Goal: Task Accomplishment & Management: Manage account settings

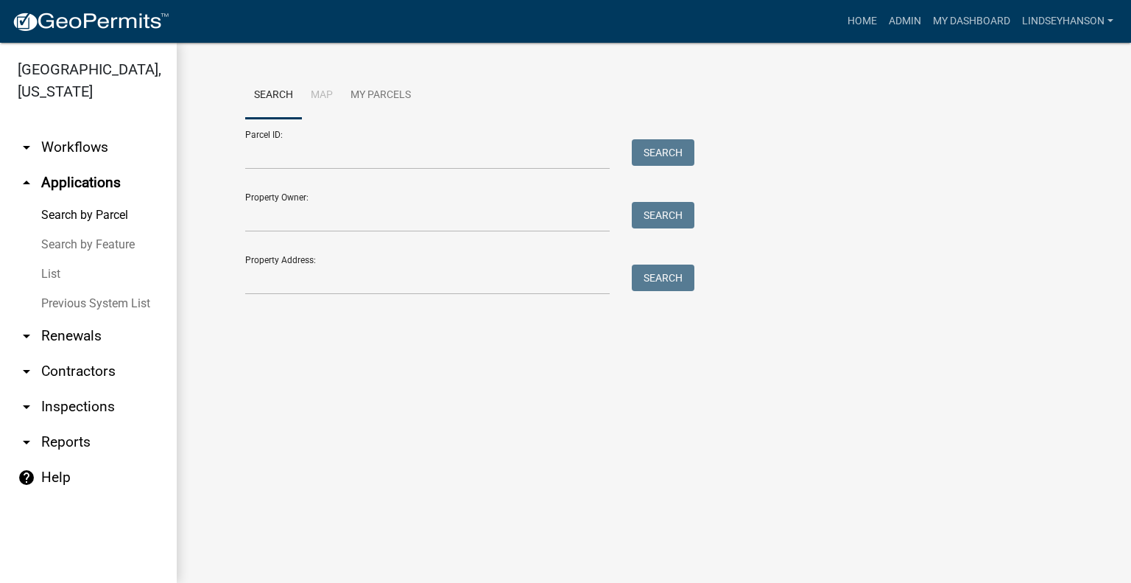
click at [106, 152] on link "arrow_drop_down Workflows" at bounding box center [88, 147] width 177 height 35
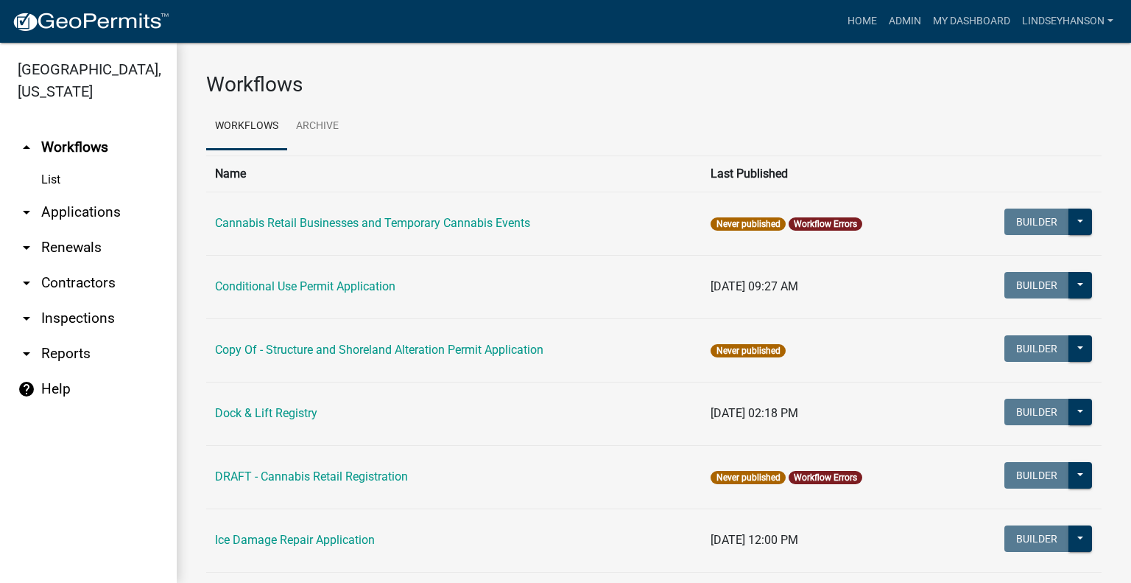
click at [110, 222] on link "arrow_drop_down Applications" at bounding box center [88, 211] width 177 height 35
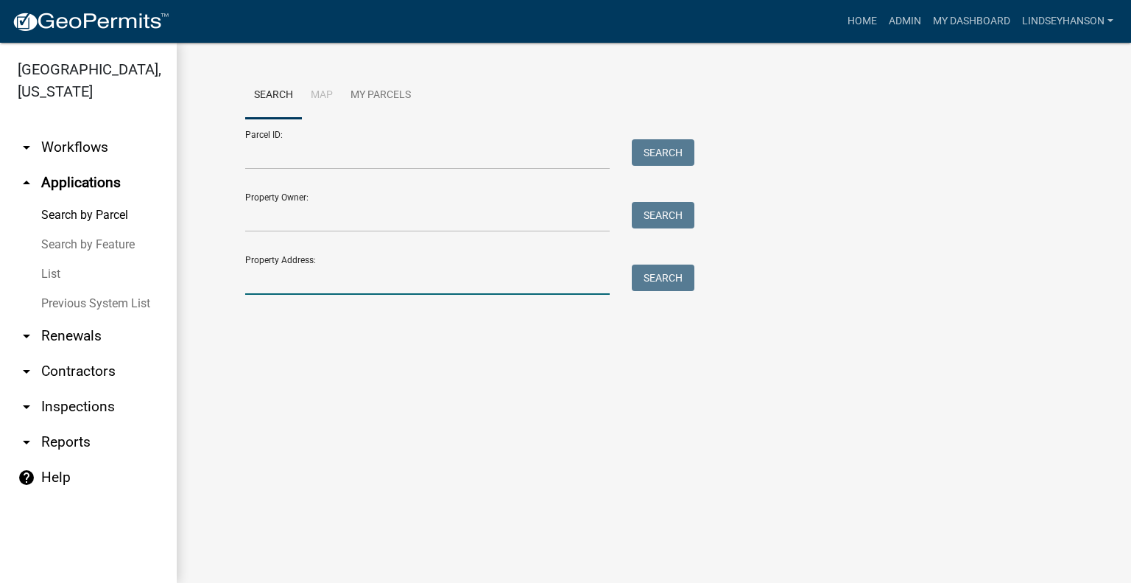
click at [410, 291] on input "Property Address:" at bounding box center [427, 279] width 365 height 30
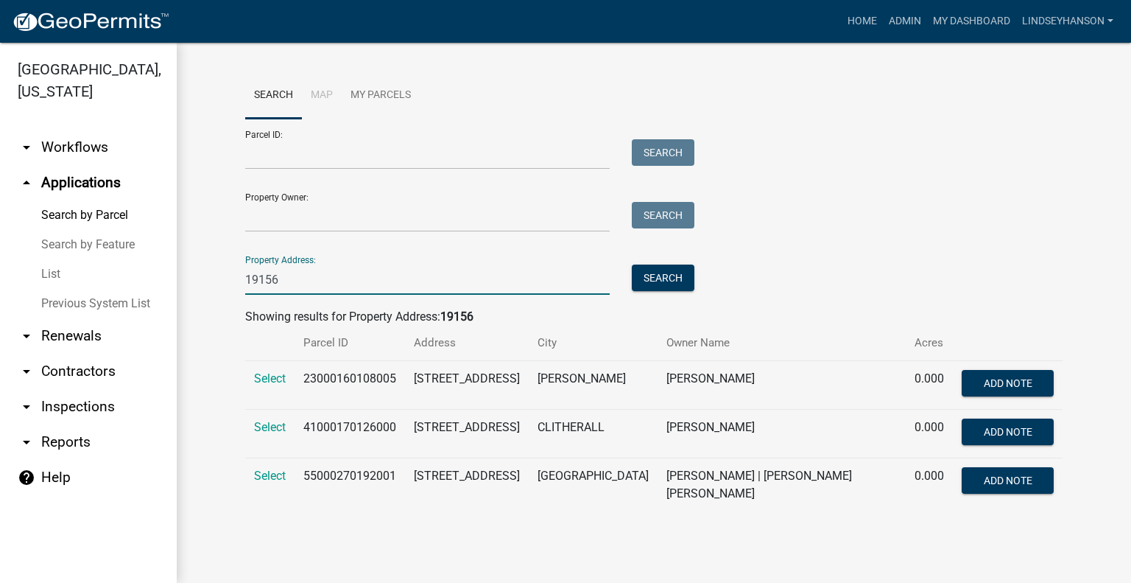
type input "19156"
click at [259, 466] on td "Select" at bounding box center [269, 485] width 49 height 54
click at [259, 479] on span "Select" at bounding box center [270, 475] width 32 height 14
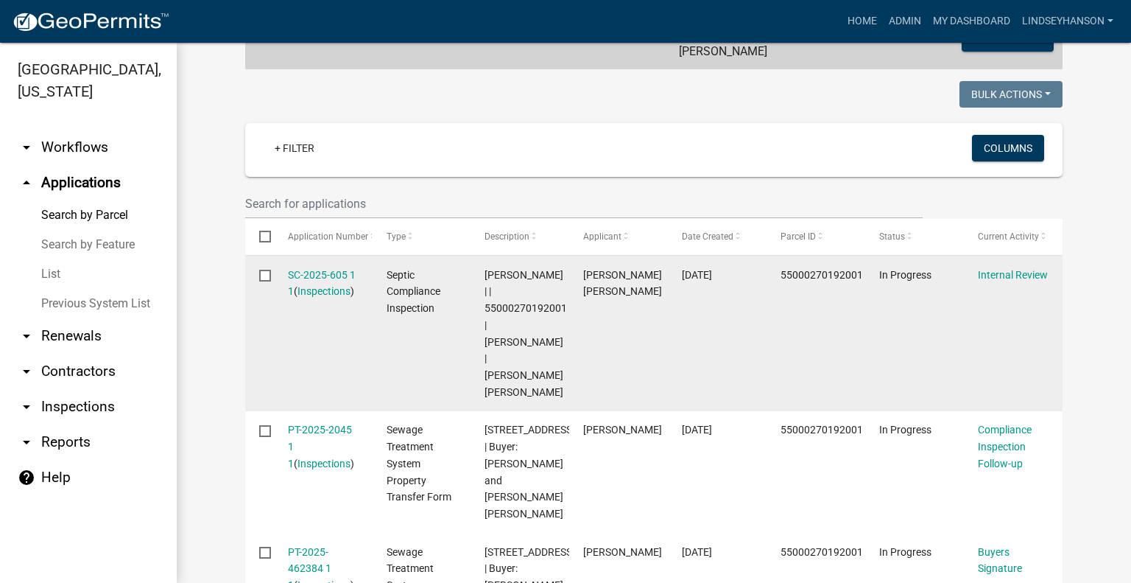
scroll to position [418, 0]
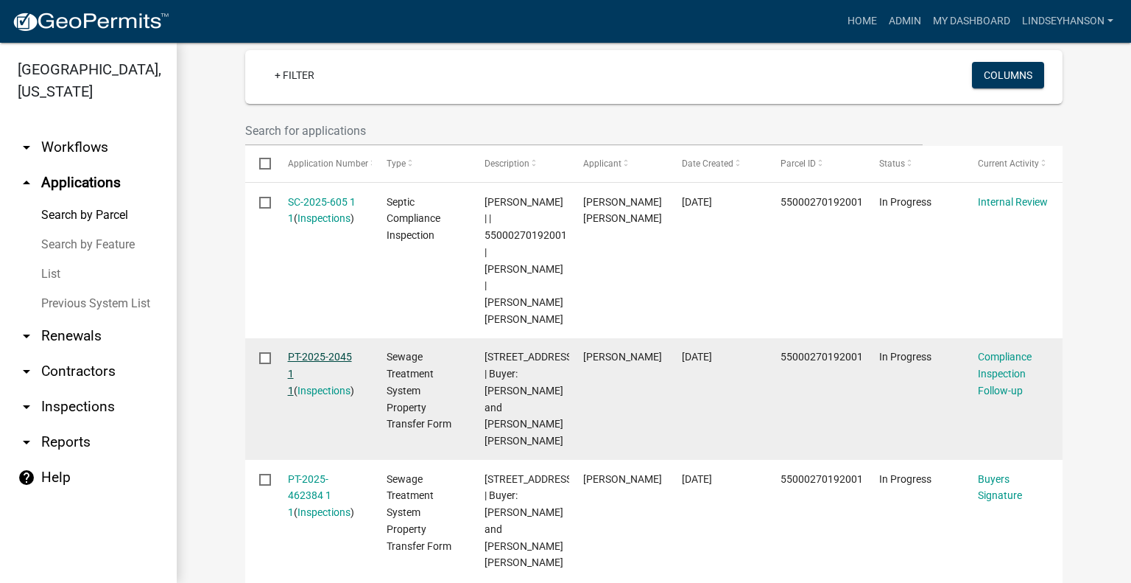
click at [333, 351] on link "PT-2025-2045 1 1" at bounding box center [320, 374] width 64 height 46
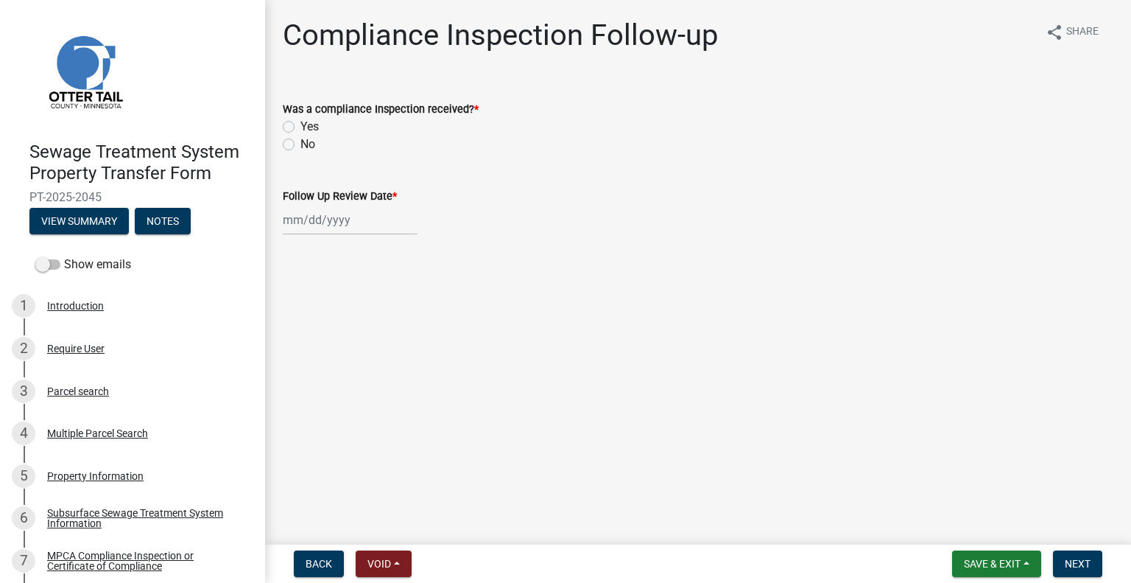
click at [301, 126] on label "Yes" at bounding box center [310, 127] width 18 height 18
click at [301, 126] on input "Yes" at bounding box center [306, 123] width 10 height 10
radio input "true"
select select "9"
select select "2025"
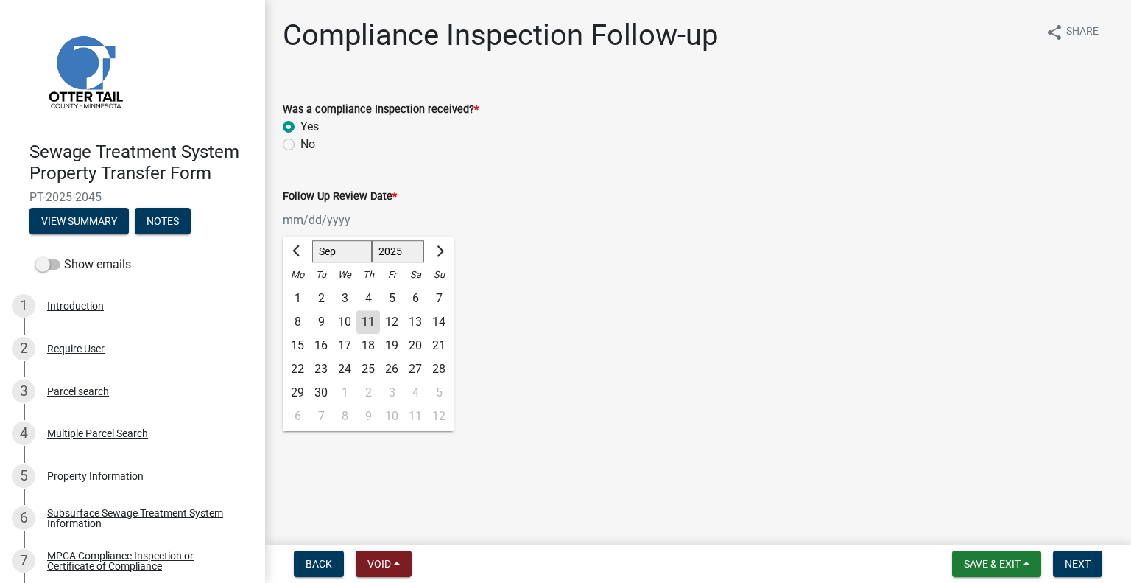
click at [323, 219] on div "Jan Feb Mar Apr May Jun Jul Aug Sep Oct Nov Dec 1525 1526 1527 1528 1529 1530 1…" at bounding box center [350, 220] width 135 height 30
click at [368, 323] on div "11" at bounding box center [368, 322] width 24 height 24
type input "[DATE]"
click at [1078, 562] on span "Next" at bounding box center [1078, 564] width 26 height 12
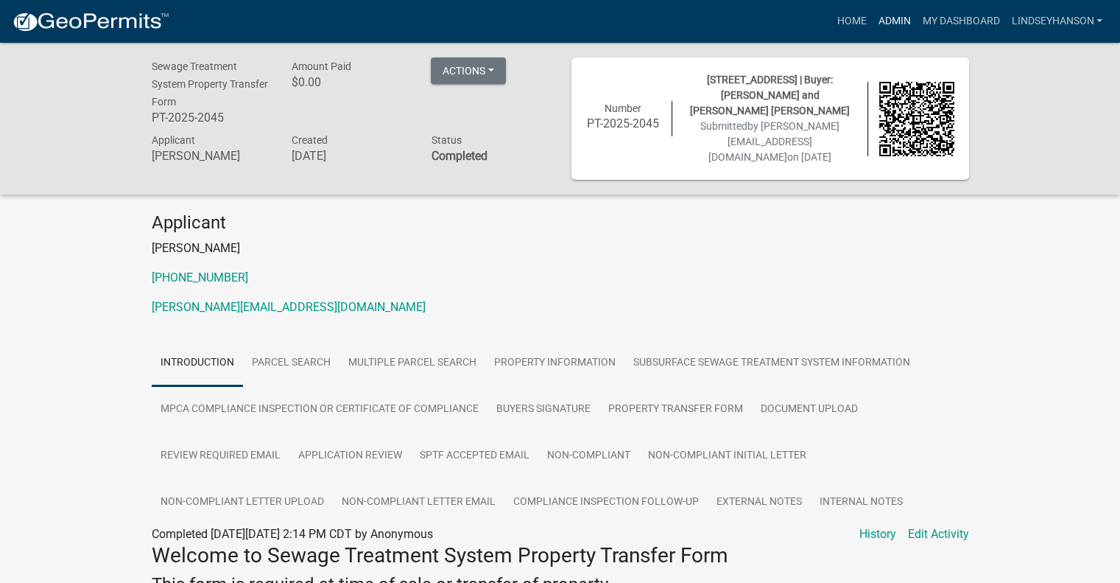
click at [890, 24] on link "Admin" at bounding box center [894, 21] width 44 height 28
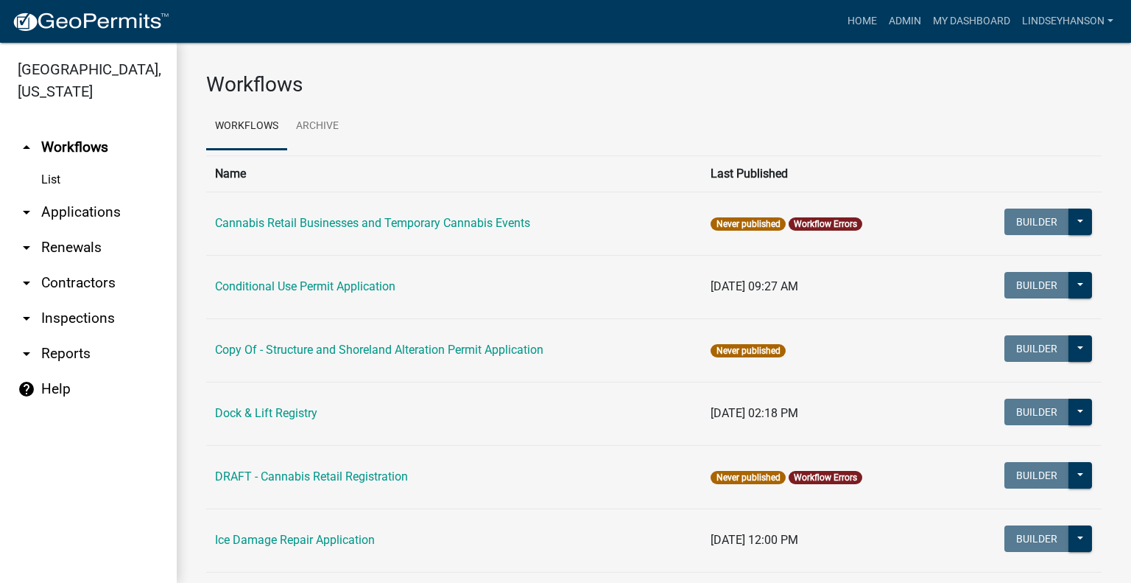
click at [91, 210] on link "arrow_drop_down Applications" at bounding box center [88, 211] width 177 height 35
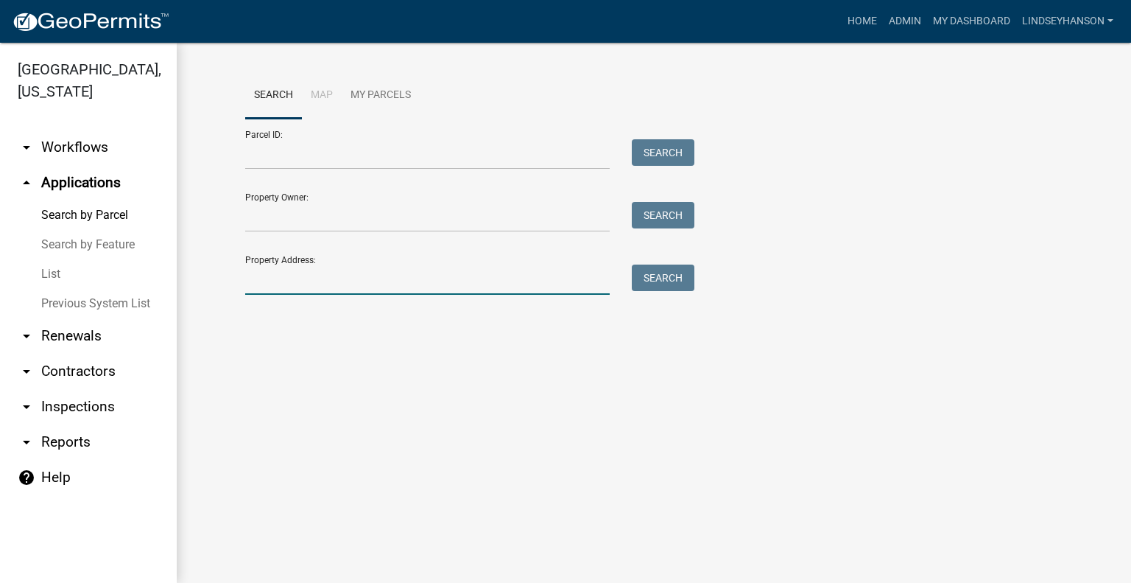
click at [323, 282] on input "Property Address:" at bounding box center [427, 279] width 365 height 30
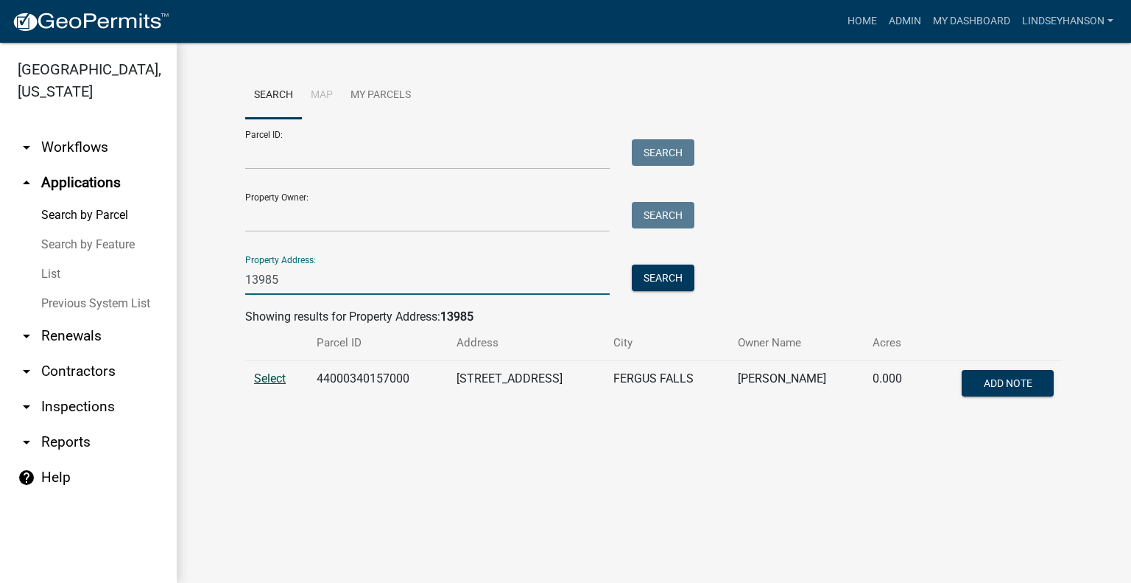
type input "13985"
click at [267, 374] on span "Select" at bounding box center [270, 378] width 32 height 14
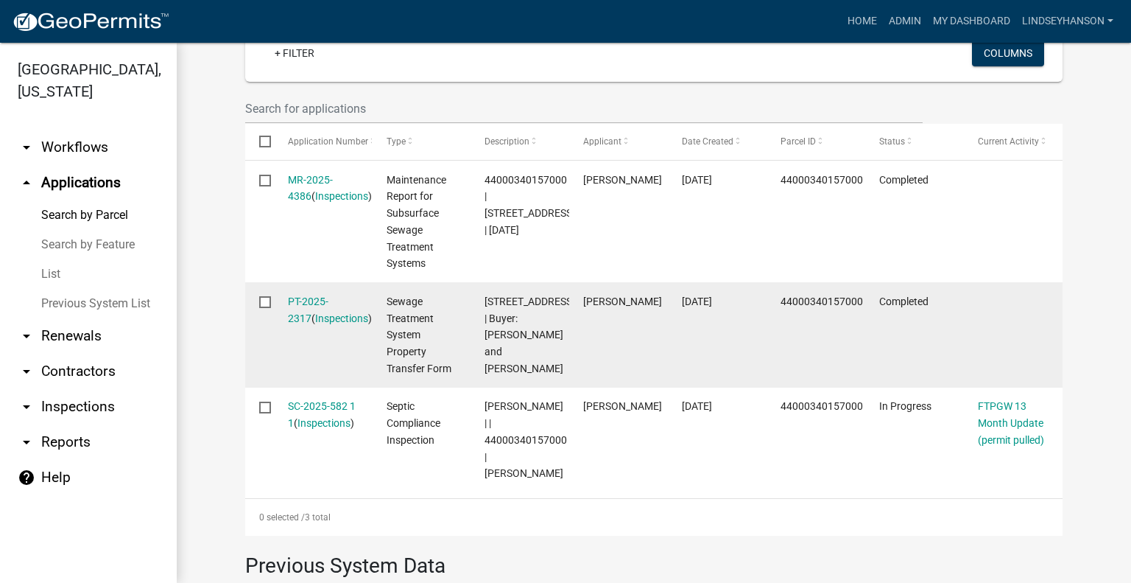
scroll to position [440, 0]
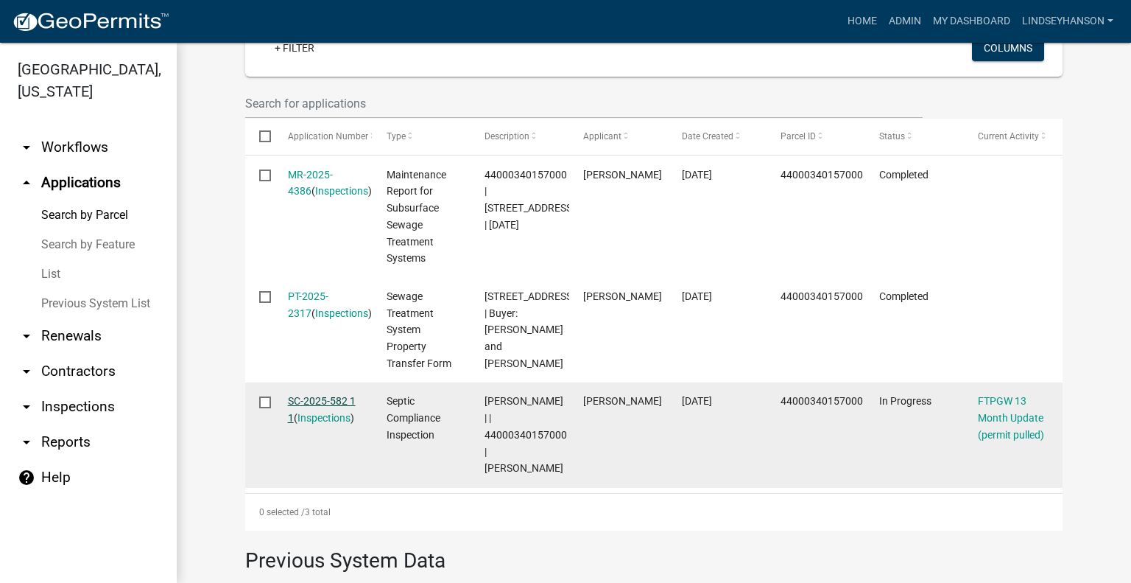
click at [325, 417] on link "SC-2025-582 1 1" at bounding box center [322, 409] width 68 height 29
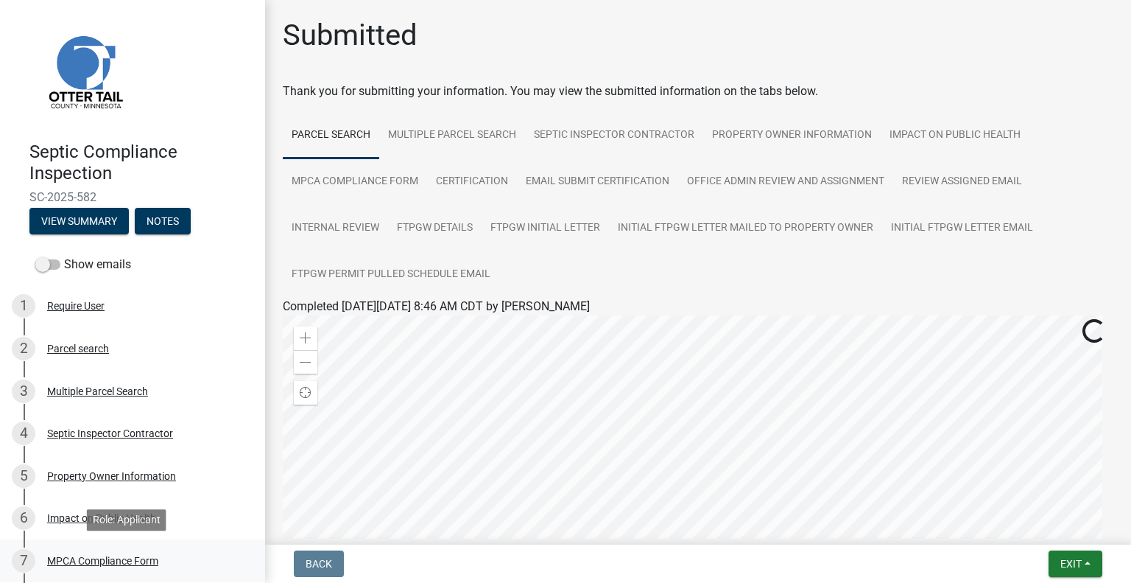
click at [141, 555] on div "MPCA Compliance Form" at bounding box center [102, 560] width 111 height 10
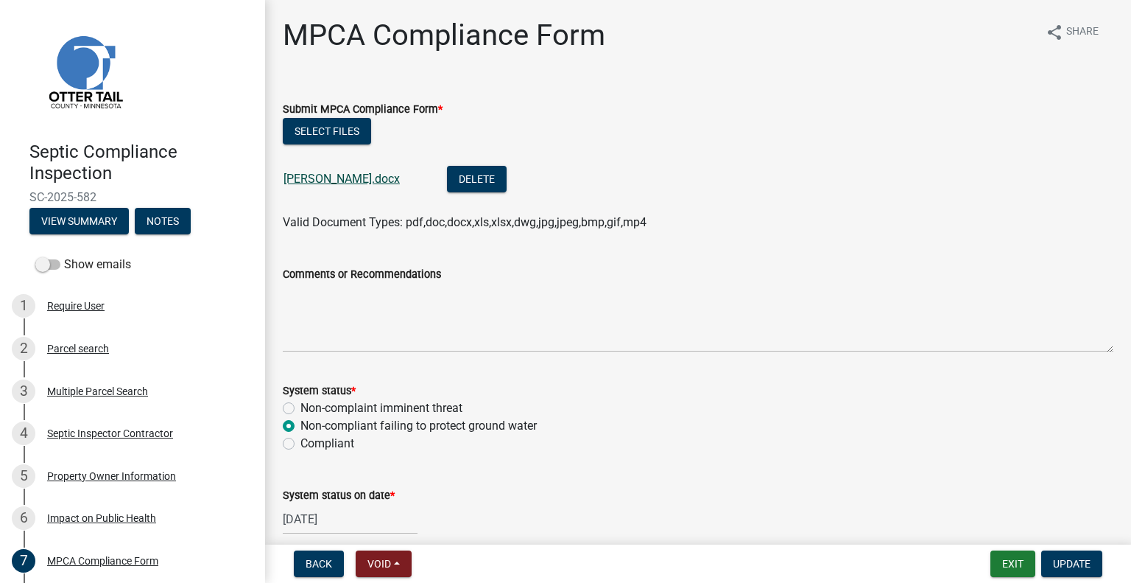
click at [305, 179] on link "phyllis.docx" at bounding box center [342, 179] width 116 height 14
click at [1006, 561] on button "Exit" at bounding box center [1013, 563] width 45 height 27
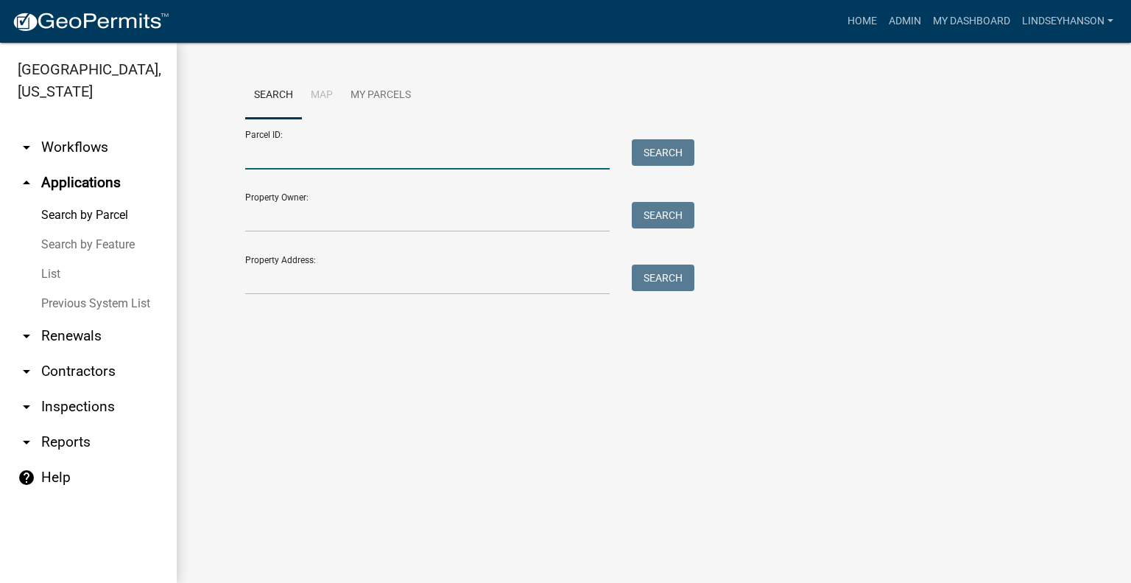
click at [348, 158] on input "Parcel ID:" at bounding box center [427, 154] width 365 height 30
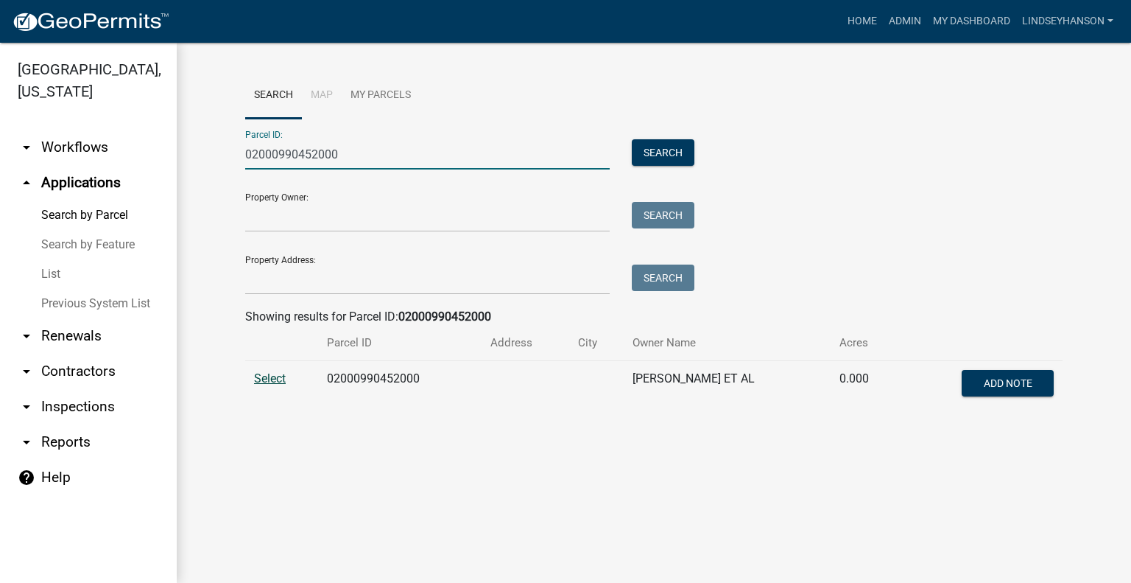
type input "02000990452000"
click at [276, 376] on span "Select" at bounding box center [270, 378] width 32 height 14
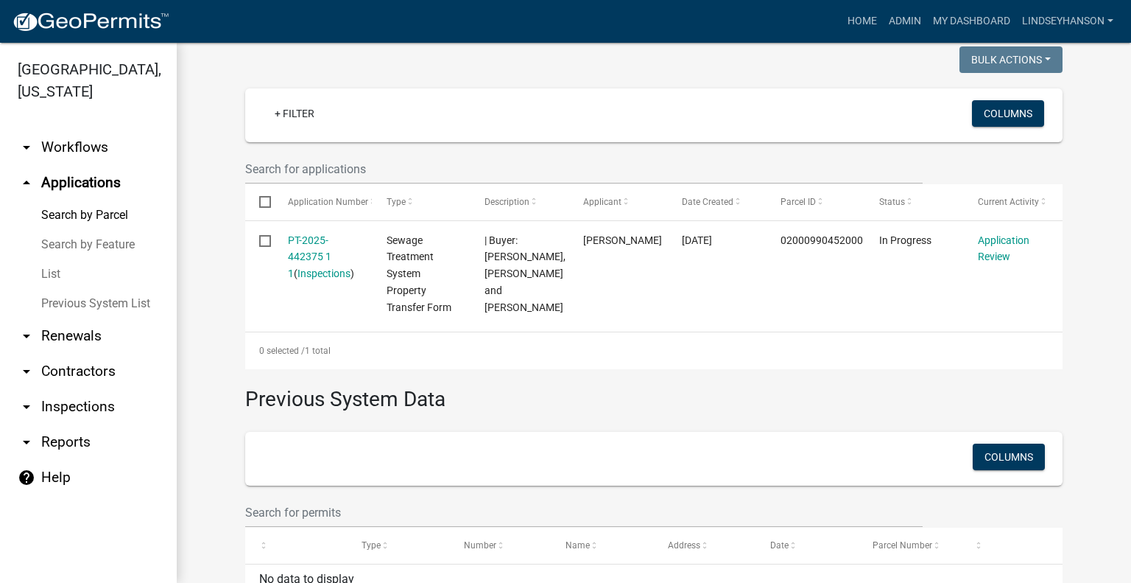
scroll to position [375, 0]
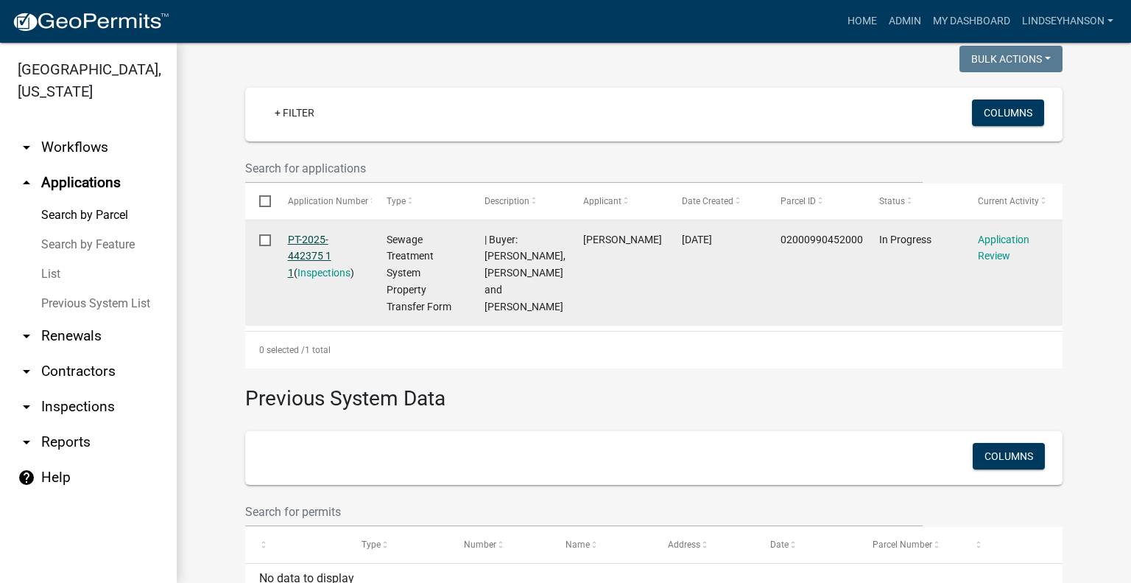
click at [318, 241] on link "PT-2025-442375 1 1" at bounding box center [309, 256] width 43 height 46
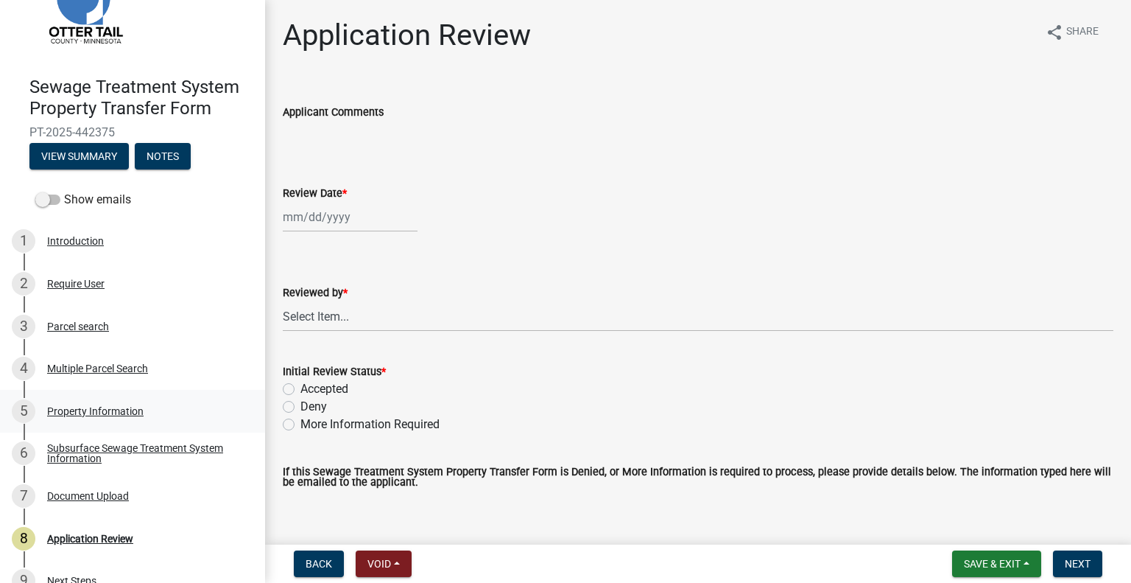
scroll to position [77, 0]
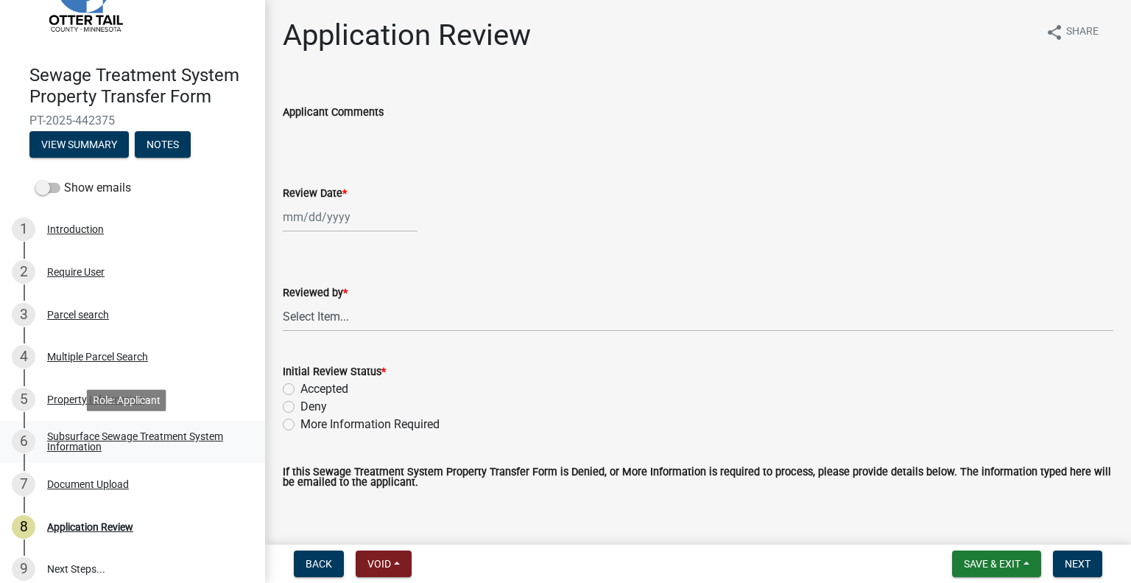
click at [186, 436] on div "Subsurface Sewage Treatment System Information" at bounding box center [144, 441] width 194 height 21
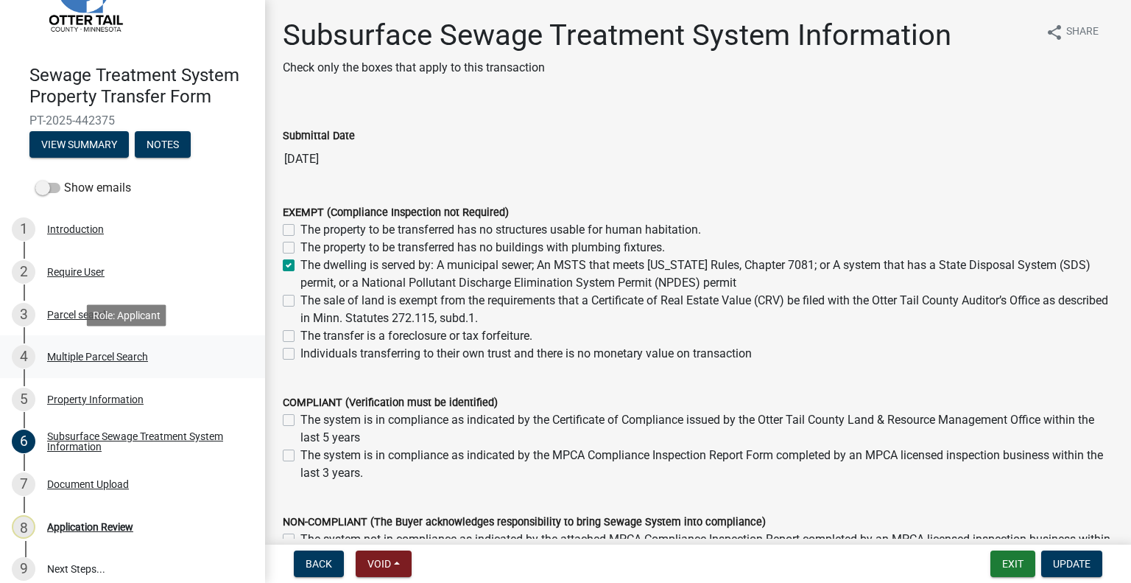
click at [124, 352] on div "Multiple Parcel Search" at bounding box center [97, 356] width 101 height 10
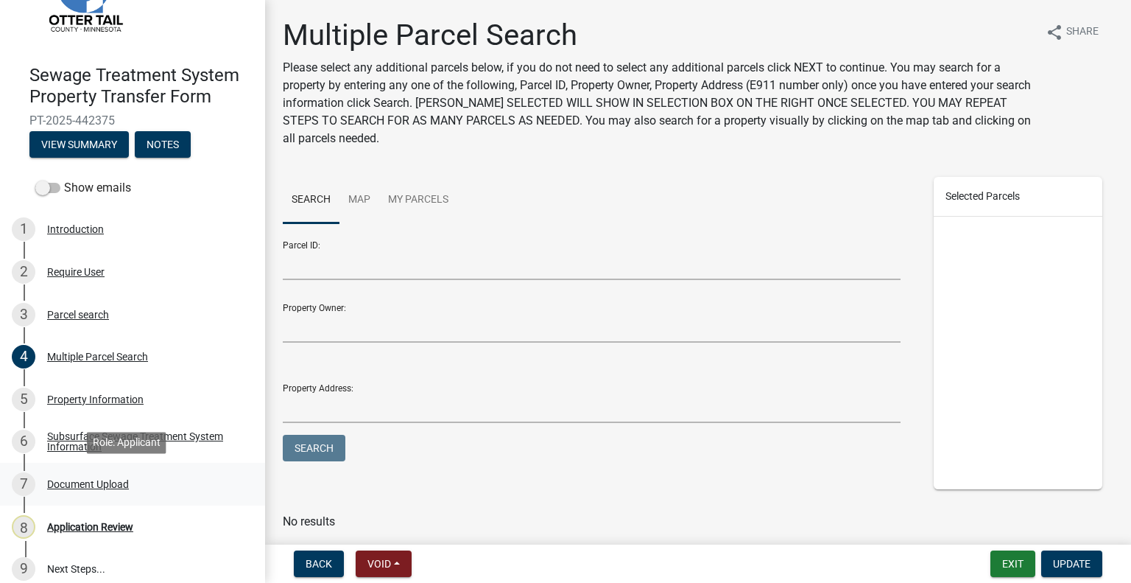
click at [108, 499] on link "7 Document Upload" at bounding box center [132, 484] width 265 height 43
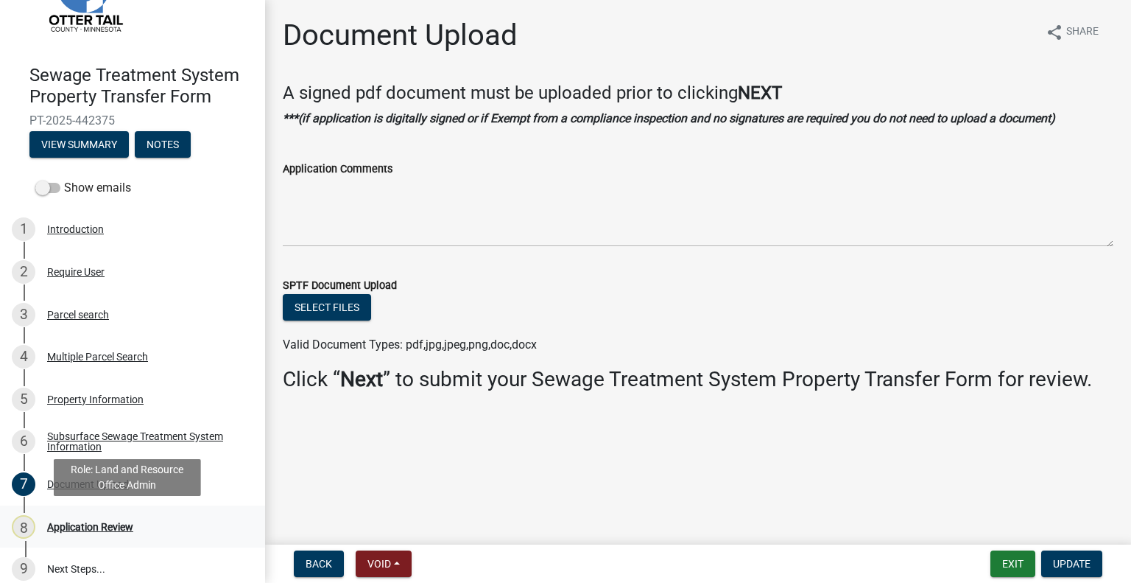
click at [115, 521] on div "Application Review" at bounding box center [90, 526] width 86 height 10
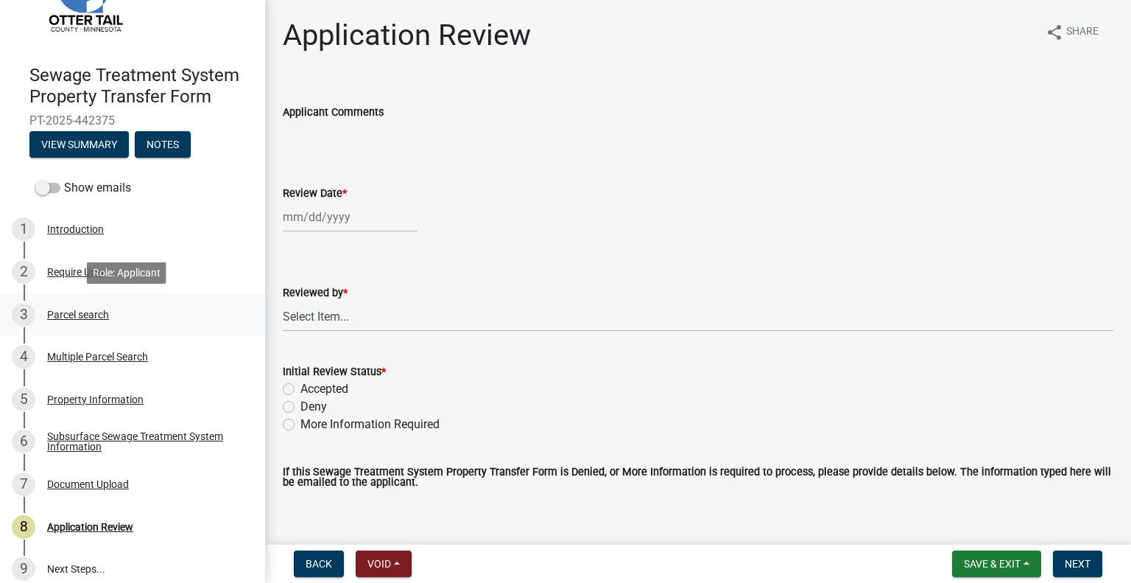
click at [99, 321] on div "3 Parcel search" at bounding box center [127, 315] width 230 height 24
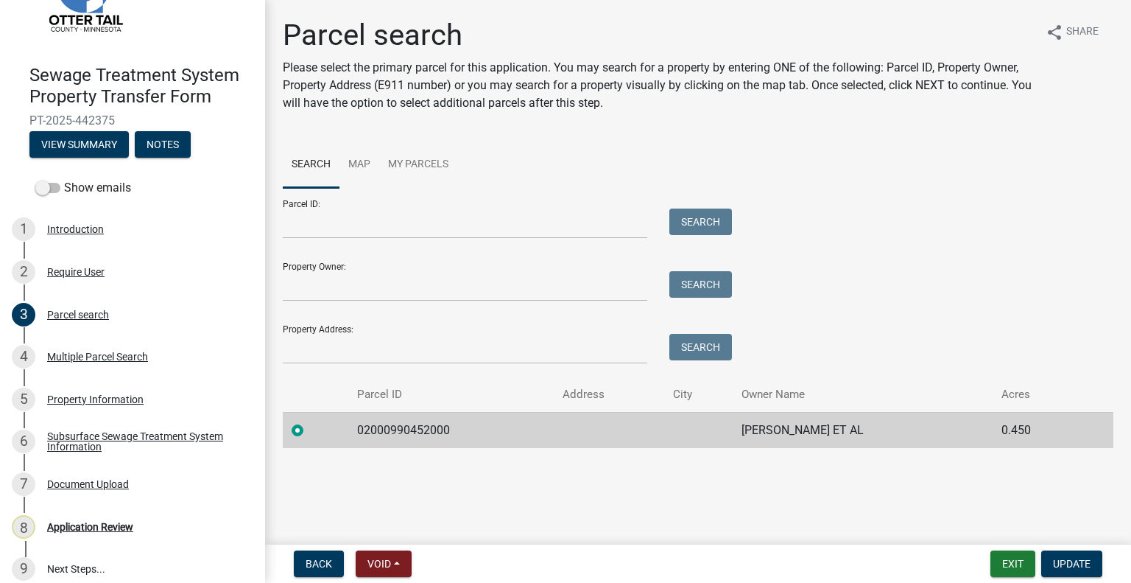
click at [433, 426] on td "02000990452000" at bounding box center [450, 430] width 205 height 36
click at [432, 424] on td "02000990452000" at bounding box center [450, 430] width 205 height 36
copy td "02000990452000"
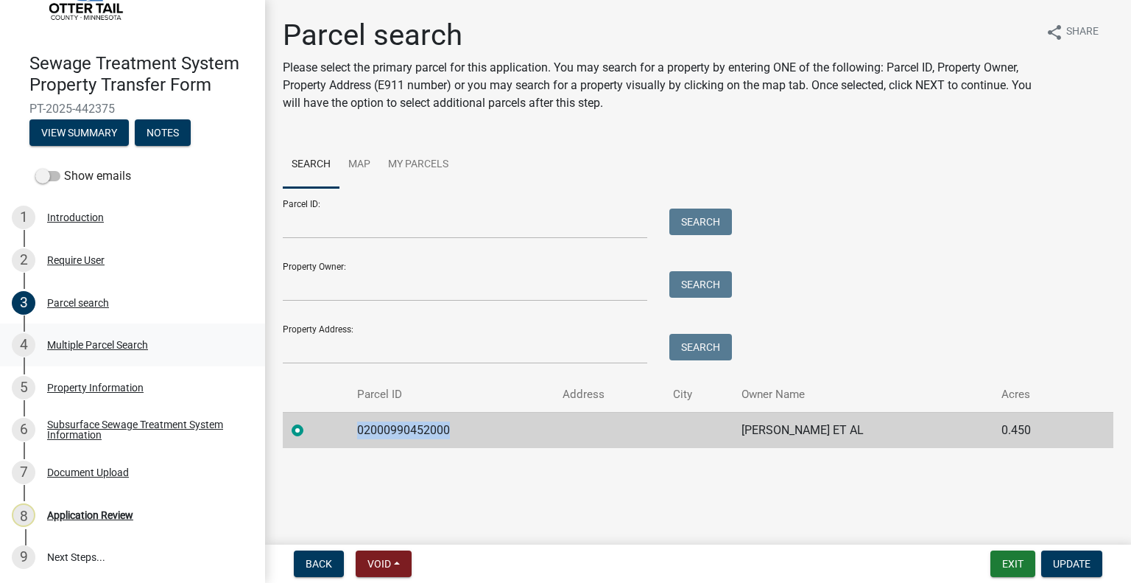
scroll to position [89, 0]
click at [183, 415] on link "6 Subsurface Sewage Treatment System Information" at bounding box center [132, 429] width 265 height 43
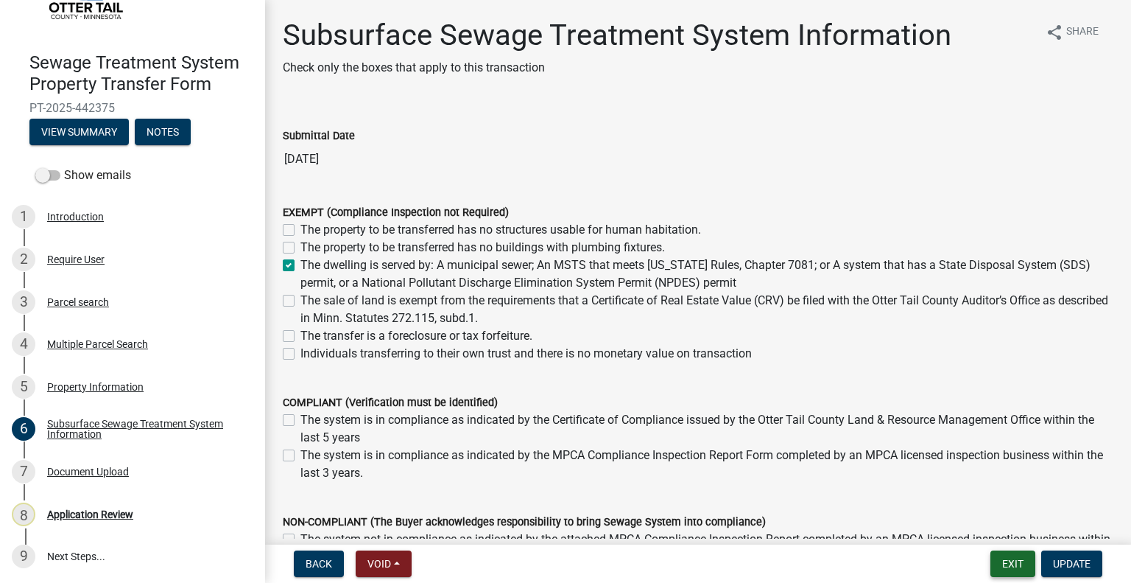
click at [1005, 562] on button "Exit" at bounding box center [1013, 563] width 45 height 27
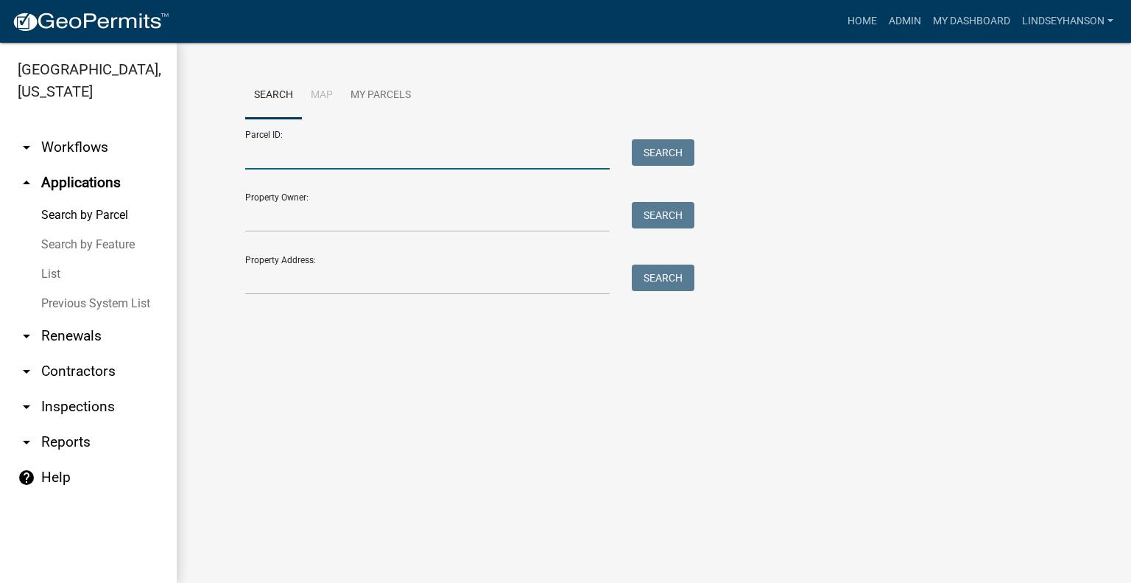
click at [376, 156] on input "Parcel ID:" at bounding box center [427, 154] width 365 height 30
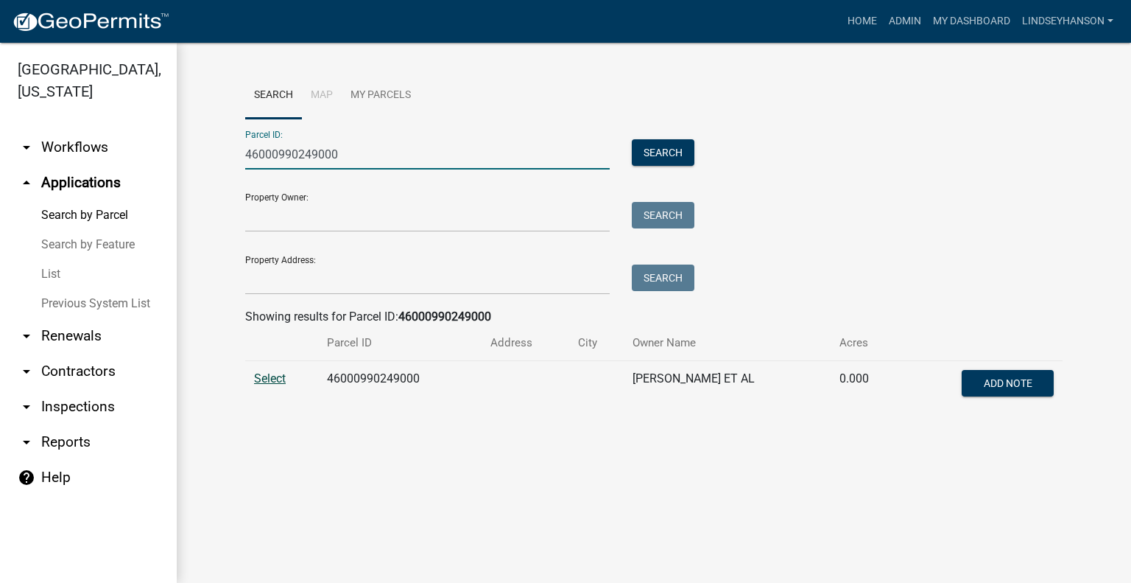
type input "46000990249000"
click at [277, 373] on span "Select" at bounding box center [270, 378] width 32 height 14
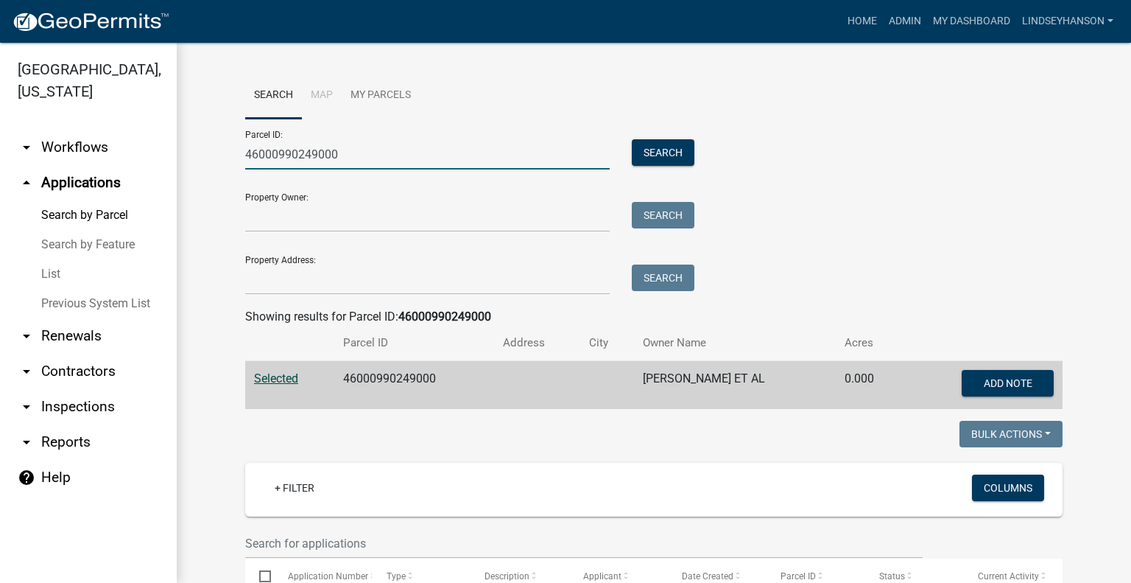
click at [339, 149] on input "46000990249000" at bounding box center [427, 154] width 365 height 30
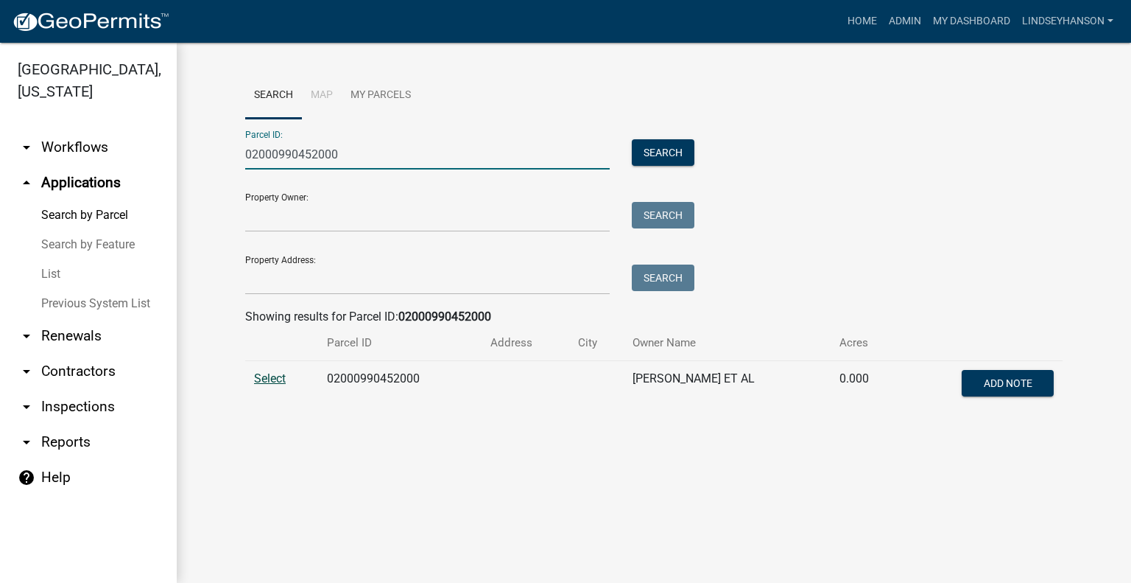
type input "02000990452000"
click at [278, 383] on span "Select" at bounding box center [270, 378] width 32 height 14
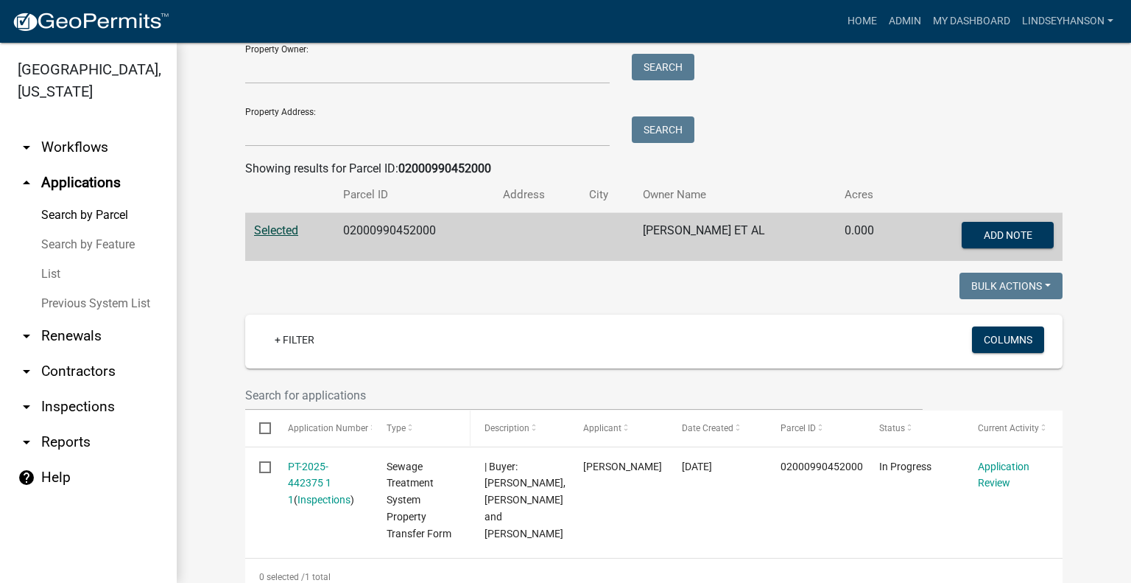
scroll to position [147, 0]
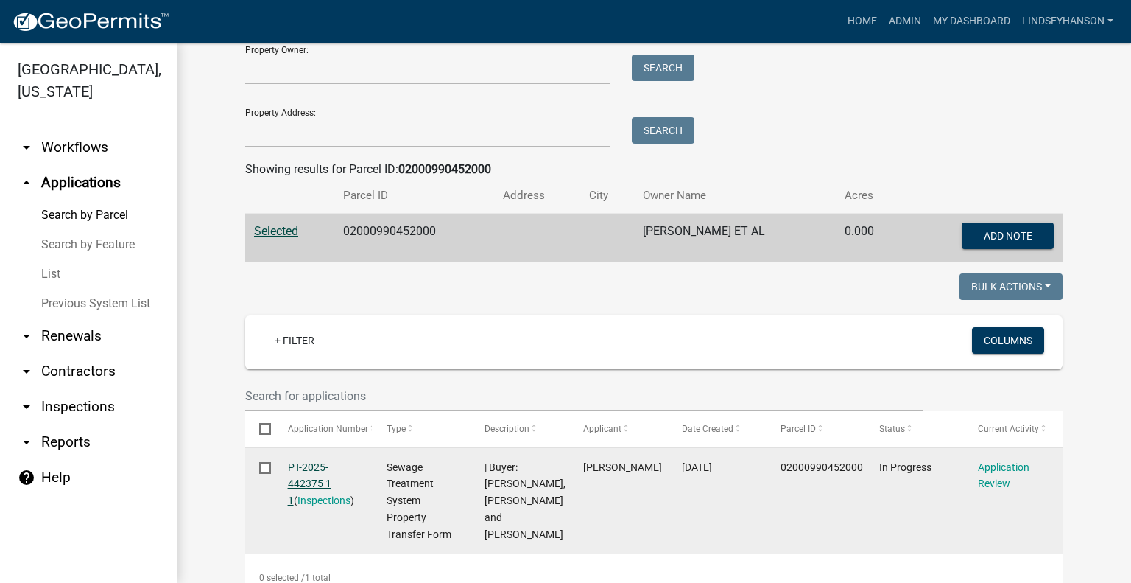
click at [302, 480] on link "PT-2025-442375 1 1" at bounding box center [309, 484] width 43 height 46
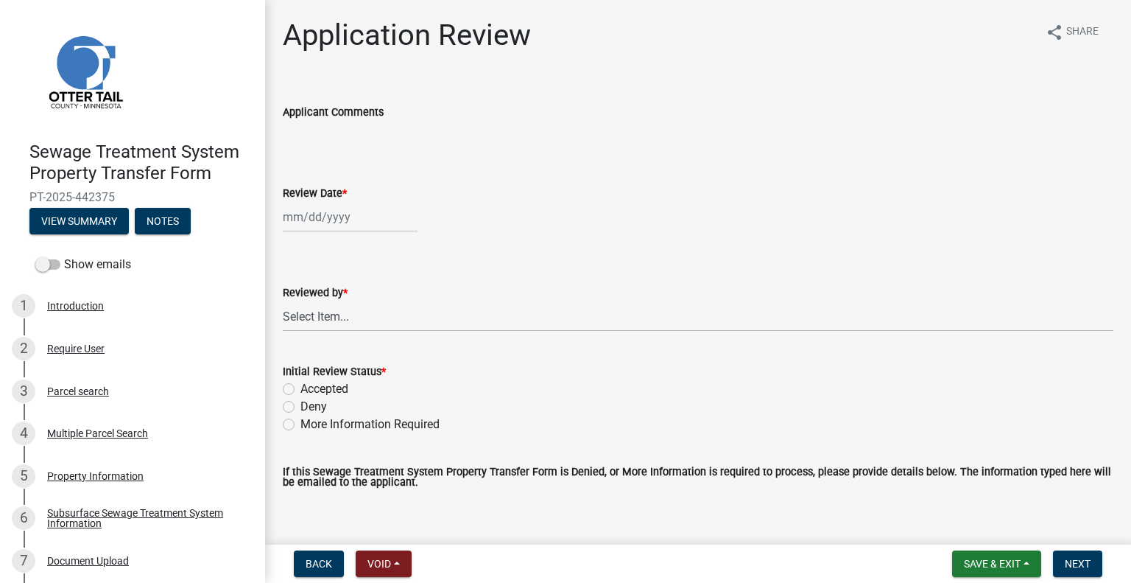
select select "9"
select select "2025"
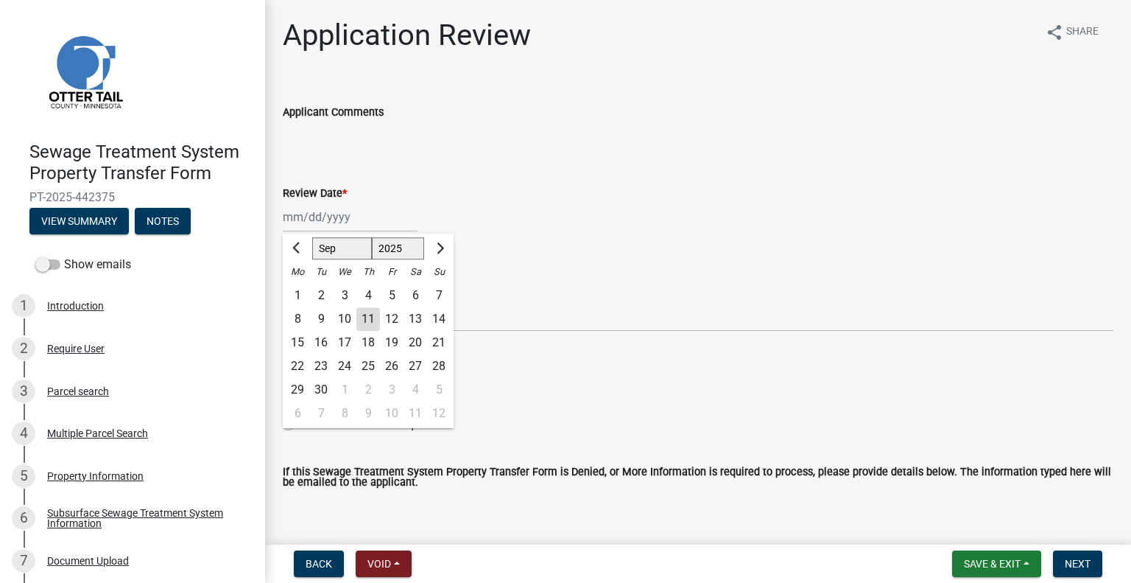
click at [327, 208] on div "Jan Feb Mar Apr May Jun Jul Aug Sep Oct Nov Dec 1525 1526 1527 1528 1529 1530 1…" at bounding box center [350, 217] width 135 height 30
click at [369, 320] on div "11" at bounding box center [368, 319] width 24 height 24
type input "[DATE]"
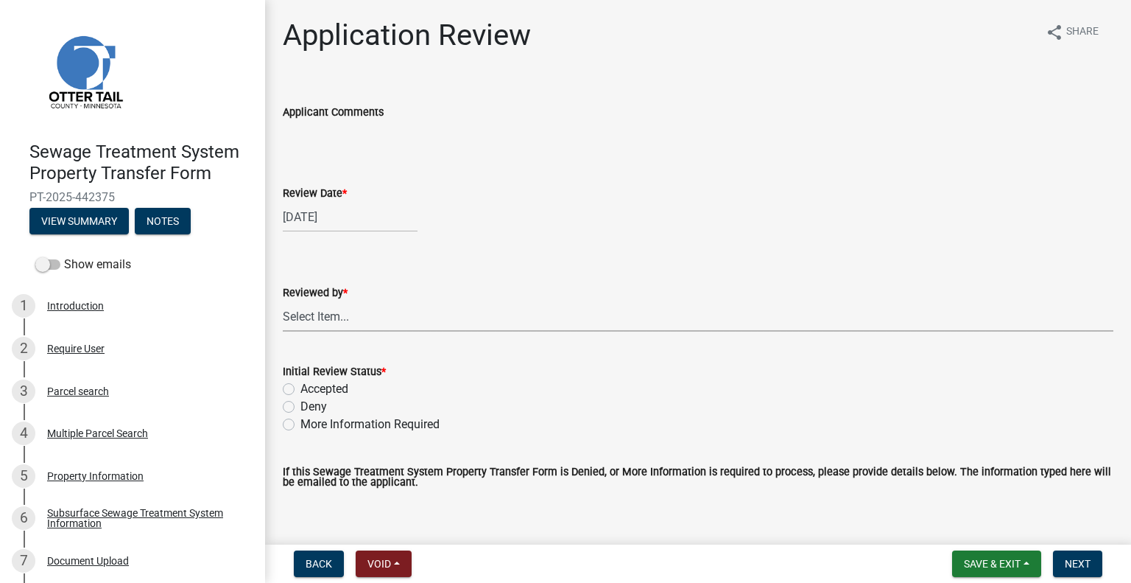
click at [369, 320] on select "Select Item... Alexis Newark Amy Busko Andrea Perales Brittany Tollefson Christ…" at bounding box center [698, 316] width 831 height 30
click at [283, 301] on select "Select Item... Alexis Newark Amy Busko Andrea Perales Brittany Tollefson Christ…" at bounding box center [698, 316] width 831 height 30
select select "2217fab6-25d2-4df2-8e35-18ddd05e0fe8"
click at [337, 386] on label "Accepted" at bounding box center [325, 389] width 48 height 18
click at [310, 386] on input "Accepted" at bounding box center [306, 385] width 10 height 10
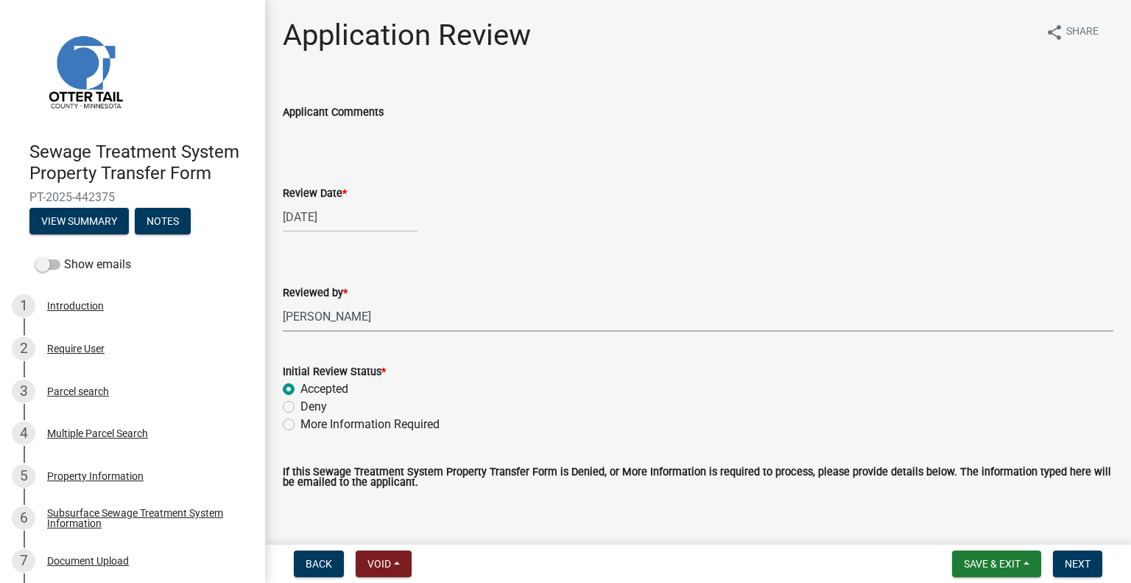
radio input "true"
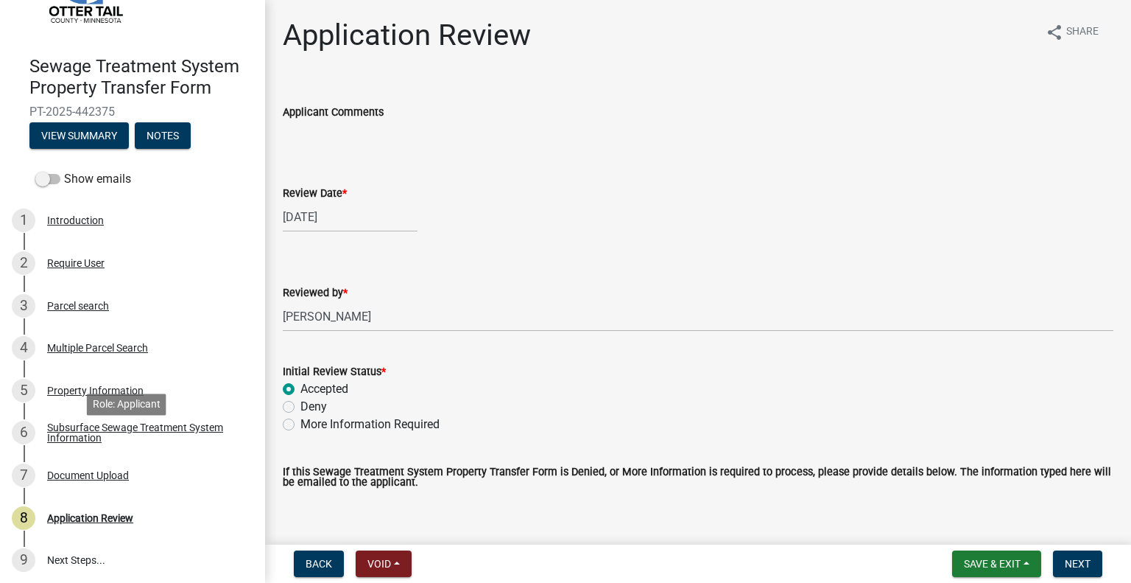
scroll to position [89, 0]
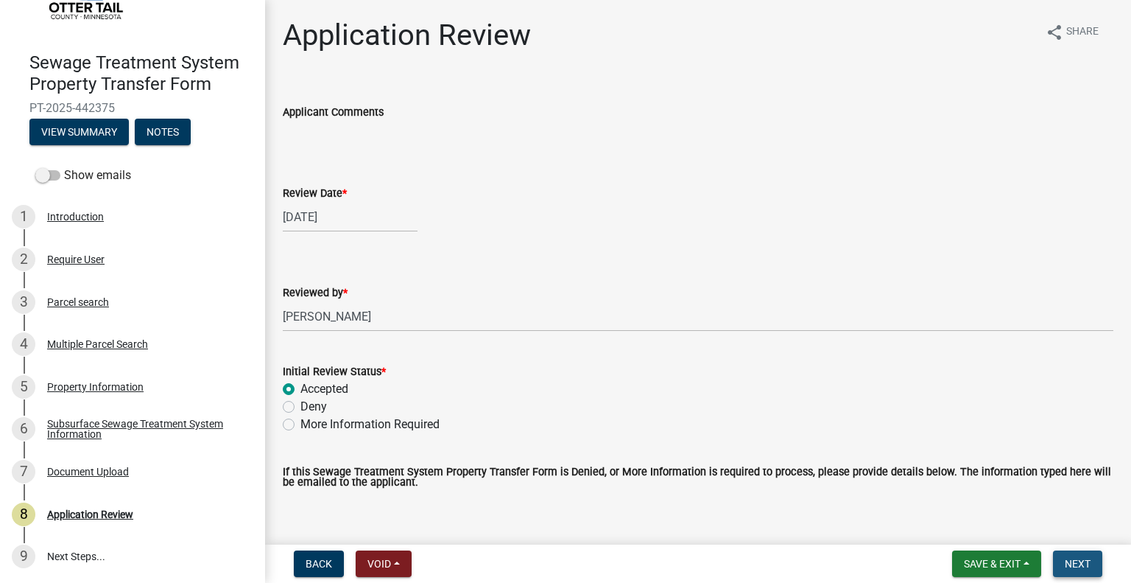
click at [1079, 558] on span "Next" at bounding box center [1078, 564] width 26 height 12
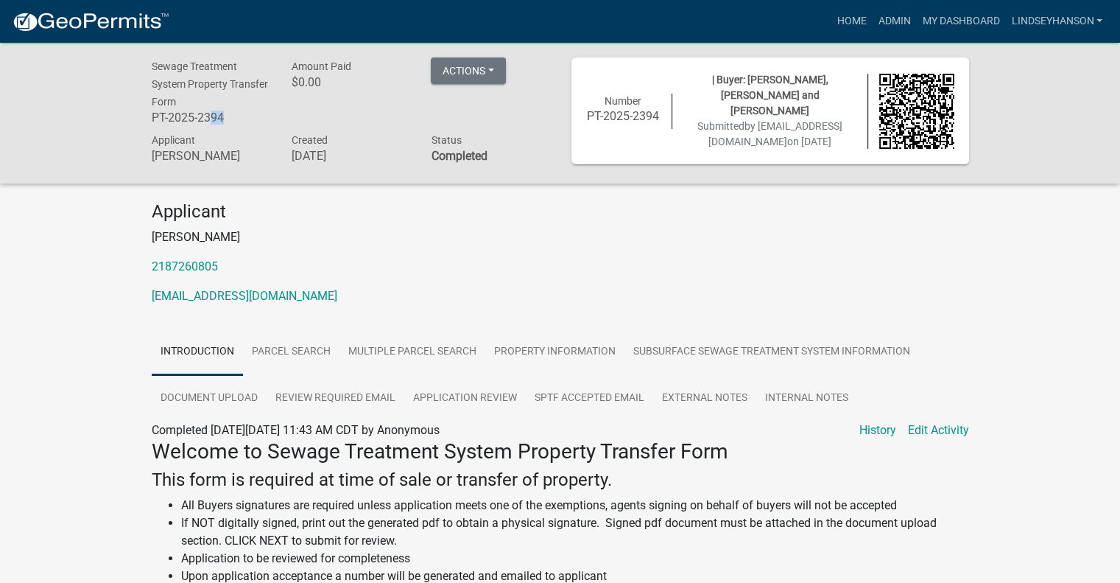
drag, startPoint x: 234, startPoint y: 120, endPoint x: 209, endPoint y: 118, distance: 25.1
click at [212, 120] on h6 "PT-2025-2394" at bounding box center [211, 117] width 118 height 14
click at [228, 115] on h6 "PT-2025-2394" at bounding box center [211, 117] width 118 height 14
drag, startPoint x: 228, startPoint y: 115, endPoint x: 147, endPoint y: 117, distance: 81.8
click at [148, 117] on div "Sewage Treatment System Property Transfer Form PT-2025-2394" at bounding box center [211, 93] width 140 height 73
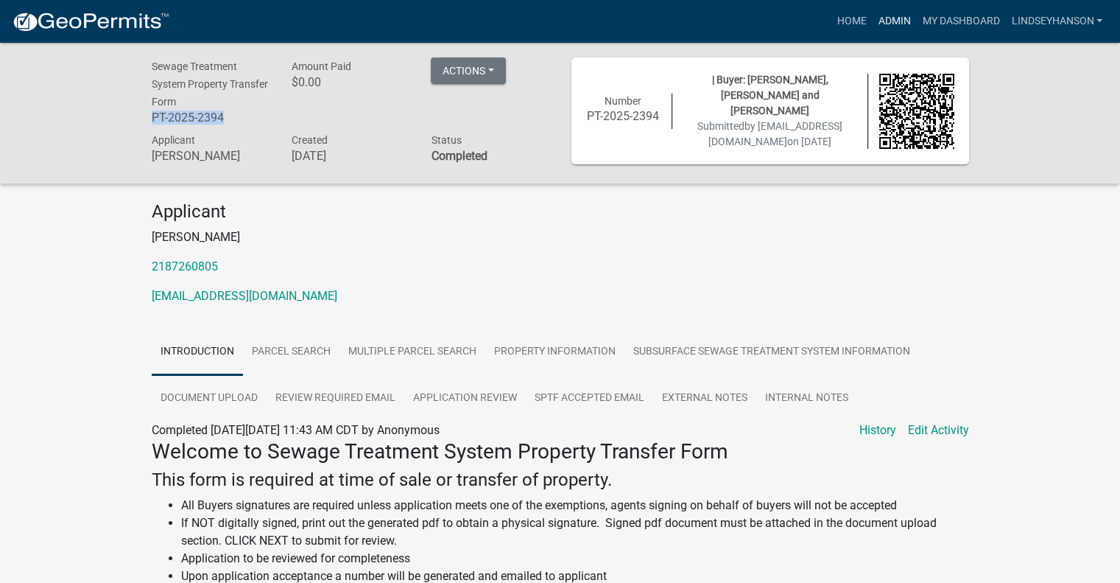
click at [886, 17] on link "Admin" at bounding box center [894, 21] width 44 height 28
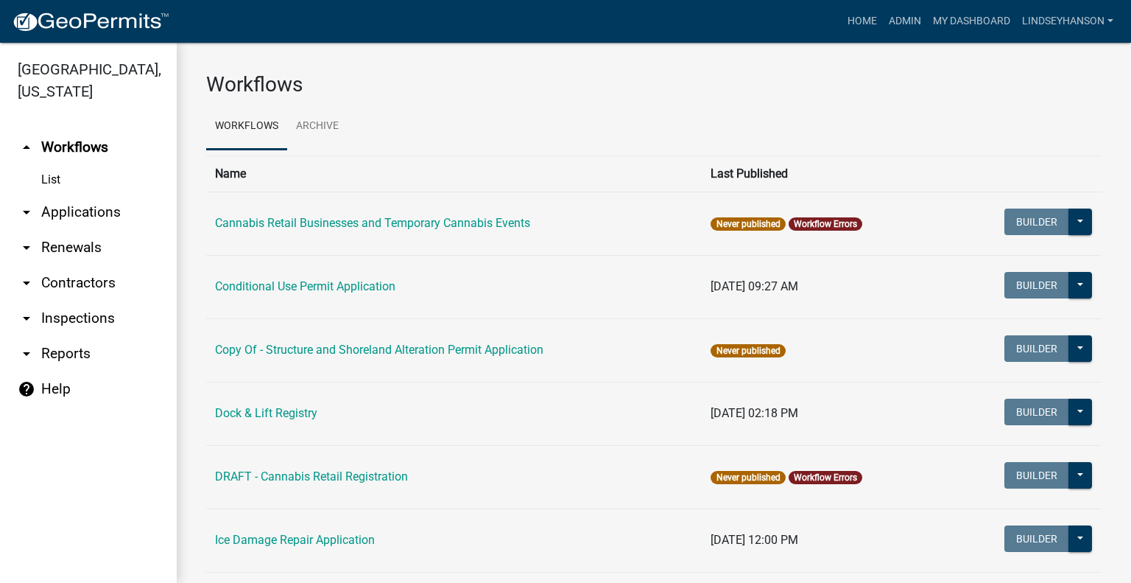
click at [106, 197] on link "arrow_drop_down Applications" at bounding box center [88, 211] width 177 height 35
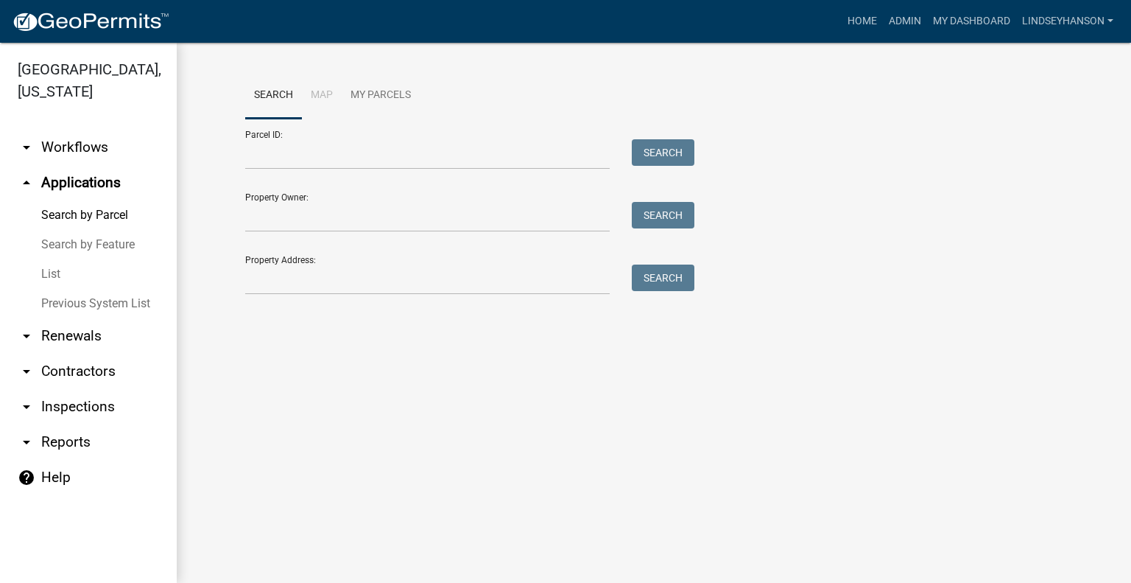
drag, startPoint x: 72, startPoint y: 150, endPoint x: 95, endPoint y: 150, distance: 22.8
click at [72, 150] on link "arrow_drop_down Workflows" at bounding box center [88, 147] width 177 height 35
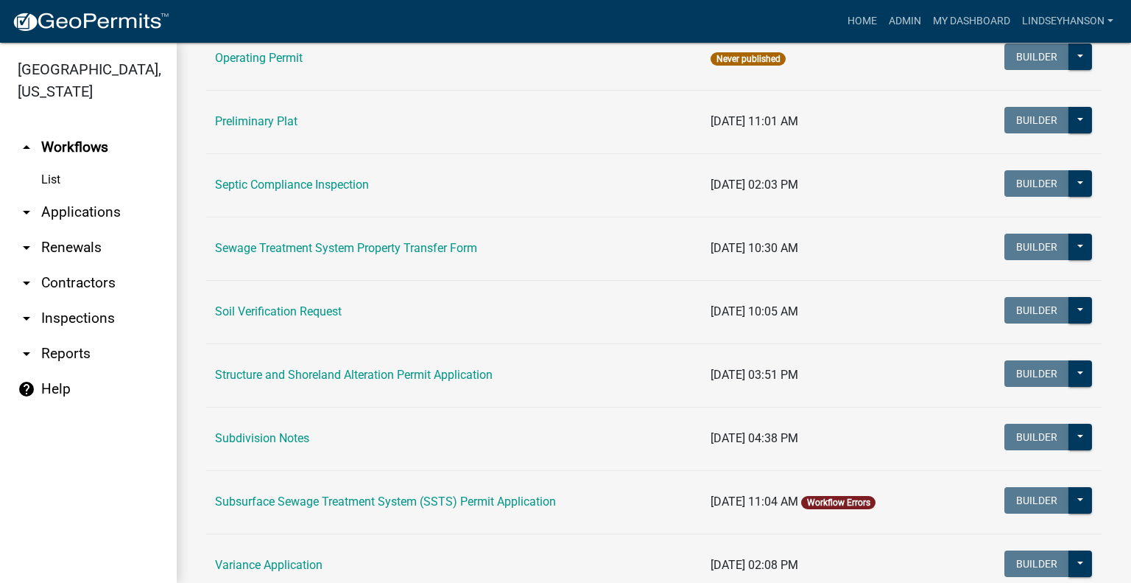
scroll to position [762, 0]
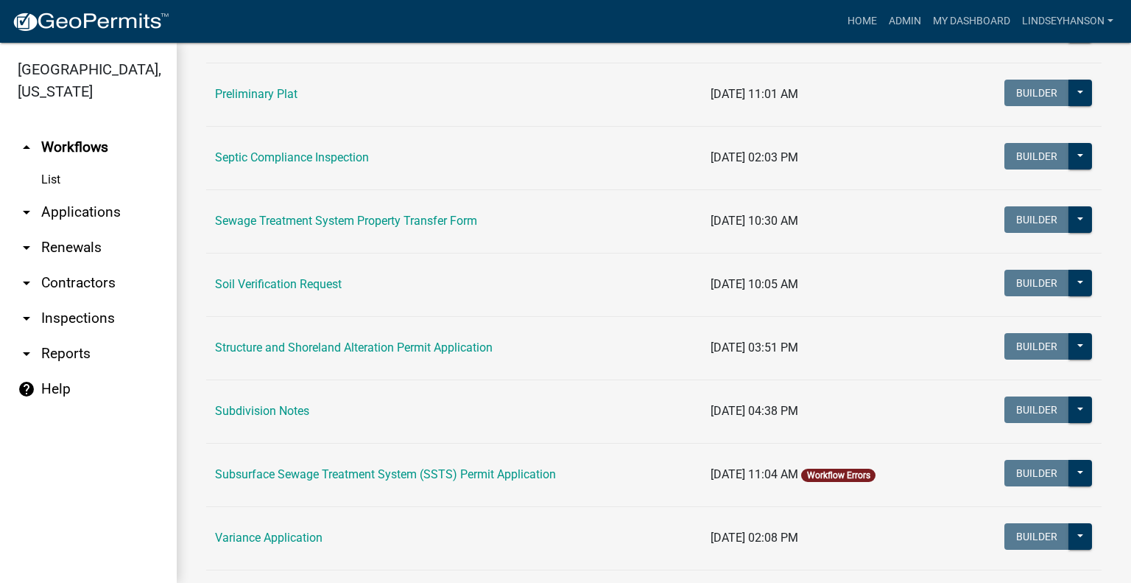
click at [524, 468] on link "Subsurface Sewage Treatment System (SSTS) Permit Application" at bounding box center [385, 474] width 341 height 14
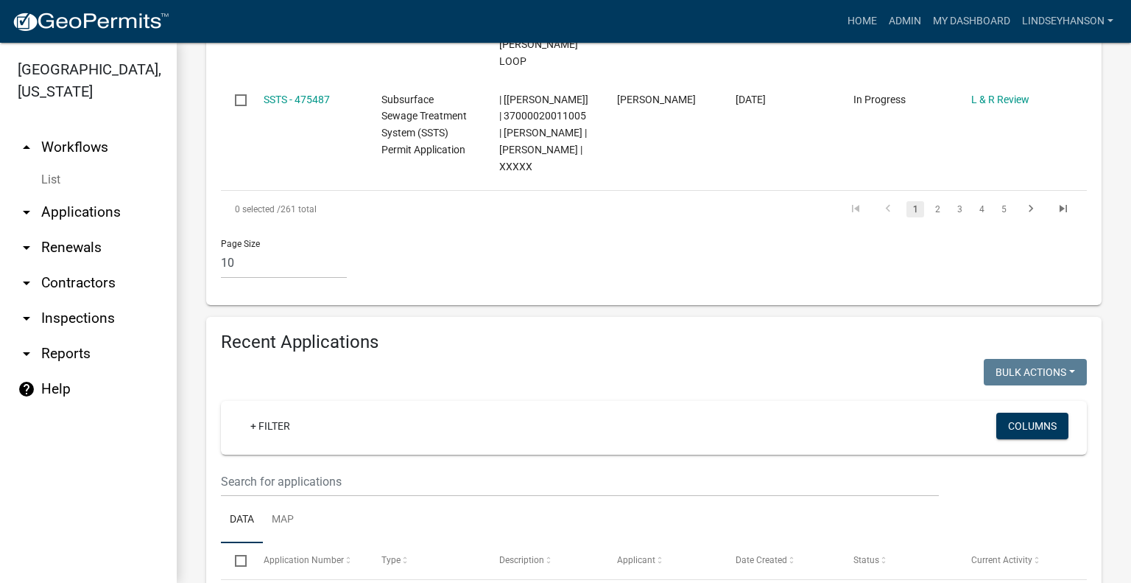
scroll to position [1553, 0]
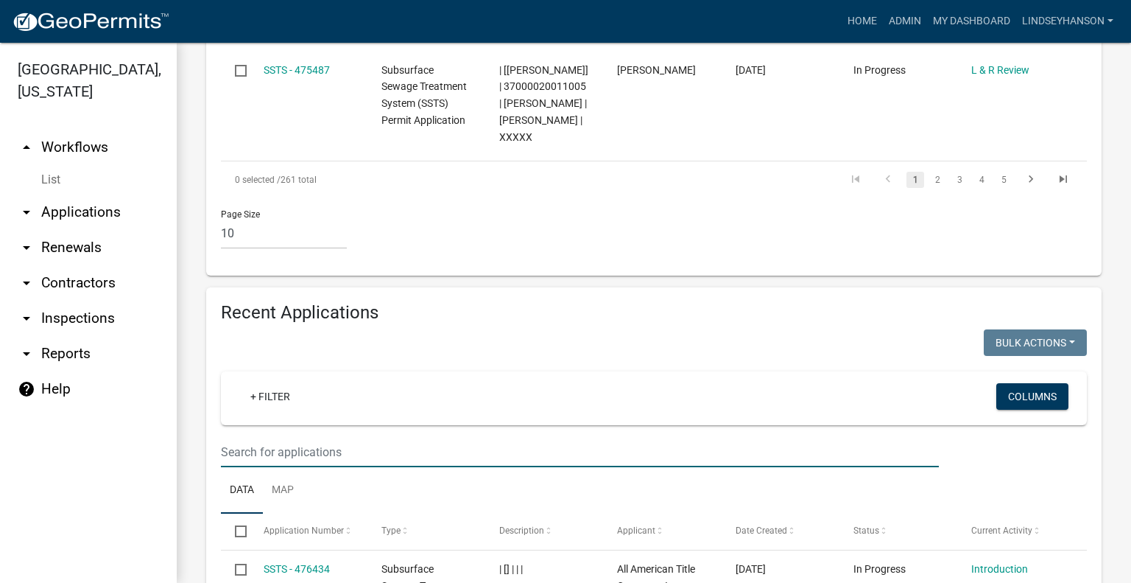
drag, startPoint x: 573, startPoint y: 334, endPoint x: 572, endPoint y: 320, distance: 14.1
click at [573, 437] on input "text" at bounding box center [580, 452] width 718 height 30
type input "2025-388"
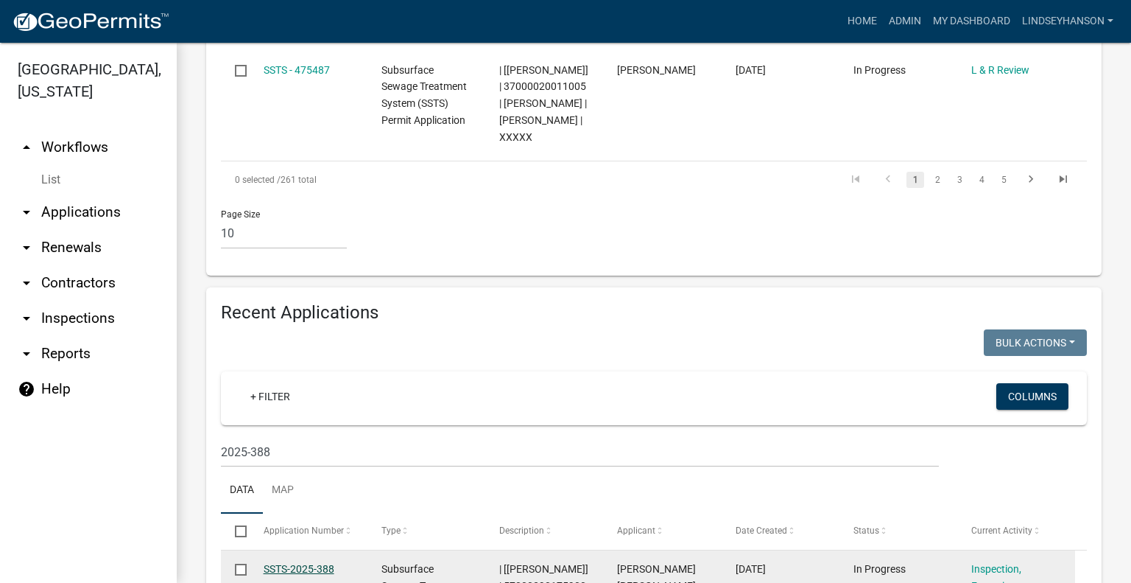
click at [298, 563] on link "SSTS-2025-388" at bounding box center [299, 569] width 71 height 12
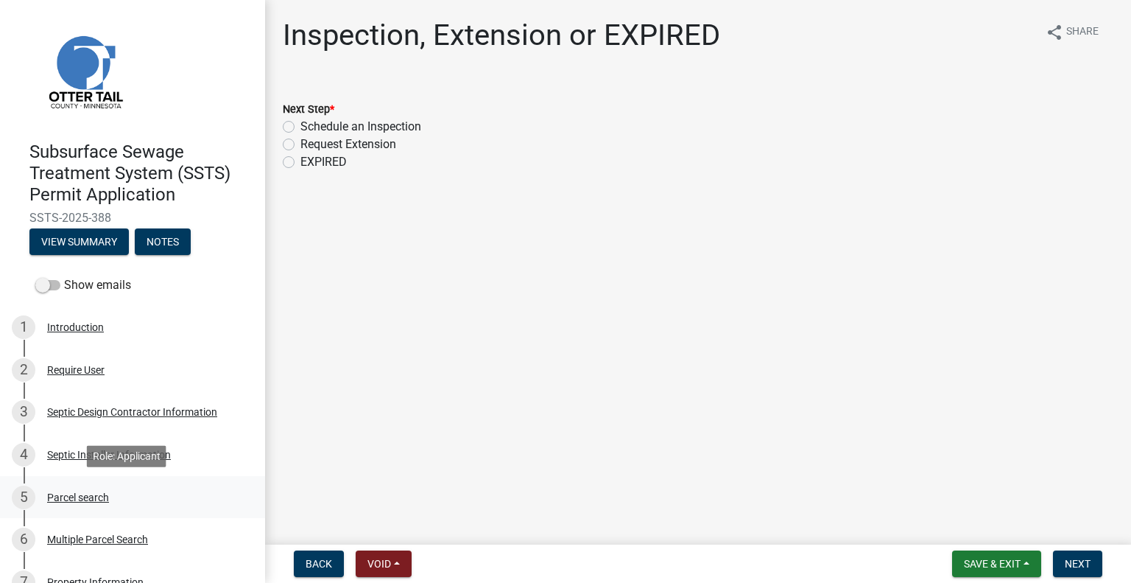
click at [81, 503] on div "5 Parcel search" at bounding box center [127, 497] width 230 height 24
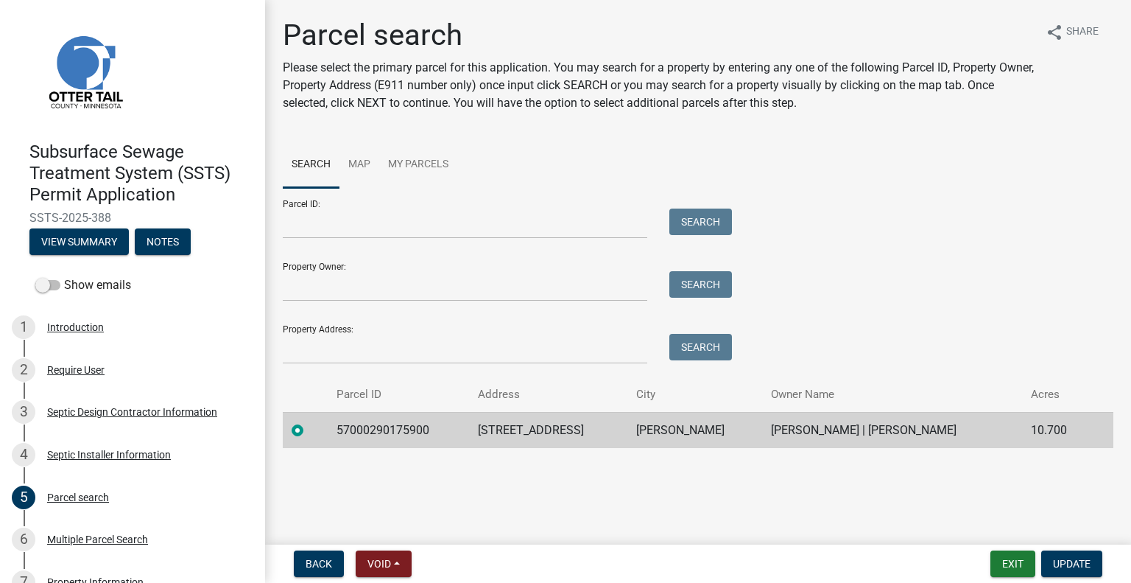
click at [383, 432] on td "57000290175900" at bounding box center [398, 430] width 141 height 36
copy td "57000290175900"
click at [516, 424] on td "23245 CO HWY 35" at bounding box center [548, 430] width 158 height 36
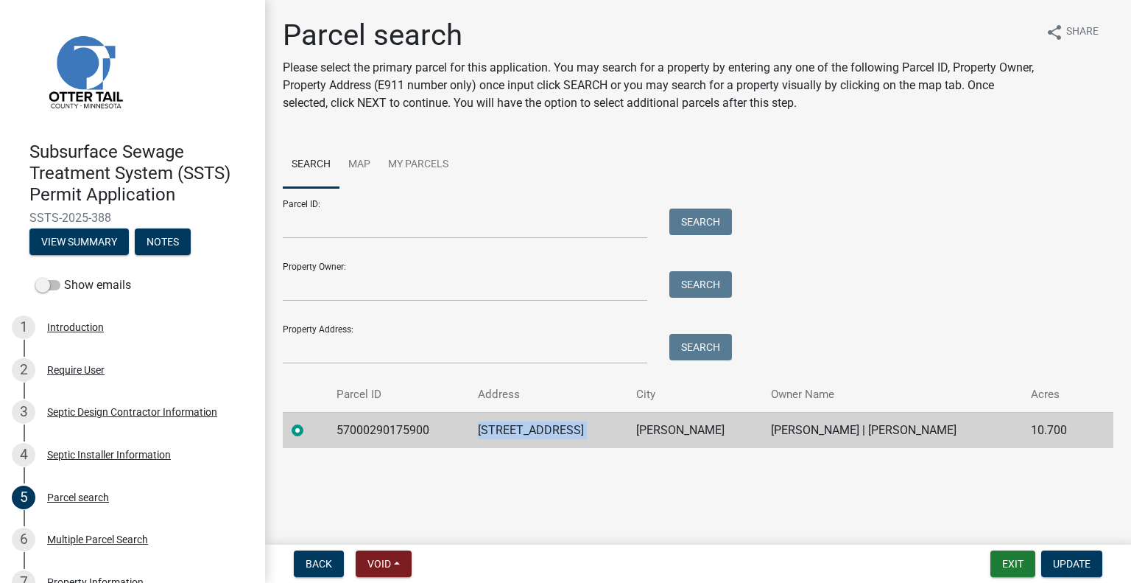
click at [516, 424] on td "23245 CO HWY 35" at bounding box center [548, 430] width 158 height 36
copy td "23245 CO HWY 35"
click at [642, 434] on td "UNDERWOOD" at bounding box center [696, 430] width 136 height 36
click at [642, 433] on td "UNDERWOOD" at bounding box center [696, 430] width 136 height 36
click at [643, 432] on td "UNDERWOOD" at bounding box center [696, 430] width 136 height 36
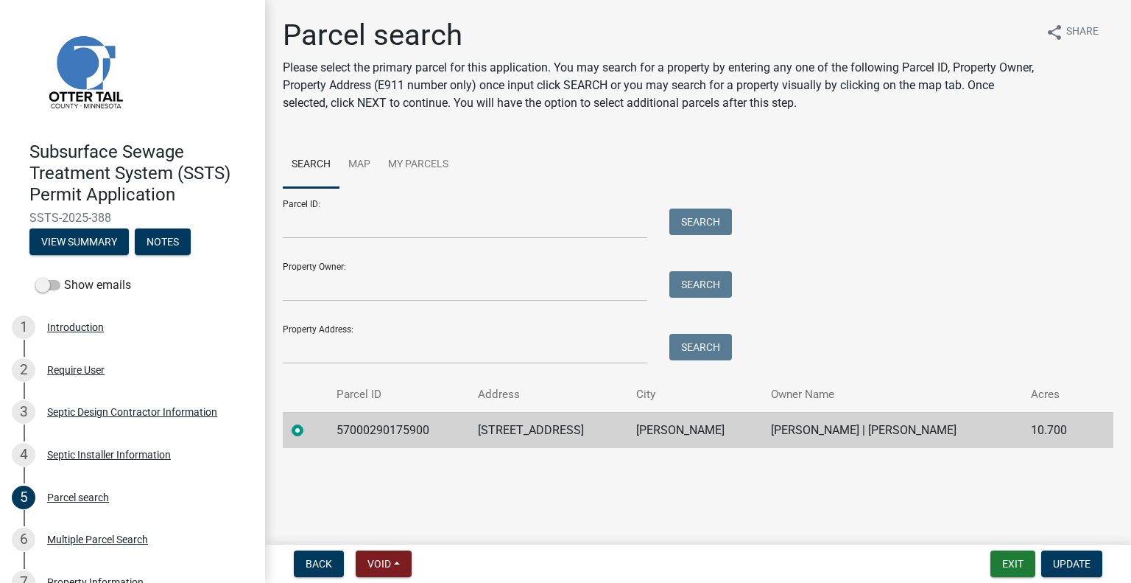
drag, startPoint x: 644, startPoint y: 429, endPoint x: 642, endPoint y: 438, distance: 8.4
click at [642, 438] on td "UNDERWOOD" at bounding box center [696, 430] width 136 height 36
click at [642, 432] on td "UNDERWOOD" at bounding box center [696, 430] width 136 height 36
copy td "UNDERWOOD"
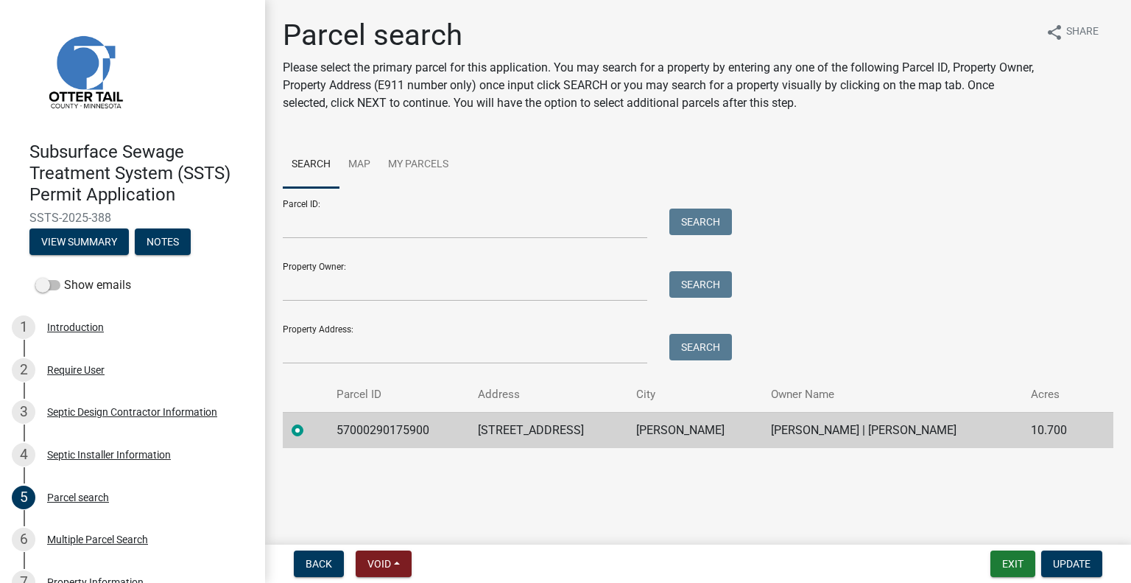
click at [816, 429] on td "JAMES M ANDERSEN | ELSE M ANDERSEN" at bounding box center [892, 430] width 260 height 36
copy td "JAMES M ANDERSEN | ELSE M ANDERSEN"
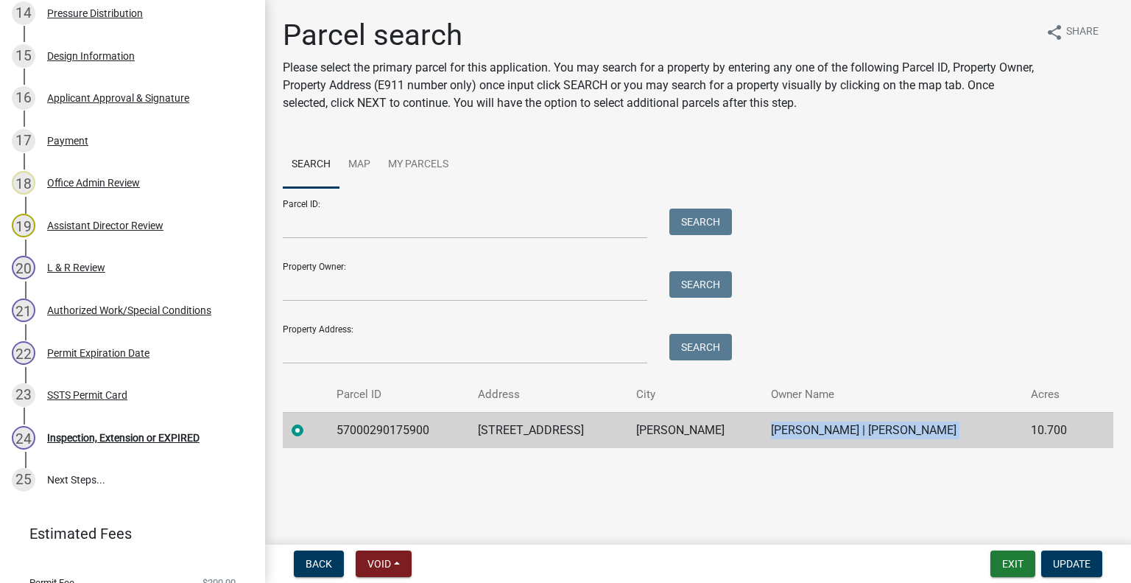
scroll to position [921, 0]
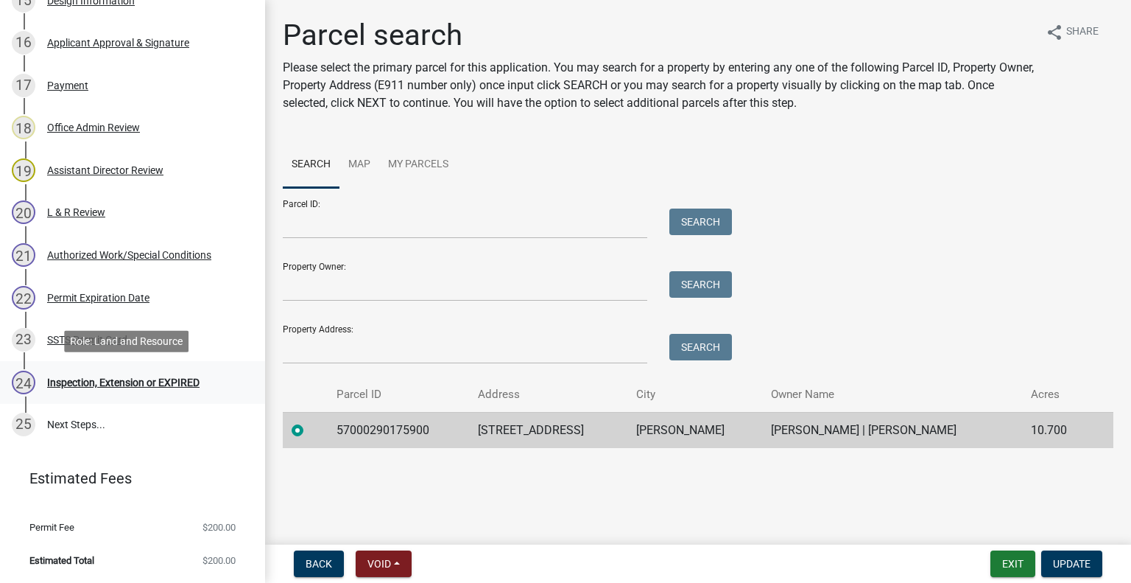
click at [162, 379] on div "Inspection, Extension or EXPIRED" at bounding box center [123, 382] width 152 height 10
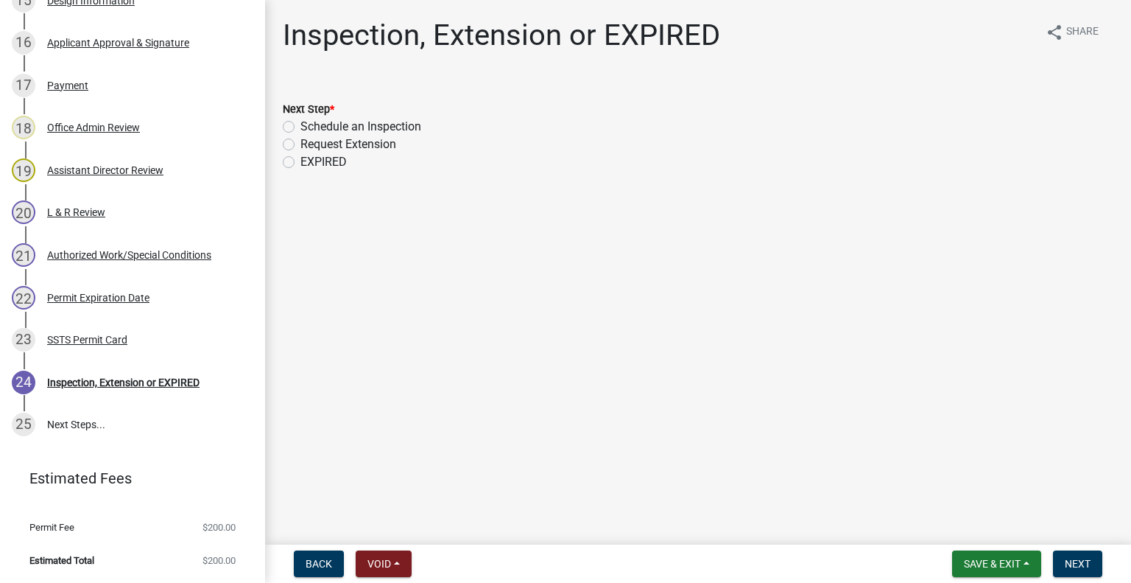
click at [348, 130] on label "Schedule an Inspection" at bounding box center [361, 127] width 121 height 18
click at [310, 127] on input "Schedule an Inspection" at bounding box center [306, 123] width 10 height 10
radio input "true"
click at [1066, 566] on span "Next" at bounding box center [1078, 564] width 26 height 12
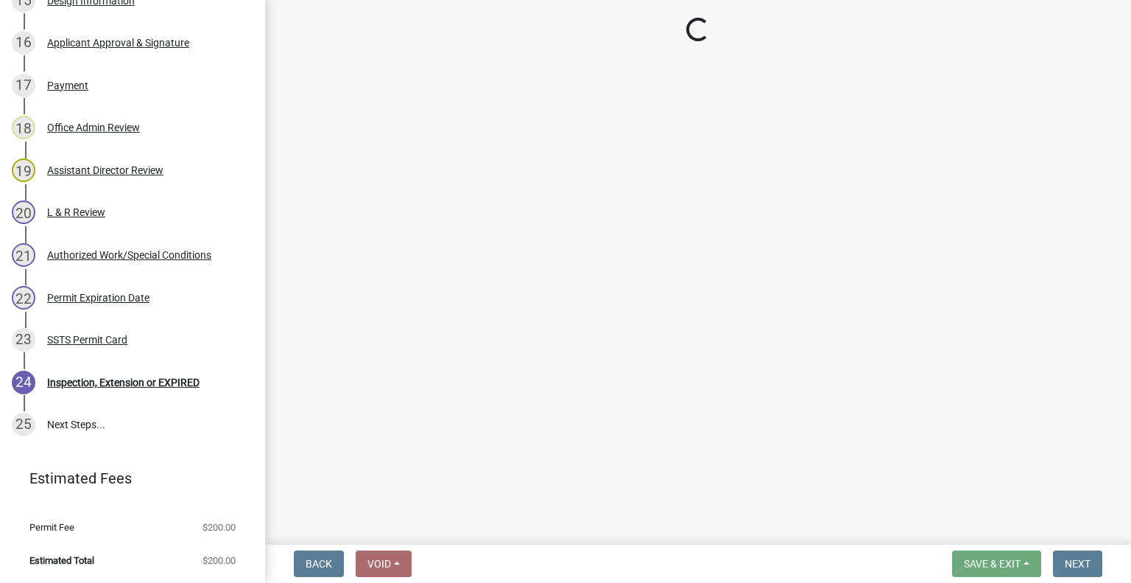
scroll to position [963, 0]
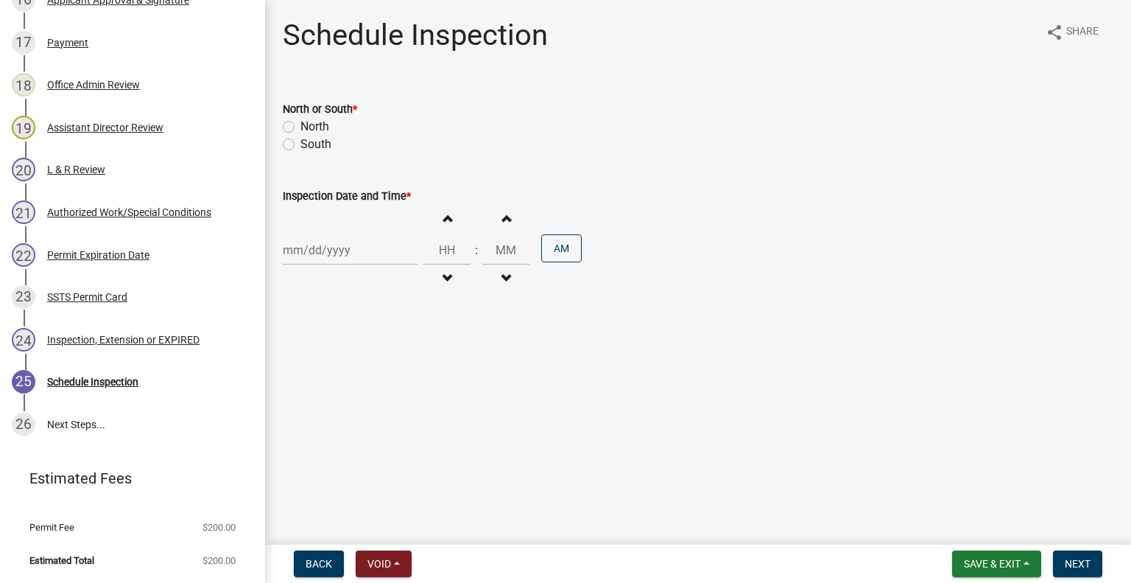
drag, startPoint x: 314, startPoint y: 143, endPoint x: 326, endPoint y: 182, distance: 41.0
click at [314, 142] on label "South" at bounding box center [316, 145] width 31 height 18
click at [310, 142] on input "South" at bounding box center [306, 141] width 10 height 10
radio input "true"
select select "9"
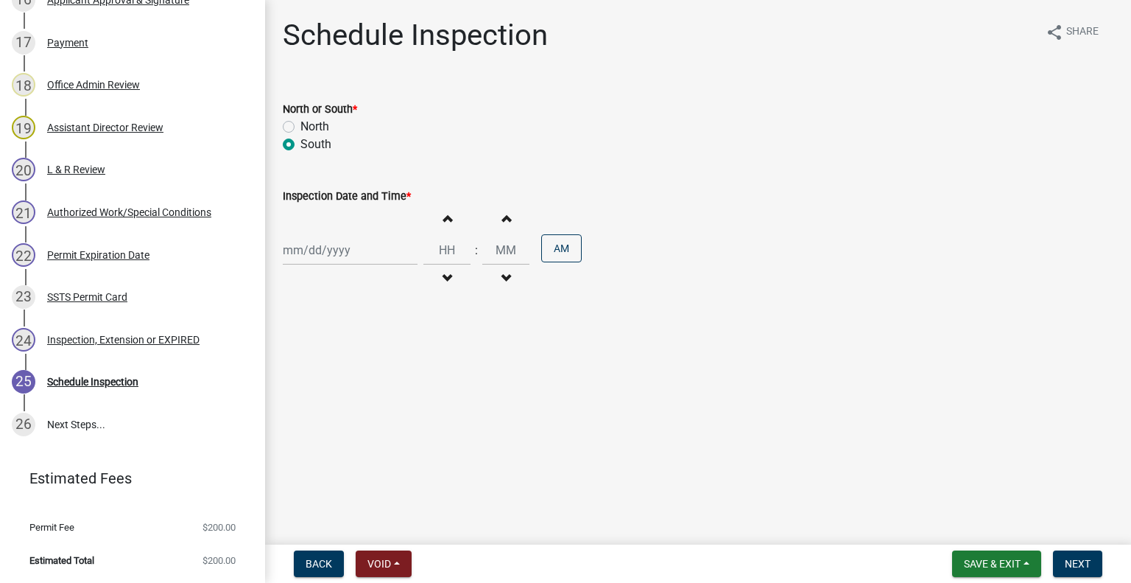
select select "2025"
drag, startPoint x: 332, startPoint y: 246, endPoint x: 342, endPoint y: 258, distance: 15.2
click at [332, 246] on div "[PERSON_NAME] Feb Mar Apr [PERSON_NAME][DATE] Oct Nov [DATE] 1526 1527 1528 152…" at bounding box center [350, 250] width 135 height 30
click at [397, 348] on div "12" at bounding box center [392, 352] width 24 height 24
type input "09/12/2025"
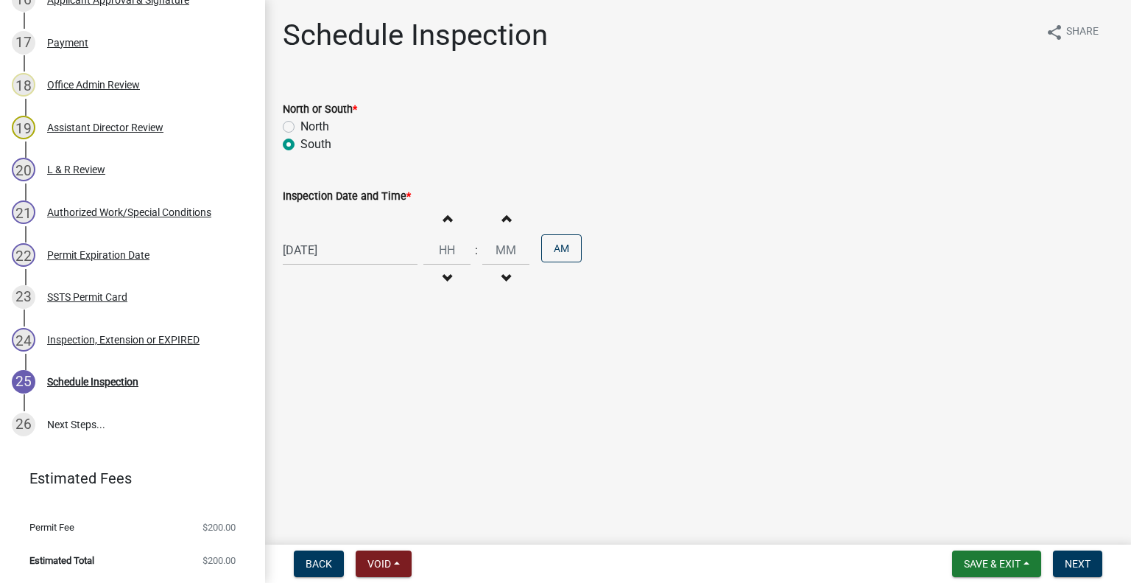
click at [451, 278] on button "Decrement hours" at bounding box center [447, 278] width 31 height 27
type input "11"
type input "00"
click at [451, 276] on button "Decrement hours" at bounding box center [447, 278] width 31 height 27
type input "10"
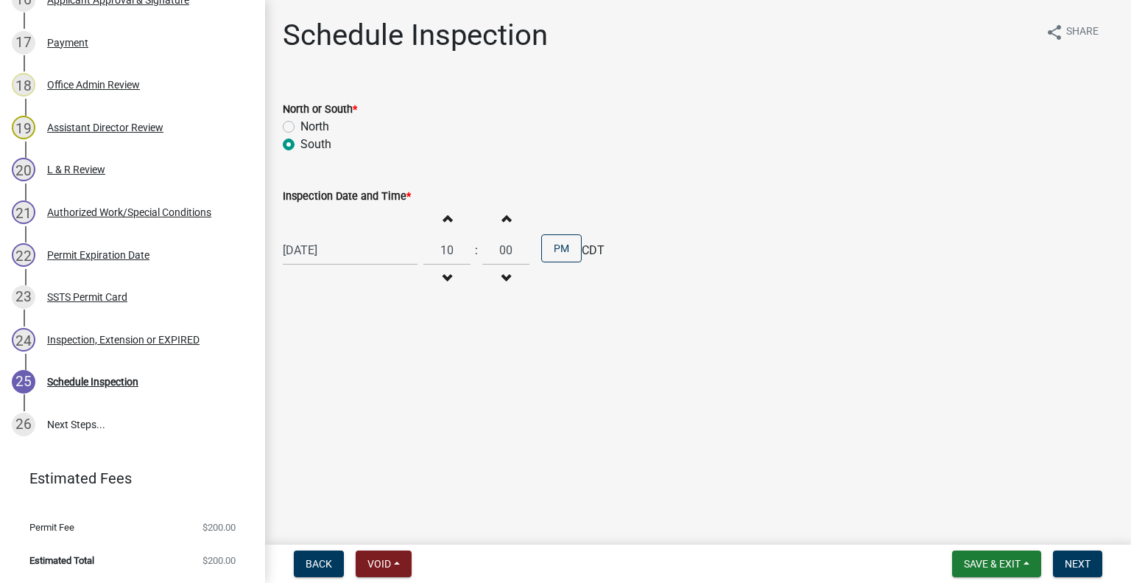
drag, startPoint x: 548, startPoint y: 233, endPoint x: 589, endPoint y: 255, distance: 46.8
click at [549, 233] on div "Increment hours 10 Decrement hours : Increment minutes 00 Decrement minutes PM" at bounding box center [503, 250] width 158 height 91
drag, startPoint x: 569, startPoint y: 256, endPoint x: 655, endPoint y: 311, distance: 101.7
click at [566, 253] on button "PM" at bounding box center [561, 248] width 41 height 28
click at [1080, 568] on span "Next" at bounding box center [1078, 564] width 26 height 12
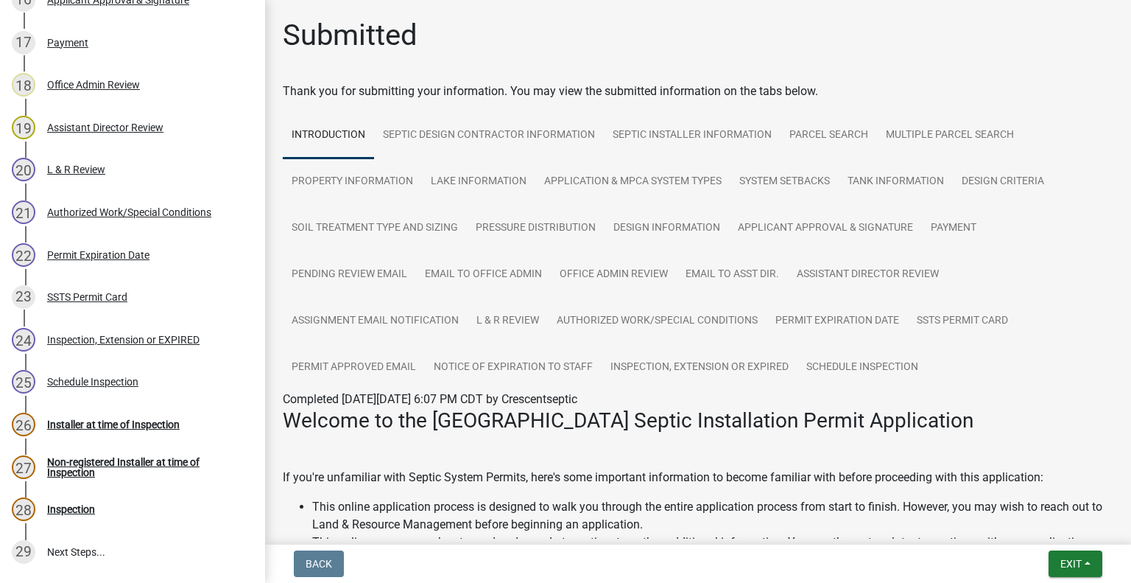
scroll to position [1090, 0]
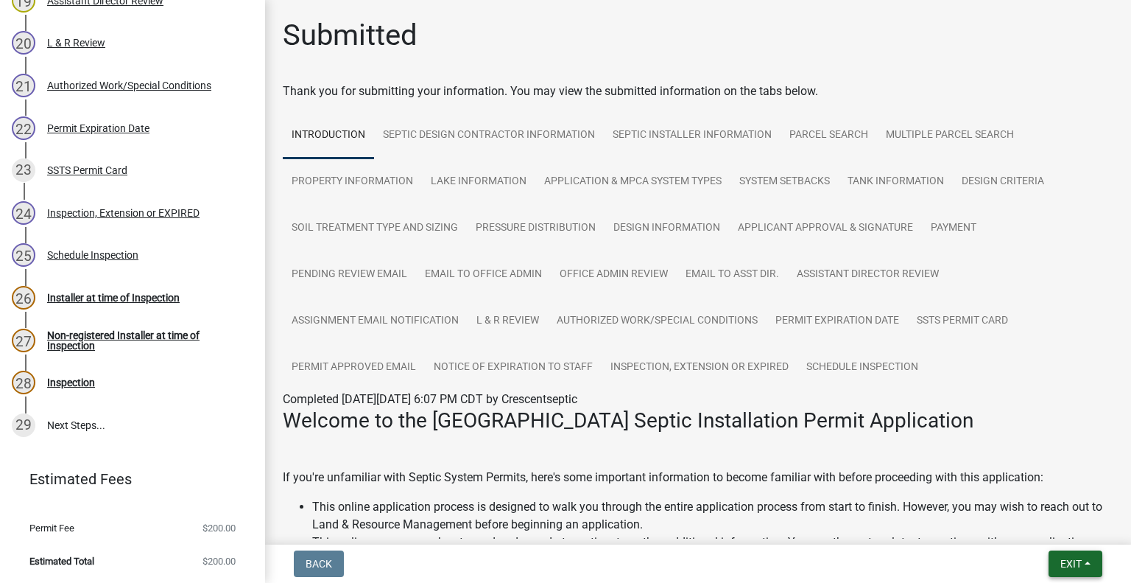
click at [1066, 555] on button "Exit" at bounding box center [1076, 563] width 54 height 27
click at [1052, 535] on button "Save & Exit" at bounding box center [1044, 524] width 118 height 35
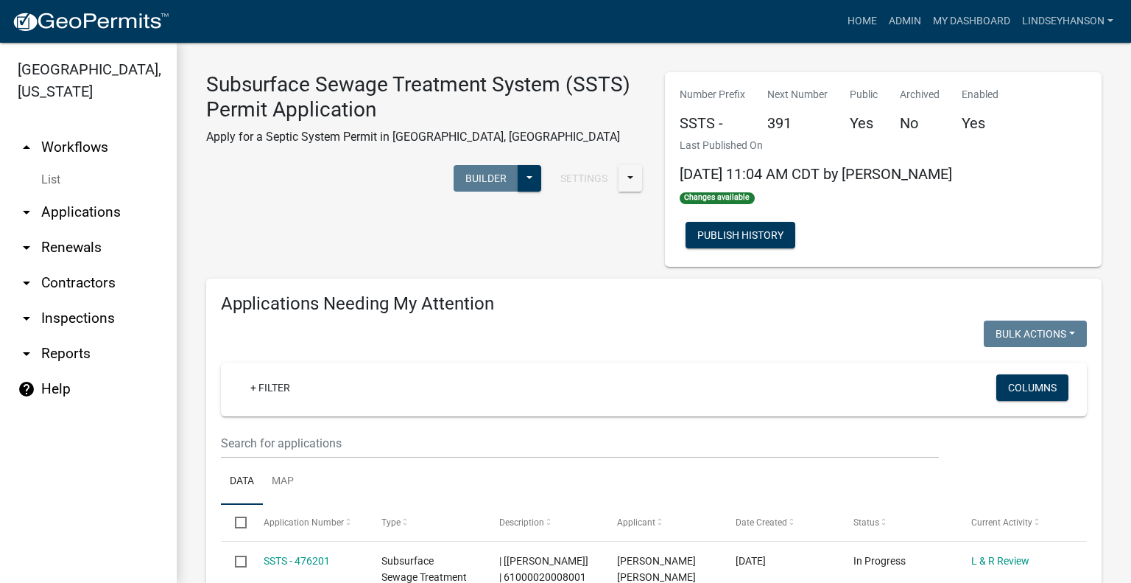
click at [111, 219] on link "arrow_drop_down Applications" at bounding box center [88, 211] width 177 height 35
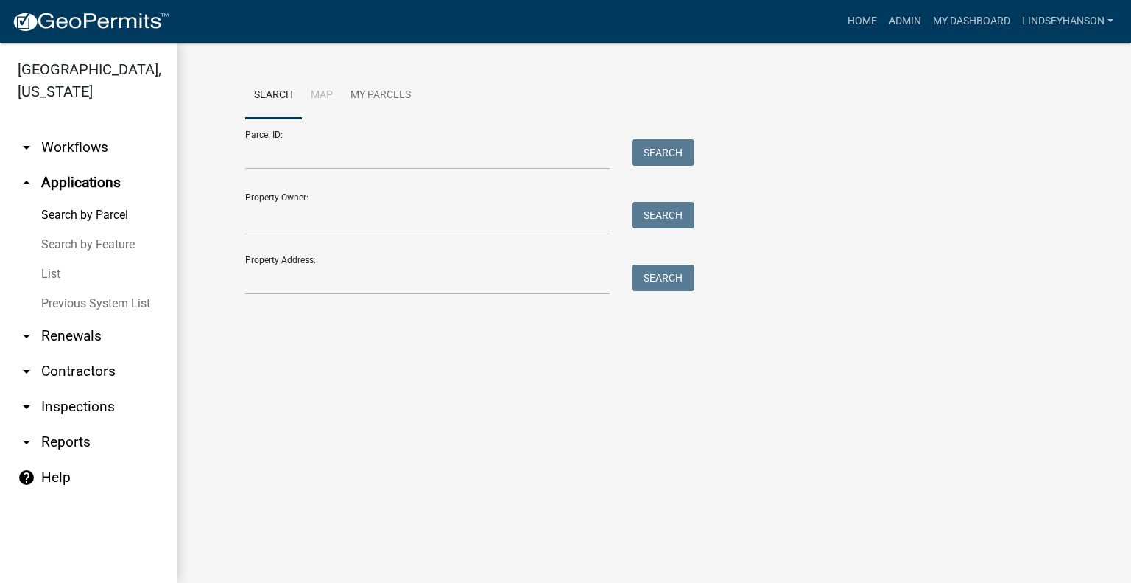
drag, startPoint x: 106, startPoint y: 158, endPoint x: 205, endPoint y: 179, distance: 101.5
click at [106, 158] on link "arrow_drop_down Workflows" at bounding box center [88, 147] width 177 height 35
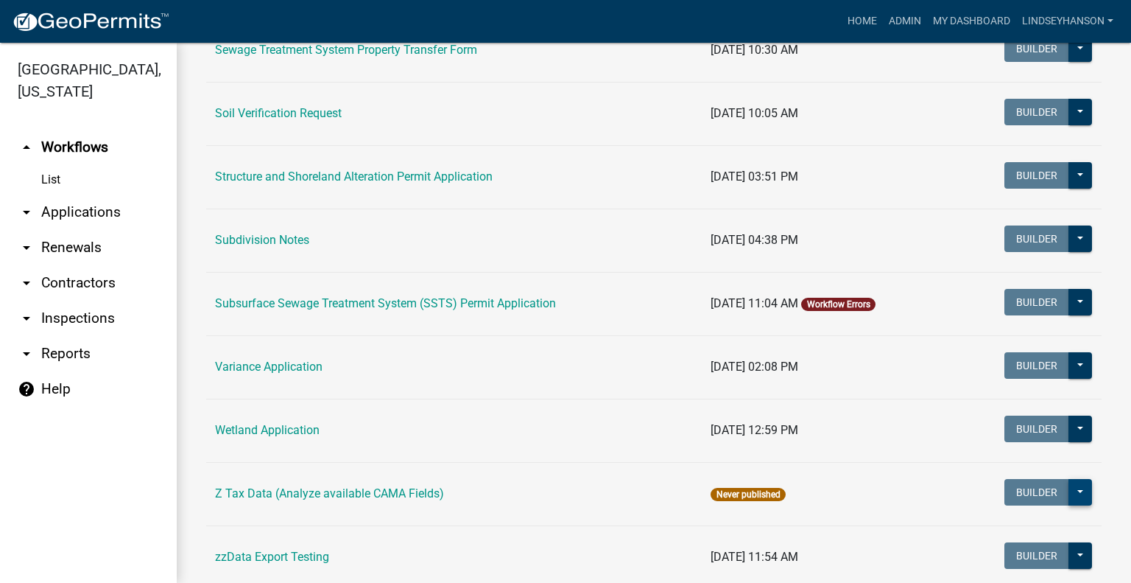
scroll to position [938, 0]
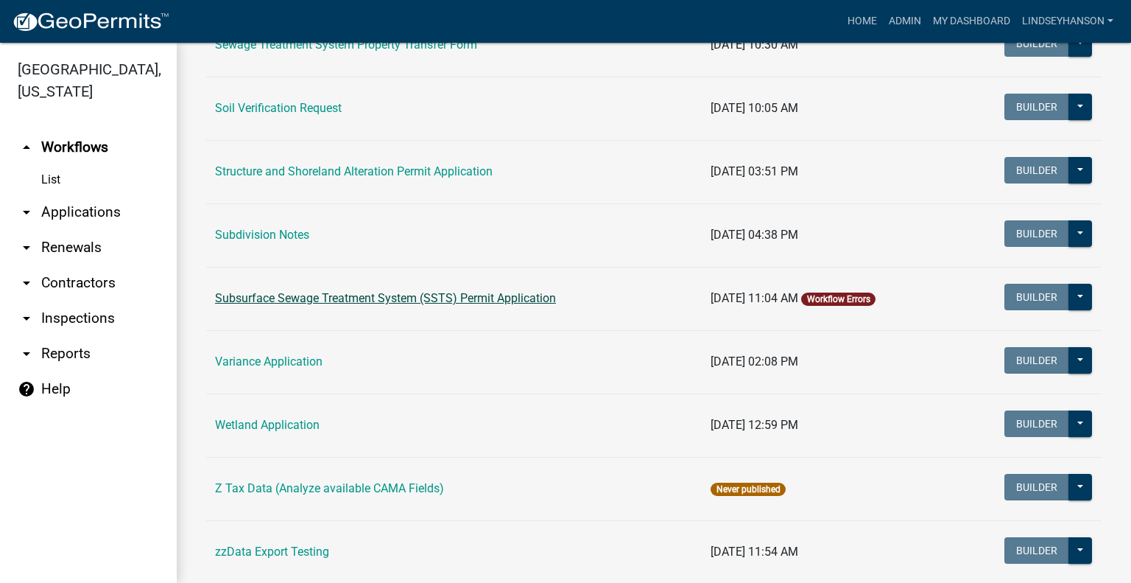
click at [531, 291] on link "Subsurface Sewage Treatment System (SSTS) Permit Application" at bounding box center [385, 298] width 341 height 14
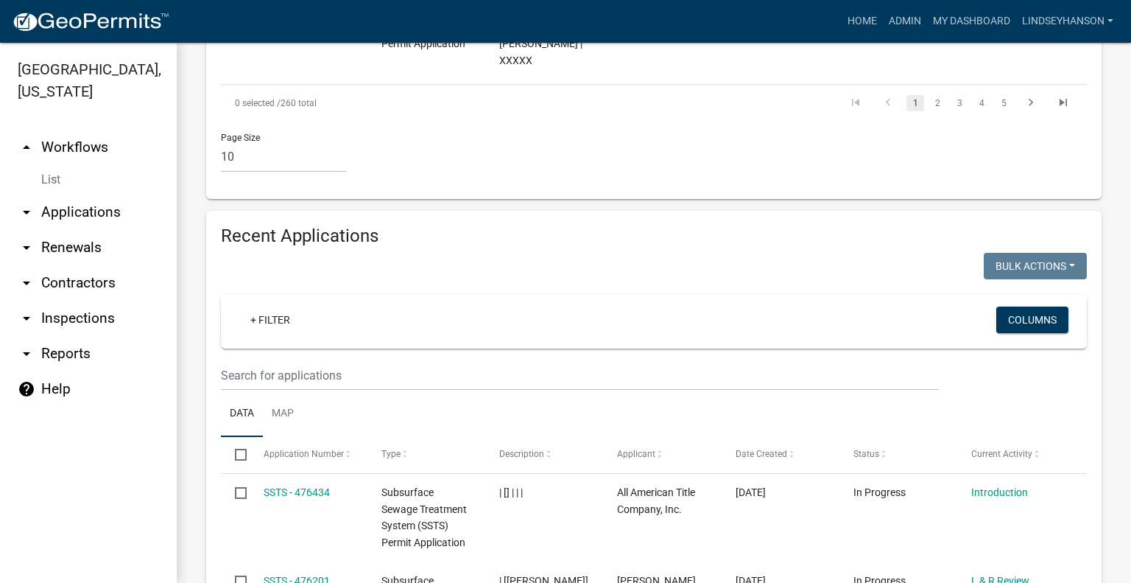
scroll to position [1622, 0]
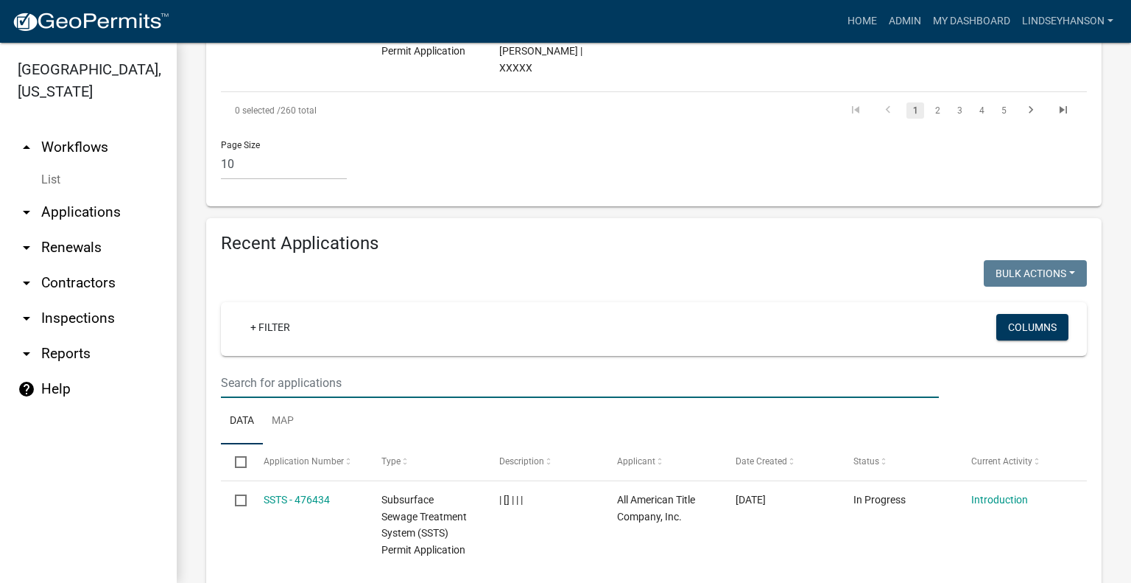
click at [686, 368] on input "text" at bounding box center [580, 383] width 718 height 30
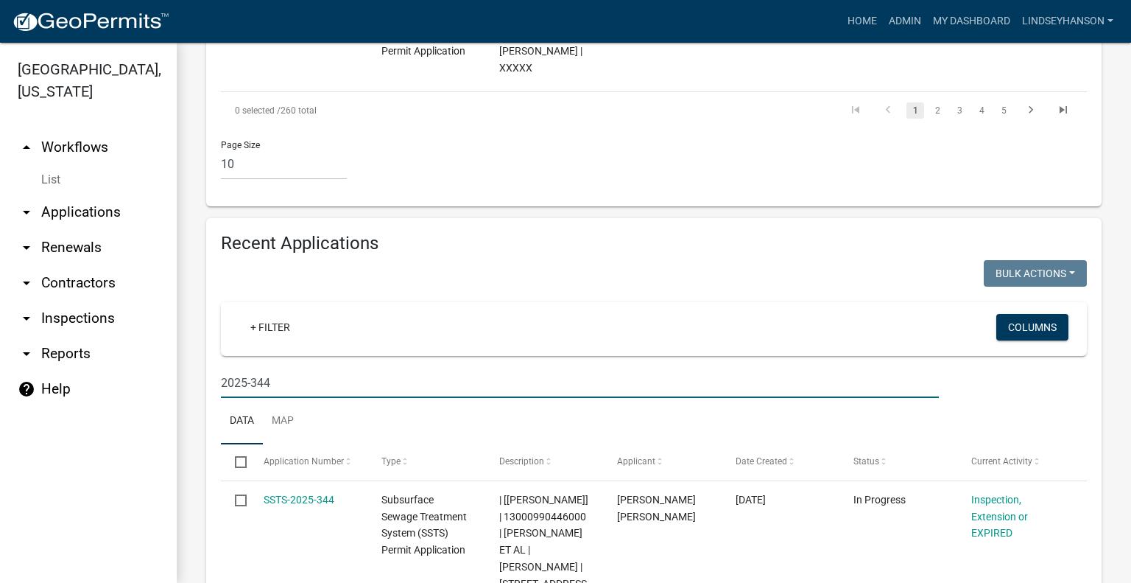
type input "2025-344"
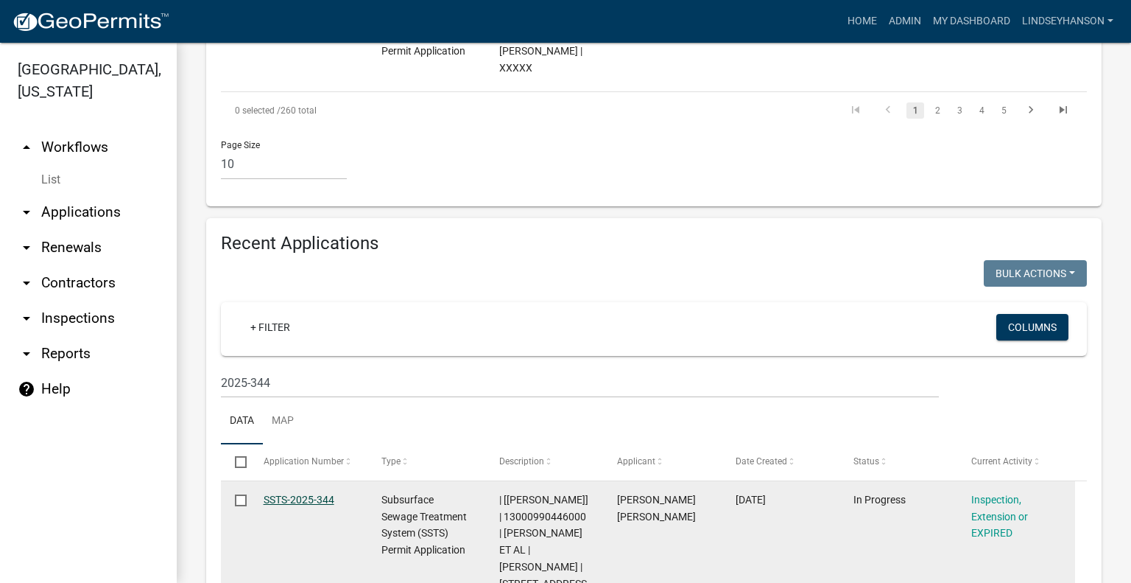
click at [312, 493] on link "SSTS-2025-344" at bounding box center [299, 499] width 71 height 12
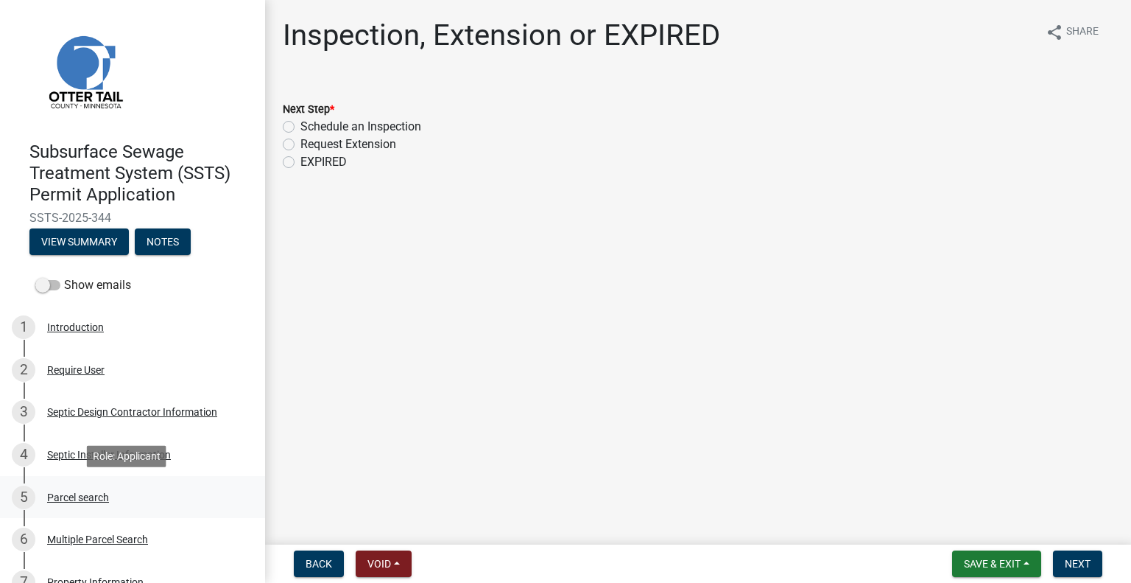
click at [95, 505] on div "5 Parcel search" at bounding box center [127, 497] width 230 height 24
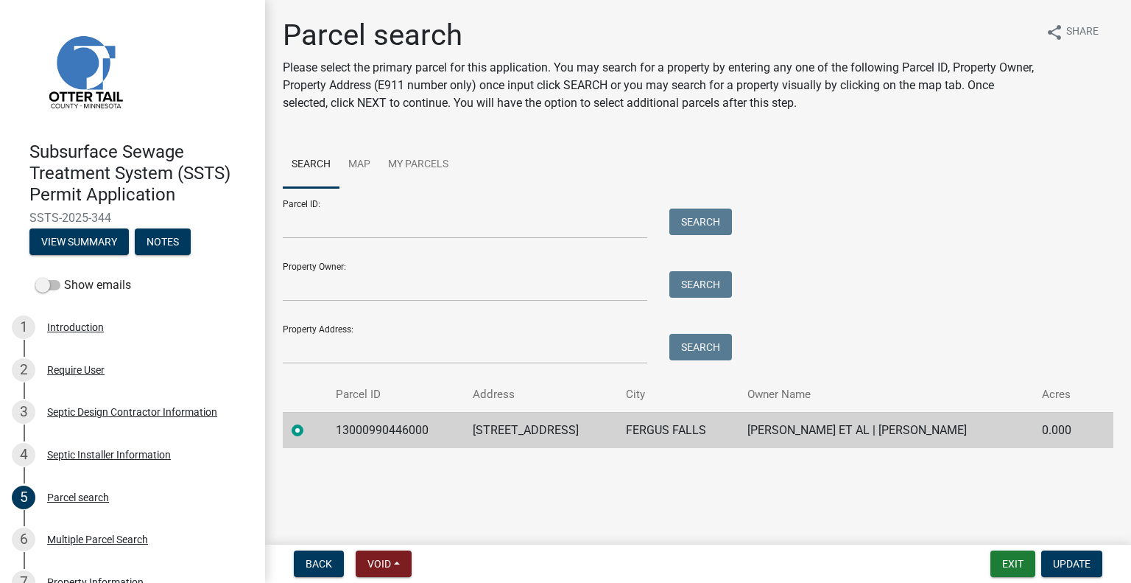
click at [397, 426] on td "13000990446000" at bounding box center [395, 430] width 137 height 36
copy td "13000990446000"
click at [522, 430] on td "17850 CEDAR PARK LOOP" at bounding box center [540, 430] width 153 height 36
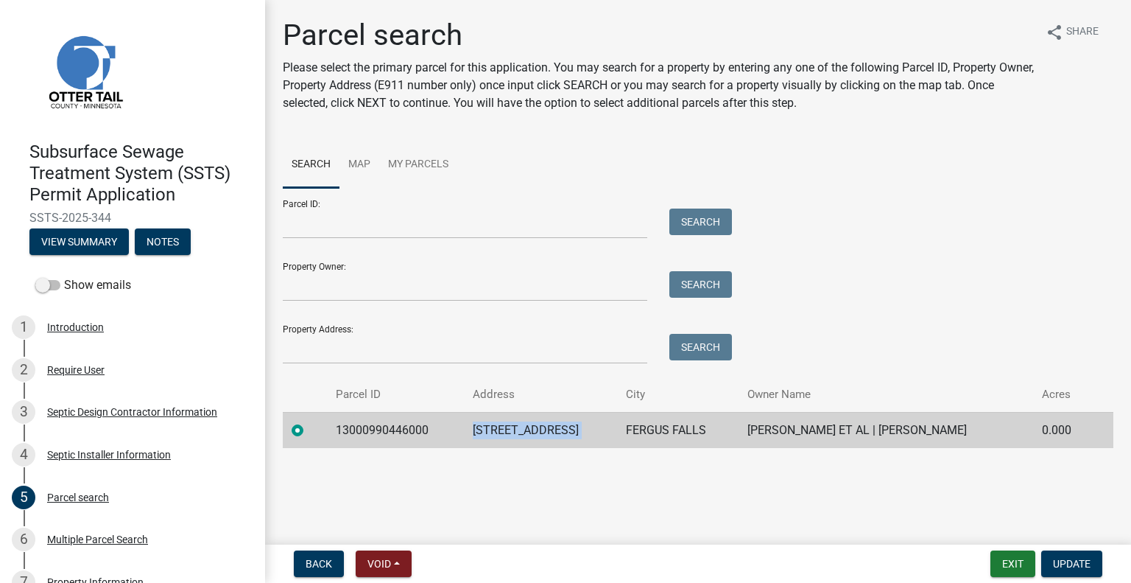
click at [522, 430] on td "17850 CEDAR PARK LOOP" at bounding box center [540, 430] width 153 height 36
copy td "17850 CEDAR PARK LOOP"
click at [678, 426] on td "FERGUS FALLS" at bounding box center [678, 430] width 122 height 36
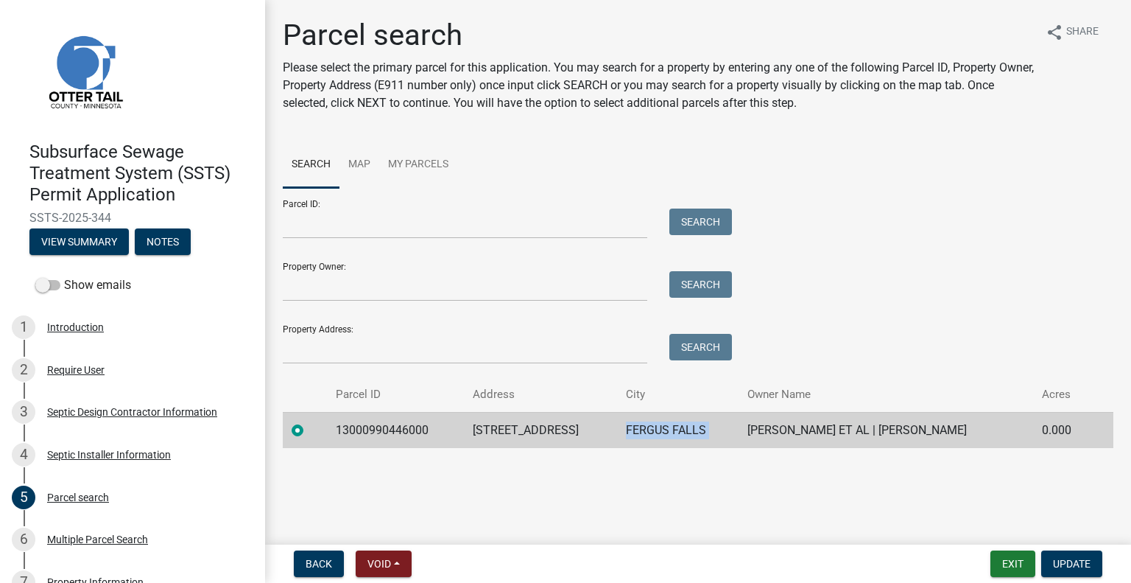
copy td "FERGUS FALLS"
click at [836, 432] on td "PATRICK LUNDBERG ET AL | ERIKA LUNDBERG" at bounding box center [886, 430] width 295 height 36
copy td "PATRICK LUNDBERG ET AL | ERIKA LUNDBERG"
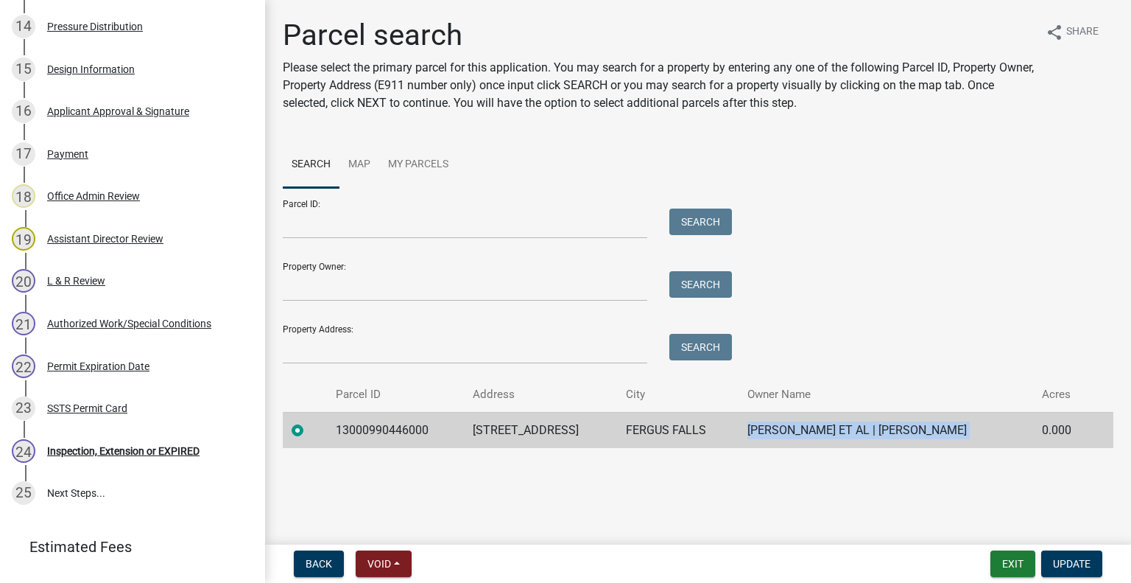
scroll to position [921, 0]
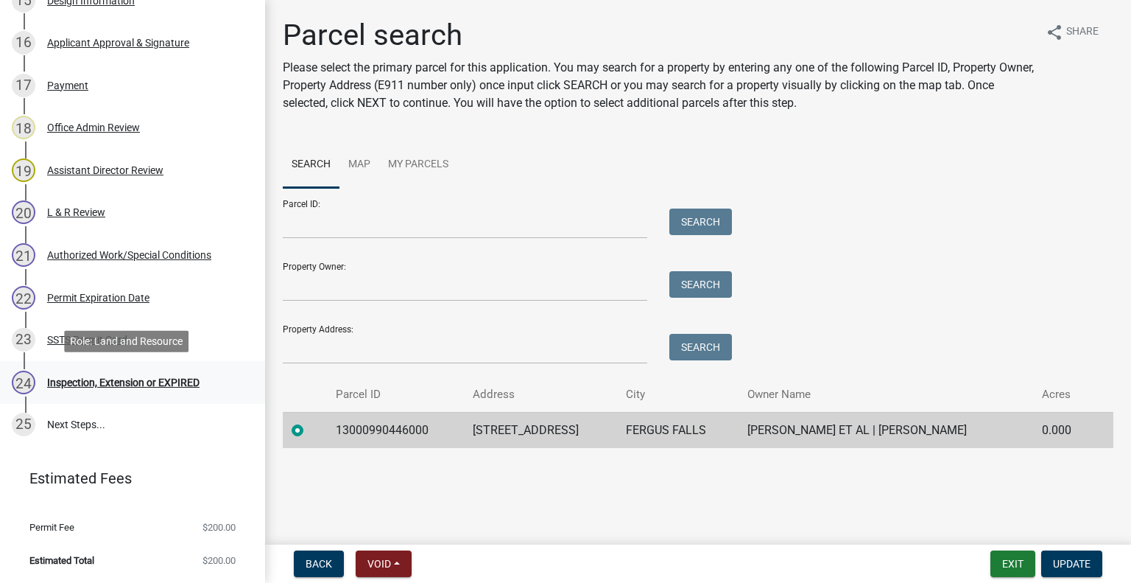
click at [185, 379] on div "Inspection, Extension or EXPIRED" at bounding box center [123, 382] width 152 height 10
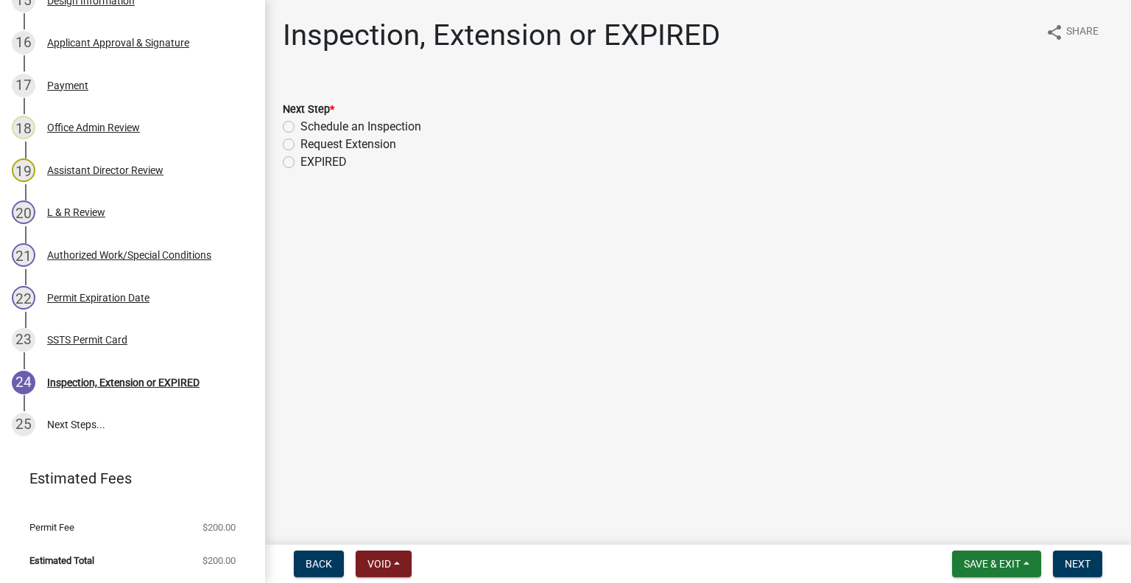
click at [387, 125] on label "Schedule an Inspection" at bounding box center [361, 127] width 121 height 18
click at [310, 125] on input "Schedule an Inspection" at bounding box center [306, 123] width 10 height 10
radio input "true"
click at [1088, 566] on span "Next" at bounding box center [1078, 564] width 26 height 12
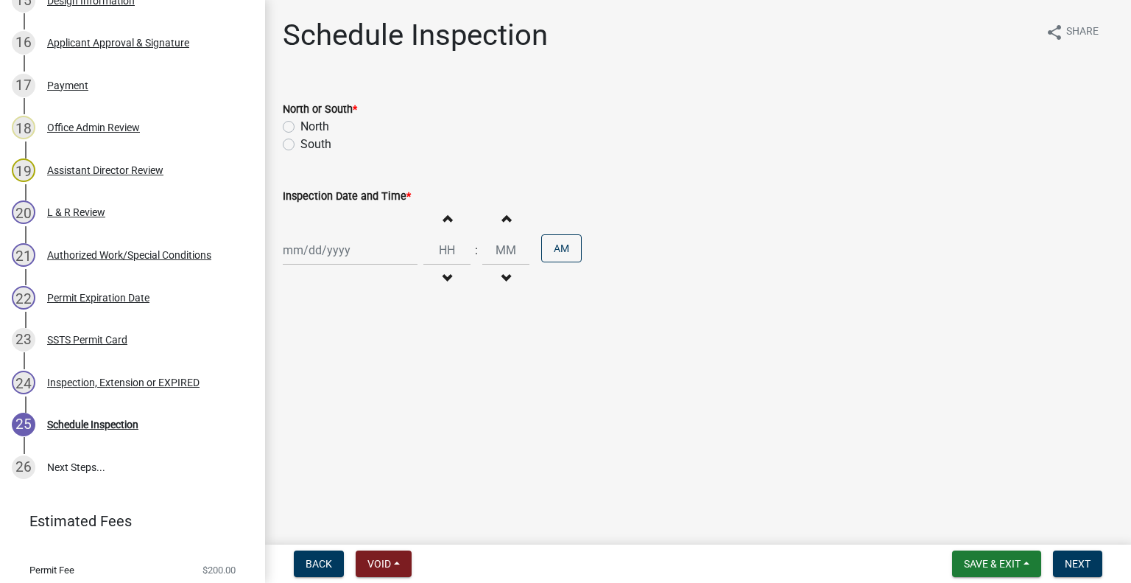
scroll to position [963, 0]
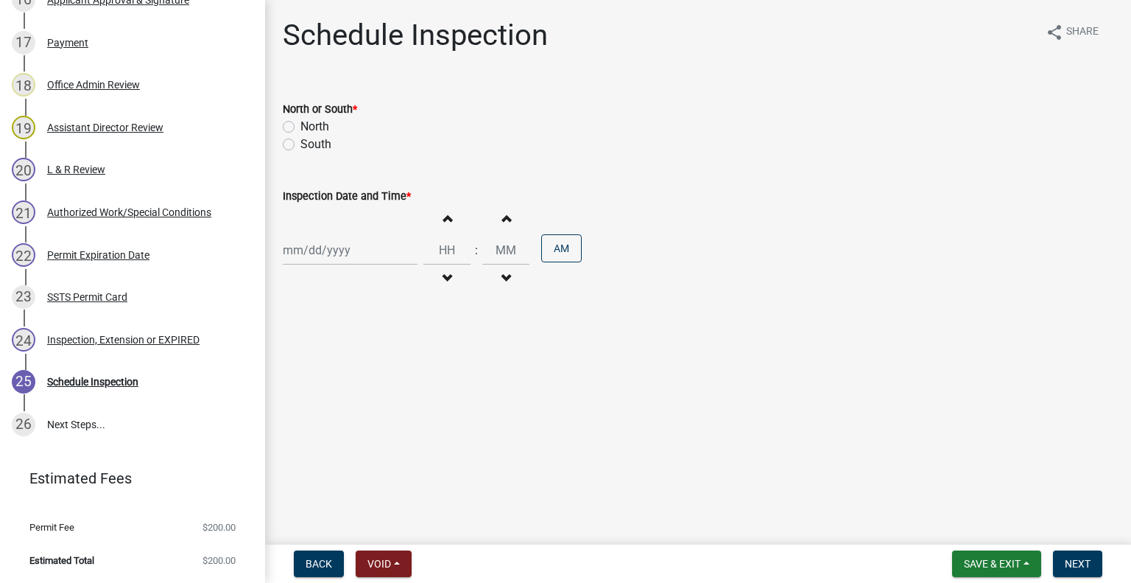
click at [316, 144] on label "South" at bounding box center [316, 145] width 31 height 18
click at [310, 144] on input "South" at bounding box center [306, 141] width 10 height 10
radio input "true"
click at [345, 250] on div at bounding box center [350, 250] width 135 height 30
select select "9"
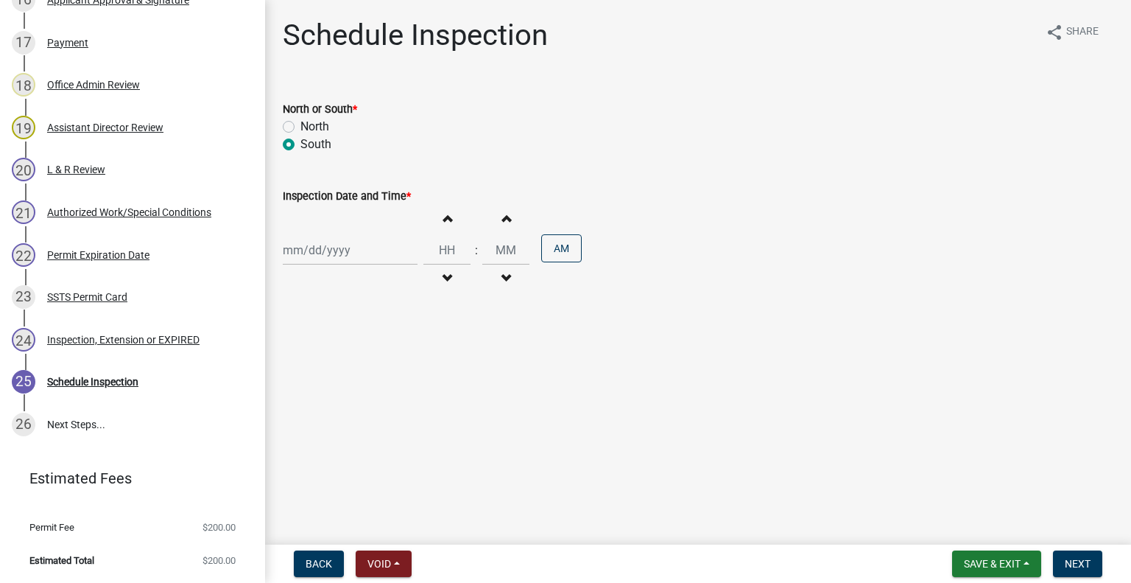
select select "2025"
click at [395, 353] on div "12" at bounding box center [392, 352] width 24 height 24
type input "09/12/2025"
click at [446, 276] on button "Decrement hours" at bounding box center [447, 278] width 31 height 27
type input "11"
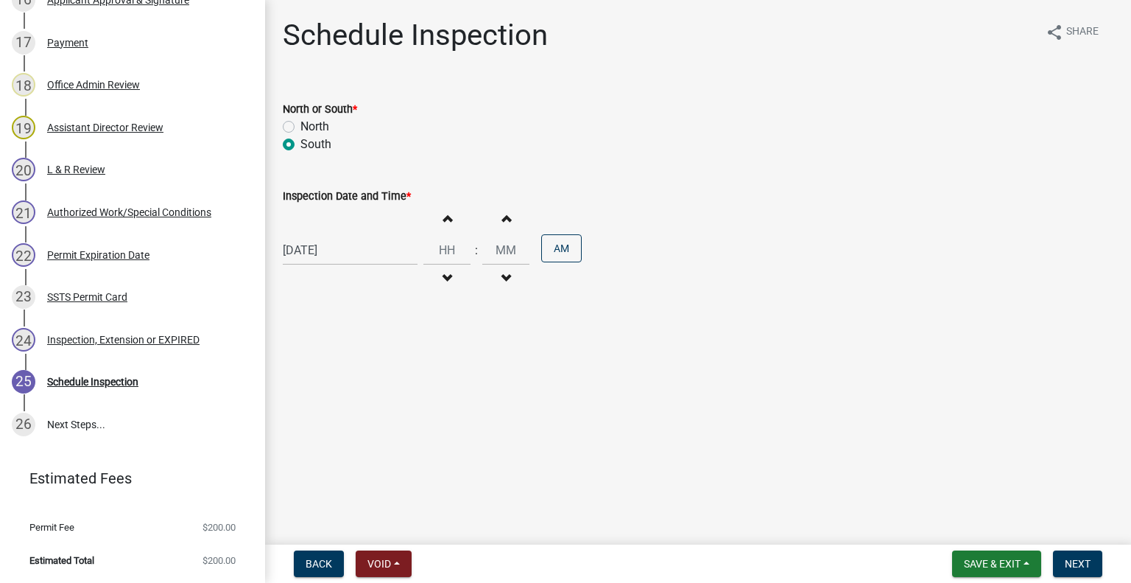
type input "00"
click at [443, 221] on span "button" at bounding box center [446, 218] width 7 height 12
type input "12"
click at [569, 250] on button "AM" at bounding box center [561, 248] width 41 height 28
click at [1072, 566] on span "Next" at bounding box center [1078, 564] width 26 height 12
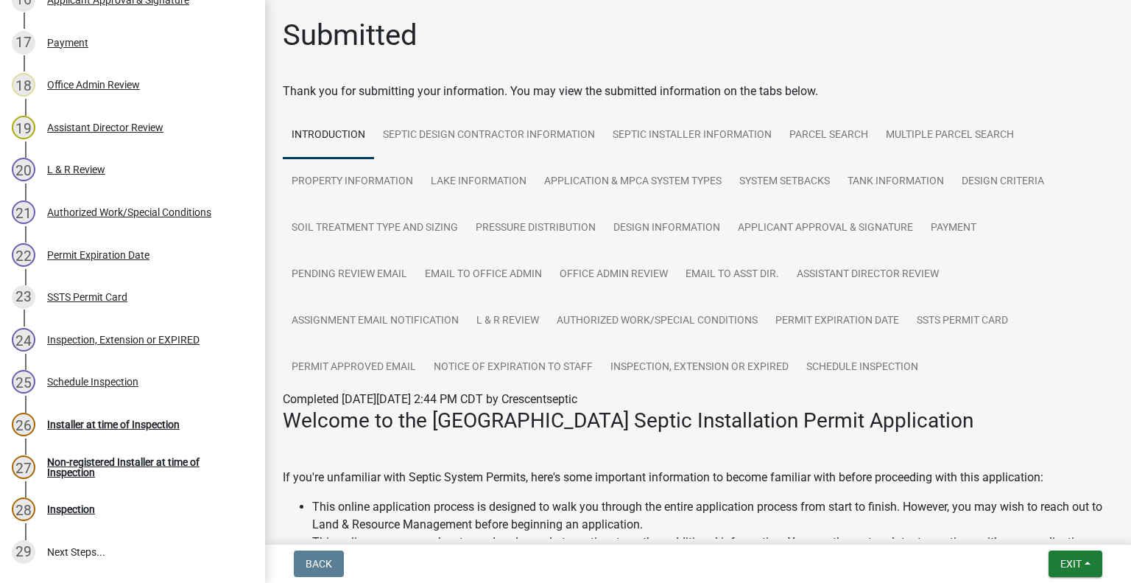
scroll to position [1090, 0]
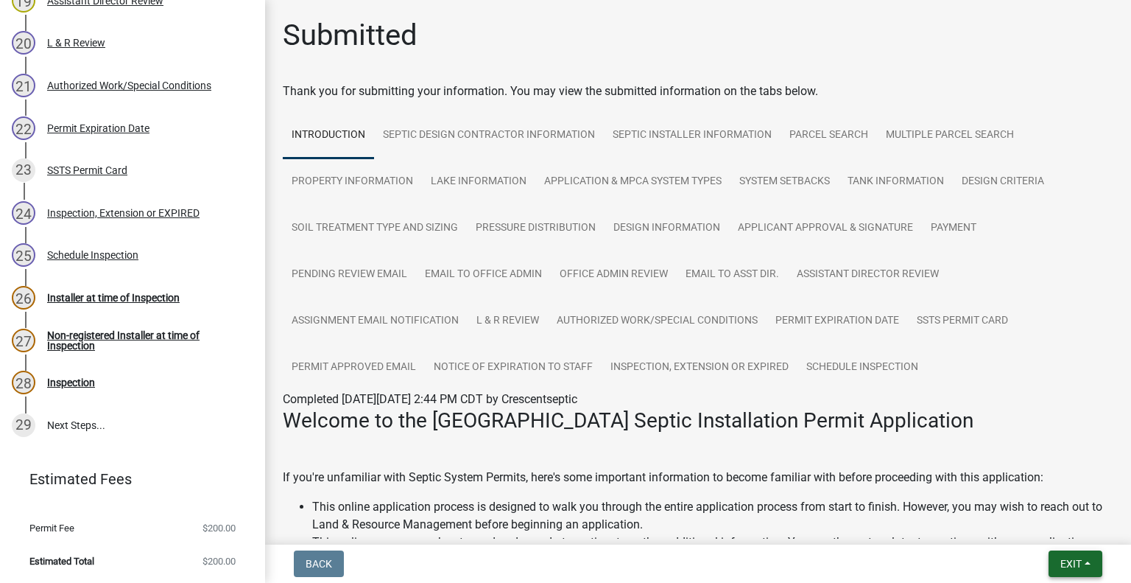
click at [1075, 553] on button "Exit" at bounding box center [1076, 563] width 54 height 27
click at [1053, 521] on button "Save & Exit" at bounding box center [1044, 524] width 118 height 35
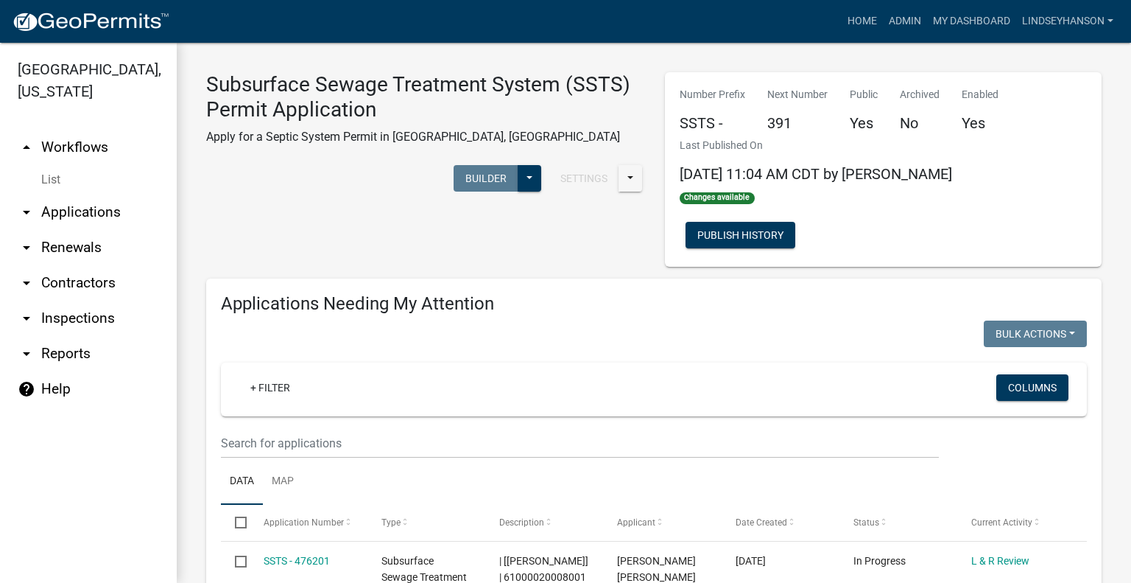
click at [118, 215] on link "arrow_drop_down Applications" at bounding box center [88, 211] width 177 height 35
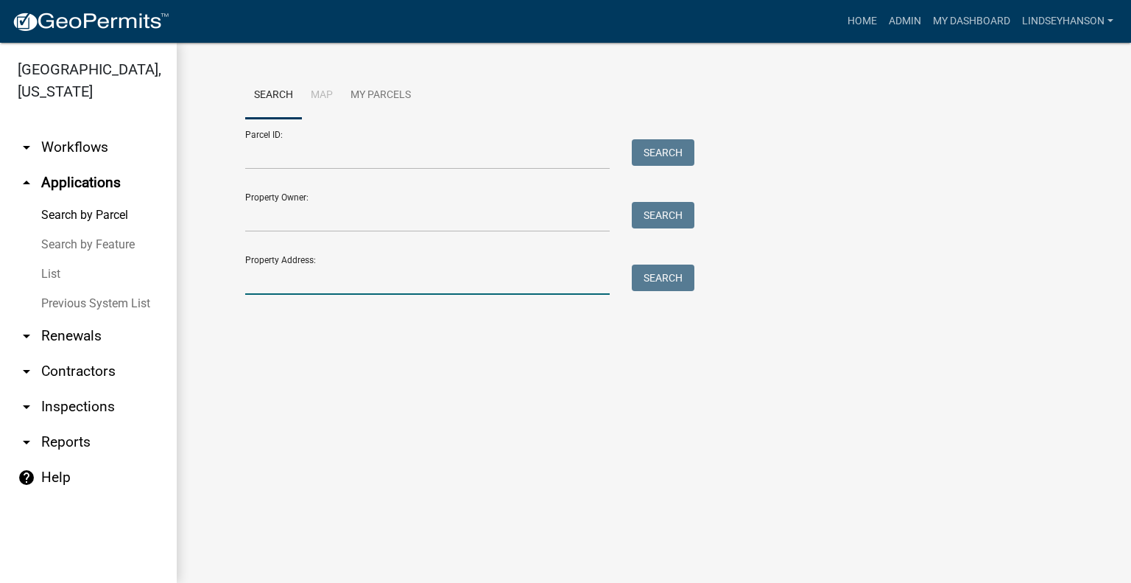
click at [386, 280] on input "Property Address:" at bounding box center [427, 279] width 365 height 30
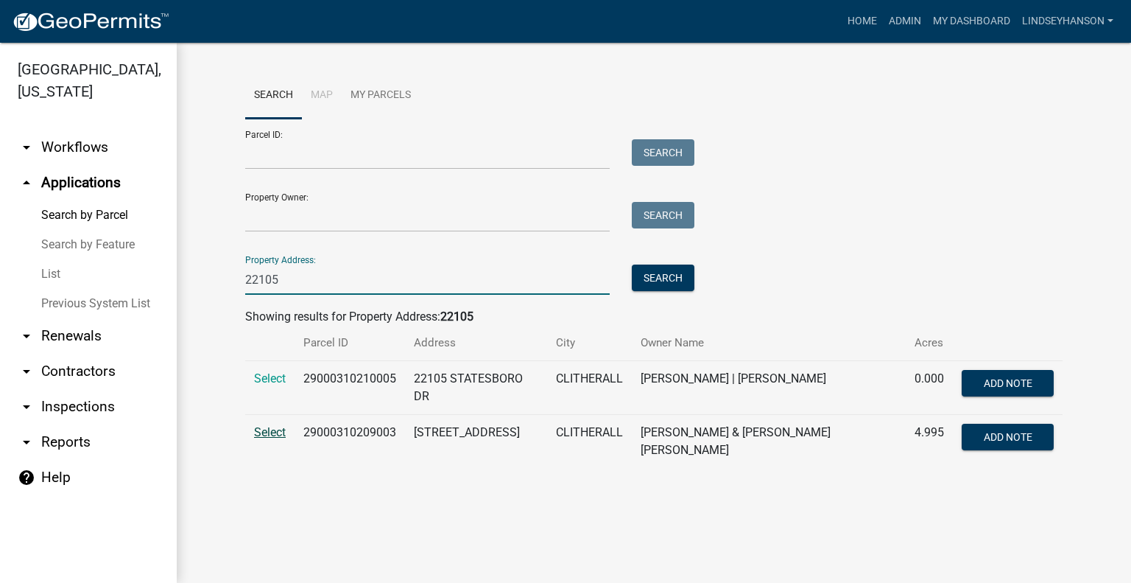
type input "22105"
click at [276, 439] on span "Select" at bounding box center [270, 432] width 32 height 14
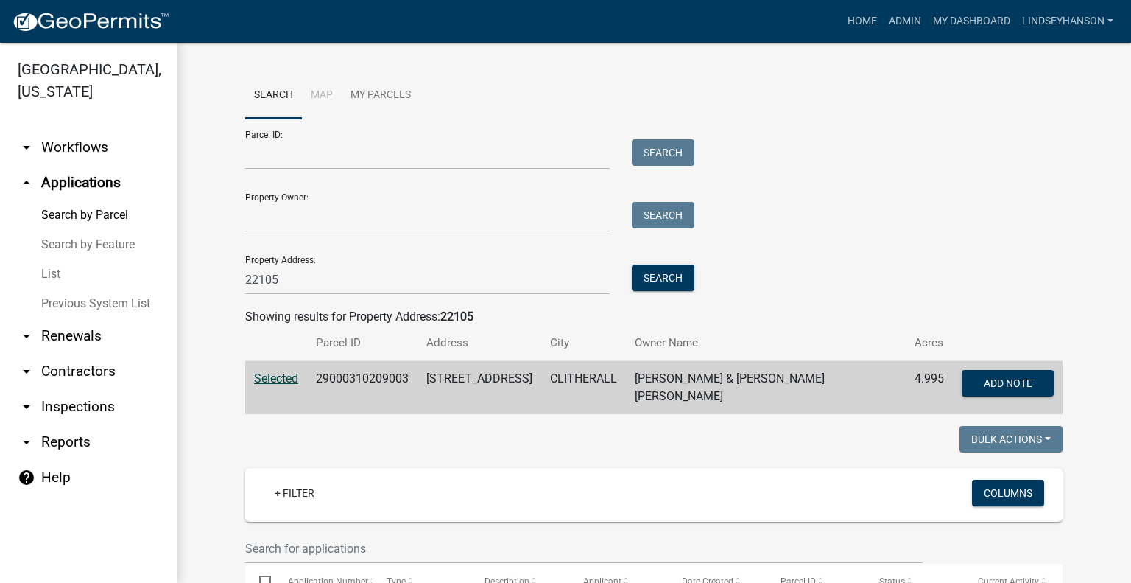
drag, startPoint x: 112, startPoint y: 150, endPoint x: 111, endPoint y: 161, distance: 11.1
click at [111, 150] on link "arrow_drop_down Workflows" at bounding box center [88, 147] width 177 height 35
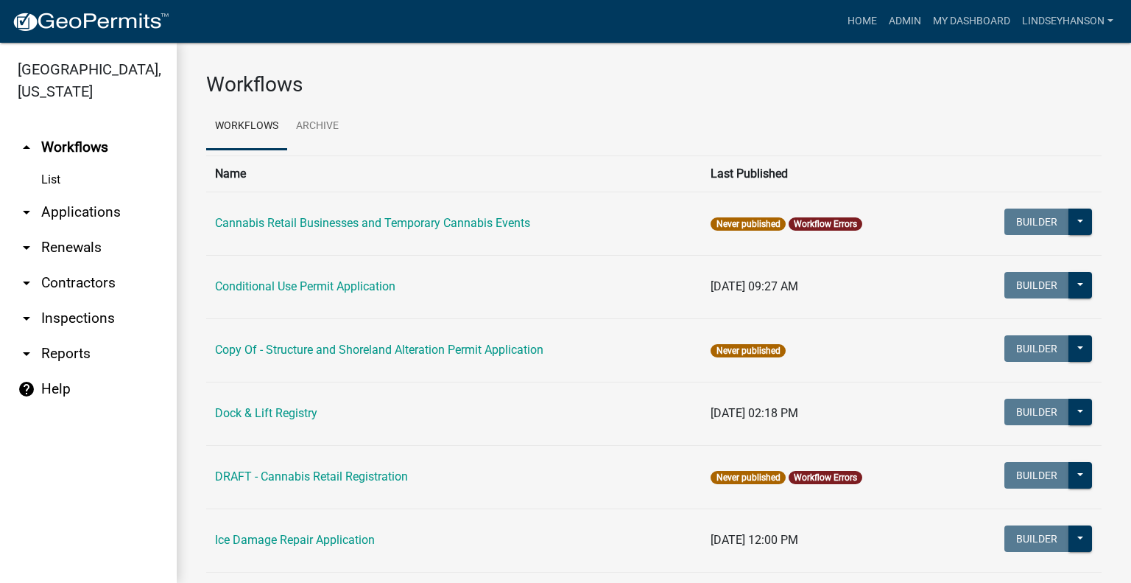
click at [108, 217] on link "arrow_drop_down Applications" at bounding box center [88, 211] width 177 height 35
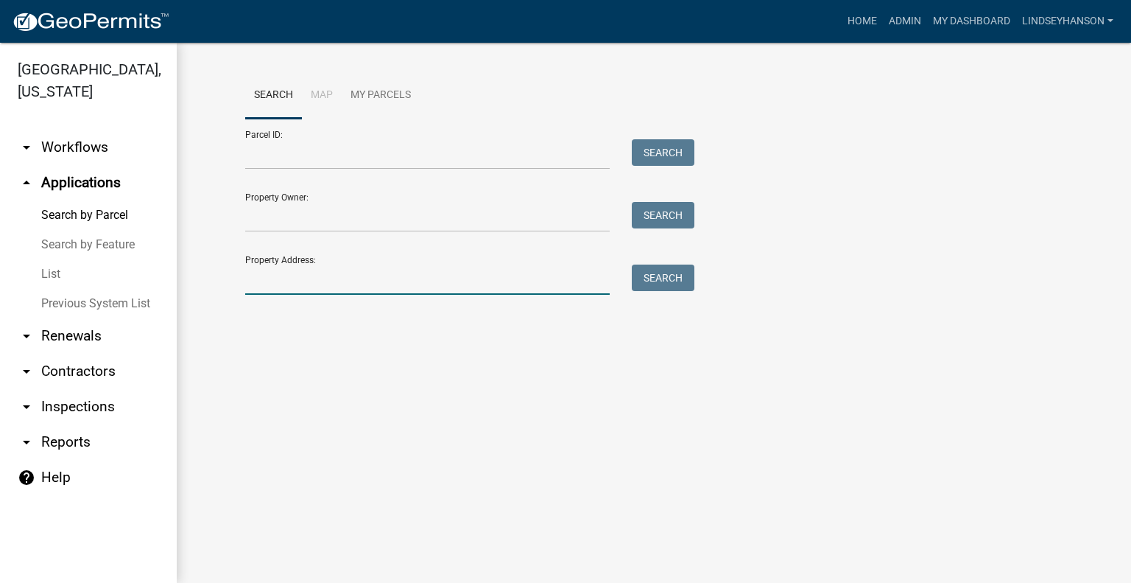
click at [374, 267] on input "Property Address:" at bounding box center [427, 279] width 365 height 30
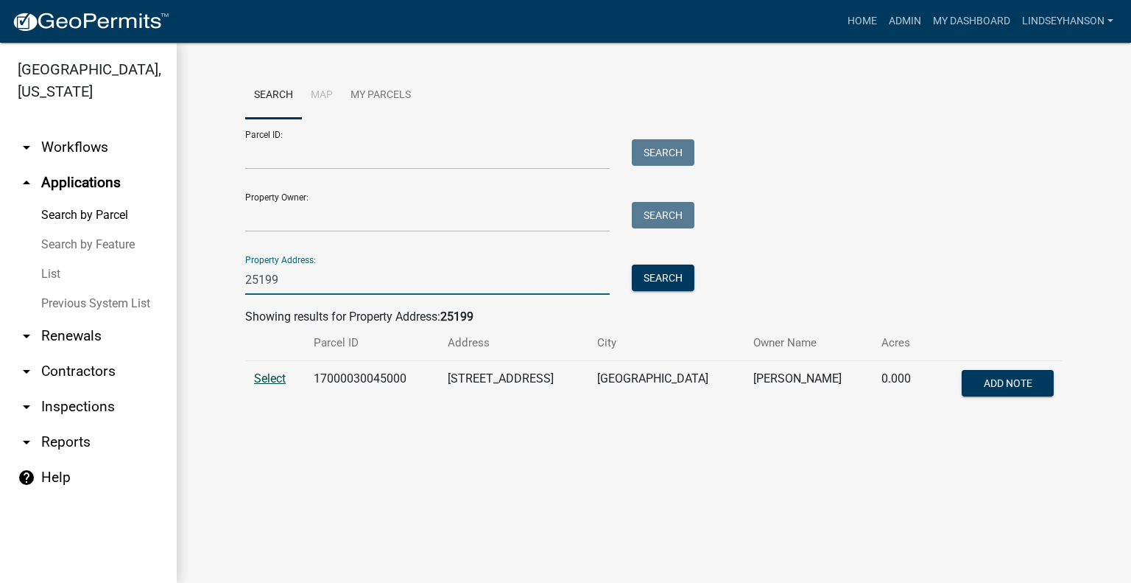
type input "25199"
click at [273, 380] on span "Select" at bounding box center [270, 378] width 32 height 14
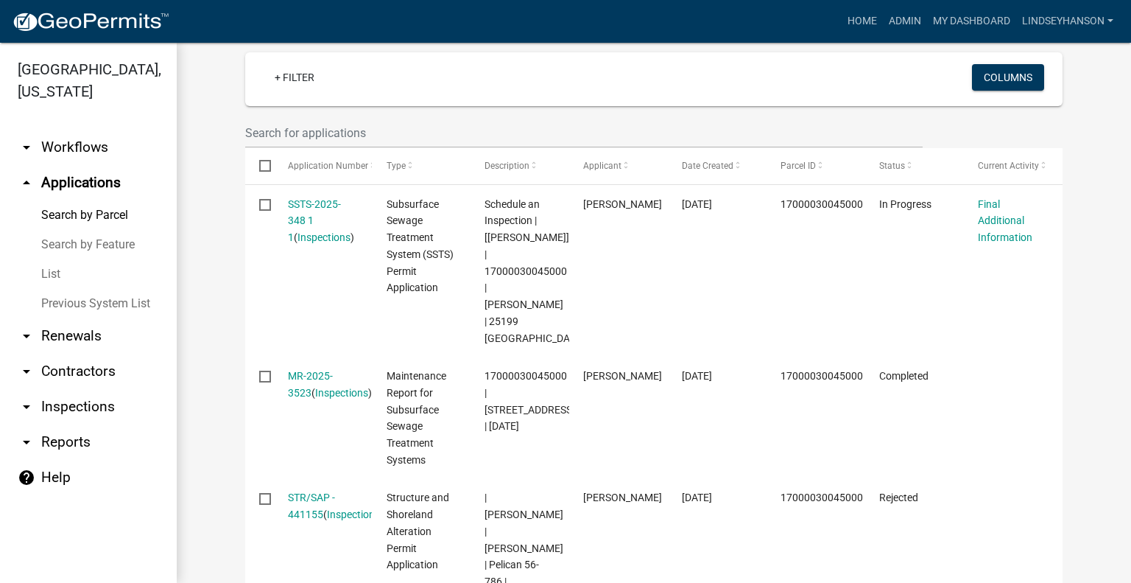
scroll to position [395, 0]
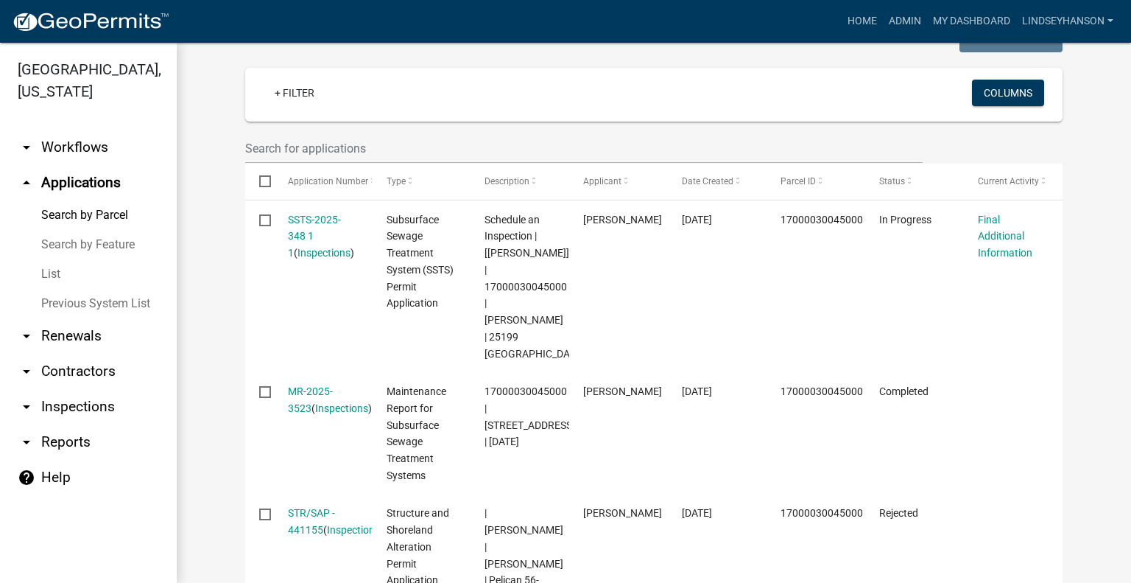
click at [101, 141] on link "arrow_drop_down Workflows" at bounding box center [88, 147] width 177 height 35
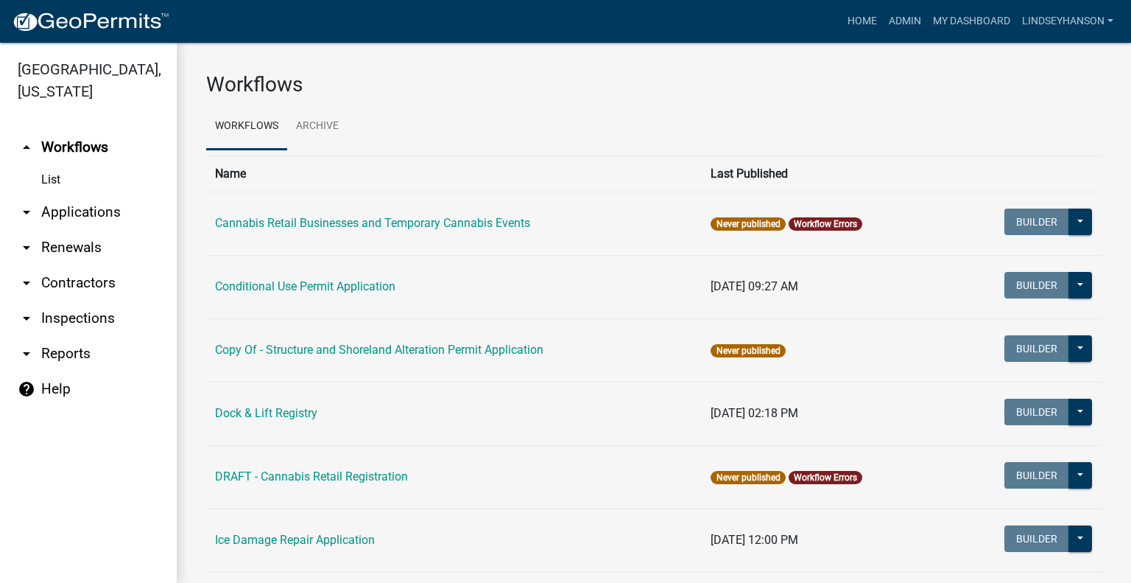
click at [96, 218] on link "arrow_drop_down Applications" at bounding box center [88, 211] width 177 height 35
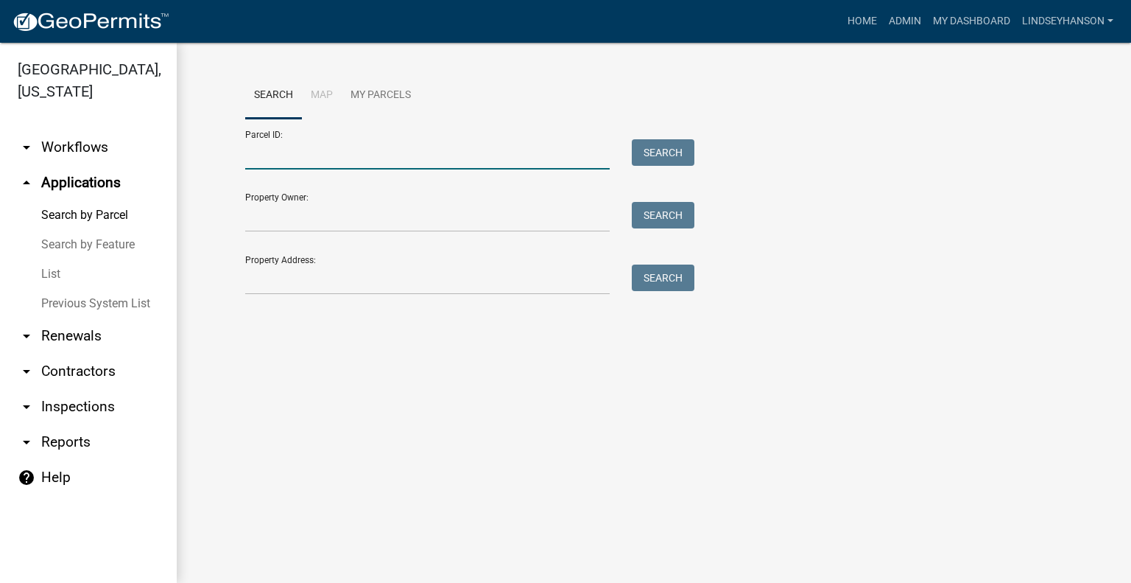
click at [368, 154] on input "Parcel ID:" at bounding box center [427, 154] width 365 height 30
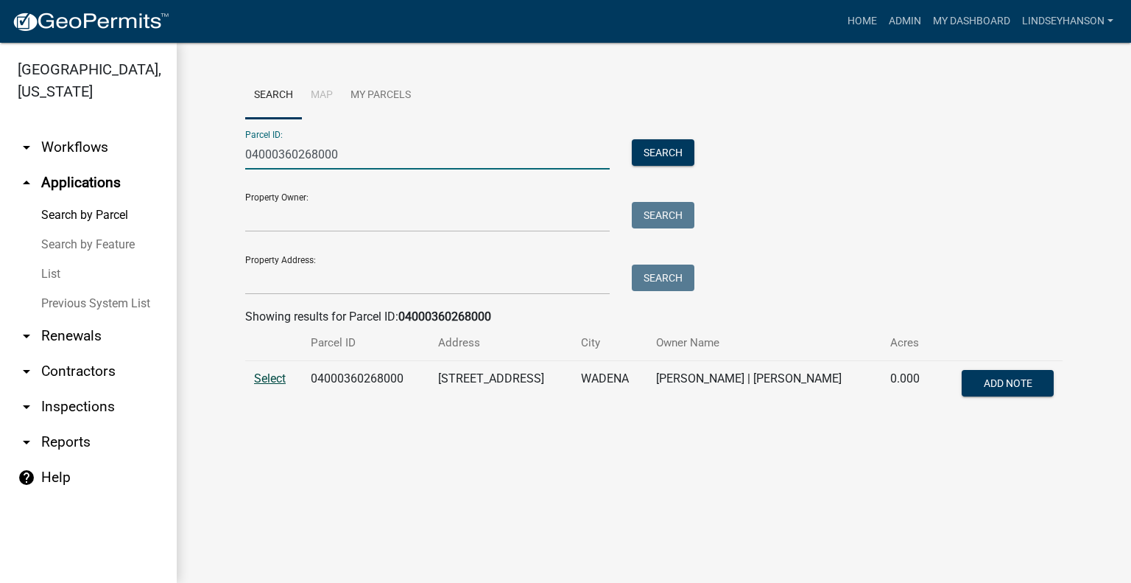
type input "04000360268000"
click at [261, 376] on span "Select" at bounding box center [270, 378] width 32 height 14
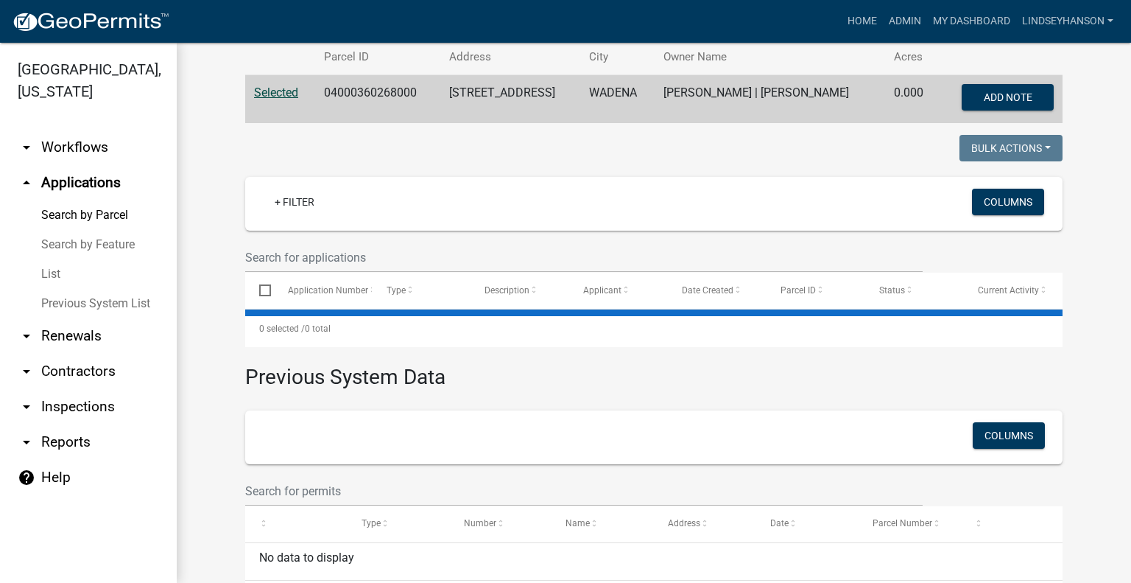
scroll to position [295, 0]
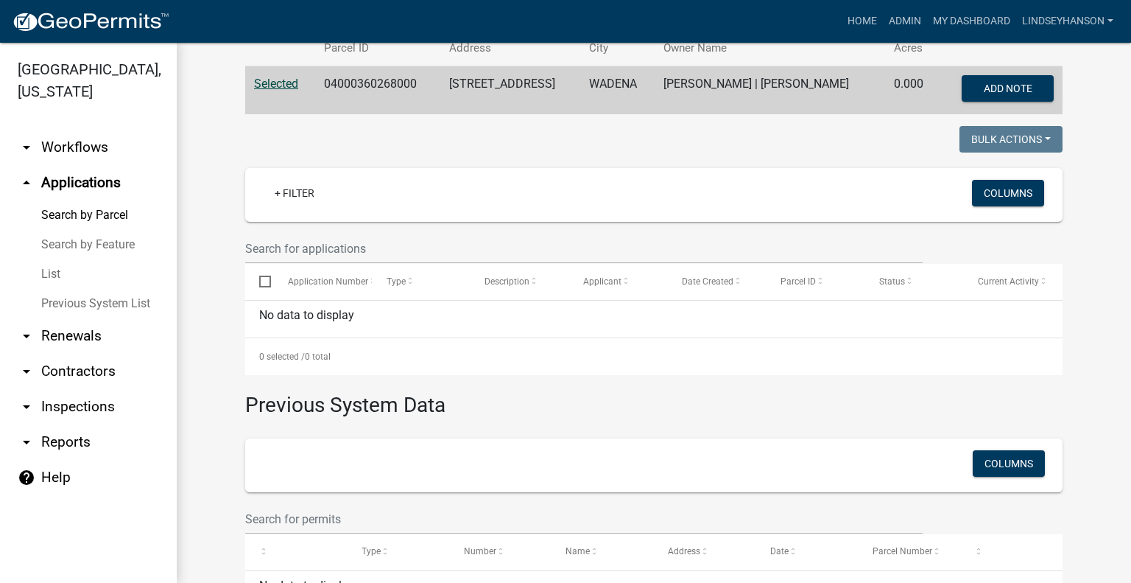
click at [367, 85] on td "04000360268000" at bounding box center [377, 90] width 125 height 49
copy td "04000360268000"
click at [81, 138] on link "arrow_drop_down Workflows" at bounding box center [88, 147] width 177 height 35
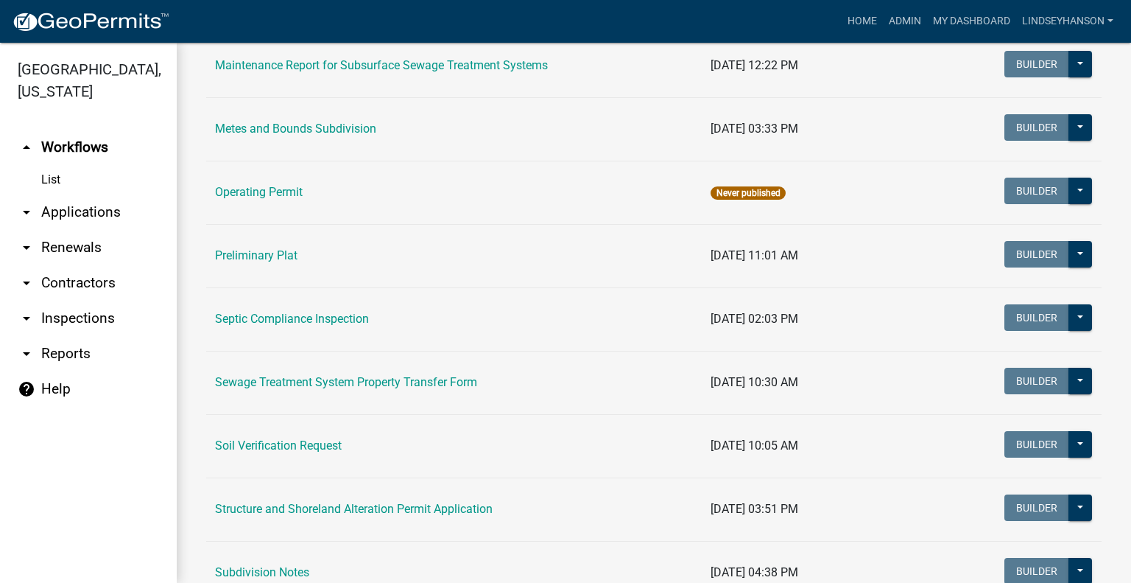
scroll to position [626, 0]
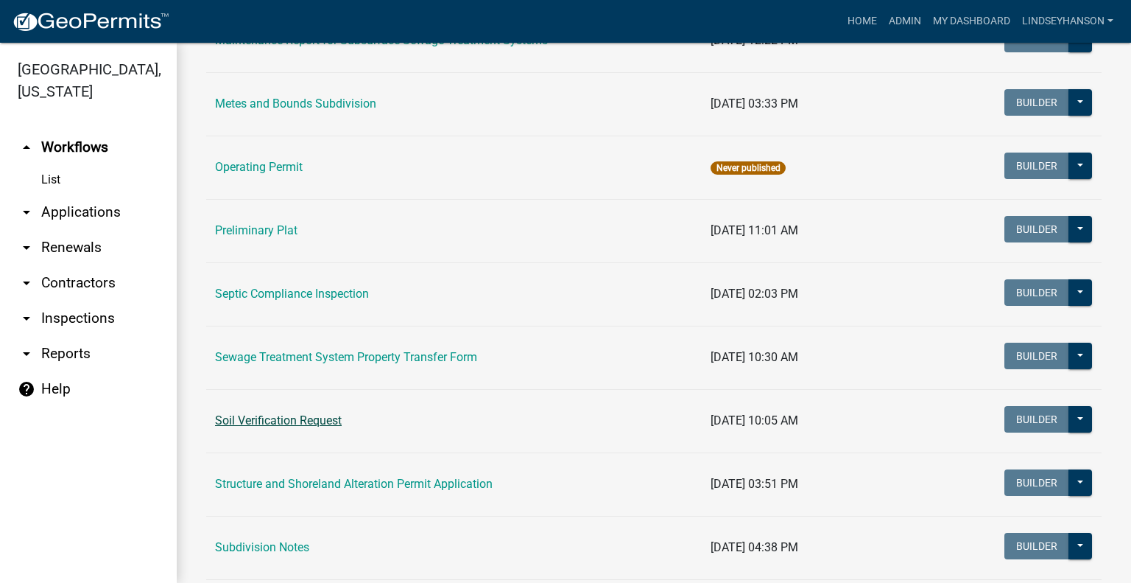
click at [327, 418] on link "Soil Verification Request" at bounding box center [278, 420] width 127 height 14
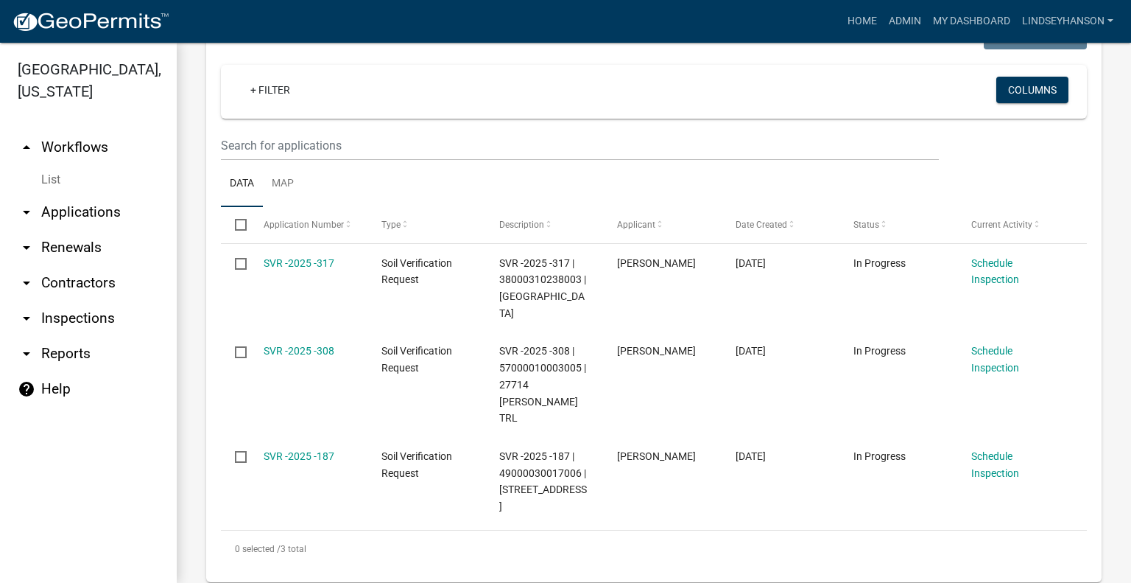
scroll to position [292, 0]
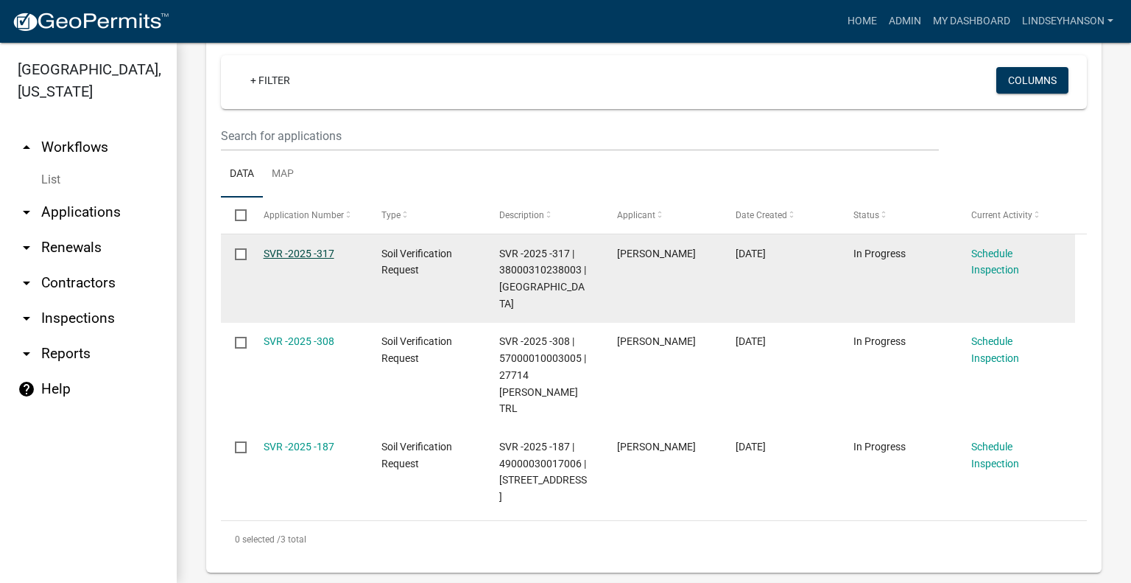
click at [299, 249] on link "SVR -2025 -317" at bounding box center [299, 253] width 71 height 12
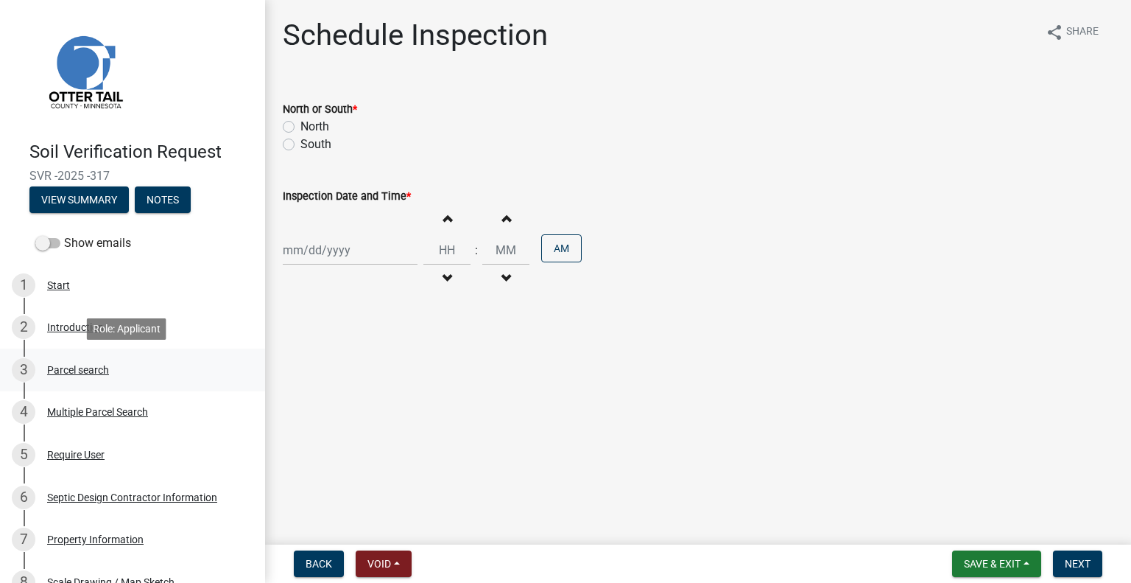
click at [82, 366] on div "Parcel search" at bounding box center [78, 370] width 62 height 10
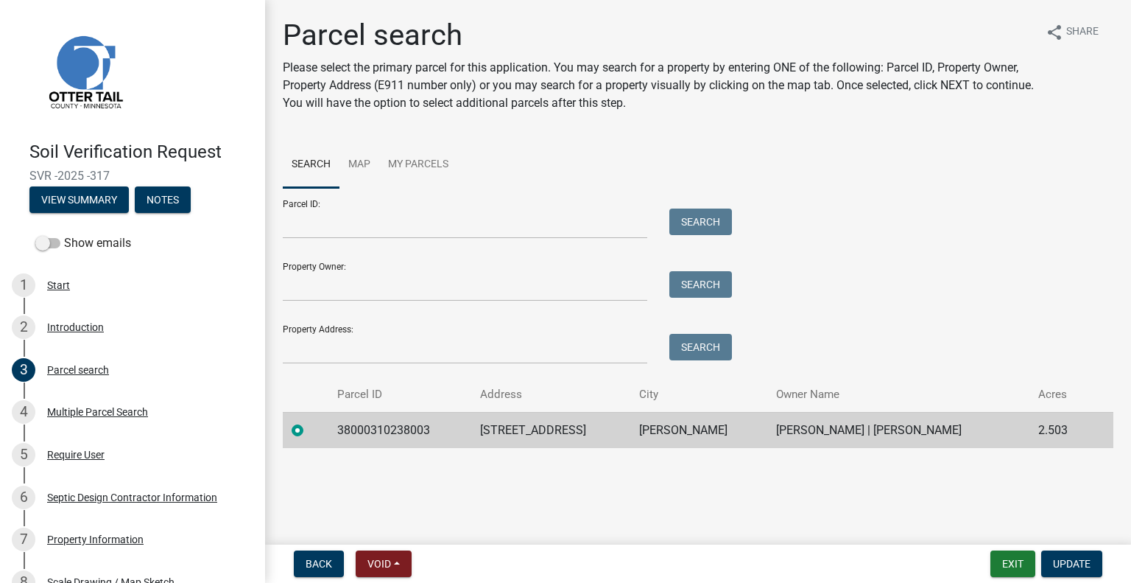
click at [380, 438] on td "38000310238003" at bounding box center [399, 430] width 143 height 36
click at [557, 431] on td "28840 WATER STREET TRL" at bounding box center [551, 430] width 160 height 36
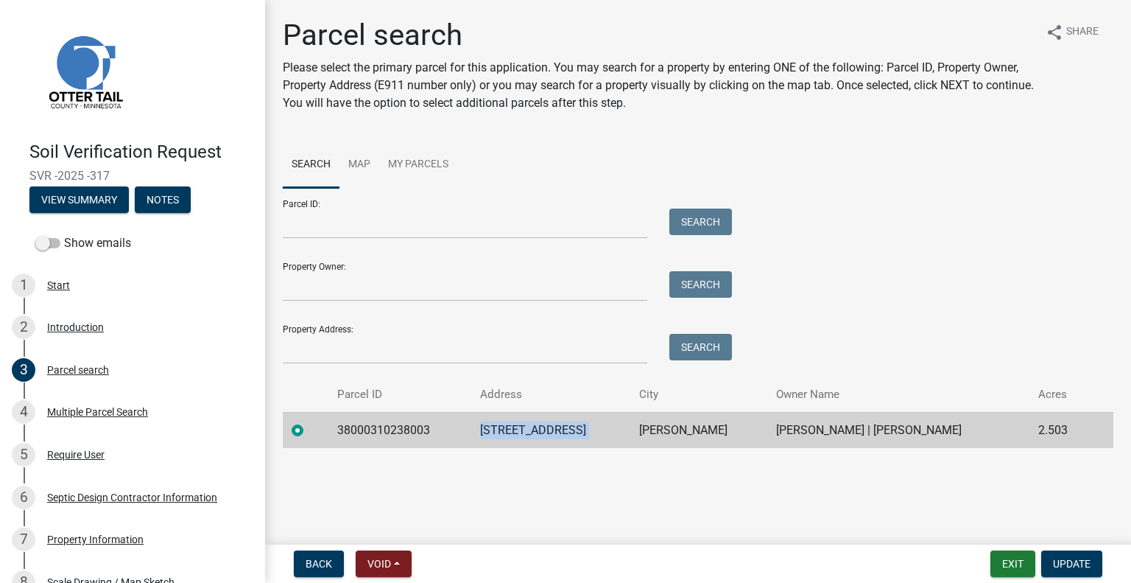
click at [717, 428] on td "UNDERWOOD" at bounding box center [698, 430] width 137 height 36
click at [868, 426] on td "HEATHER MYERS | JOHN P MYERS" at bounding box center [898, 430] width 262 height 36
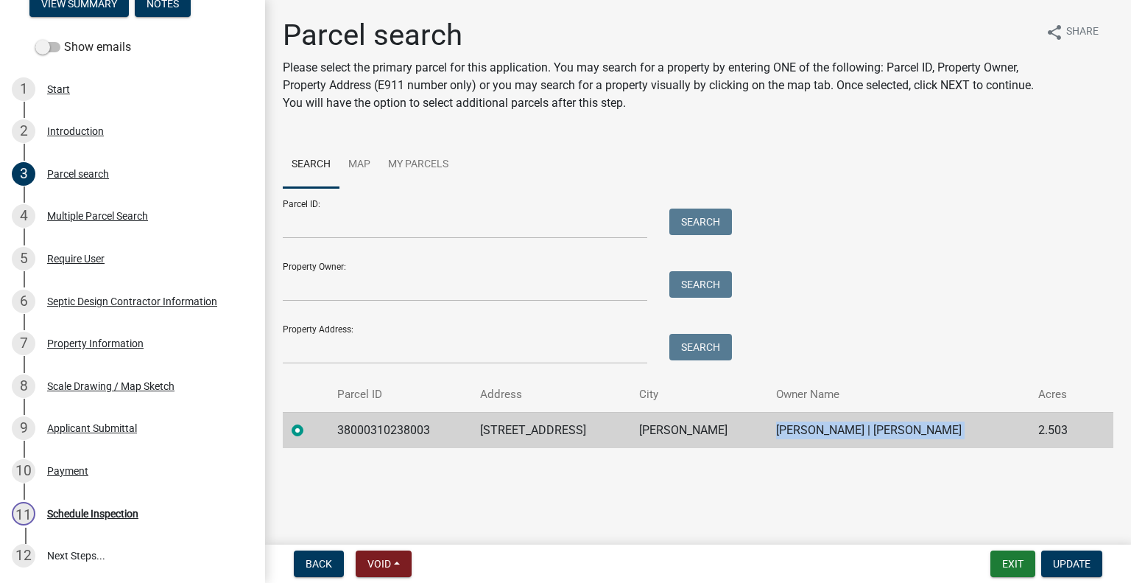
scroll to position [327, 0]
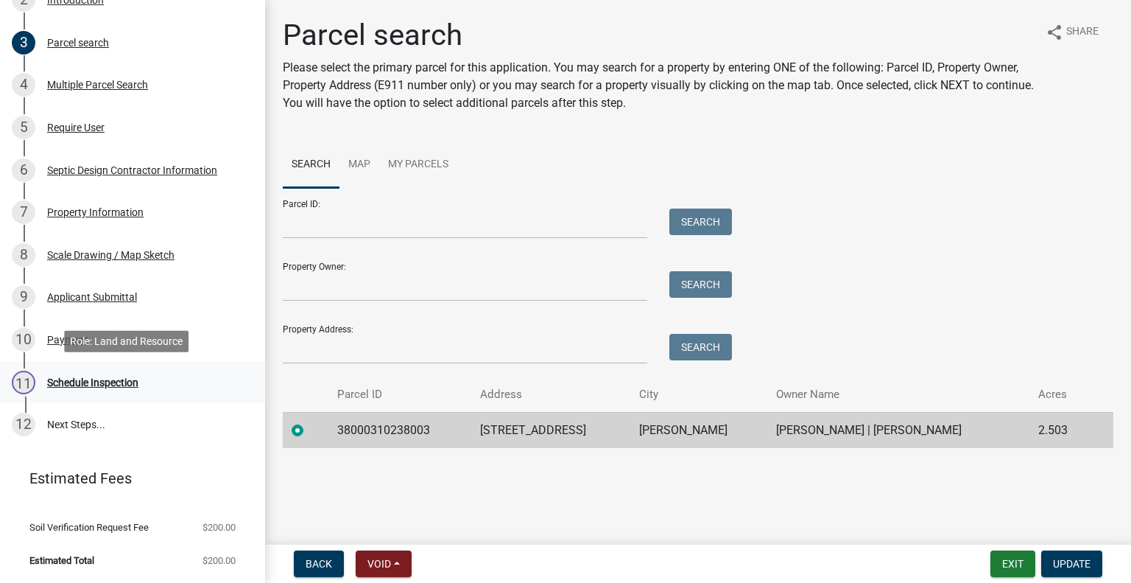
click at [93, 373] on div "11 Schedule Inspection" at bounding box center [127, 382] width 230 height 24
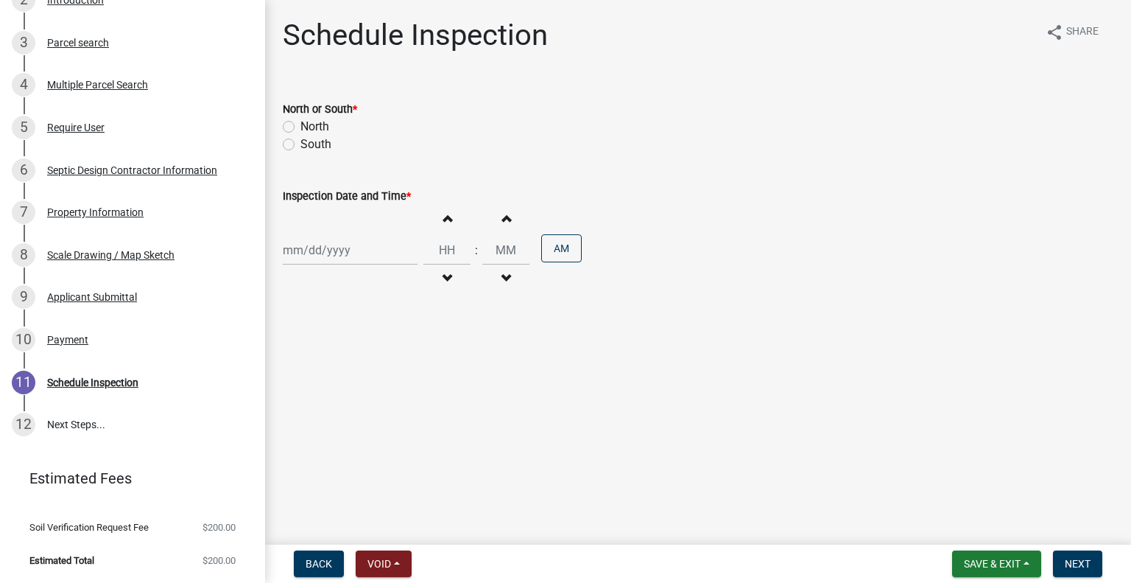
click at [312, 141] on label "South" at bounding box center [316, 145] width 31 height 18
click at [310, 141] on input "South" at bounding box center [306, 141] width 10 height 10
radio input "true"
click at [339, 247] on div at bounding box center [350, 250] width 135 height 30
select select "9"
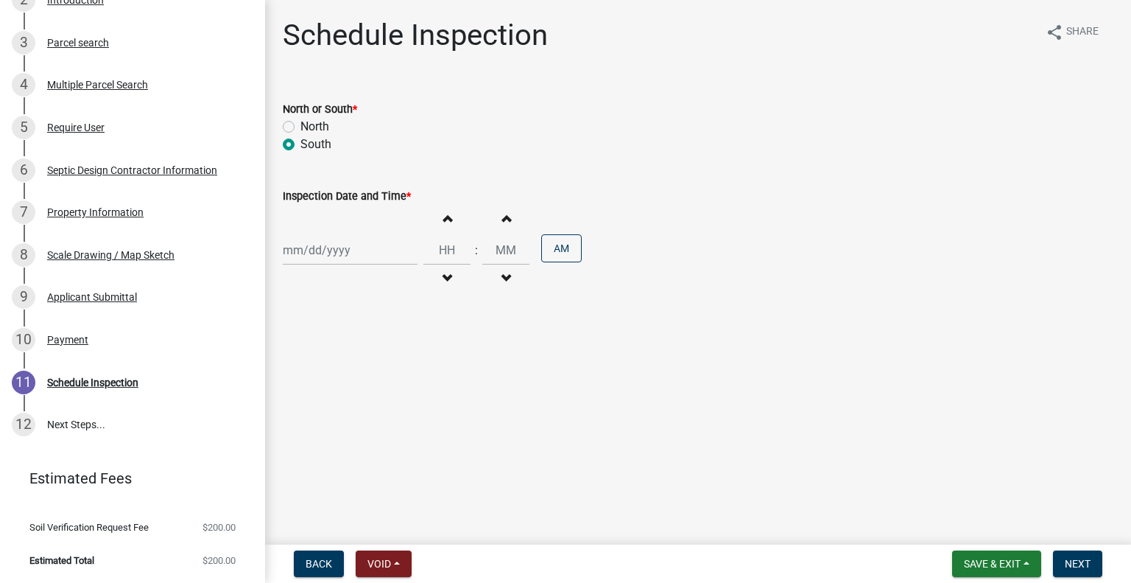
select select "2025"
click at [393, 347] on div "12" at bounding box center [392, 352] width 24 height 24
type input "09/12/2025"
click at [443, 273] on span "button" at bounding box center [446, 279] width 7 height 12
type input "11"
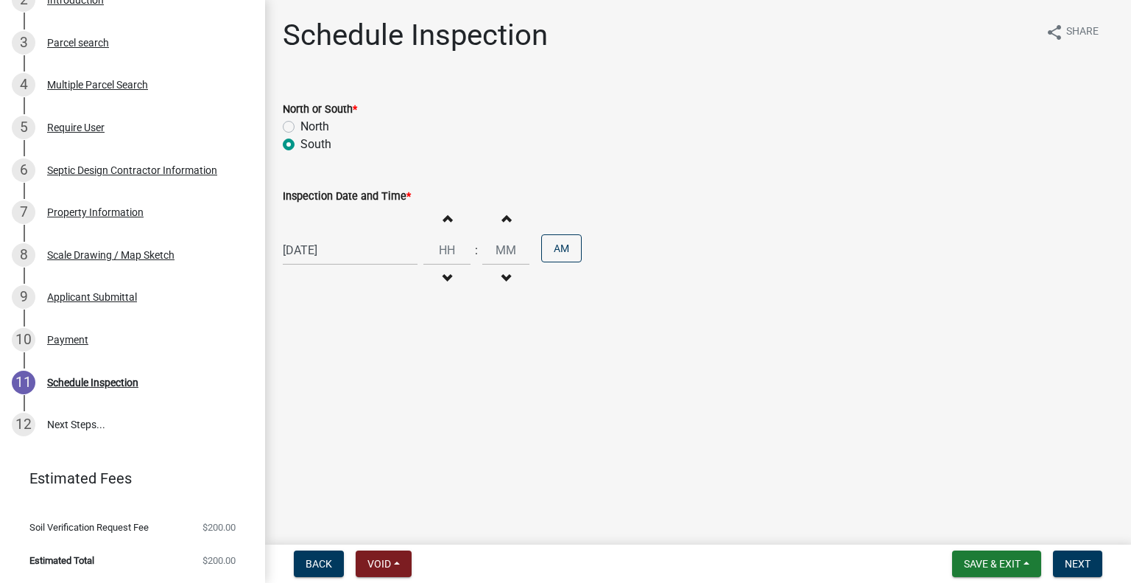
type input "00"
click at [443, 273] on span "button" at bounding box center [446, 279] width 7 height 12
type input "10"
click at [549, 247] on button "PM" at bounding box center [561, 248] width 41 height 28
click at [1083, 561] on span "Next" at bounding box center [1078, 564] width 26 height 12
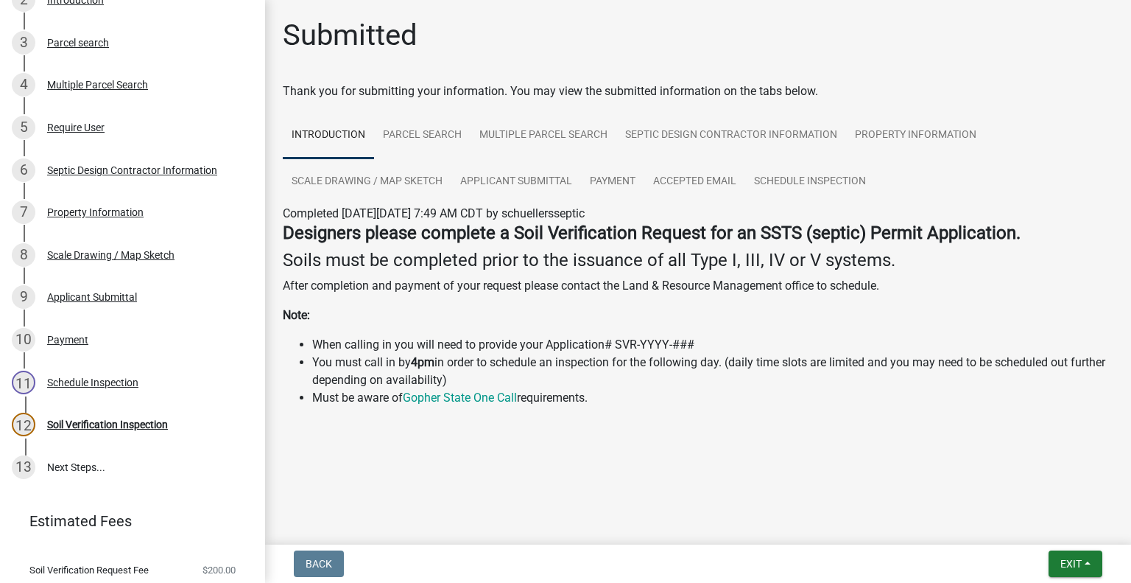
scroll to position [369, 0]
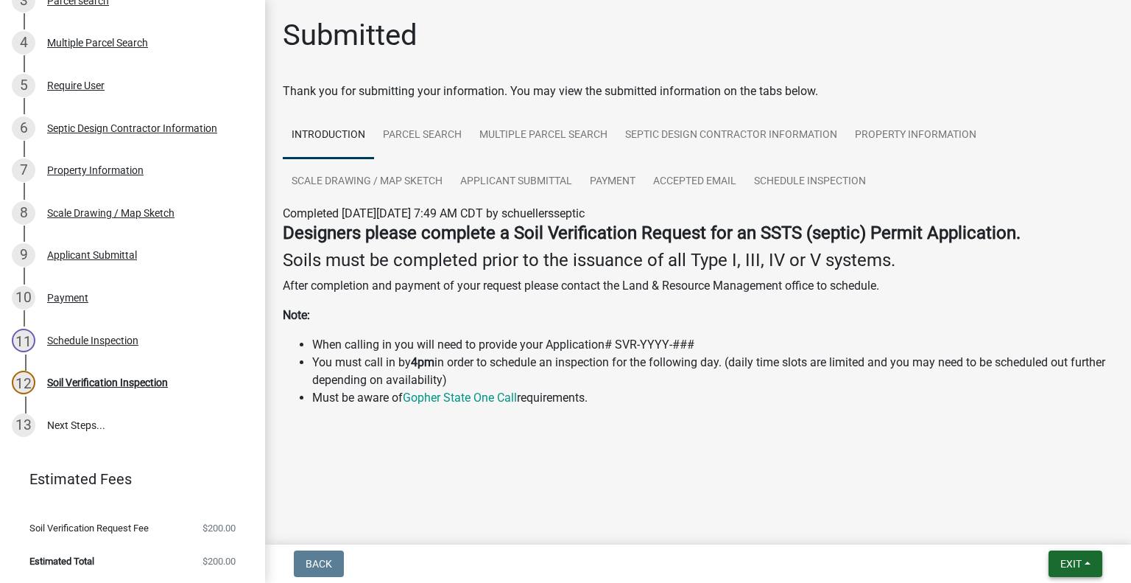
click at [1070, 566] on span "Exit" at bounding box center [1071, 564] width 21 height 12
click at [1046, 528] on button "Save & Exit" at bounding box center [1044, 524] width 118 height 35
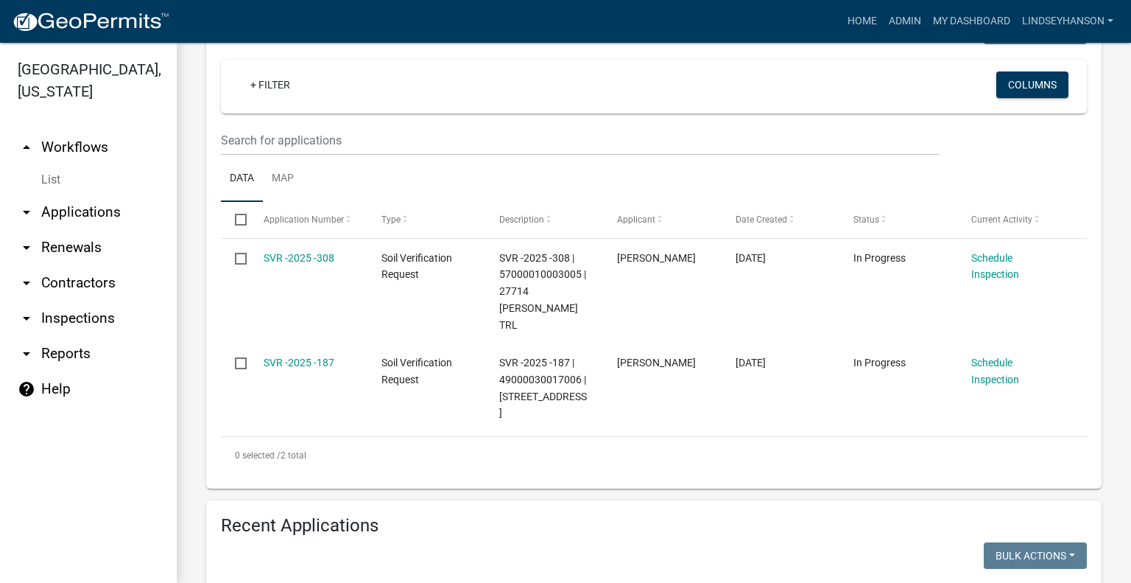
scroll to position [320, 0]
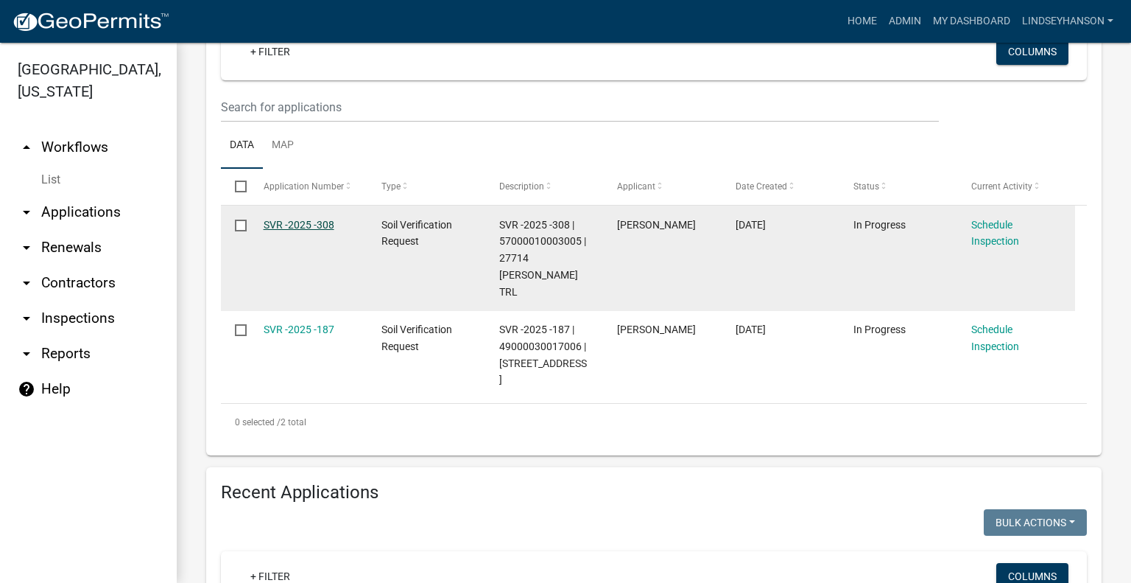
click at [298, 223] on link "SVR -2025 -308" at bounding box center [299, 225] width 71 height 12
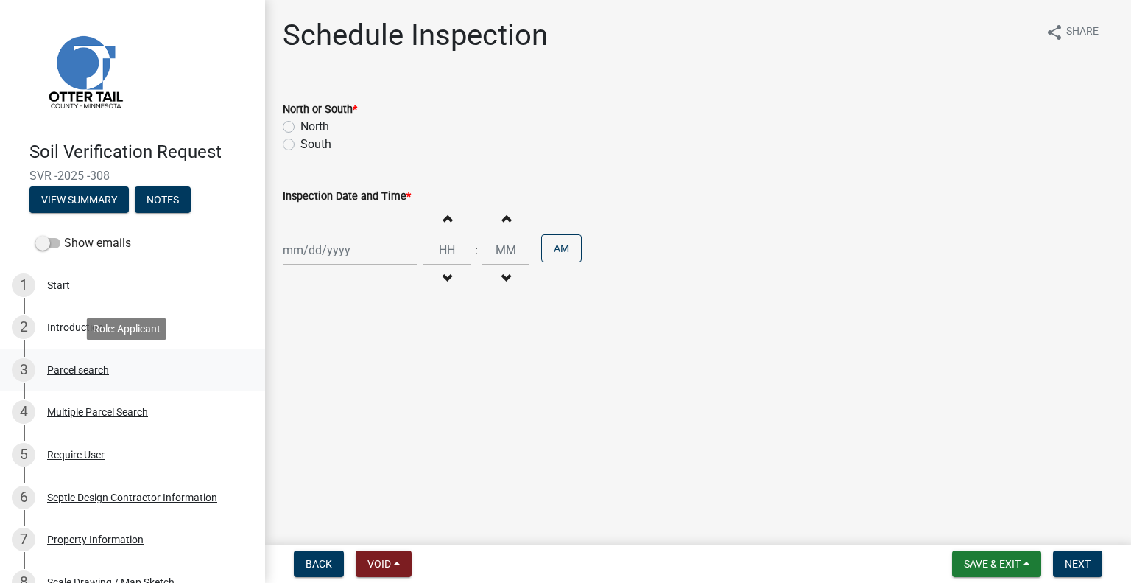
click at [94, 369] on div "Parcel search" at bounding box center [78, 370] width 62 height 10
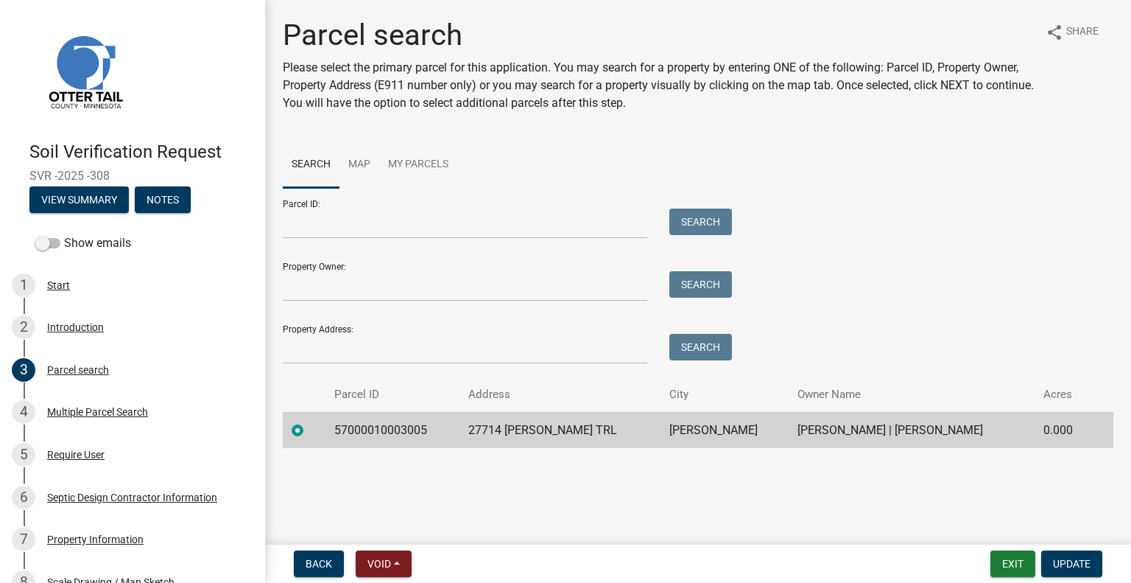
click at [389, 437] on td "57000010003005" at bounding box center [393, 430] width 134 height 36
click at [499, 426] on td "27714 JENSEN TRL" at bounding box center [561, 430] width 202 height 36
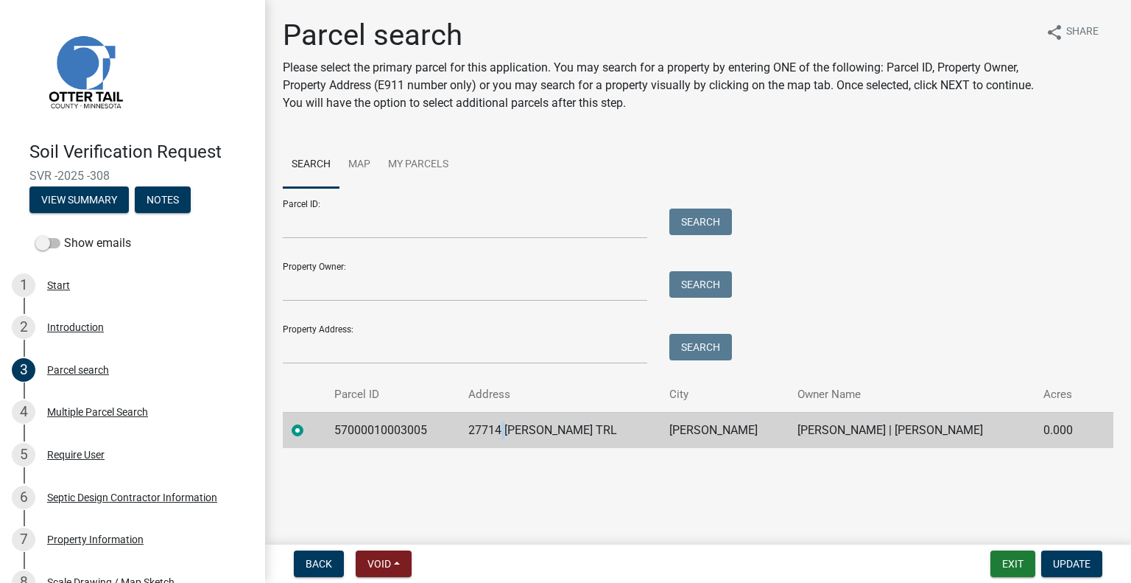
click at [499, 426] on td "27714 JENSEN TRL" at bounding box center [561, 430] width 202 height 36
click at [661, 429] on td "UNDERWOOD" at bounding box center [725, 430] width 128 height 36
click at [791, 428] on td "KENNETH C KNUDSEN | MELANIE M KNUDSEN" at bounding box center [912, 430] width 246 height 36
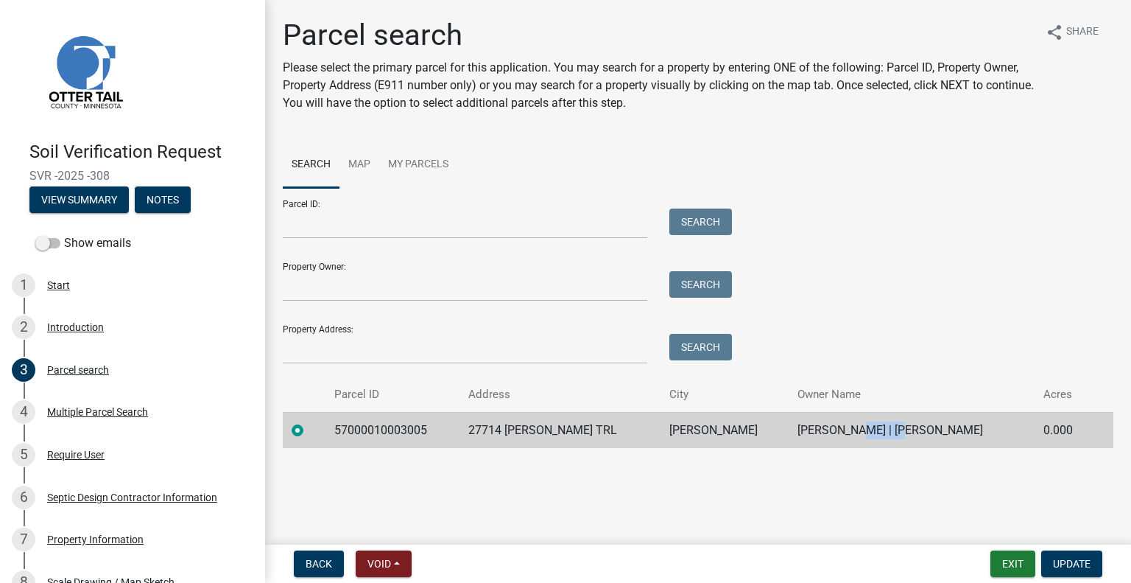
click at [791, 428] on td "KENNETH C KNUDSEN | MELANIE M KNUDSEN" at bounding box center [912, 430] width 246 height 36
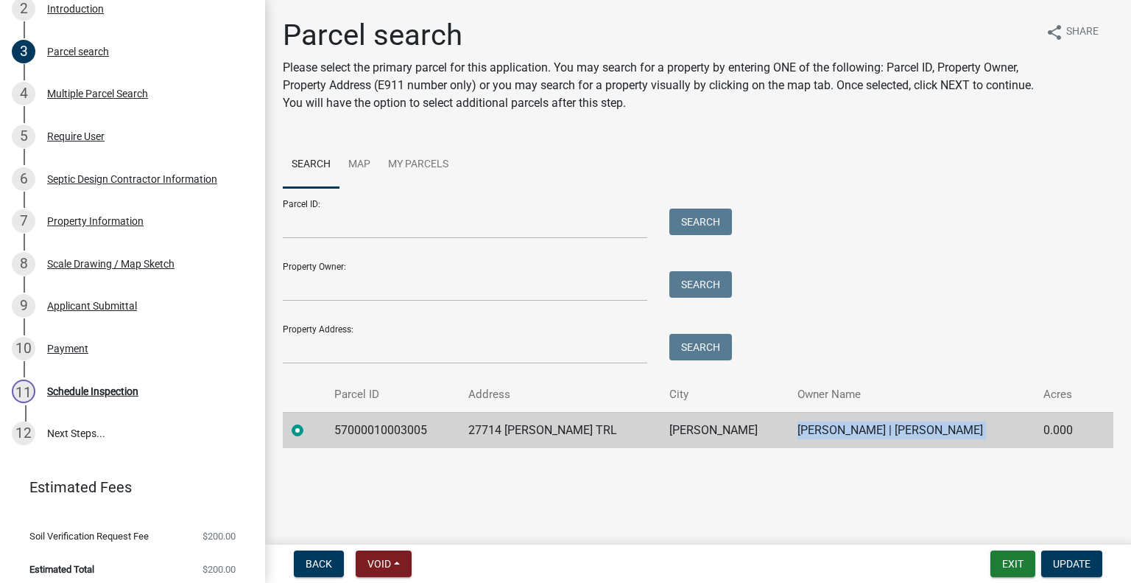
scroll to position [327, 0]
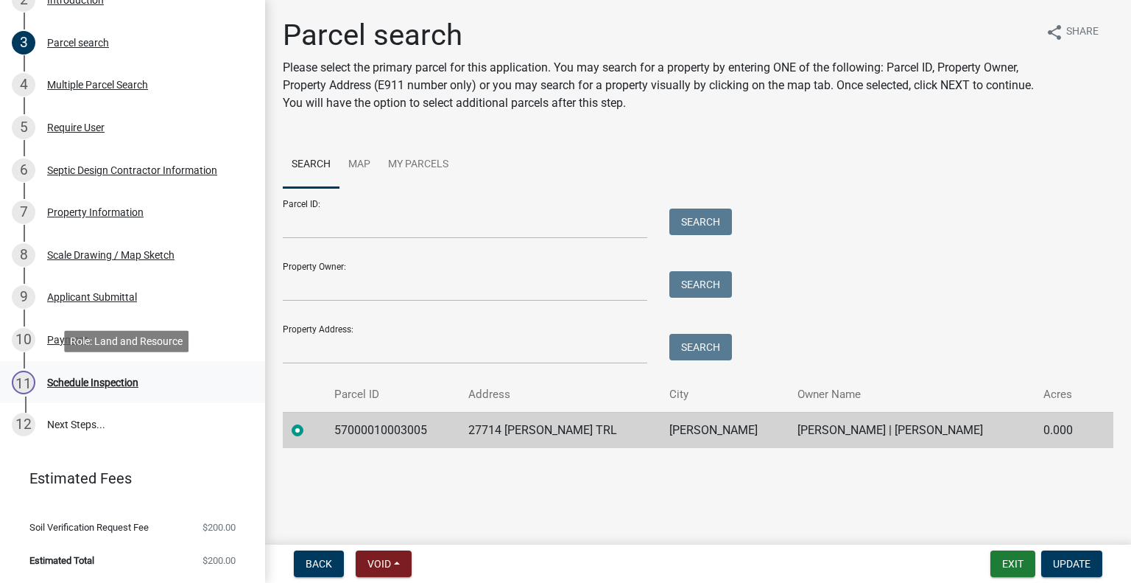
click at [152, 372] on div "11 Schedule Inspection" at bounding box center [127, 382] width 230 height 24
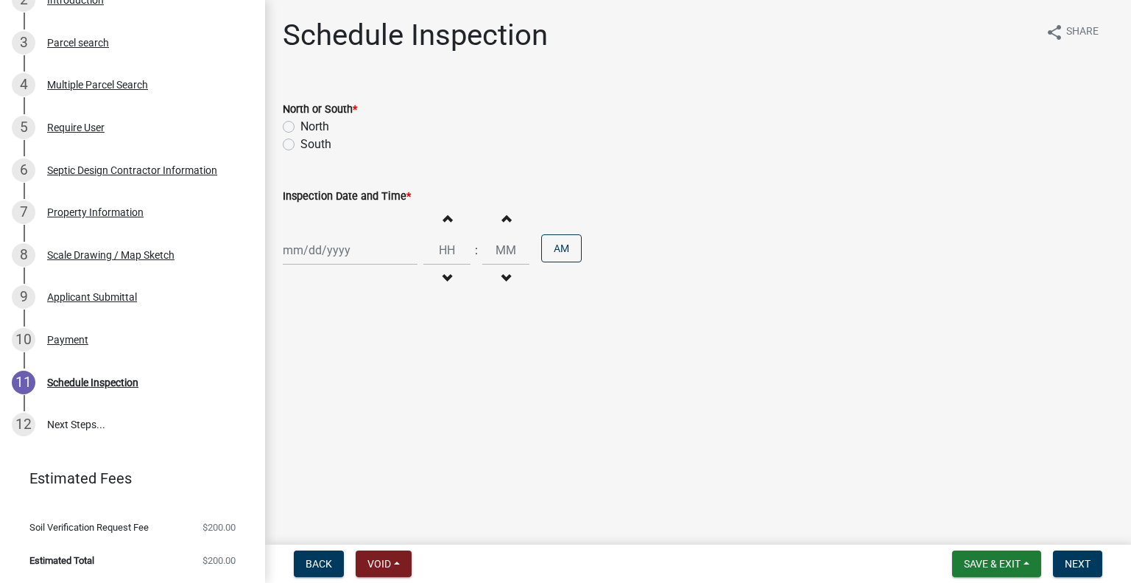
click at [322, 144] on label "South" at bounding box center [316, 145] width 31 height 18
click at [310, 144] on input "South" at bounding box center [306, 141] width 10 height 10
radio input "true"
select select "9"
select select "2025"
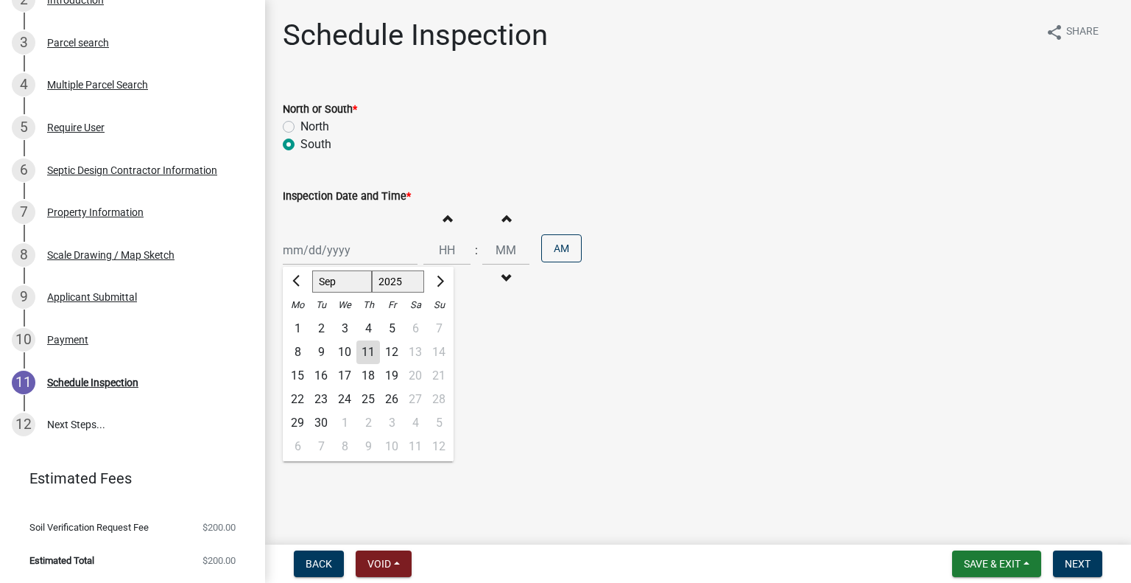
click at [337, 253] on div "[PERSON_NAME] Feb Mar Apr [PERSON_NAME][DATE] Oct Nov [DATE] 1526 1527 1528 152…" at bounding box center [350, 250] width 135 height 30
click at [393, 347] on div "12" at bounding box center [392, 352] width 24 height 24
type input "09/12/2025"
click at [443, 275] on span "button" at bounding box center [446, 279] width 7 height 12
type input "11"
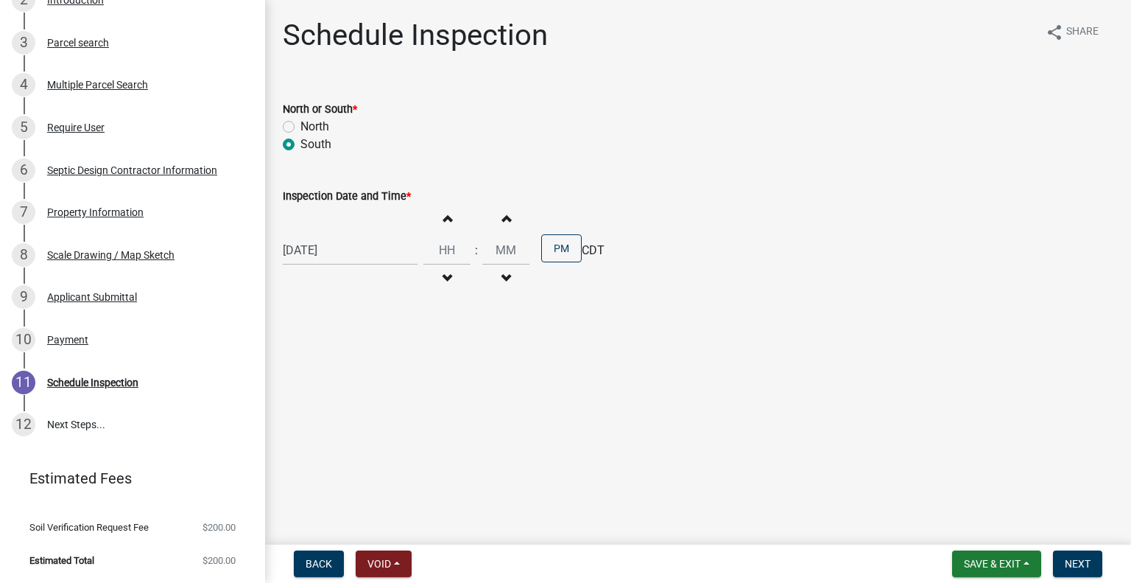
type input "00"
click at [544, 250] on button "PM" at bounding box center [561, 248] width 41 height 28
click at [1069, 568] on span "Next" at bounding box center [1078, 564] width 26 height 12
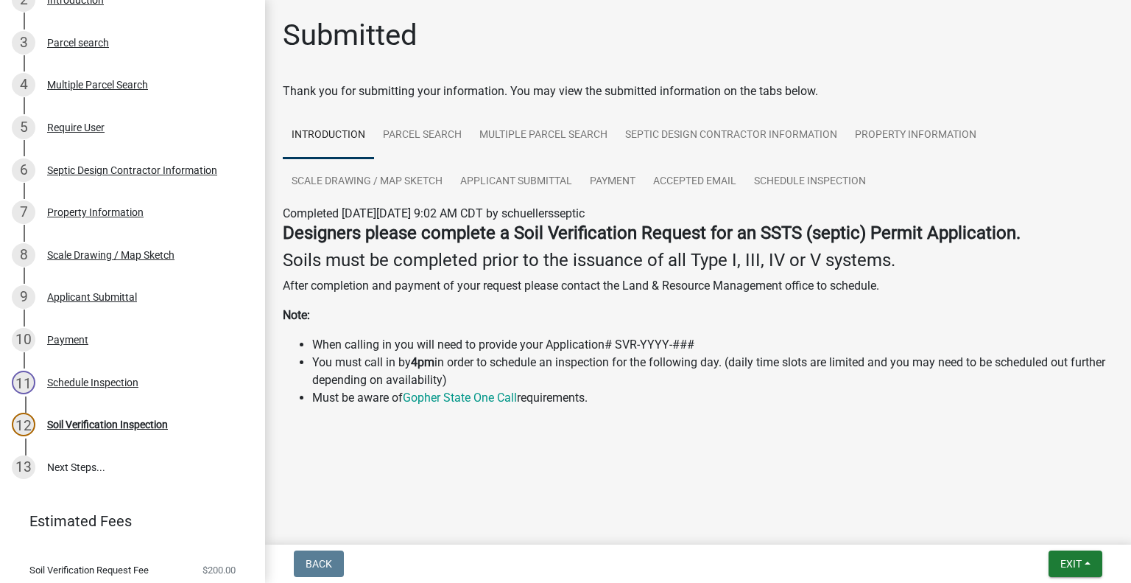
scroll to position [369, 0]
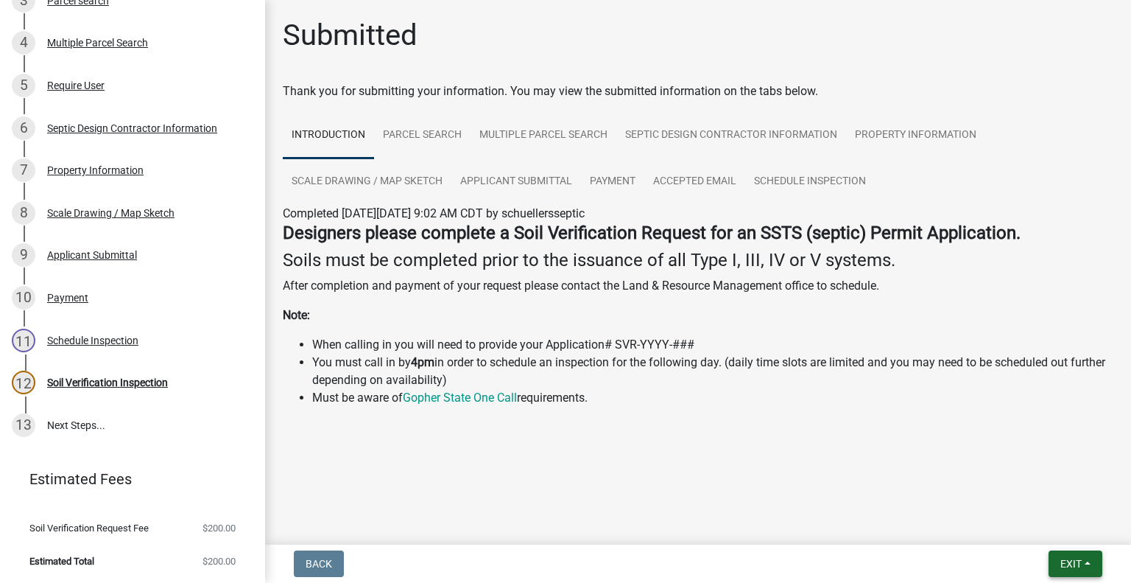
click at [1049, 561] on button "Exit" at bounding box center [1076, 563] width 54 height 27
click at [1047, 531] on button "Save & Exit" at bounding box center [1044, 524] width 118 height 35
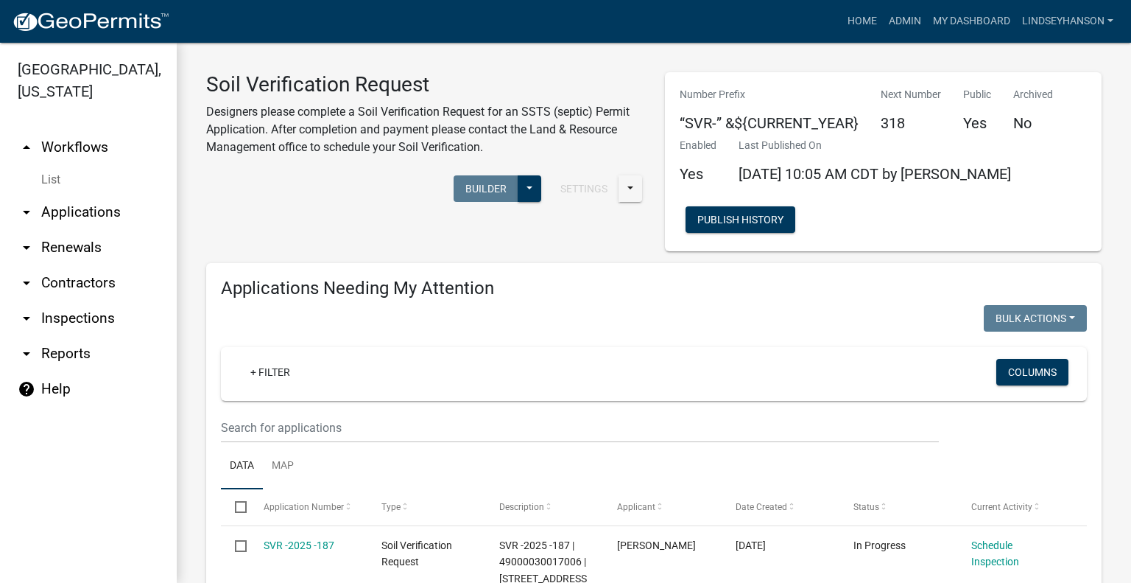
click at [132, 207] on link "arrow_drop_down Applications" at bounding box center [88, 211] width 177 height 35
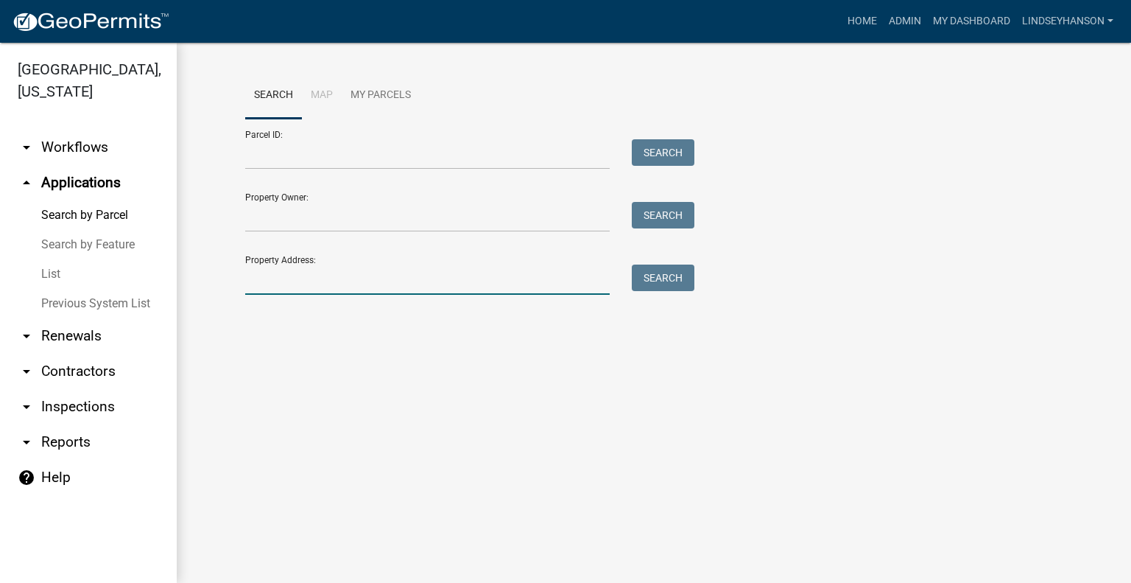
click at [292, 269] on input "Property Address:" at bounding box center [427, 279] width 365 height 30
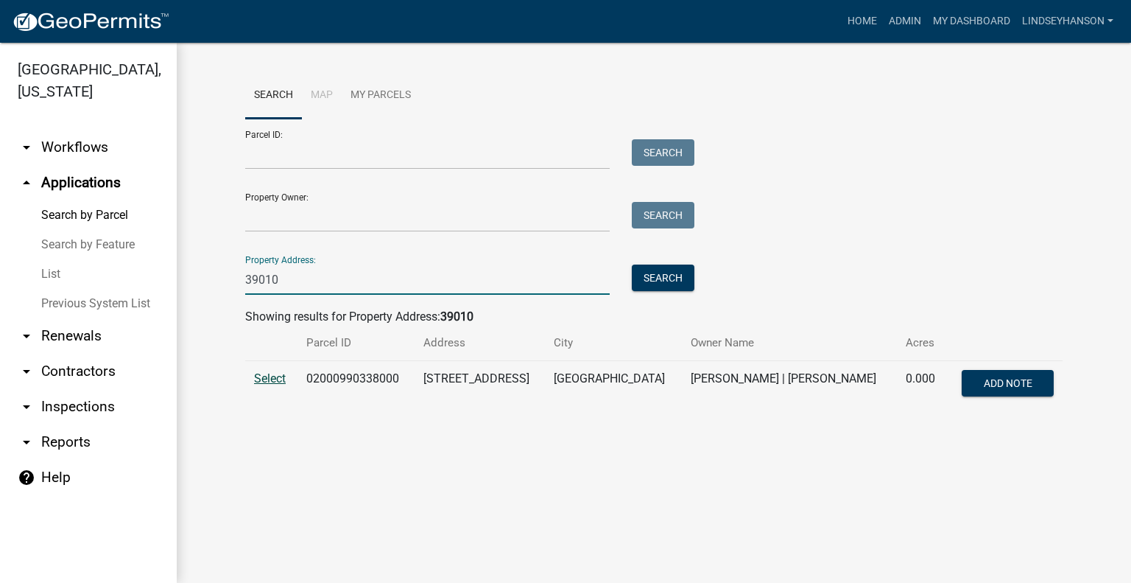
type input "39010"
click at [267, 376] on span "Select" at bounding box center [270, 378] width 32 height 14
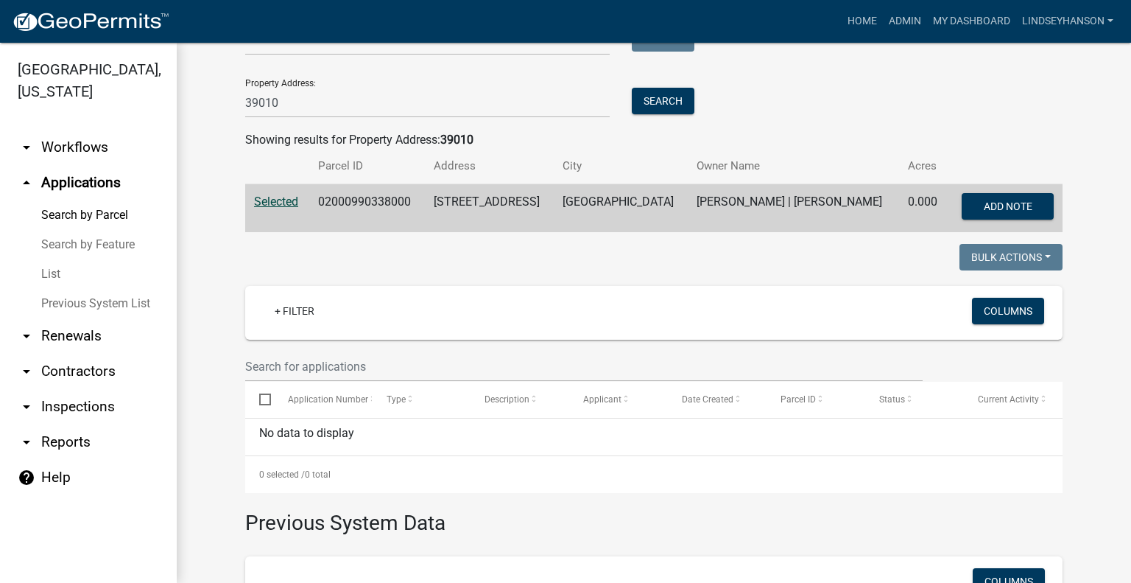
scroll to position [108, 0]
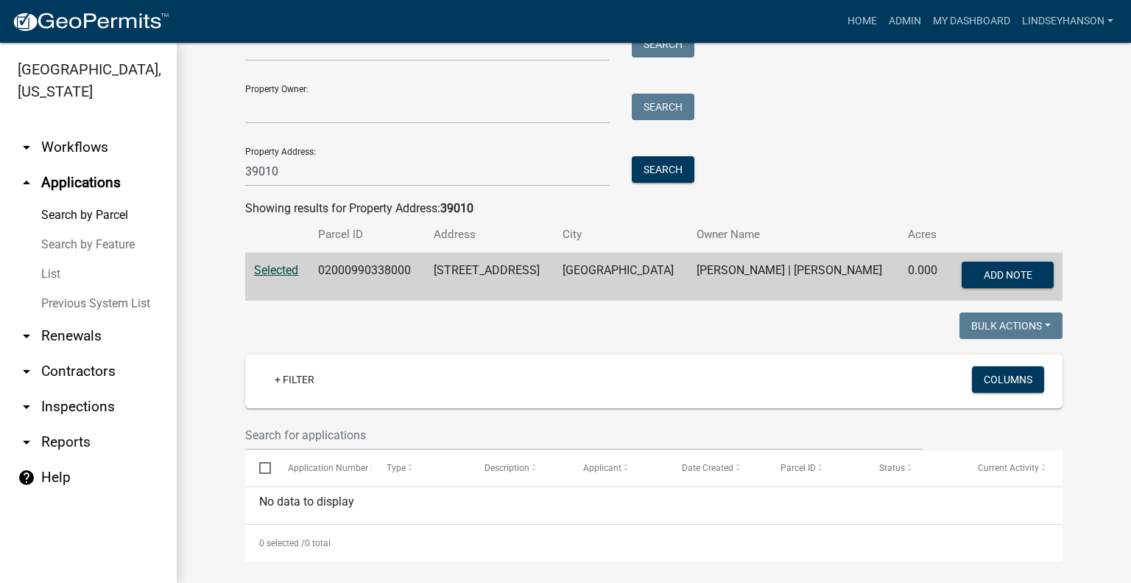
click at [381, 264] on td "02000990338000" at bounding box center [366, 277] width 115 height 49
click at [377, 267] on td "02000990338000" at bounding box center [366, 277] width 115 height 49
click at [383, 270] on td "02000990338000" at bounding box center [366, 277] width 115 height 49
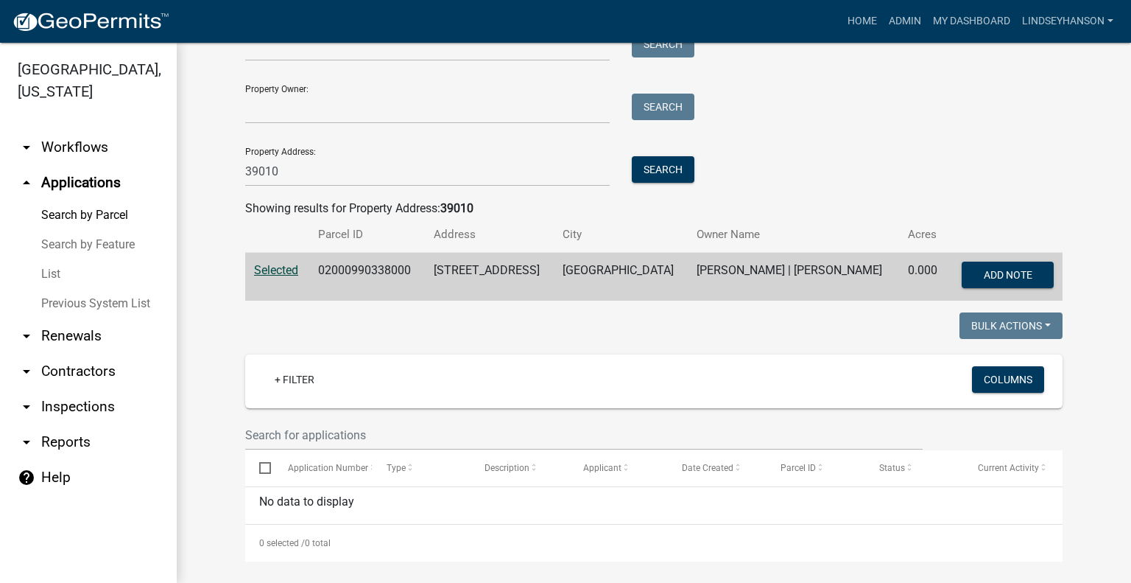
click at [383, 270] on td "02000990338000" at bounding box center [366, 277] width 115 height 49
click at [110, 154] on link "arrow_drop_down Workflows" at bounding box center [88, 147] width 177 height 35
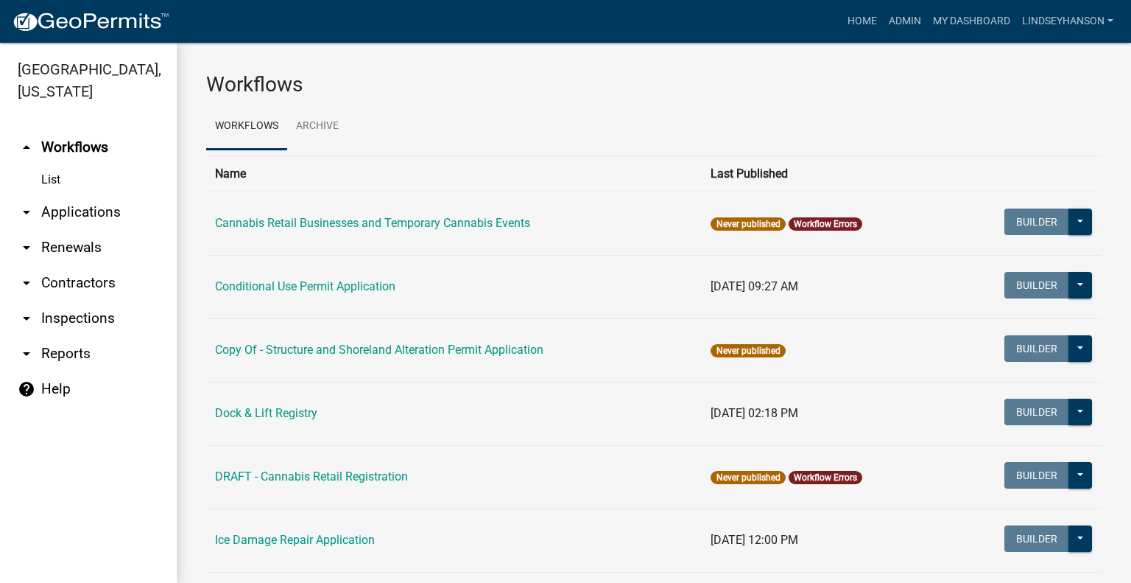
click at [110, 200] on link "arrow_drop_down Applications" at bounding box center [88, 211] width 177 height 35
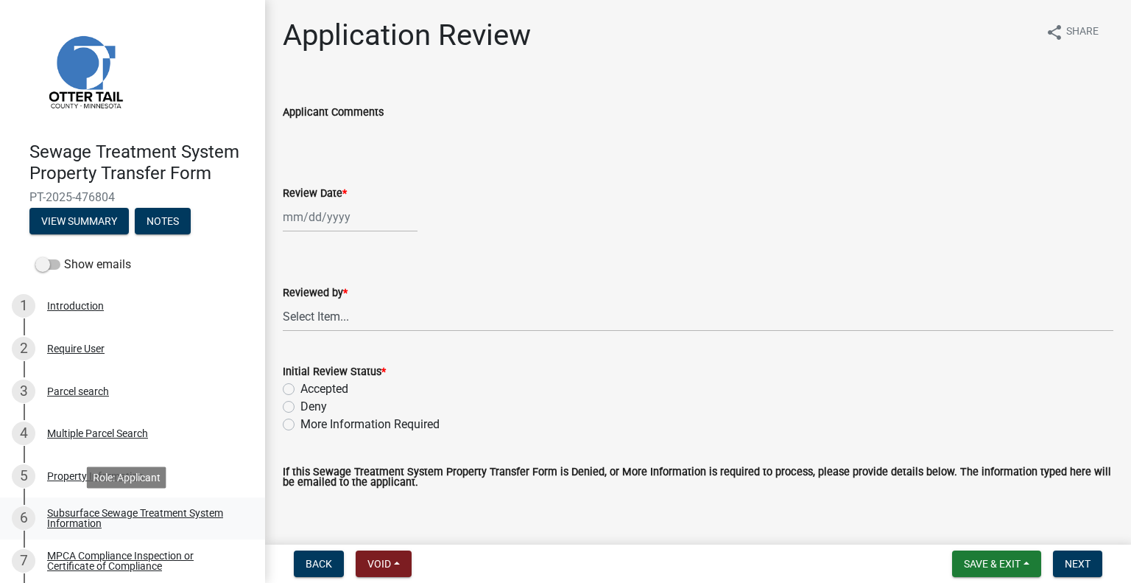
click at [203, 507] on div "Subsurface Sewage Treatment System Information" at bounding box center [144, 517] width 194 height 21
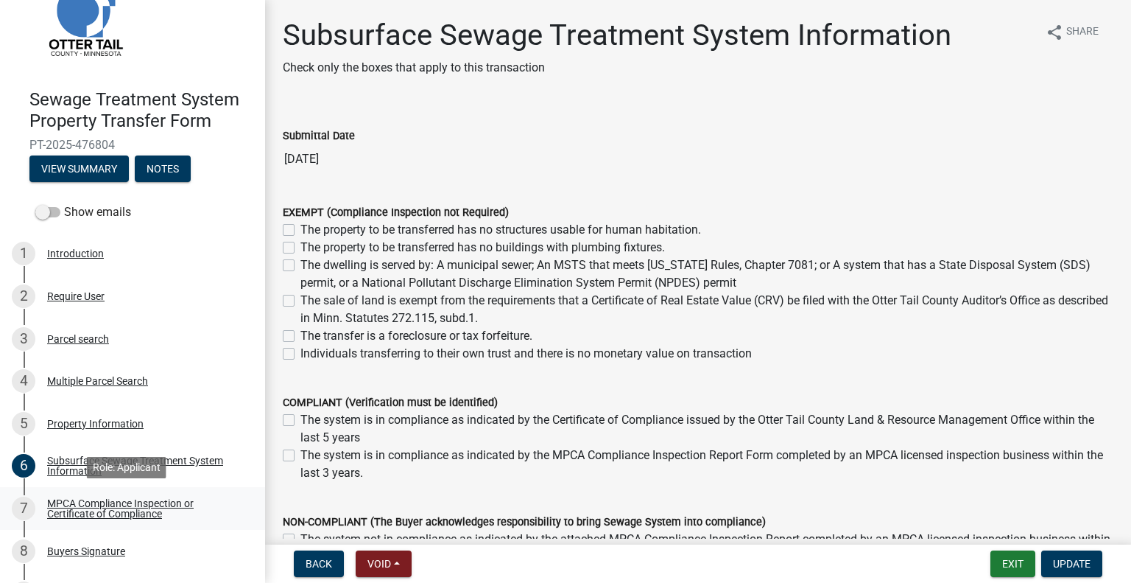
click at [146, 500] on div "MPCA Compliance Inspection or Certificate of Compliance" at bounding box center [144, 508] width 194 height 21
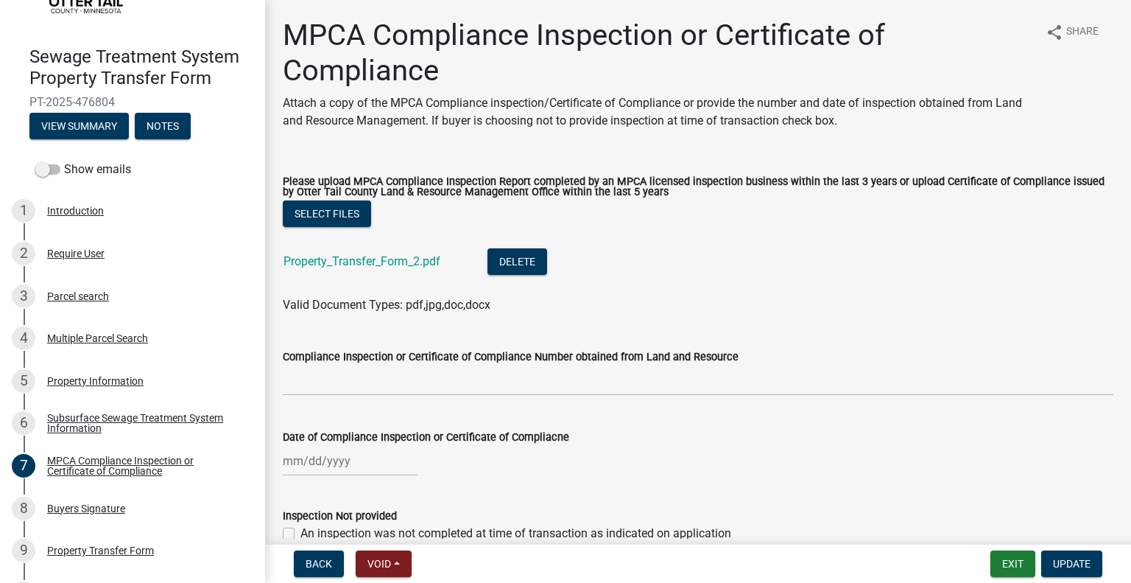
scroll to position [109, 0]
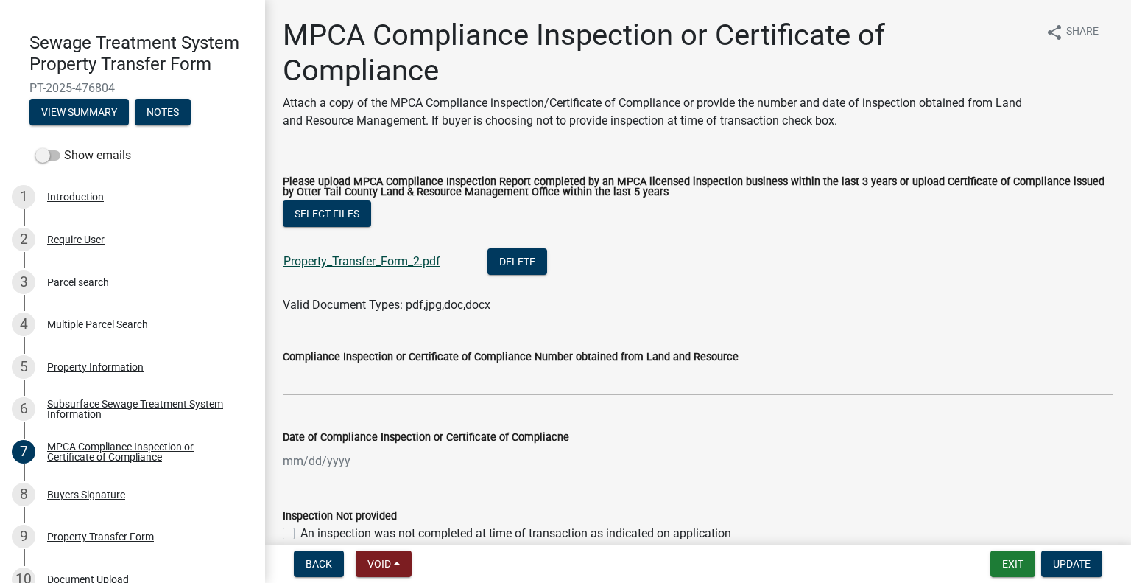
click at [378, 257] on link "Property_Transfer_Form_2.pdf" at bounding box center [362, 261] width 157 height 14
click at [135, 504] on div "8 Buyers Signature" at bounding box center [127, 494] width 230 height 24
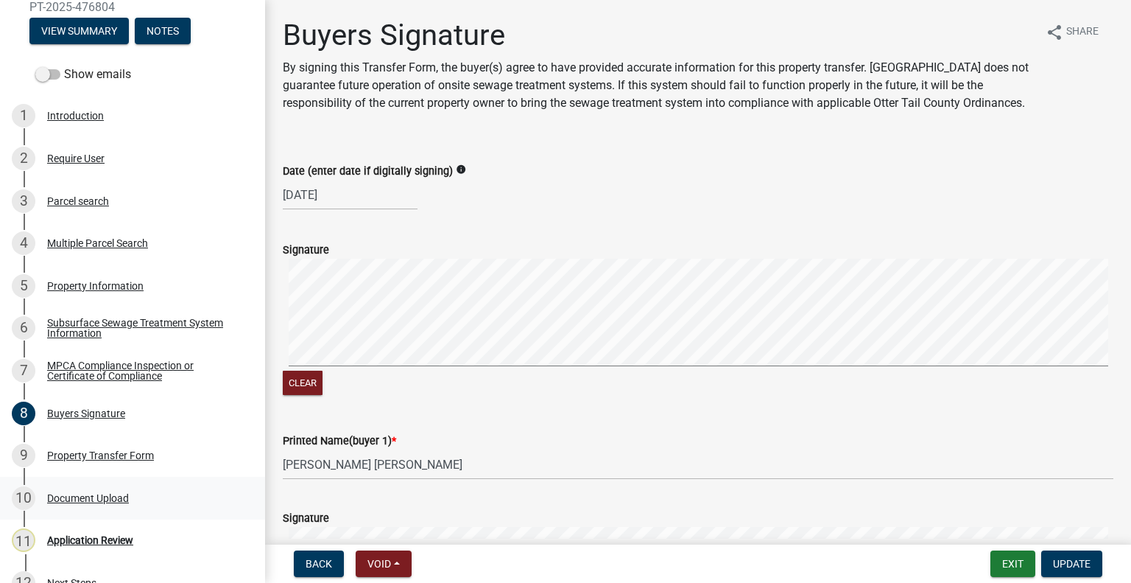
scroll to position [202, 0]
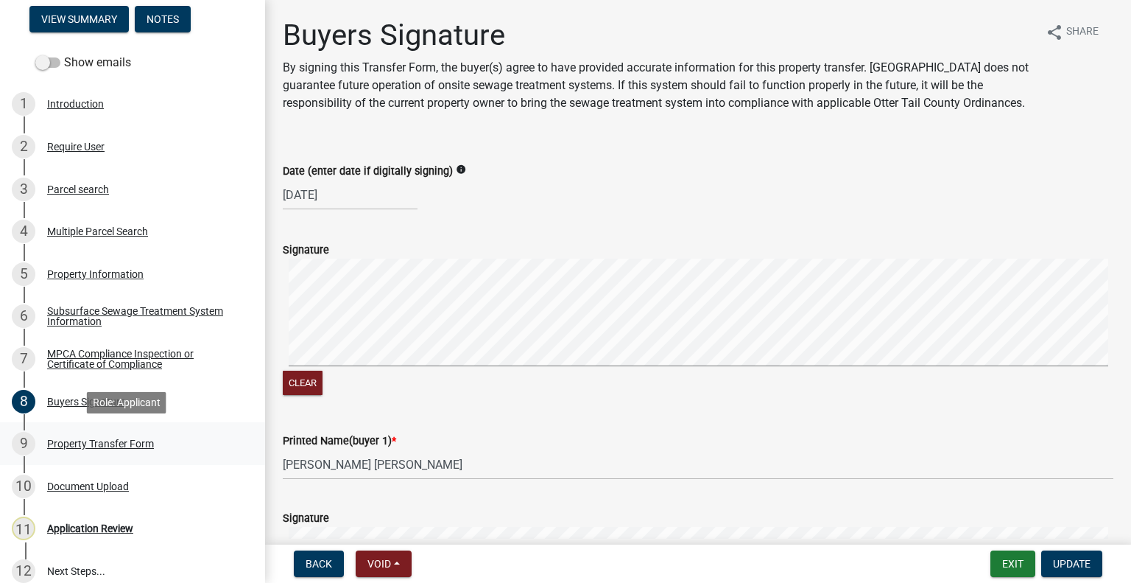
click at [131, 444] on div "Property Transfer Form" at bounding box center [100, 443] width 107 height 10
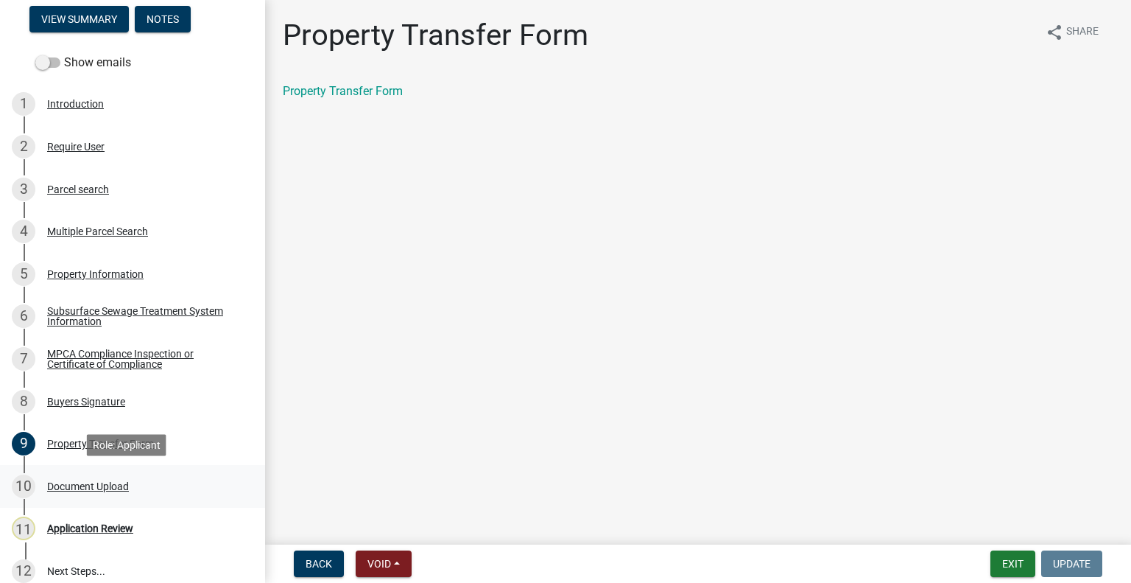
click at [132, 488] on div "10 Document Upload" at bounding box center [127, 486] width 230 height 24
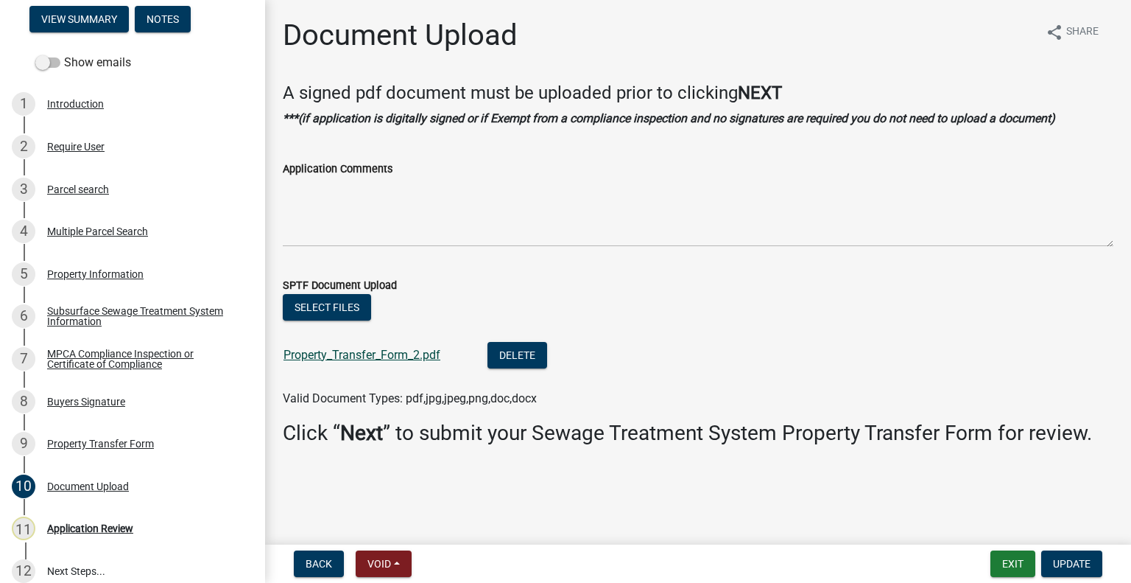
click at [398, 361] on link "Property_Transfer_Form_2.pdf" at bounding box center [362, 355] width 157 height 14
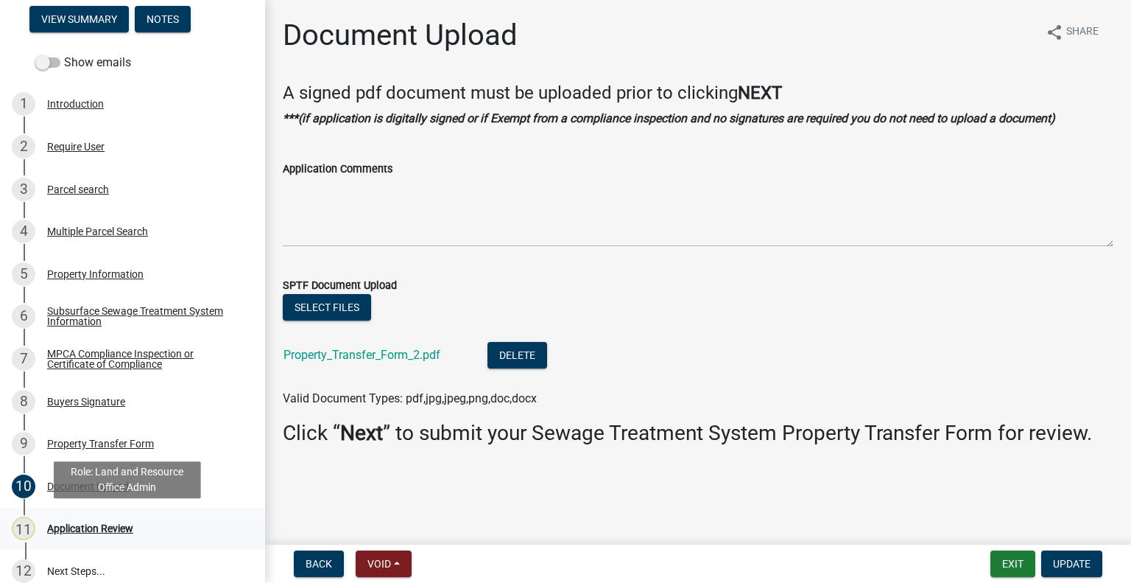
click at [119, 534] on div "11 Application Review" at bounding box center [127, 528] width 230 height 24
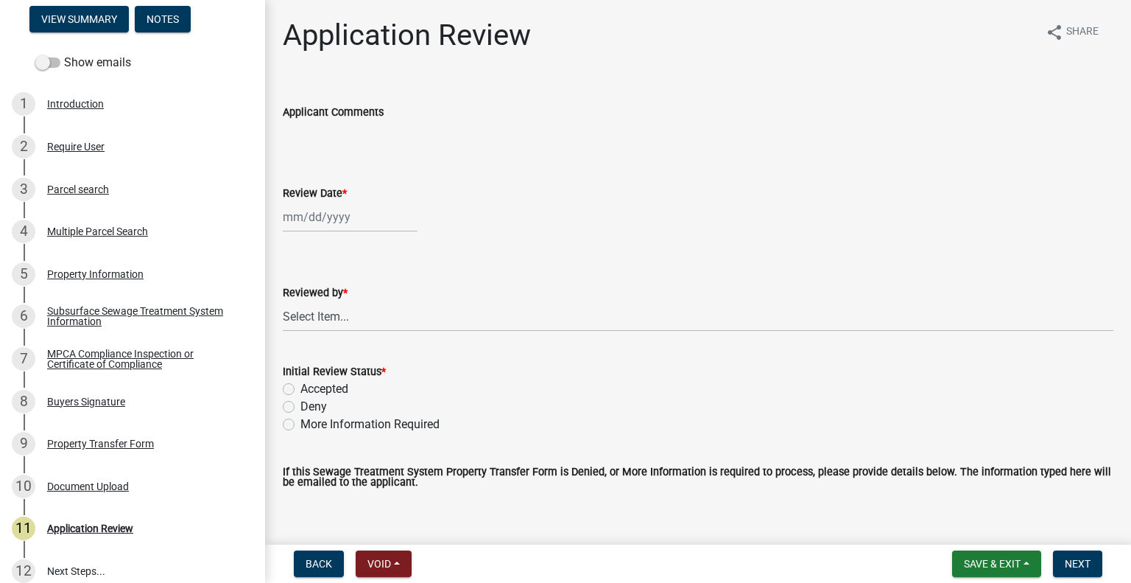
click at [344, 217] on div at bounding box center [350, 217] width 135 height 30
select select "9"
select select "2025"
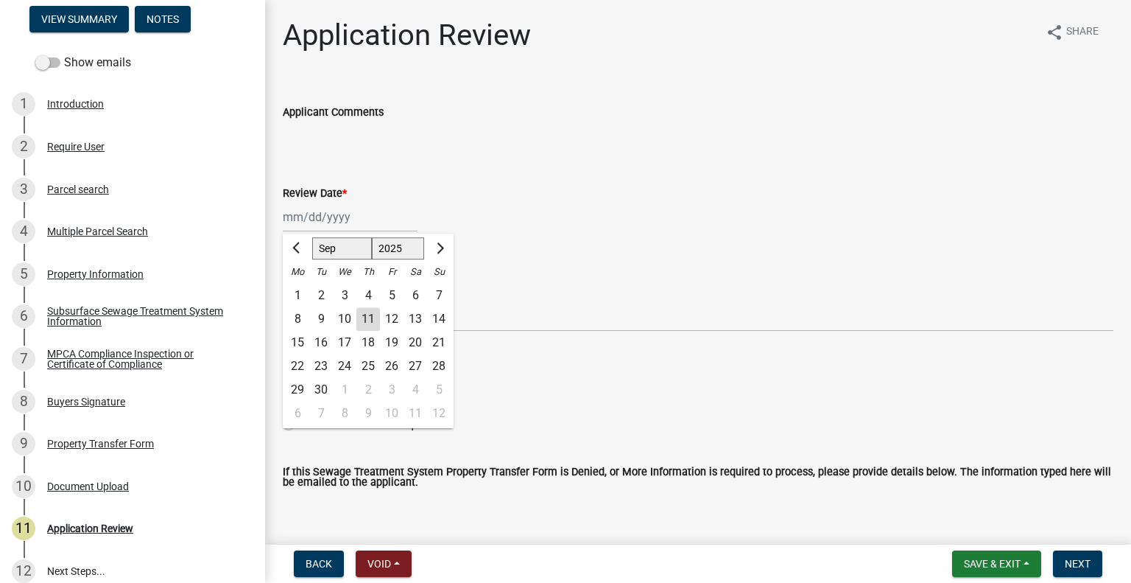
click at [373, 317] on div "11" at bounding box center [368, 319] width 24 height 24
type input "09/11/2025"
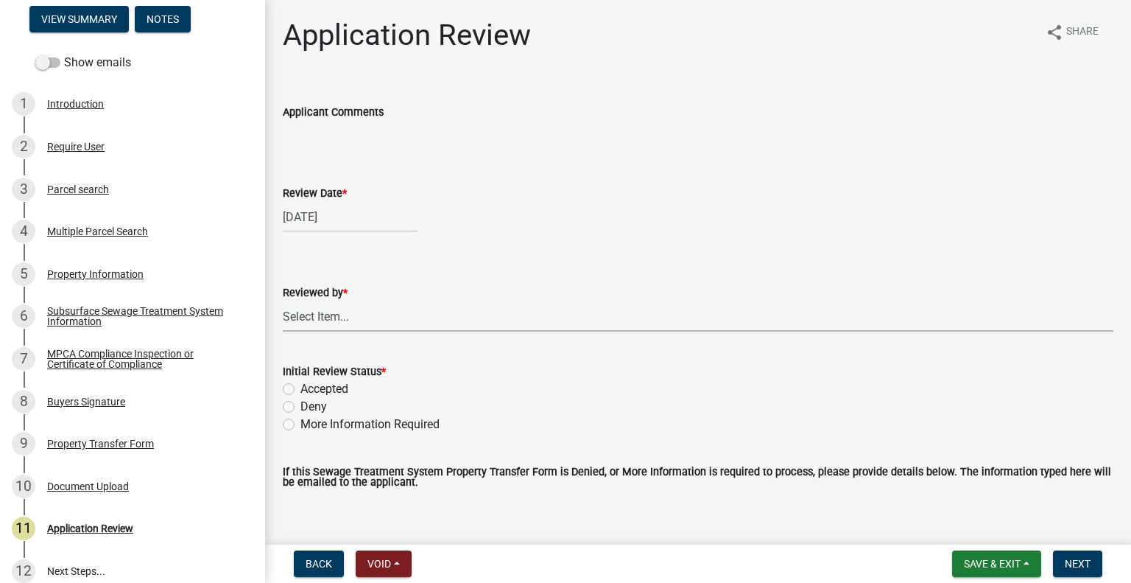
click at [371, 320] on select "Select Item... Alexis Newark Amy Busko Andrea Perales Brittany Tollefson Christ…" at bounding box center [698, 316] width 831 height 30
click at [283, 301] on select "Select Item... Alexis Newark Amy Busko Andrea Perales Brittany Tollefson Christ…" at bounding box center [698, 316] width 831 height 30
select select "2217fab6-25d2-4df2-8e35-18ddd05e0fe8"
click at [375, 424] on label "More Information Required" at bounding box center [370, 424] width 139 height 18
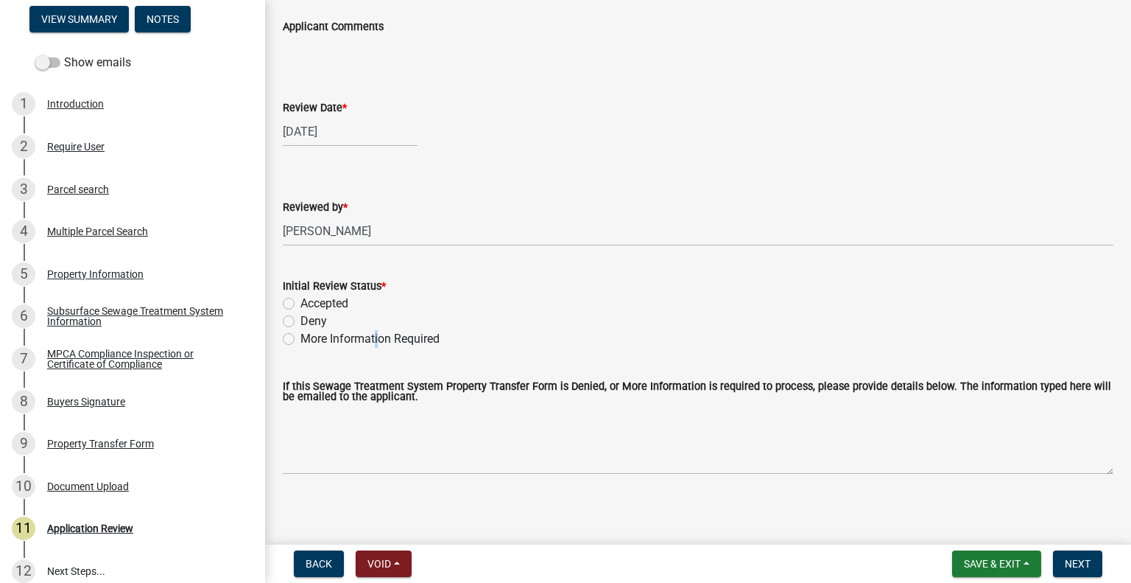
scroll to position [91, 0]
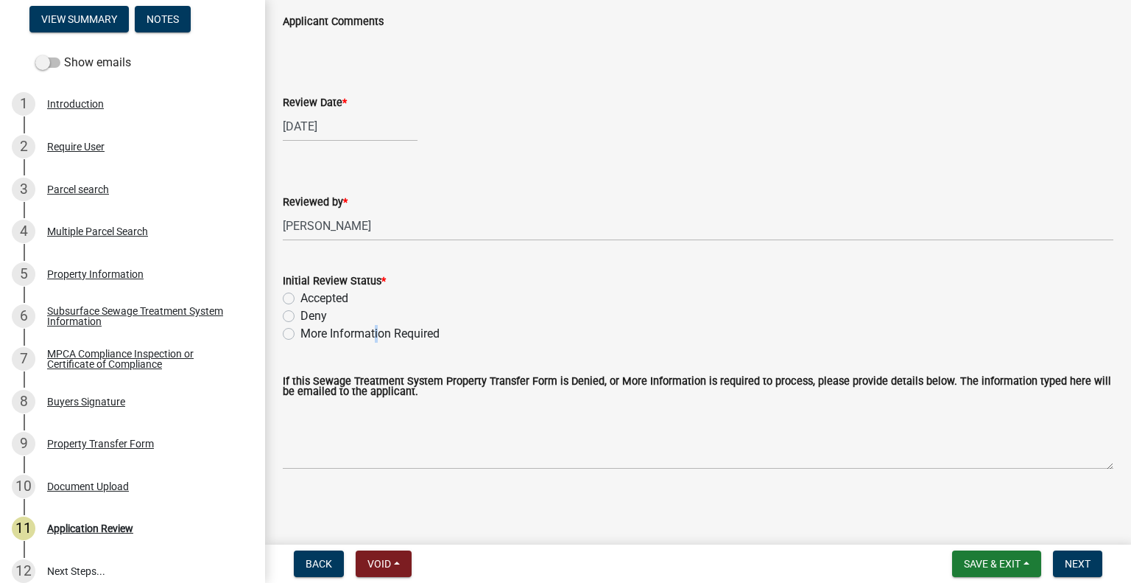
click at [371, 334] on label "More Information Required" at bounding box center [370, 334] width 139 height 18
click at [310, 334] on input "More Information Required" at bounding box center [306, 330] width 10 height 10
radio input "true"
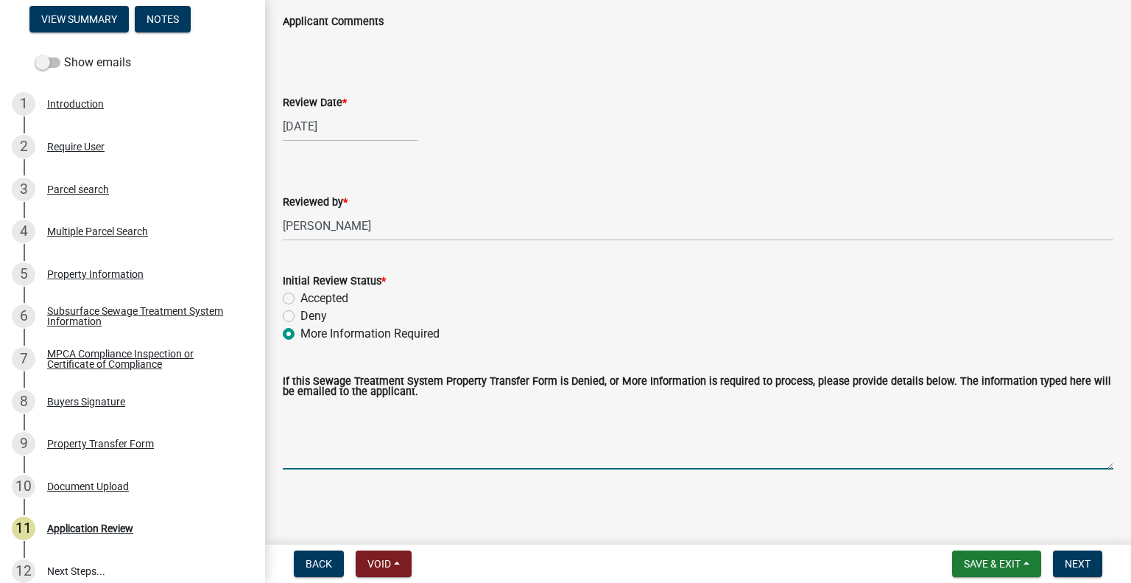
click at [362, 457] on textarea "If this Sewage Treatment System Property Transfer Form is Denied, or More Infor…" at bounding box center [698, 434] width 831 height 69
type textarea "Please check the correct box on the form."
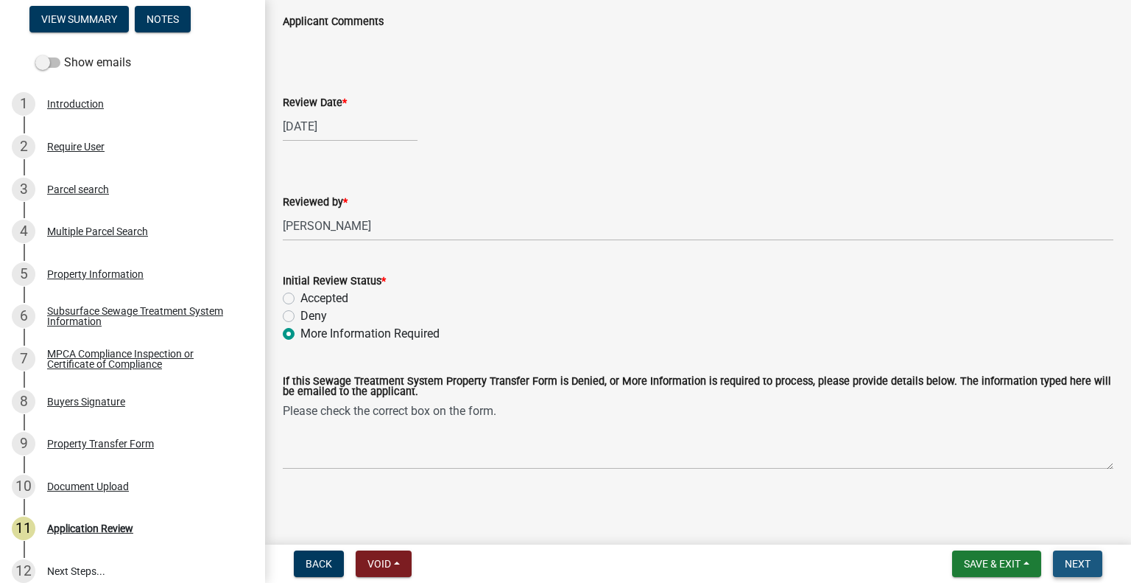
click at [1066, 561] on span "Next" at bounding box center [1078, 564] width 26 height 12
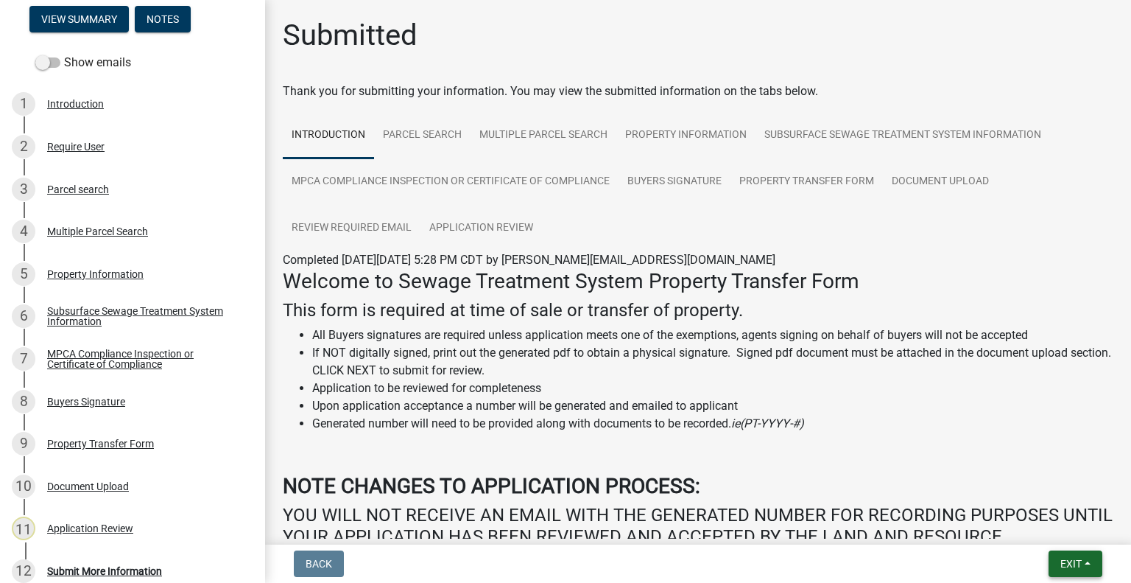
click at [1064, 559] on span "Exit" at bounding box center [1071, 564] width 21 height 12
click at [1046, 531] on button "Save & Exit" at bounding box center [1044, 524] width 118 height 35
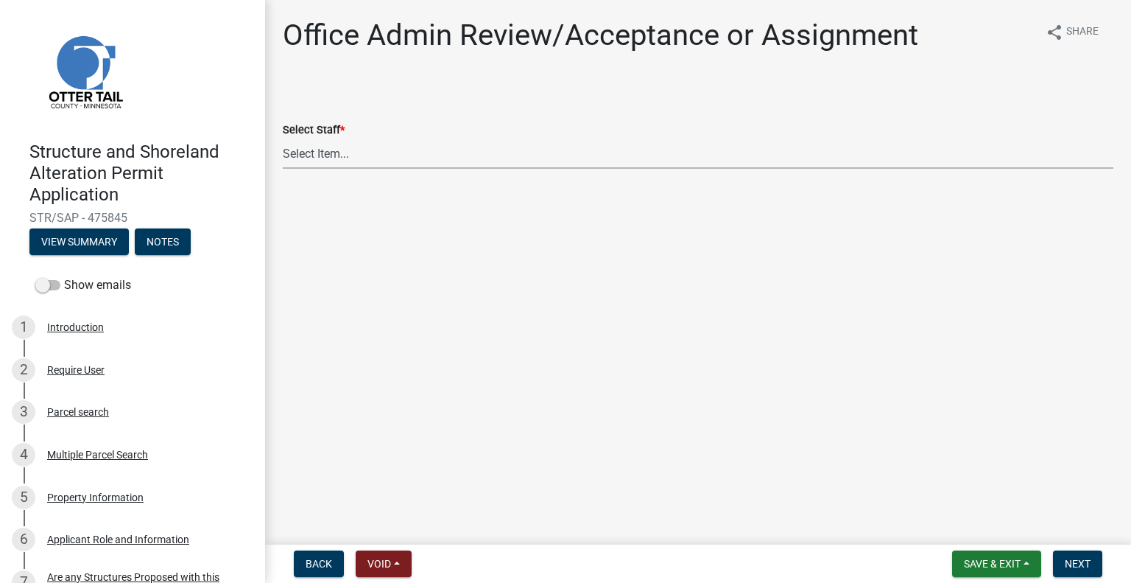
click at [407, 149] on select "Select Item... Alexis Newark (anewark@ottertailcounty.gov) Amy Busko (abusko@ot…" at bounding box center [698, 153] width 831 height 30
click at [283, 138] on select "Select Item... [PERSON_NAME] ([EMAIL_ADDRESS][DOMAIN_NAME]) [PERSON_NAME] ([EMA…" at bounding box center [698, 153] width 831 height 30
select select "587f38f5-c90e-4c12-9e10-d3e23909bbca"
click at [1096, 564] on button "Next" at bounding box center [1077, 563] width 49 height 27
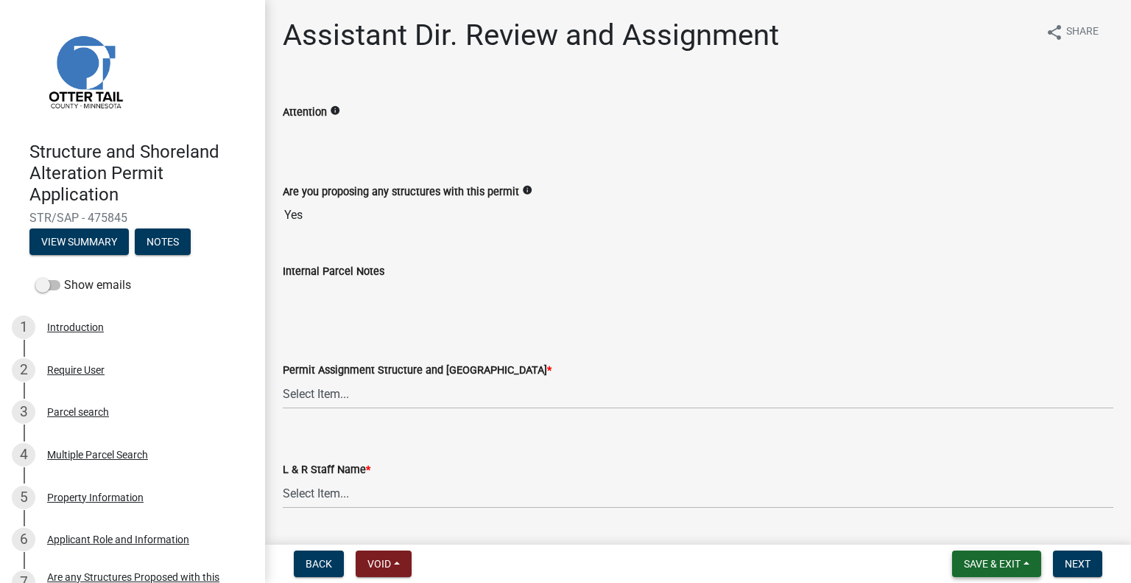
click at [1017, 565] on span "Save & Exit" at bounding box center [992, 564] width 57 height 12
click at [999, 539] on button "Save & Exit" at bounding box center [983, 524] width 118 height 35
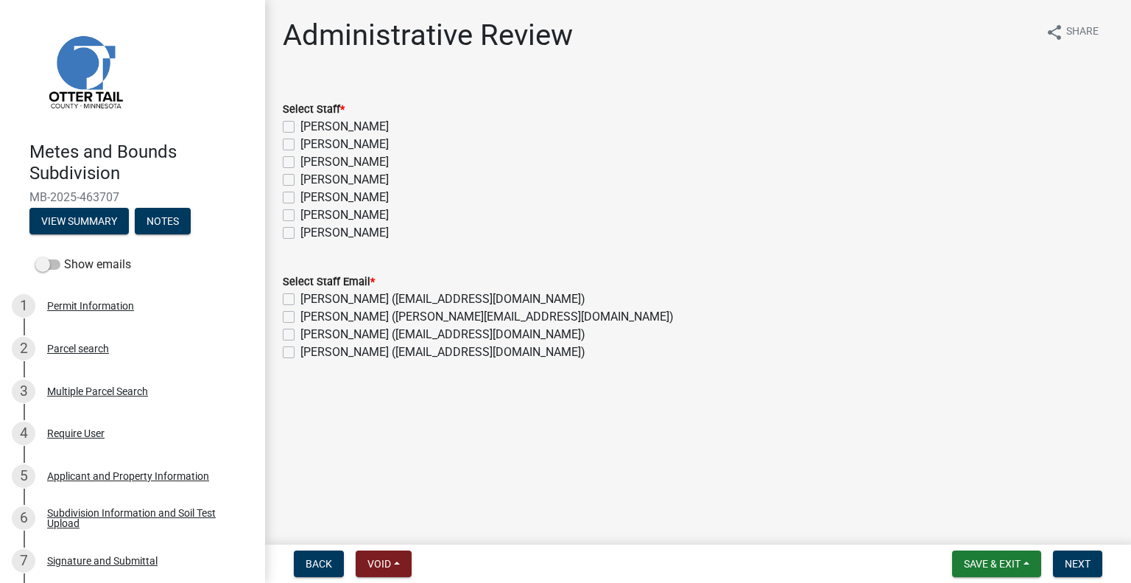
click at [351, 163] on label "[PERSON_NAME]" at bounding box center [345, 162] width 88 height 18
click at [310, 163] on input "[PERSON_NAME]" at bounding box center [306, 158] width 10 height 10
checkbox input "true"
checkbox input "false"
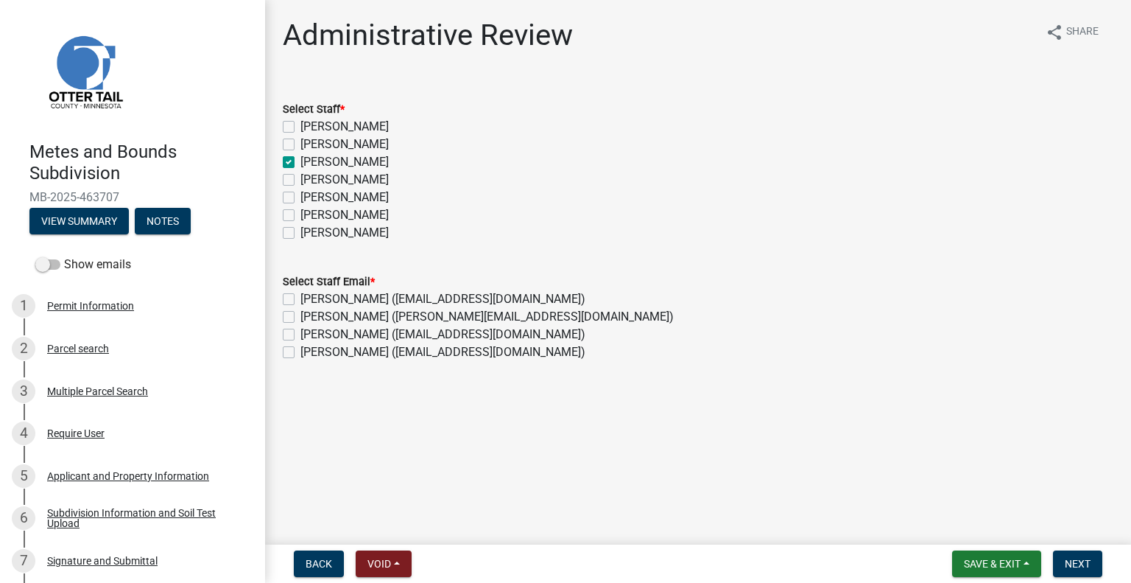
checkbox input "true"
checkbox input "false"
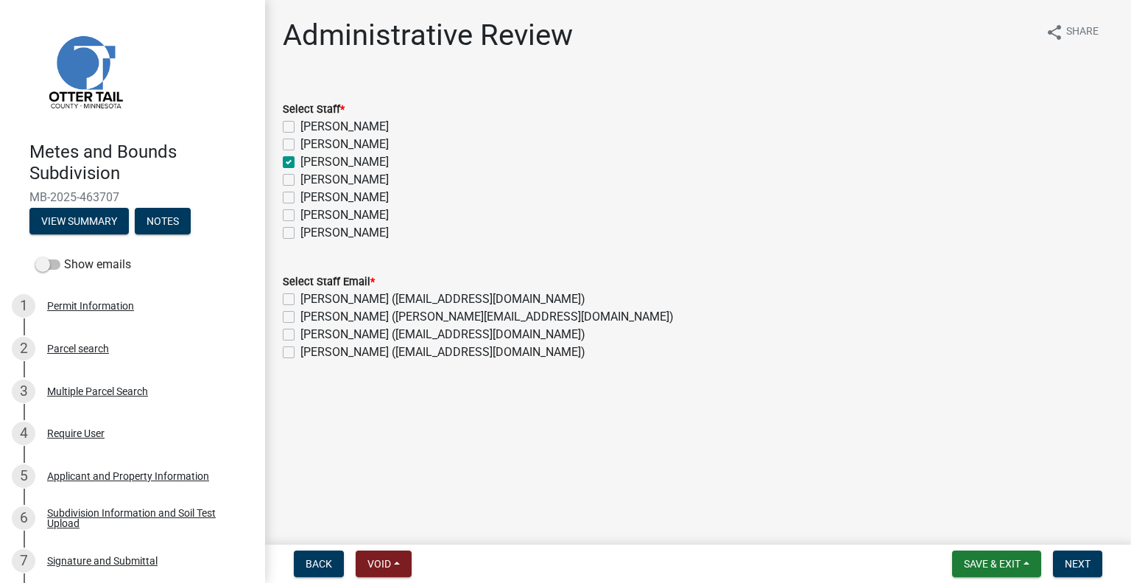
click at [391, 297] on label "[PERSON_NAME] ([EMAIL_ADDRESS][DOMAIN_NAME])" at bounding box center [443, 299] width 285 height 18
click at [310, 297] on input "[PERSON_NAME] ([EMAIL_ADDRESS][DOMAIN_NAME])" at bounding box center [306, 295] width 10 height 10
checkbox input "true"
checkbox input "false"
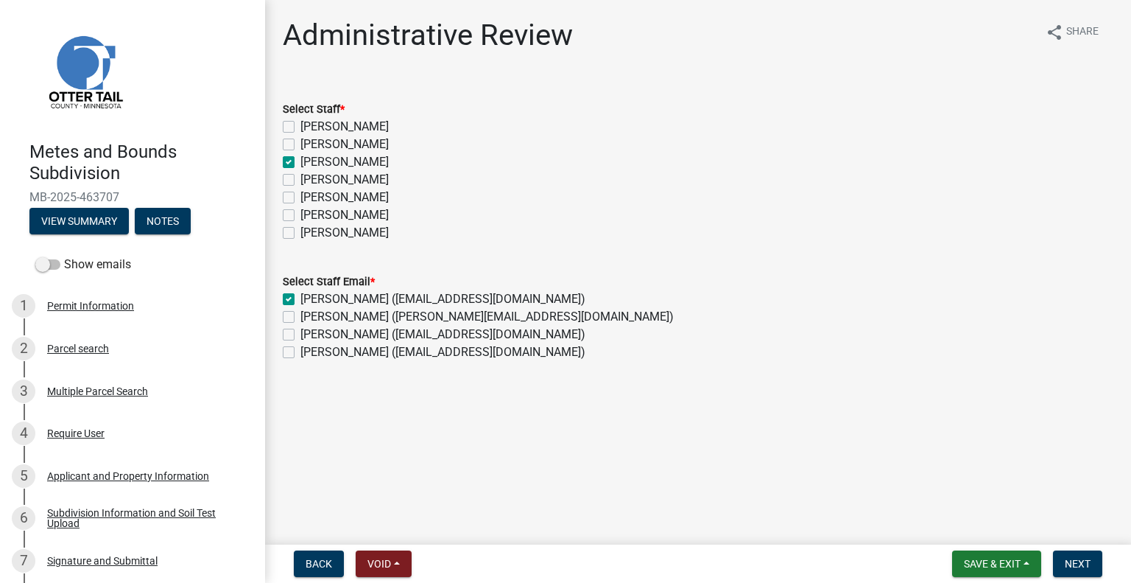
checkbox input "false"
click at [387, 312] on label "Samantha Meyeraan (smeyeraan@ottertailcounty.gov)" at bounding box center [487, 317] width 373 height 18
click at [310, 312] on input "Samantha Meyeraan (smeyeraan@ottertailcounty.gov)" at bounding box center [306, 313] width 10 height 10
checkbox input "true"
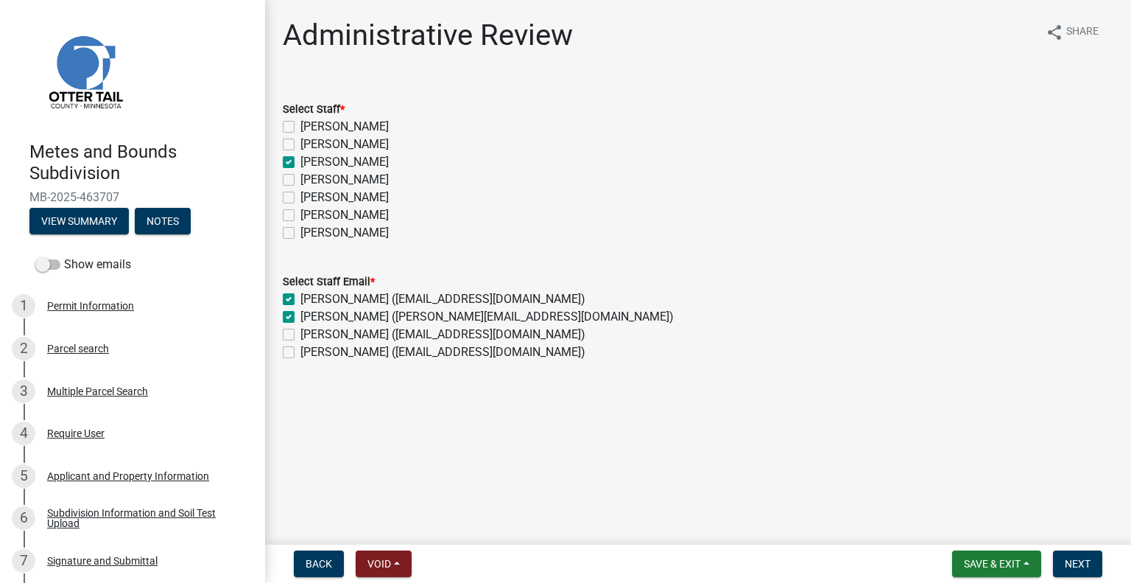
checkbox input "true"
checkbox input "false"
click at [1084, 555] on button "Next" at bounding box center [1077, 563] width 49 height 27
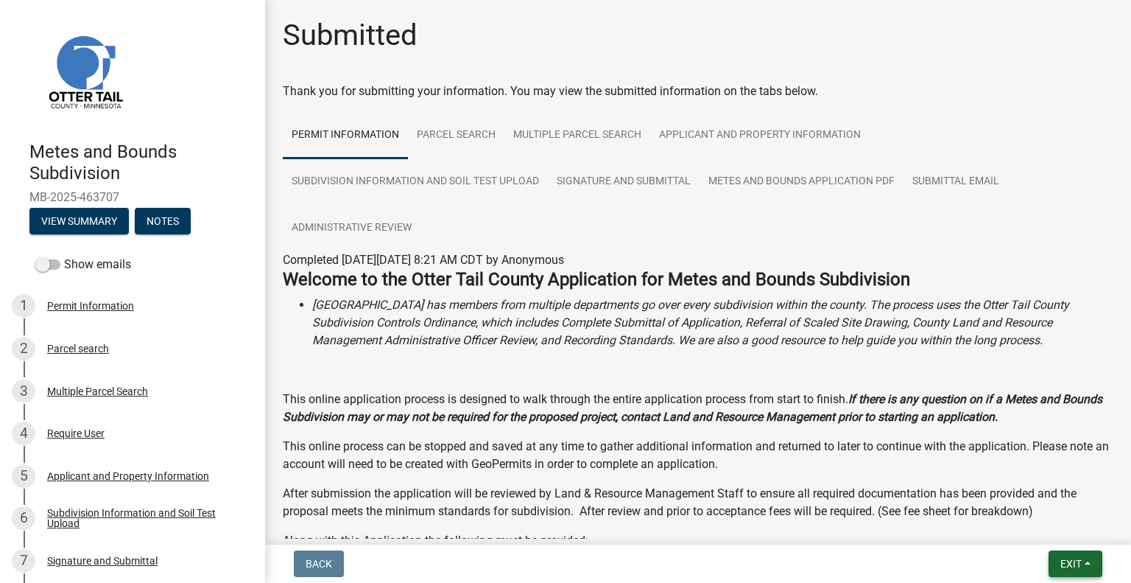
drag, startPoint x: 1052, startPoint y: 565, endPoint x: 1052, endPoint y: 552, distance: 12.5
click at [1052, 565] on button "Exit" at bounding box center [1076, 563] width 54 height 27
click at [1039, 522] on button "Save & Exit" at bounding box center [1044, 524] width 118 height 35
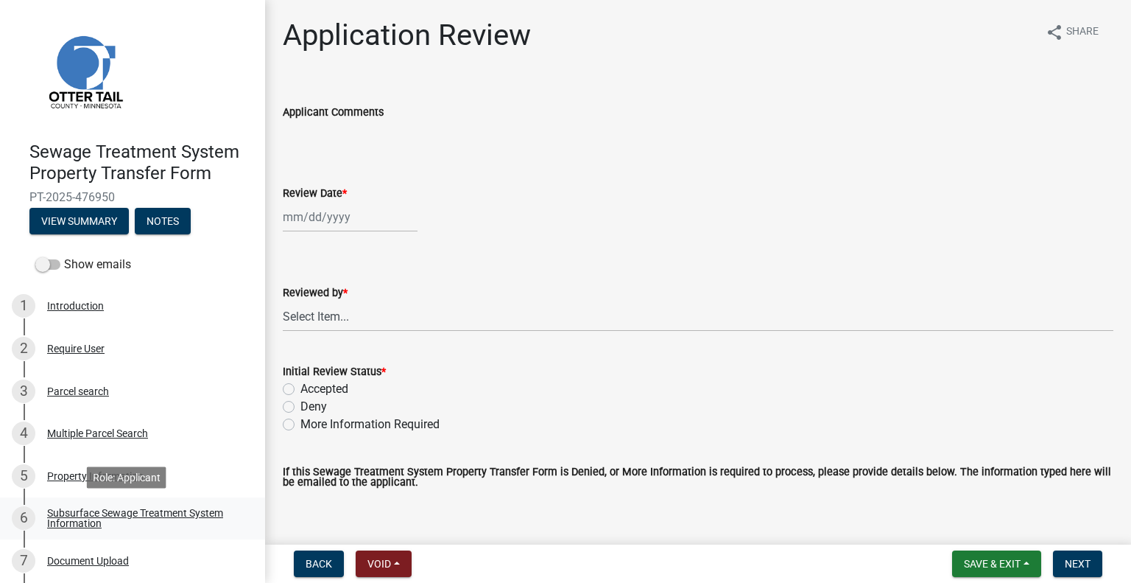
click at [194, 516] on div "Subsurface Sewage Treatment System Information" at bounding box center [144, 517] width 194 height 21
click at [208, 510] on div "Subsurface Sewage Treatment System Information" at bounding box center [144, 517] width 194 height 21
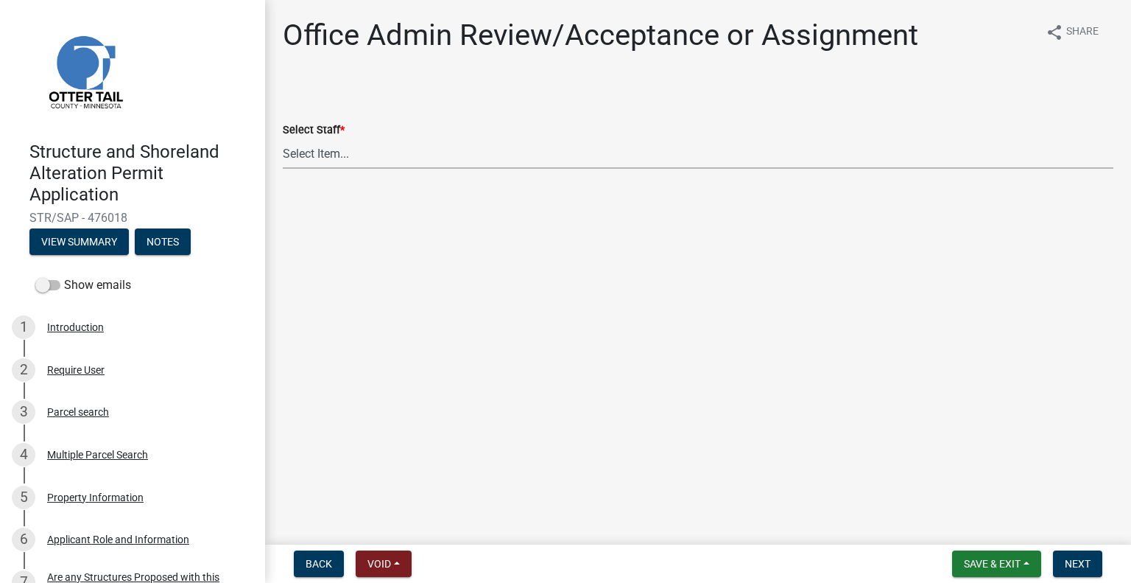
click at [326, 152] on select "Select Item... [PERSON_NAME] ([EMAIL_ADDRESS][DOMAIN_NAME]) [PERSON_NAME] ([EMA…" at bounding box center [698, 153] width 831 height 30
click at [283, 138] on select "Select Item... [PERSON_NAME] ([EMAIL_ADDRESS][DOMAIN_NAME]) [PERSON_NAME] ([EMA…" at bounding box center [698, 153] width 831 height 30
select select "587f38f5-c90e-4c12-9e10-d3e23909bbca"
click at [1080, 566] on span "Next" at bounding box center [1078, 564] width 26 height 12
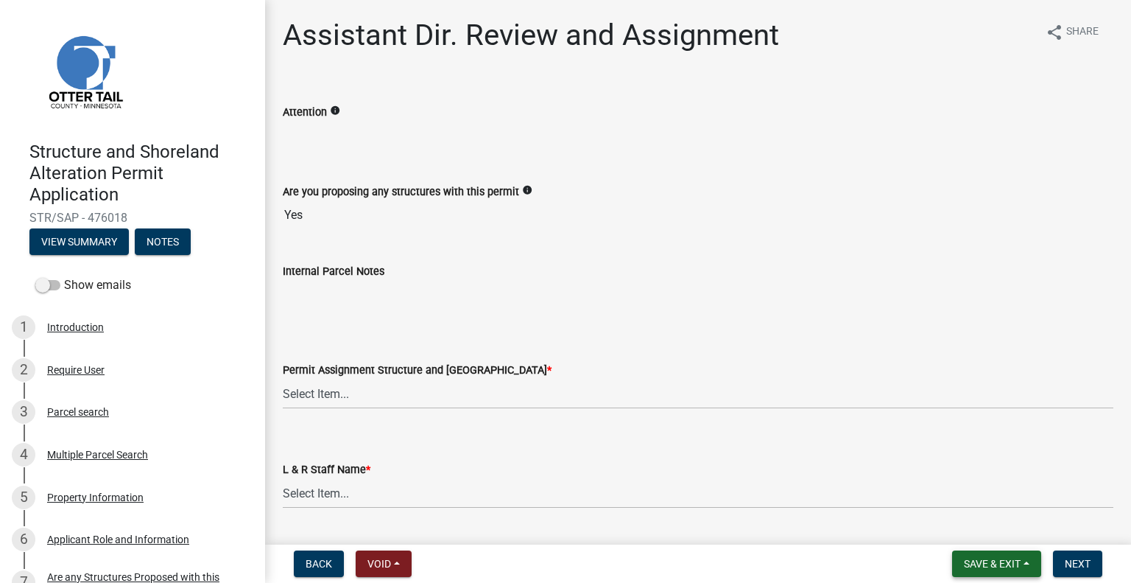
click at [1021, 566] on button "Save & Exit" at bounding box center [996, 563] width 89 height 27
click at [1011, 530] on button "Save & Exit" at bounding box center [983, 524] width 118 height 35
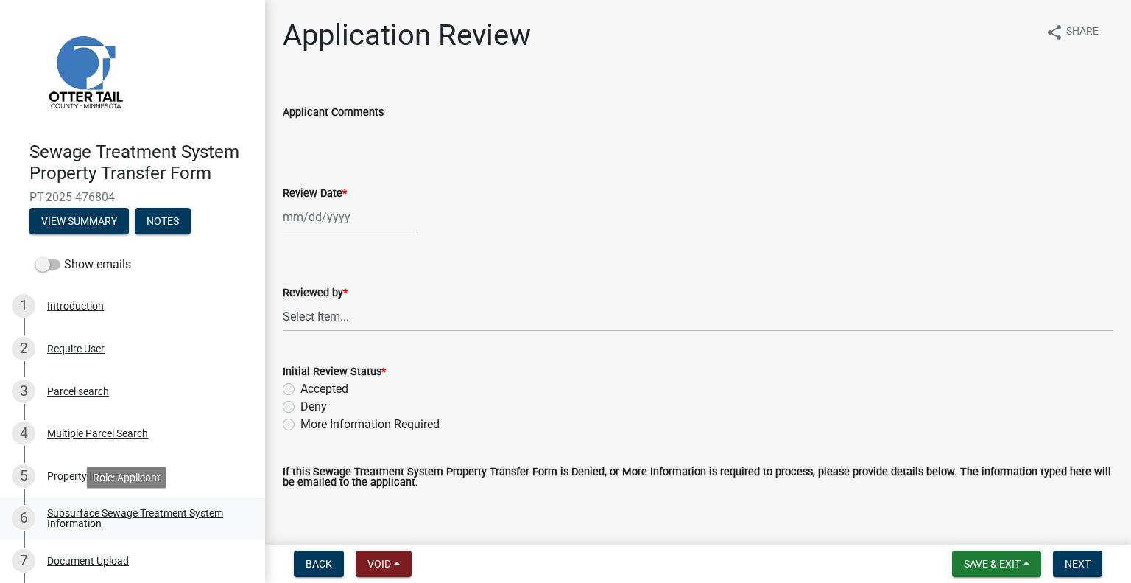
click at [180, 516] on div "Subsurface Sewage Treatment System Information" at bounding box center [144, 517] width 194 height 21
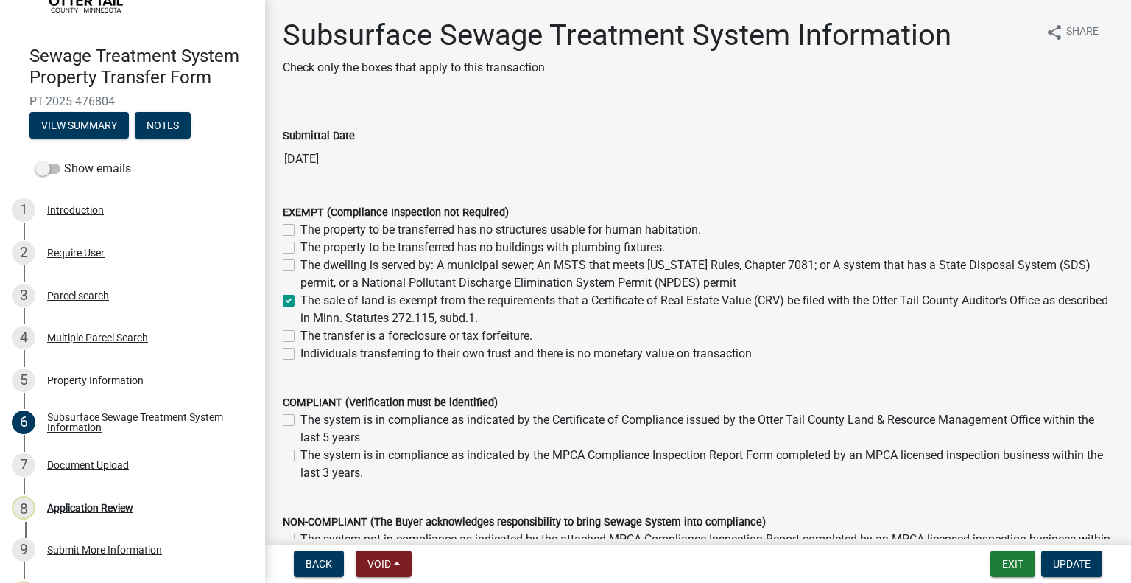
scroll to position [174, 0]
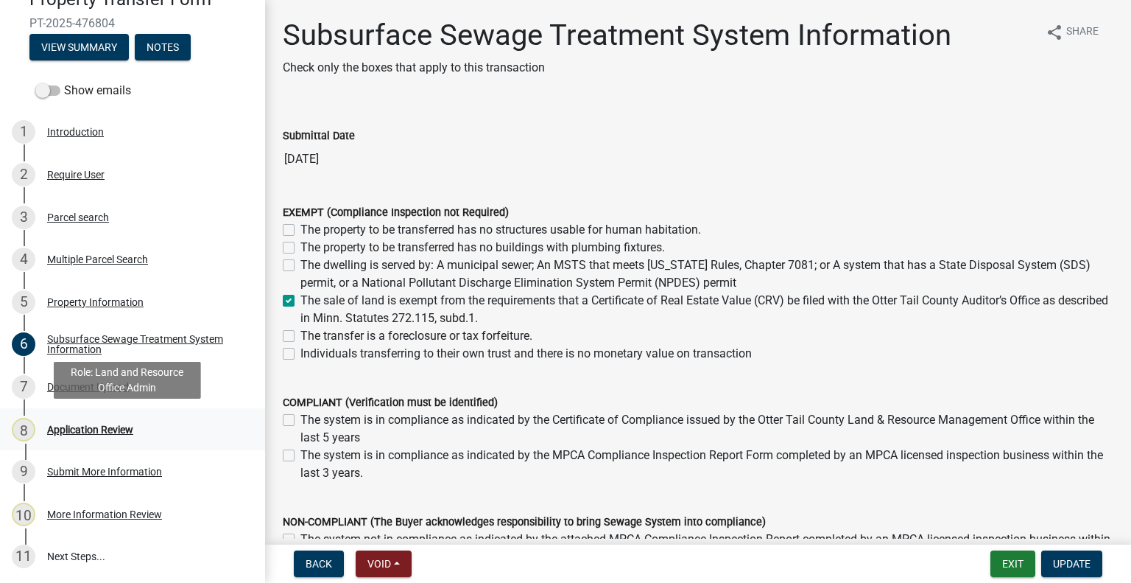
click at [130, 410] on link "8 Application Review" at bounding box center [132, 429] width 265 height 43
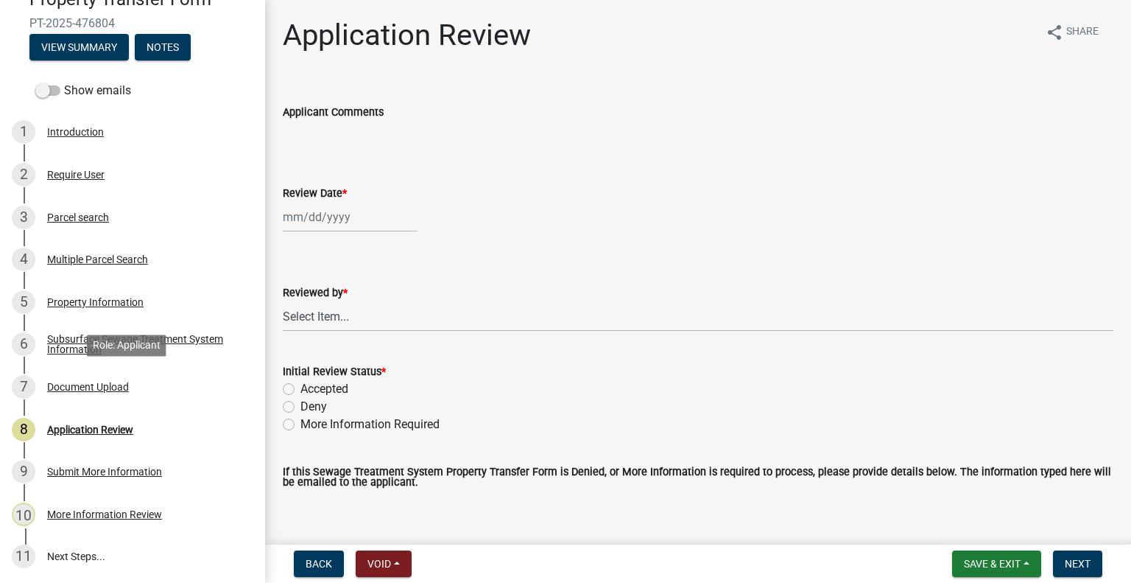
click at [103, 384] on div "Document Upload" at bounding box center [88, 387] width 82 height 10
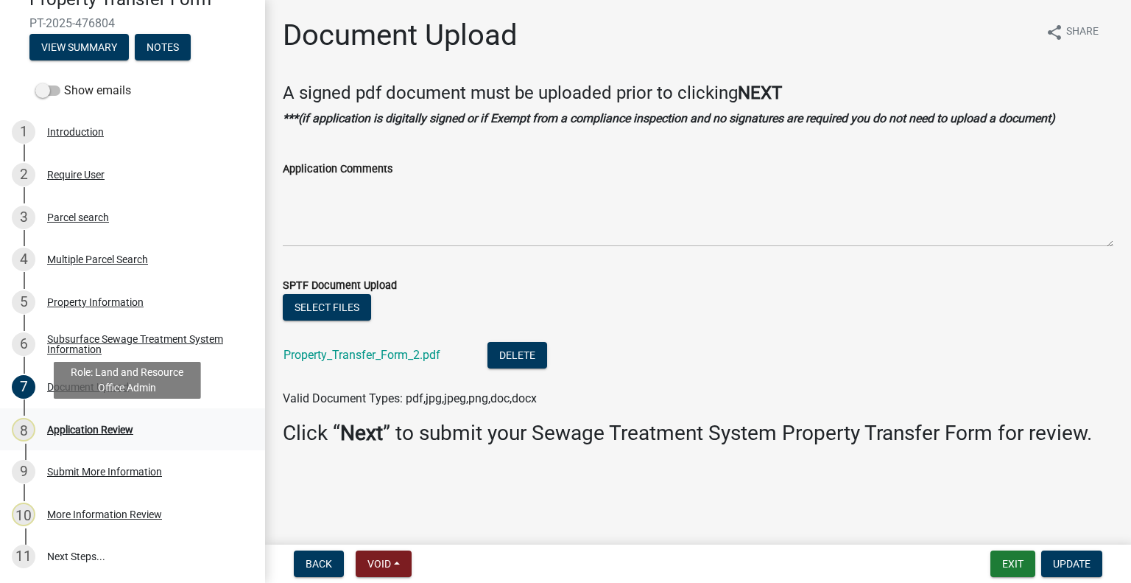
click at [106, 431] on div "Application Review" at bounding box center [90, 429] width 86 height 10
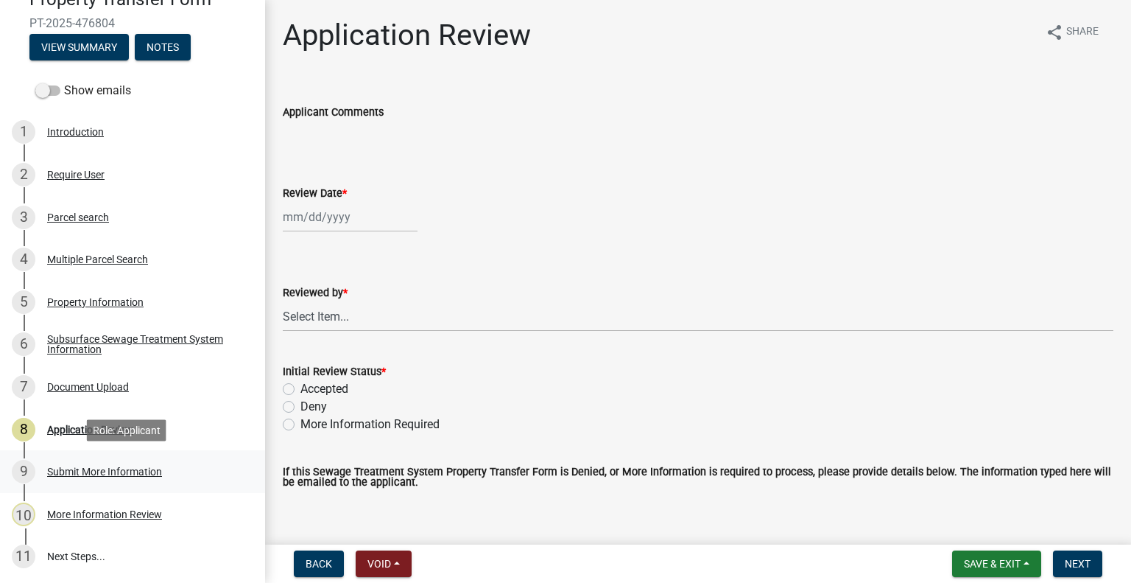
click at [135, 477] on div "9 Submit More Information" at bounding box center [127, 472] width 230 height 24
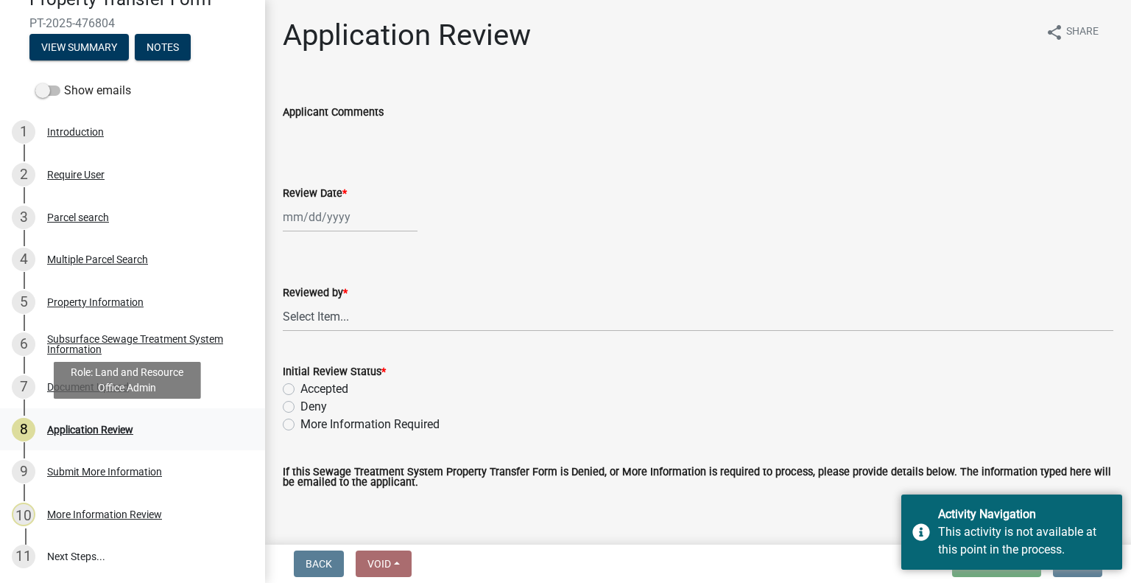
click at [124, 430] on div "Application Review" at bounding box center [90, 429] width 86 height 10
click at [111, 424] on div "Application Review" at bounding box center [90, 429] width 86 height 10
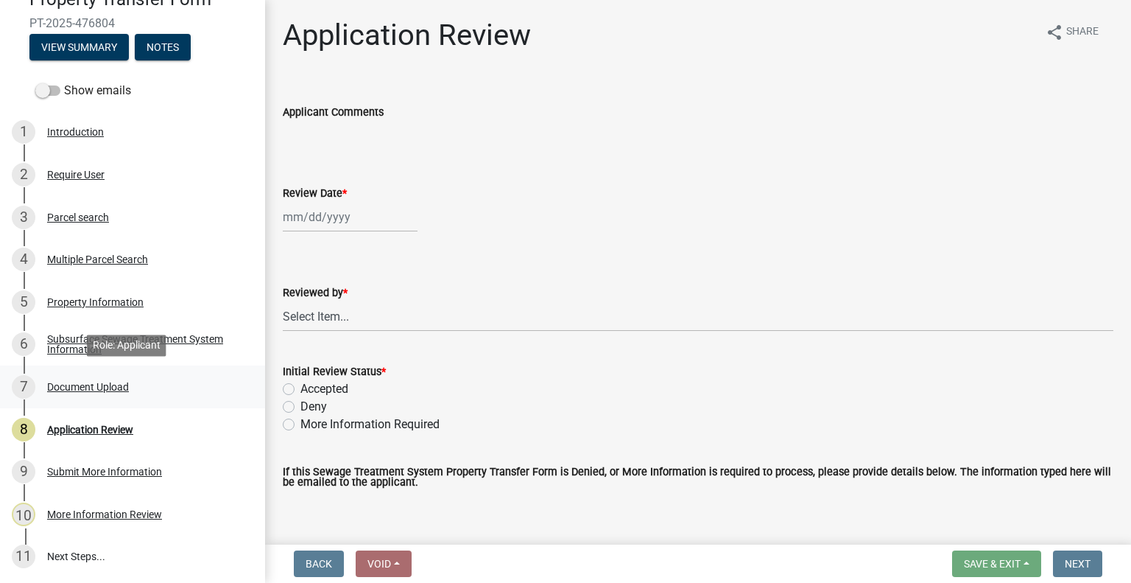
click at [127, 391] on div "Document Upload" at bounding box center [88, 387] width 82 height 10
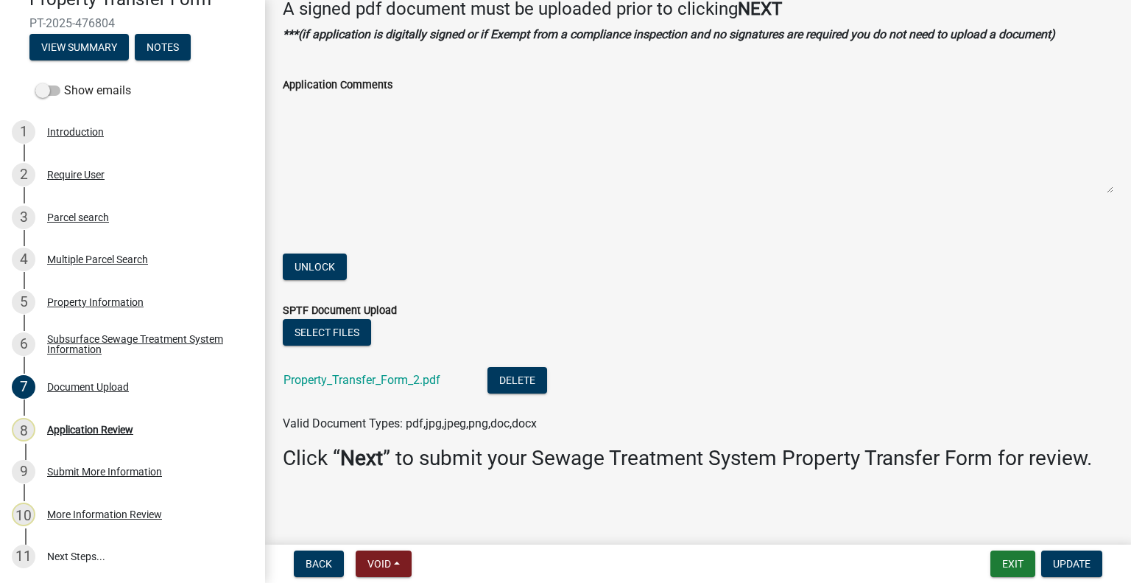
scroll to position [10, 0]
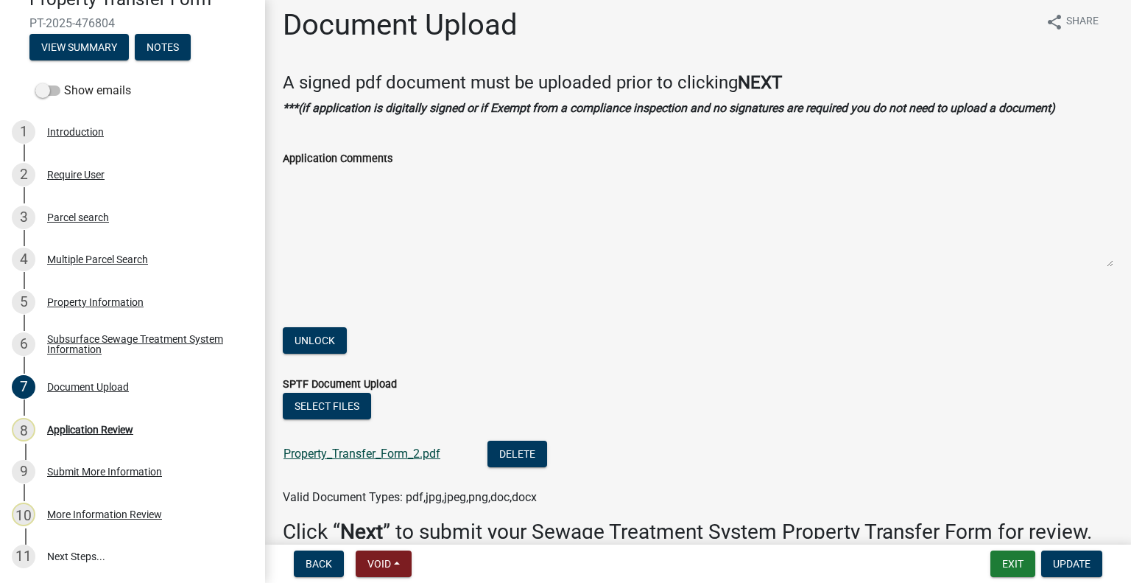
click at [386, 453] on link "Property_Transfer_Form_2.pdf" at bounding box center [362, 453] width 157 height 14
click at [133, 510] on div "More Information Review" at bounding box center [104, 514] width 115 height 10
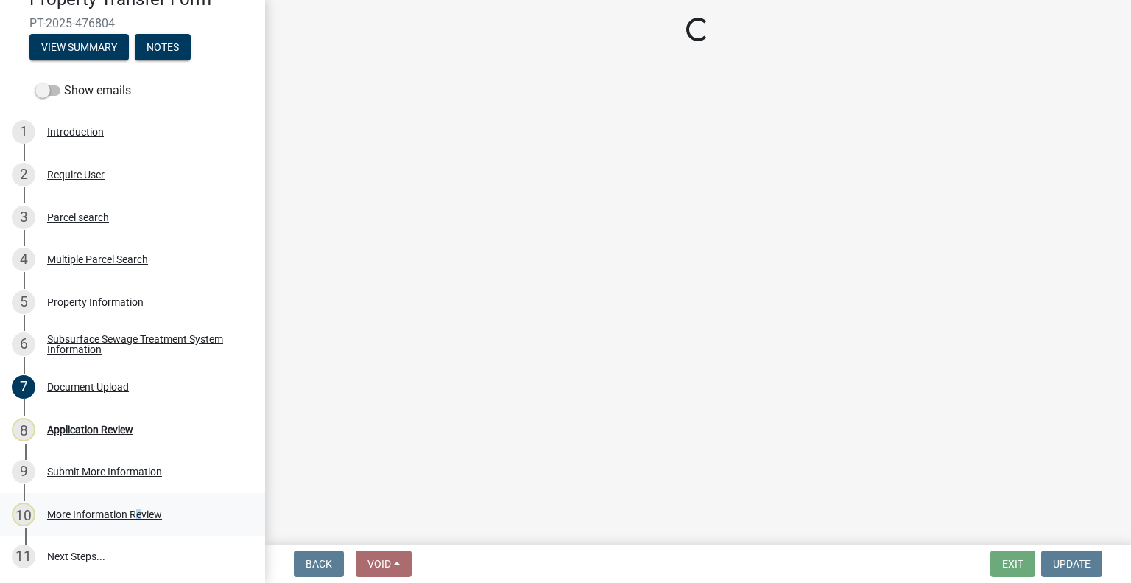
scroll to position [0, 0]
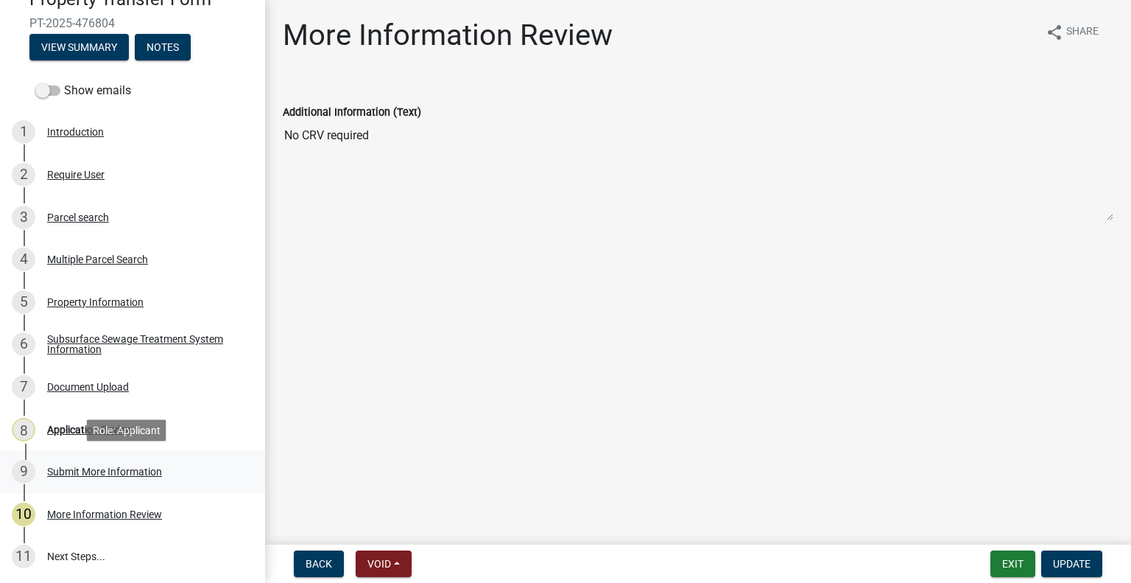
click at [148, 462] on div "9 Submit More Information" at bounding box center [127, 472] width 230 height 24
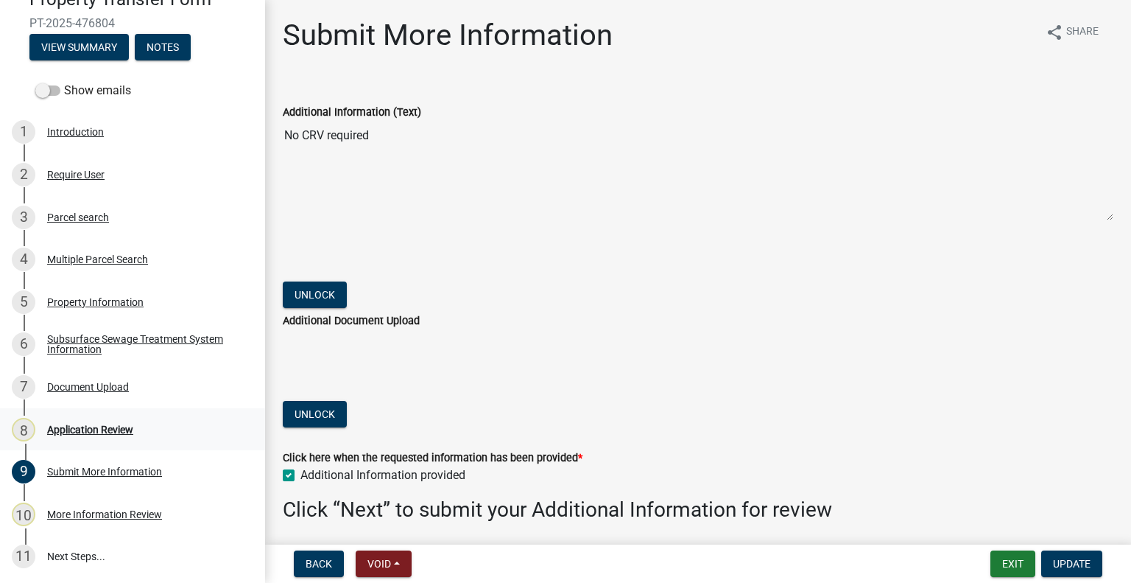
click at [92, 432] on div "Application Review" at bounding box center [90, 429] width 86 height 10
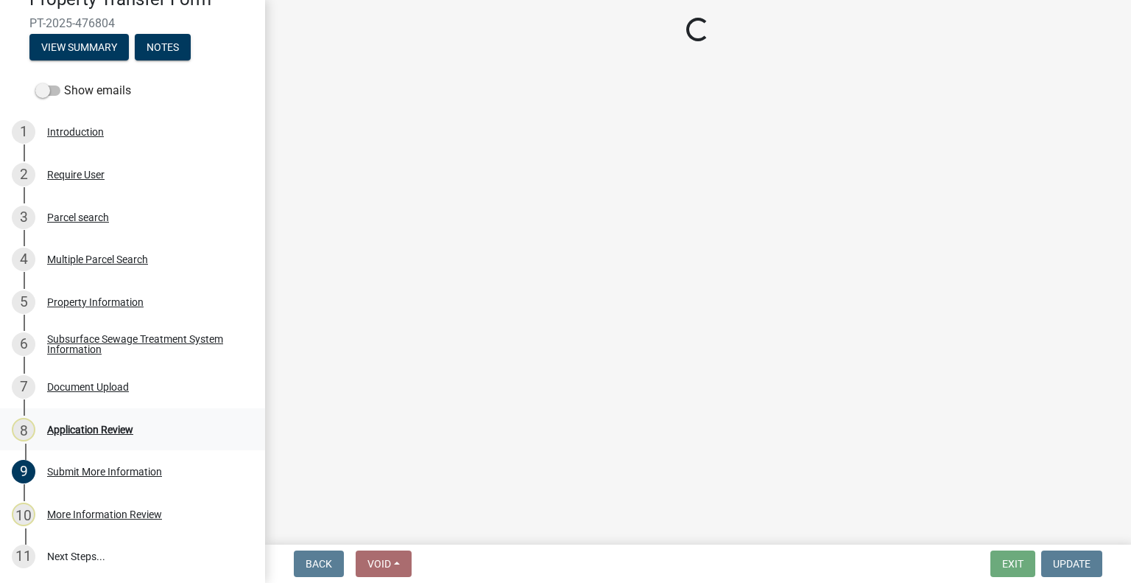
select select "b4c12476-3918-4c31-b34d-126d47b866fd"
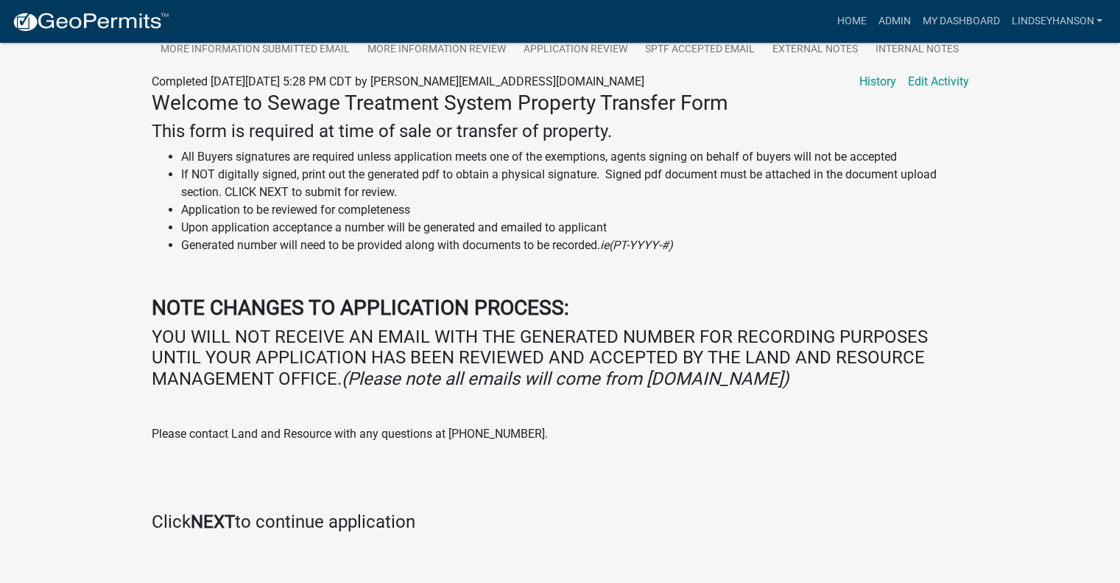
scroll to position [418, 0]
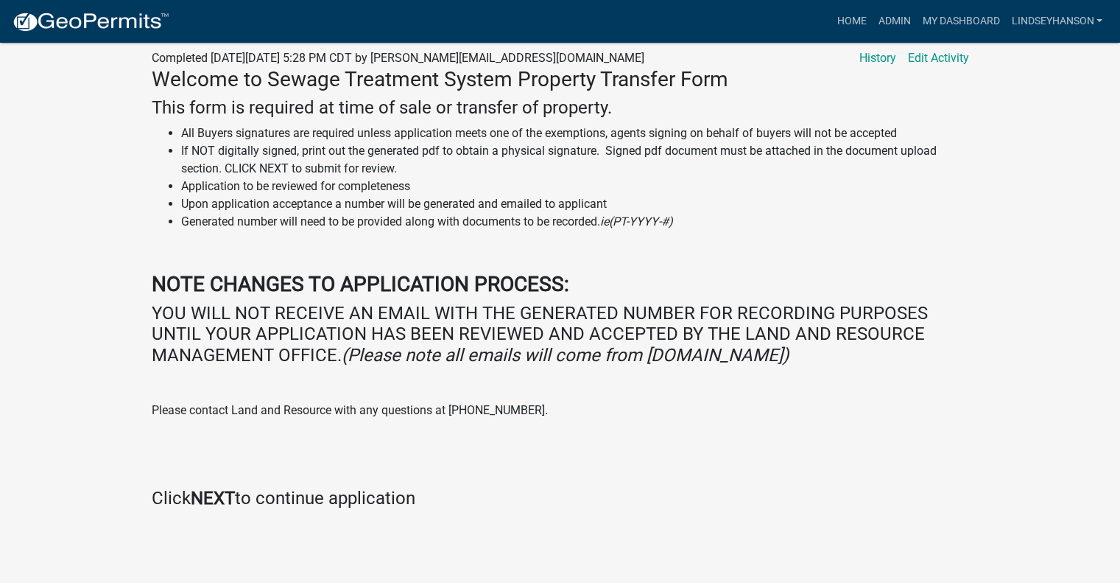
drag, startPoint x: 1120, startPoint y: 294, endPoint x: 1114, endPoint y: 337, distance: 43.1
click at [1114, 337] on div "Sewage Treatment System Property Transfer Form PT-2025-2397 Amount Paid $0.00 A…" at bounding box center [560, 94] width 1120 height 940
click at [1027, 402] on div "Sewage Treatment System Property Transfer Form PT-2025-2397 Amount Paid $0.00 A…" at bounding box center [560, 94] width 1120 height 940
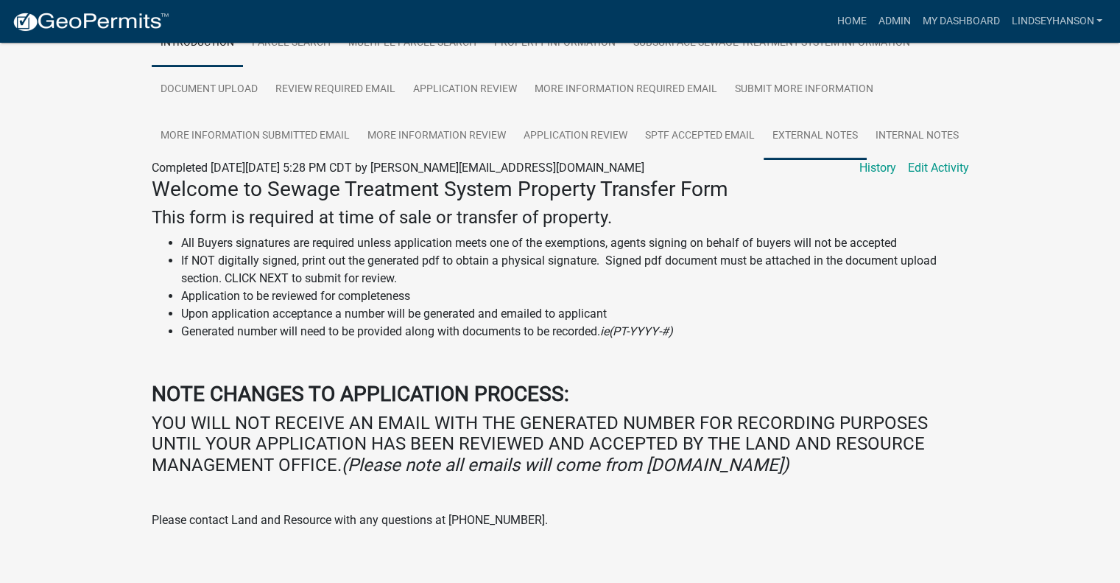
scroll to position [271, 0]
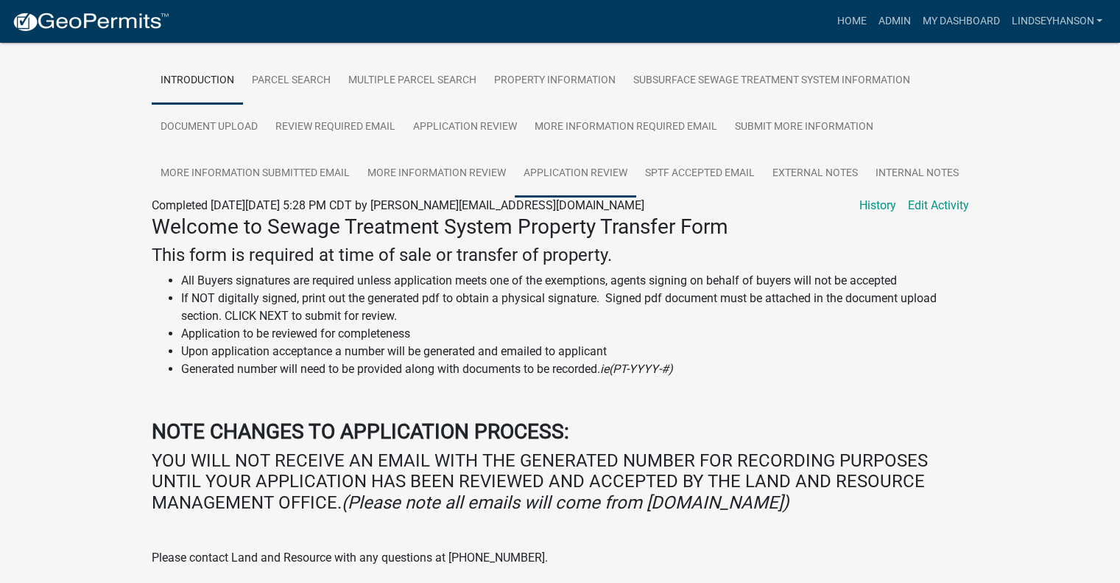
click at [583, 164] on link "Application Review" at bounding box center [576, 173] width 122 height 47
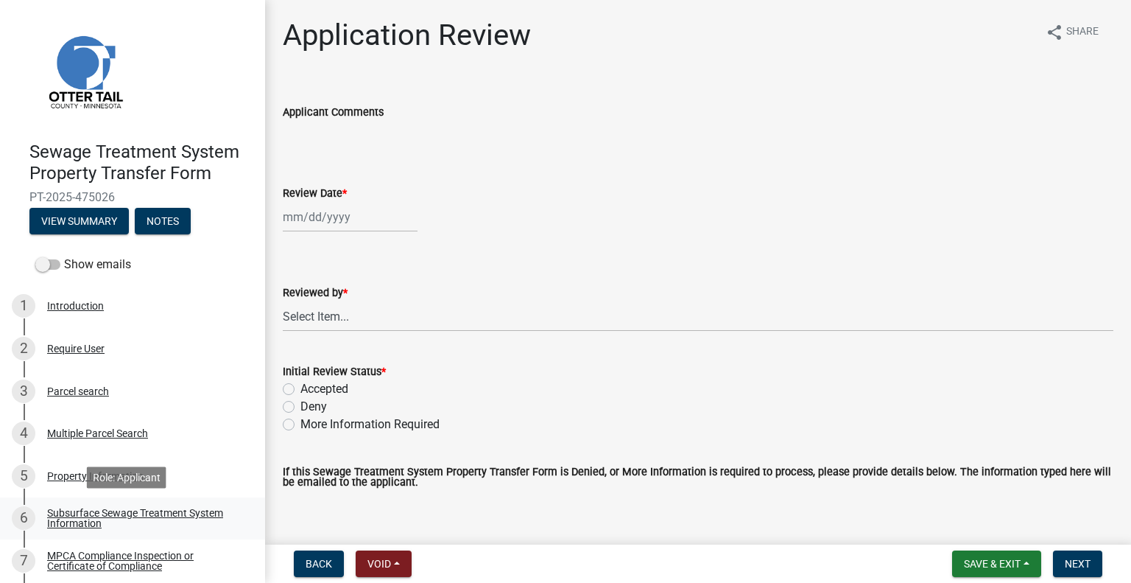
click at [231, 506] on link "6 Subsurface Sewage Treatment System Information" at bounding box center [132, 518] width 265 height 43
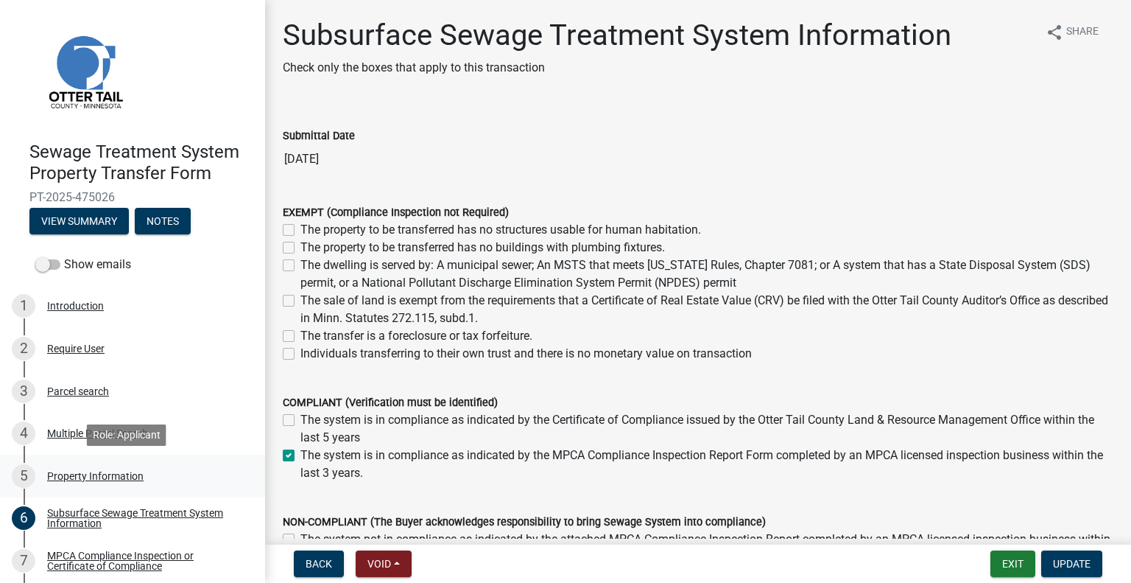
drag, startPoint x: 253, startPoint y: 400, endPoint x: 231, endPoint y: 496, distance: 99.0
click at [231, 496] on ul "1 Introduction 2 Require User 3 Parcel search 4 Multiple Parcel Search 5 Proper…" at bounding box center [132, 539] width 265 height 521
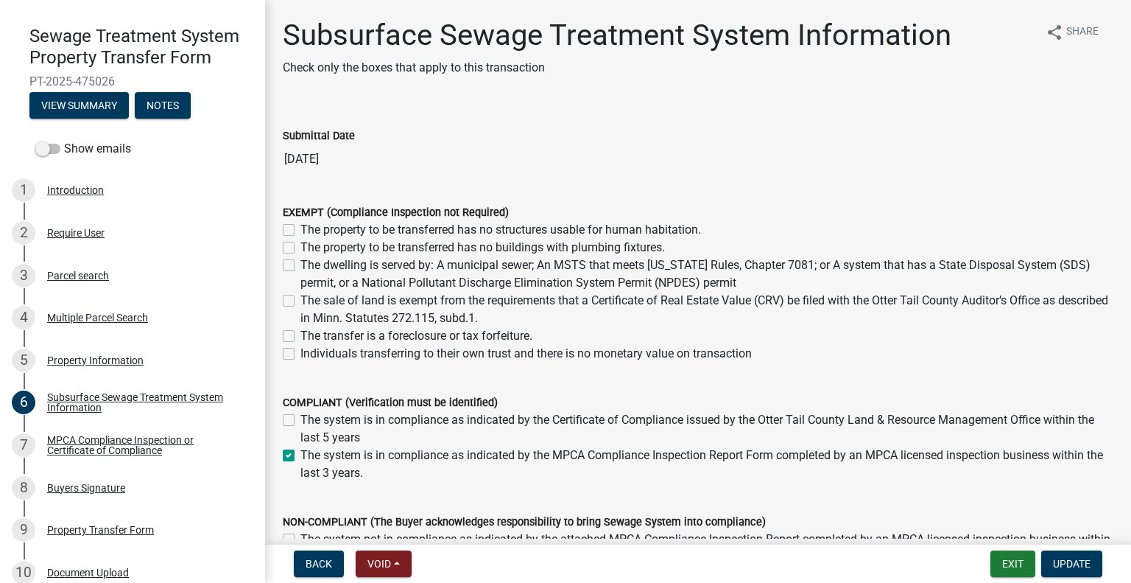
scroll to position [118, 0]
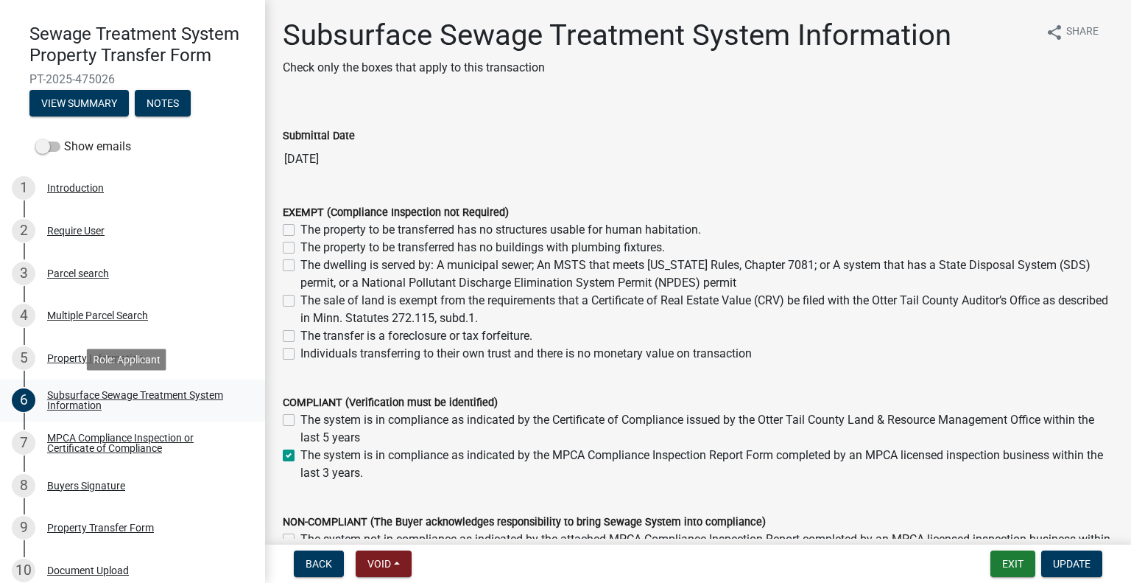
click at [181, 399] on div "Subsurface Sewage Treatment System Information" at bounding box center [144, 400] width 194 height 21
click at [179, 448] on div "MPCA Compliance Inspection or Certificate of Compliance" at bounding box center [144, 442] width 194 height 21
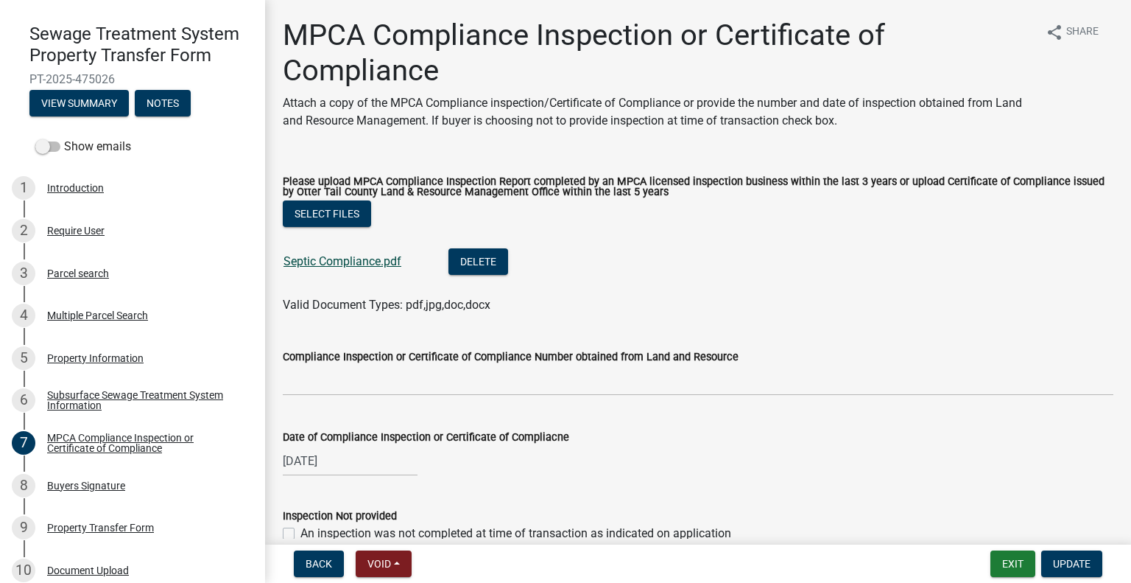
click at [385, 264] on link "Septic Compliance.pdf" at bounding box center [343, 261] width 118 height 14
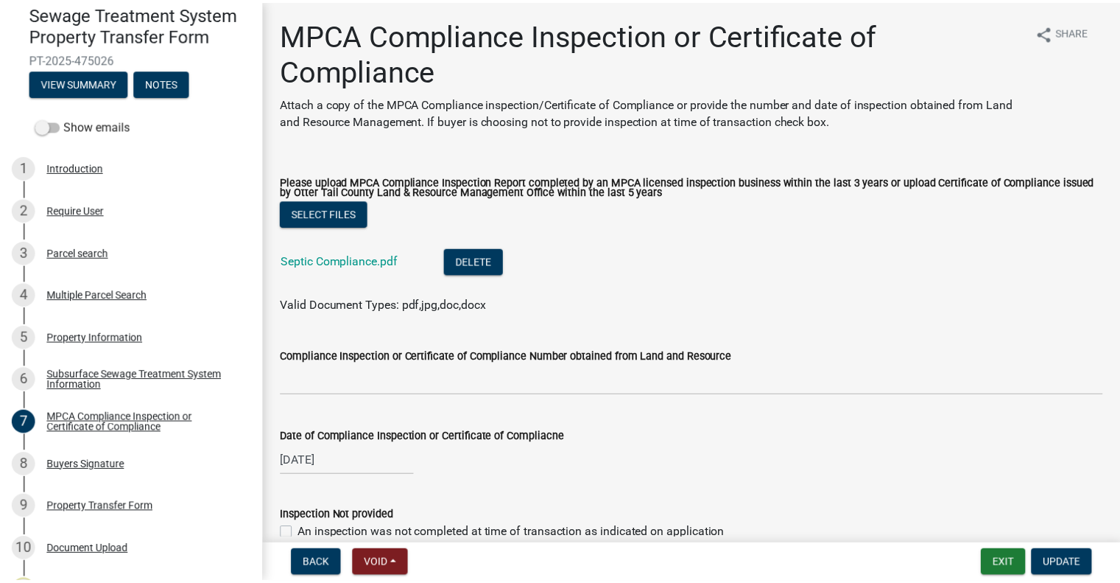
scroll to position [217, 0]
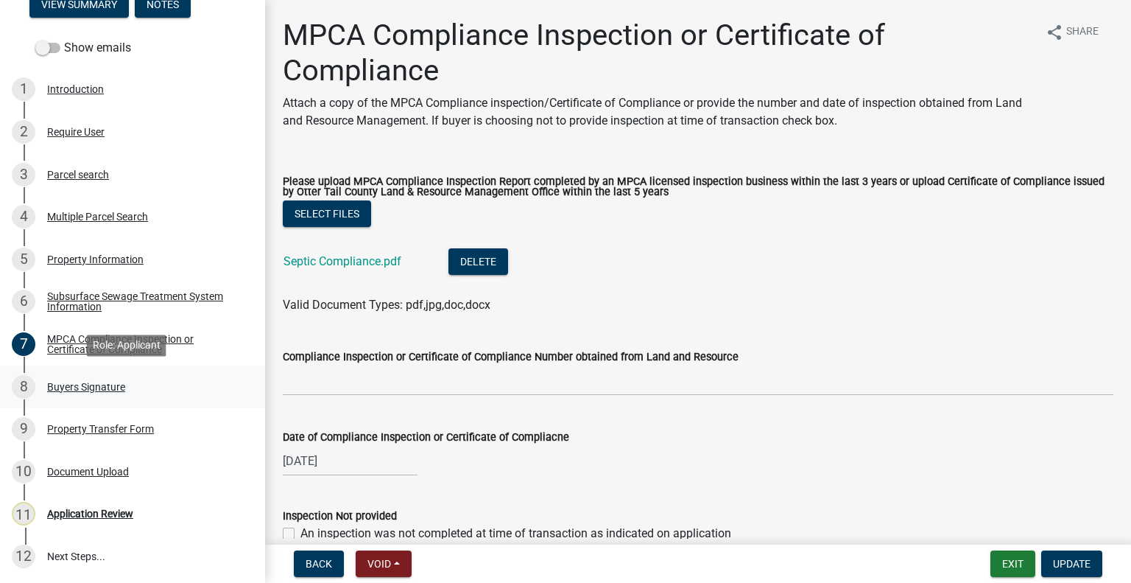
click at [76, 391] on div "Buyers Signature" at bounding box center [86, 387] width 78 height 10
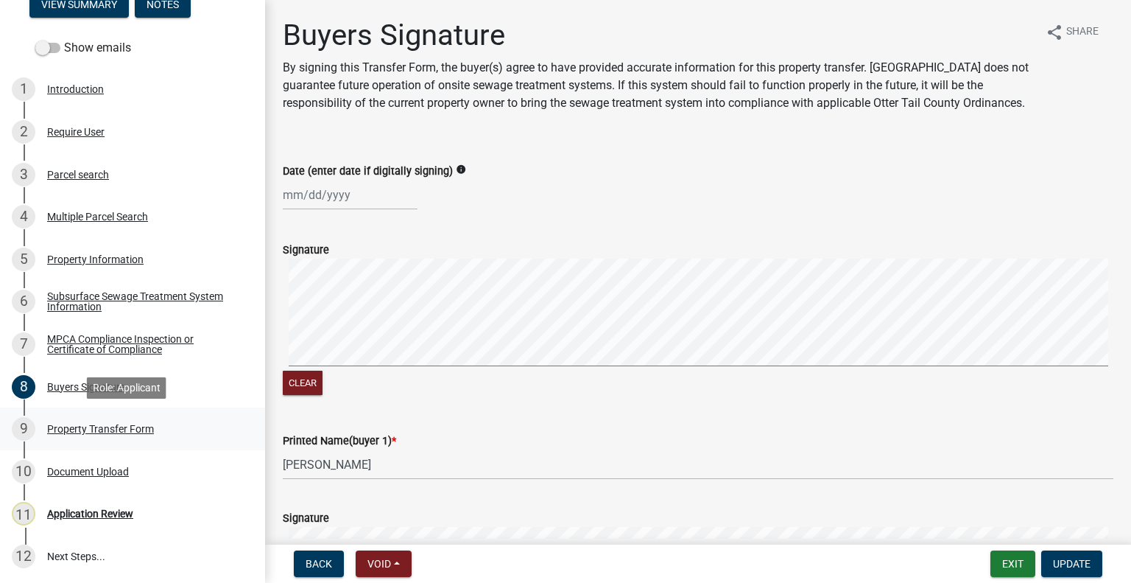
click at [115, 429] on div "Property Transfer Form" at bounding box center [100, 429] width 107 height 10
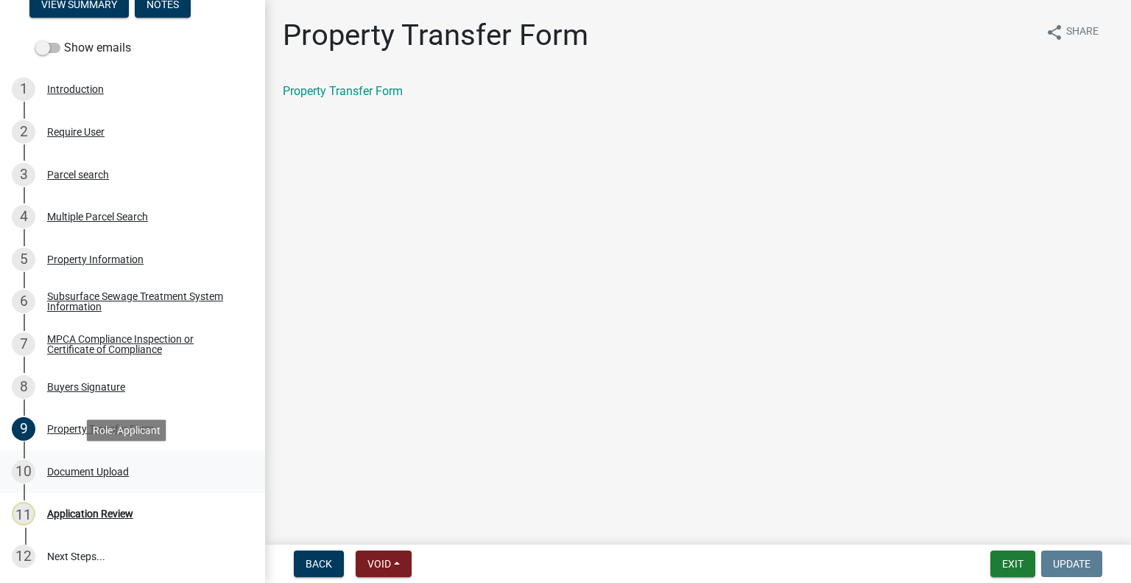
click at [130, 477] on div "10 Document Upload" at bounding box center [127, 472] width 230 height 24
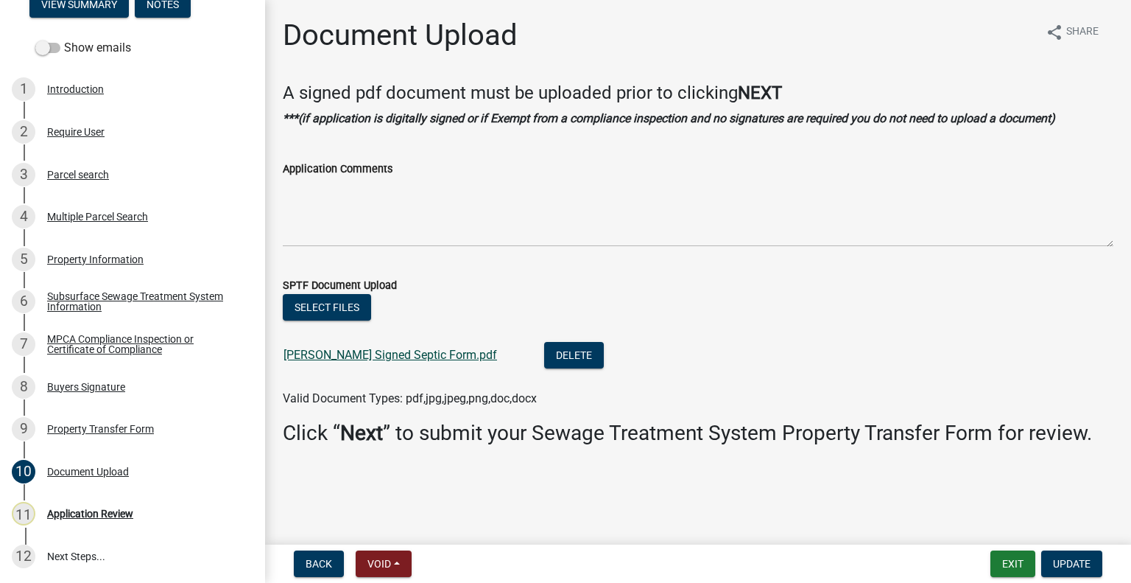
click at [397, 350] on link "Olson-Bratlie Signed Septic Form.pdf" at bounding box center [391, 355] width 214 height 14
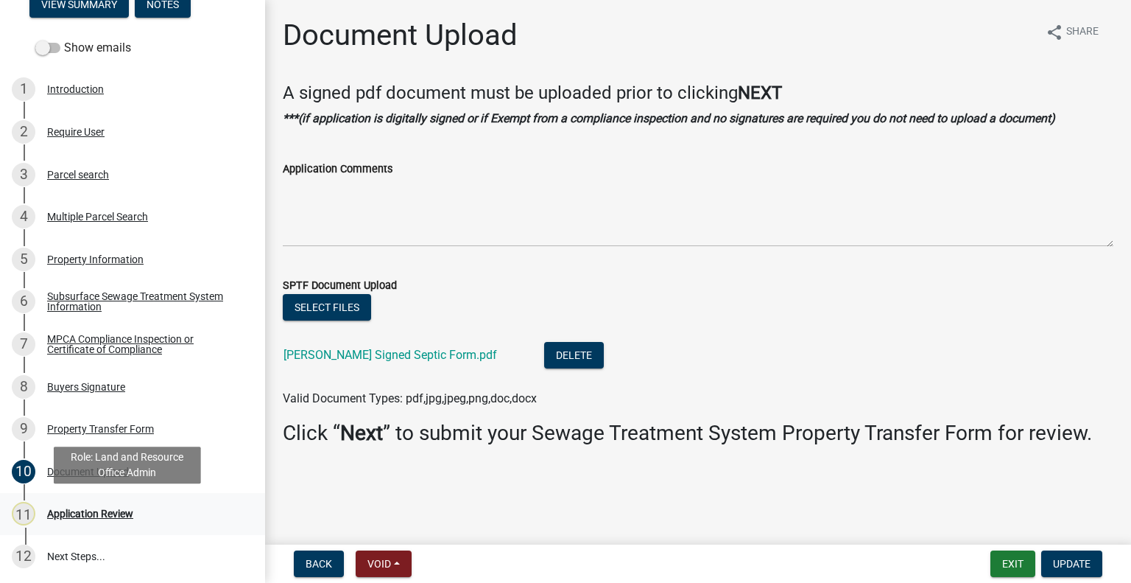
click at [122, 510] on div "Application Review" at bounding box center [90, 513] width 86 height 10
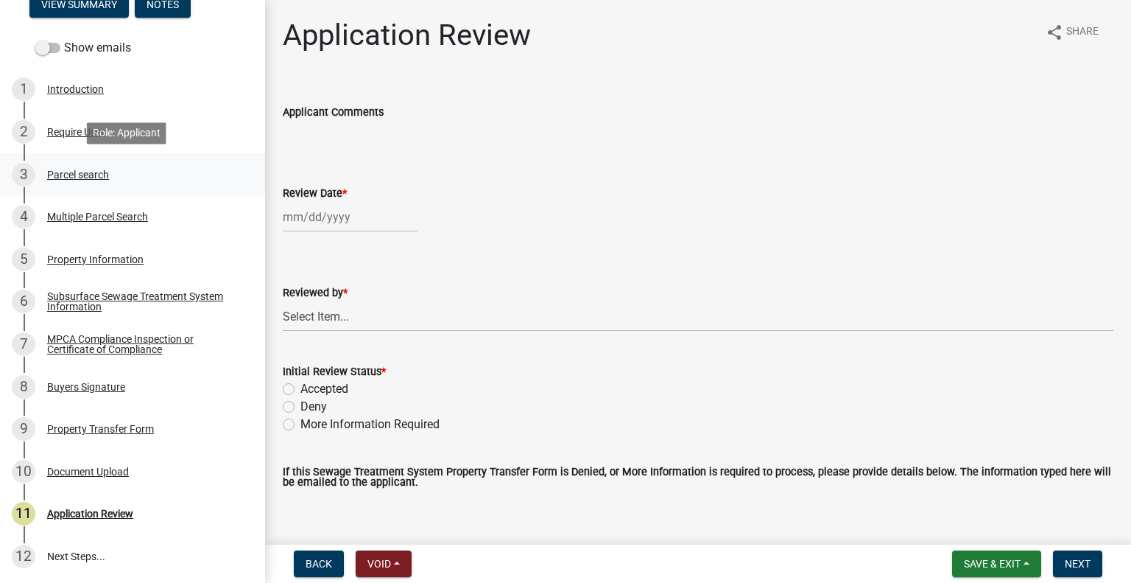
click at [104, 176] on div "Parcel search" at bounding box center [78, 174] width 62 height 10
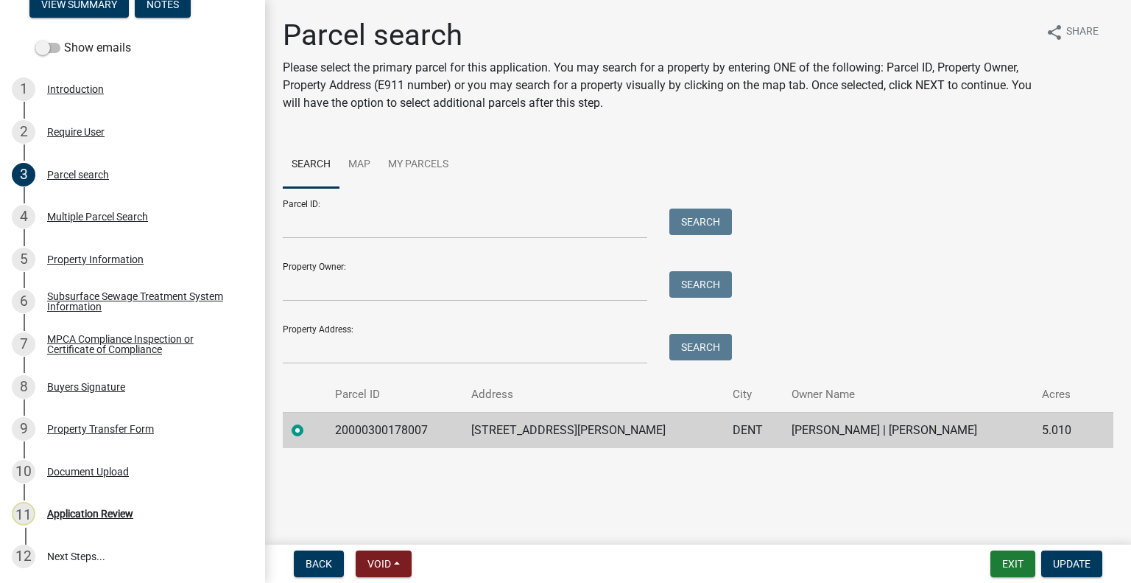
click at [387, 431] on td "20000300178007" at bounding box center [394, 430] width 136 height 36
copy td "20000300178007"
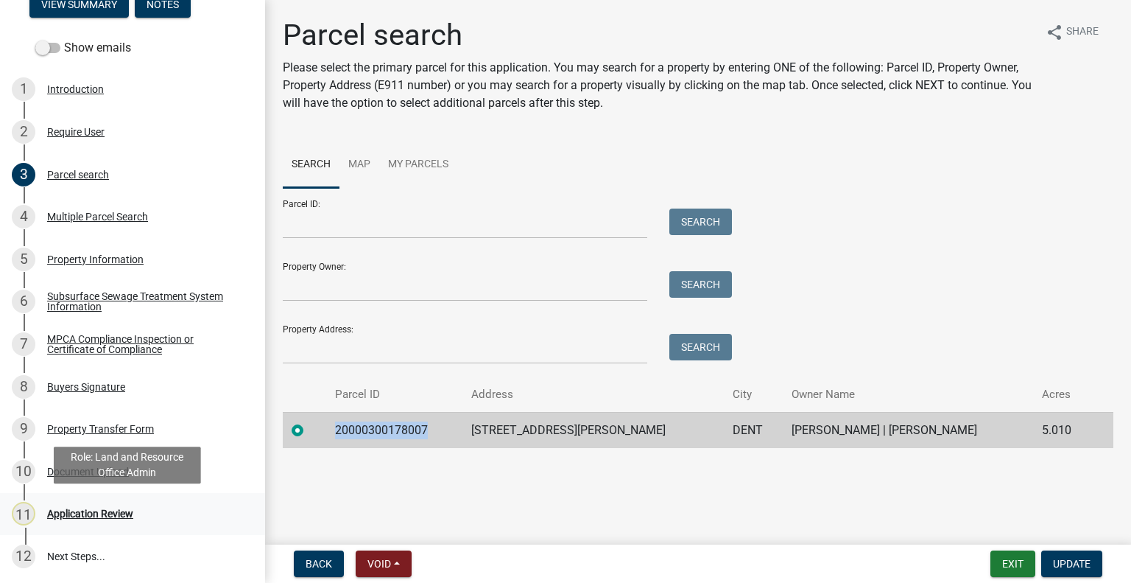
click at [127, 518] on div "Application Review" at bounding box center [90, 513] width 86 height 10
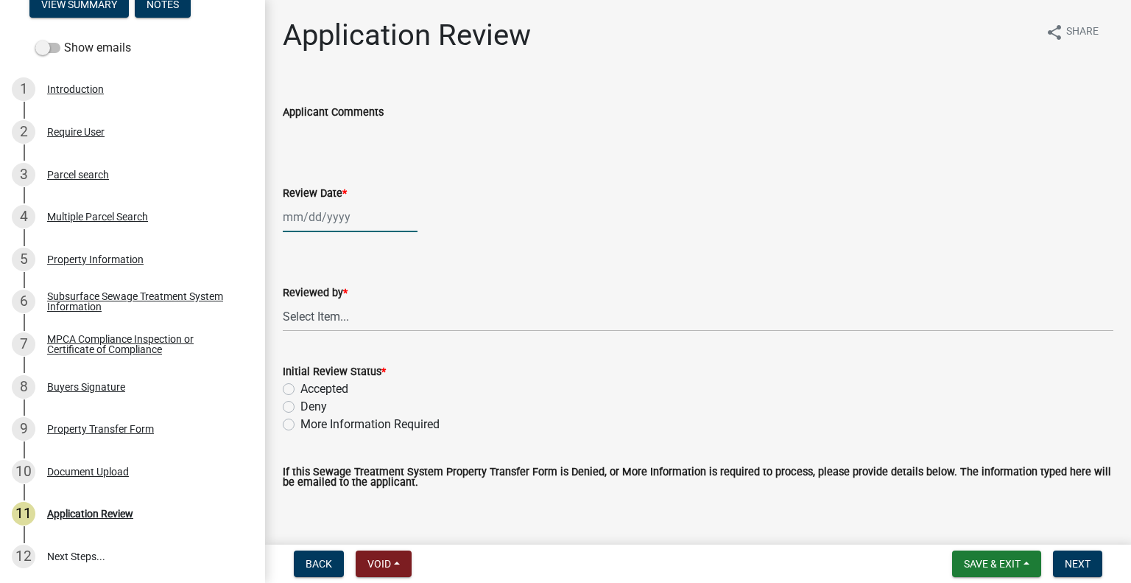
click at [351, 205] on div at bounding box center [350, 217] width 135 height 30
select select "9"
select select "2025"
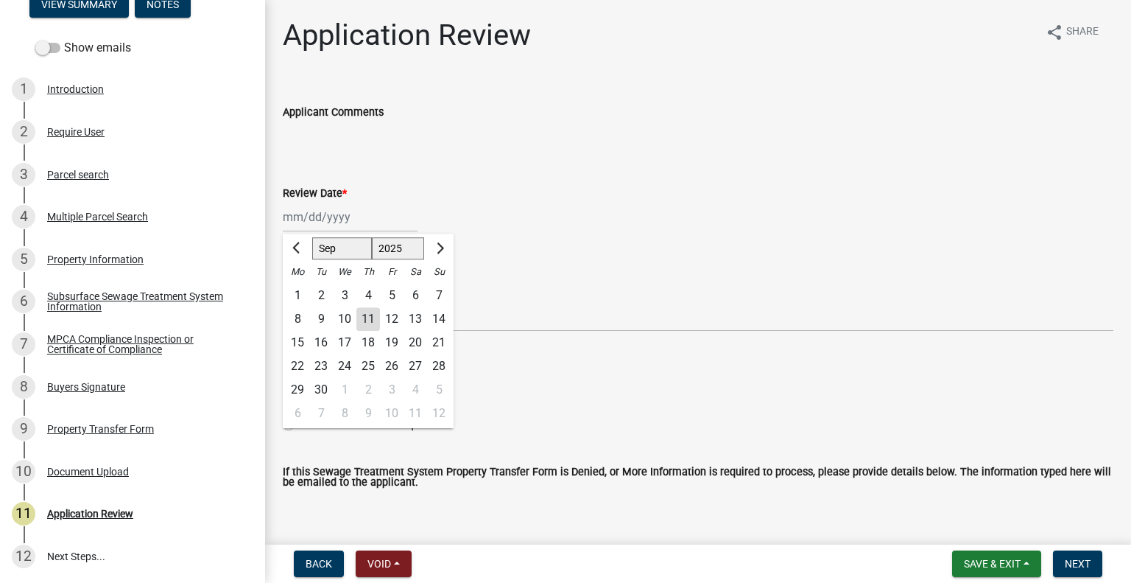
click at [359, 317] on div "11" at bounding box center [368, 319] width 24 height 24
type input "[DATE]"
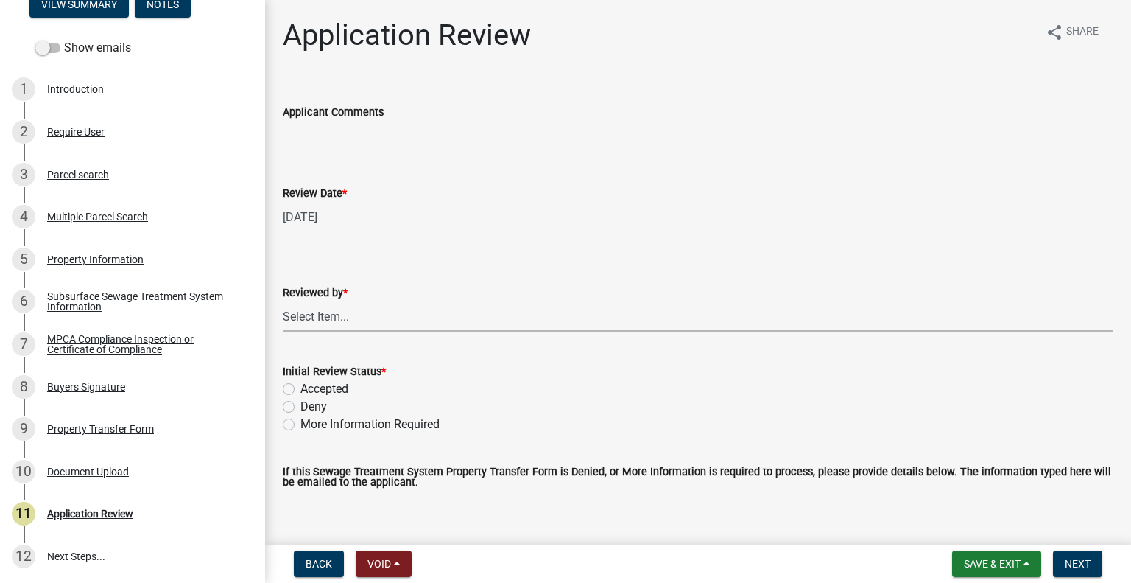
click at [357, 320] on select "Select Item... Alexis Newark Amy Busko Andrea Perales Brittany Tollefson Christ…" at bounding box center [698, 316] width 831 height 30
click at [283, 301] on select "Select Item... Alexis Newark Amy Busko Andrea Perales Brittany Tollefson Christ…" at bounding box center [698, 316] width 831 height 30
select select "2217fab6-25d2-4df2-8e35-18ddd05e0fe8"
drag, startPoint x: 345, startPoint y: 387, endPoint x: 386, endPoint y: 393, distance: 41.7
click at [343, 387] on label "Accepted" at bounding box center [325, 389] width 48 height 18
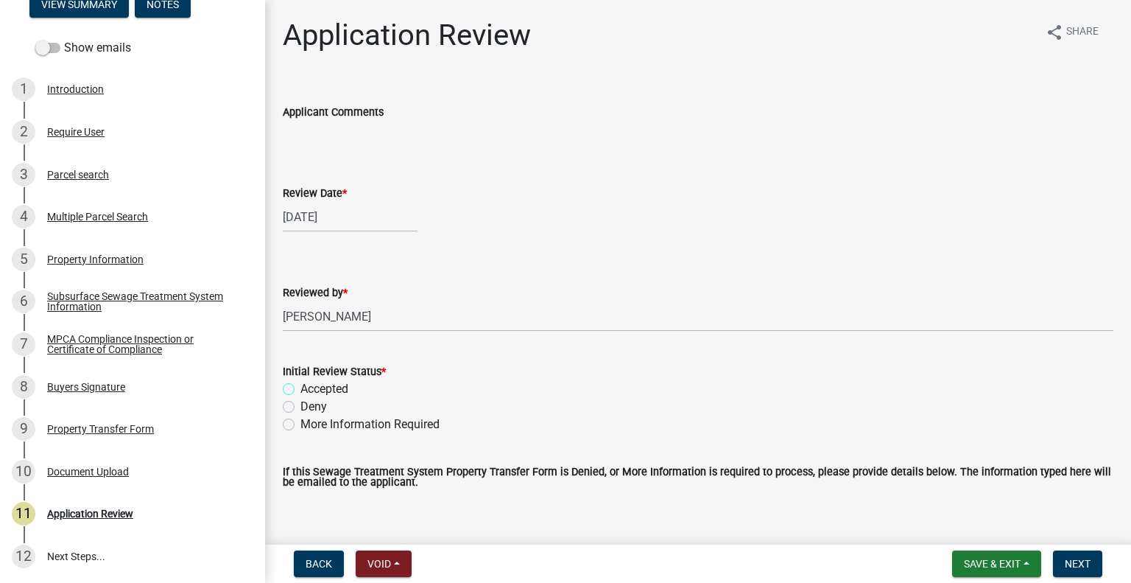
click at [310, 387] on input "Accepted" at bounding box center [306, 385] width 10 height 10
radio input "true"
click at [1085, 571] on button "Next" at bounding box center [1077, 563] width 49 height 27
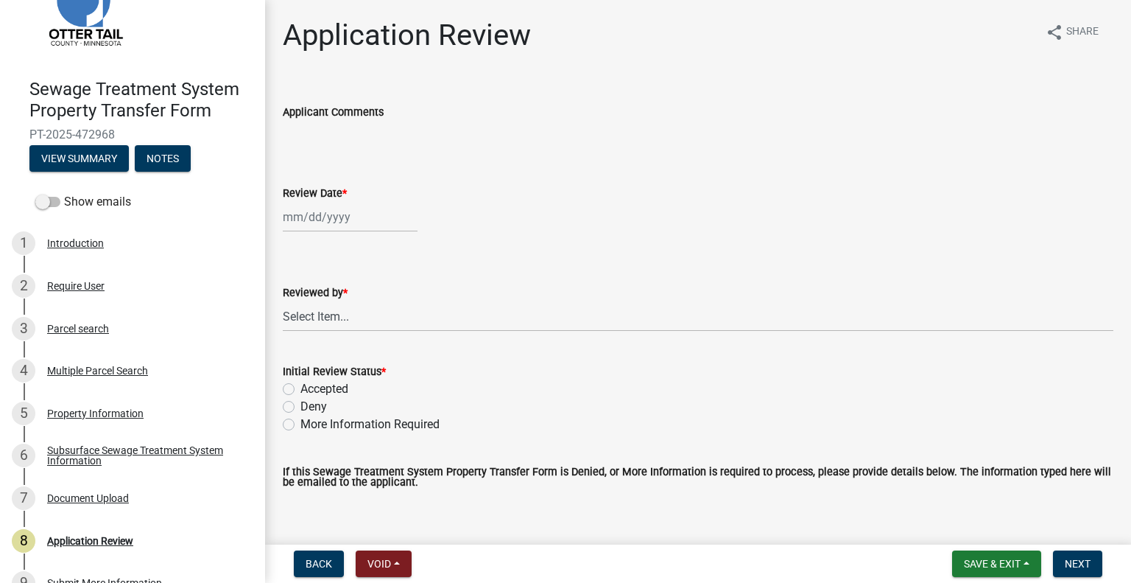
scroll to position [174, 0]
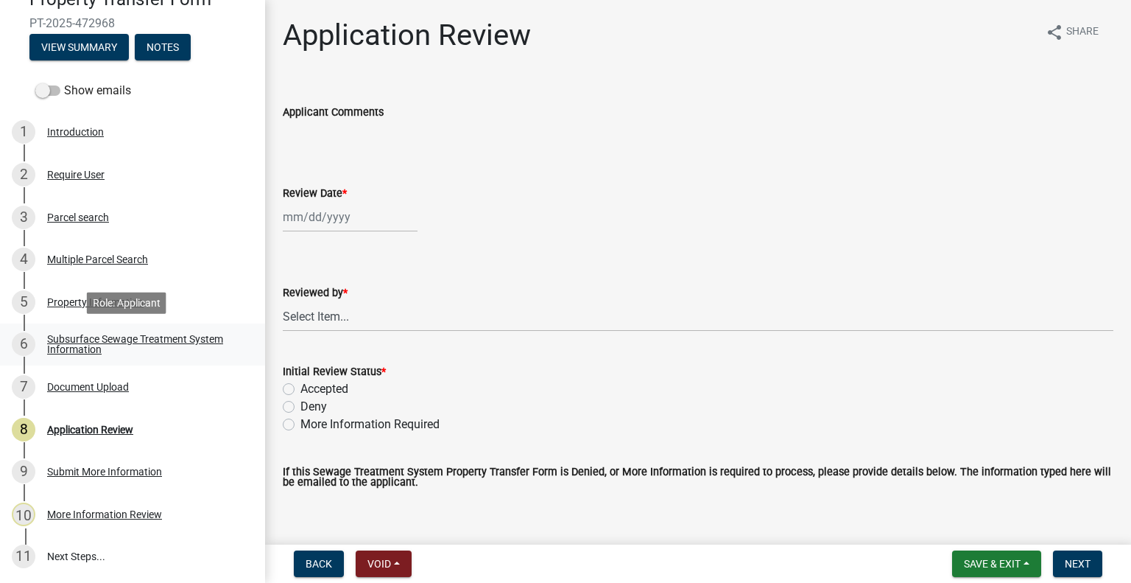
click at [106, 351] on div "Subsurface Sewage Treatment System Information" at bounding box center [144, 344] width 194 height 21
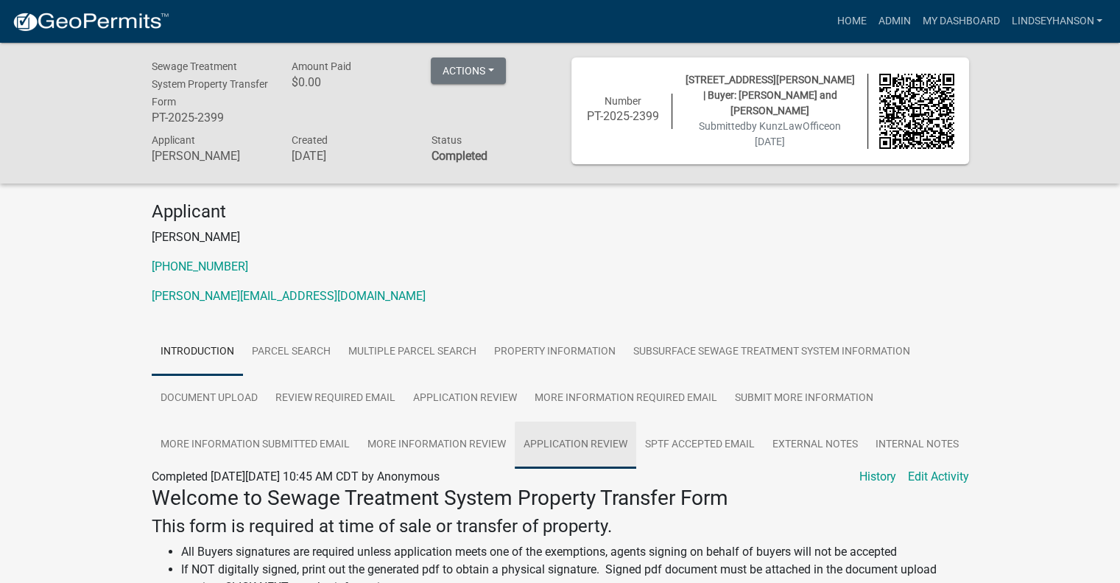
click at [595, 450] on link "Application Review" at bounding box center [576, 444] width 122 height 47
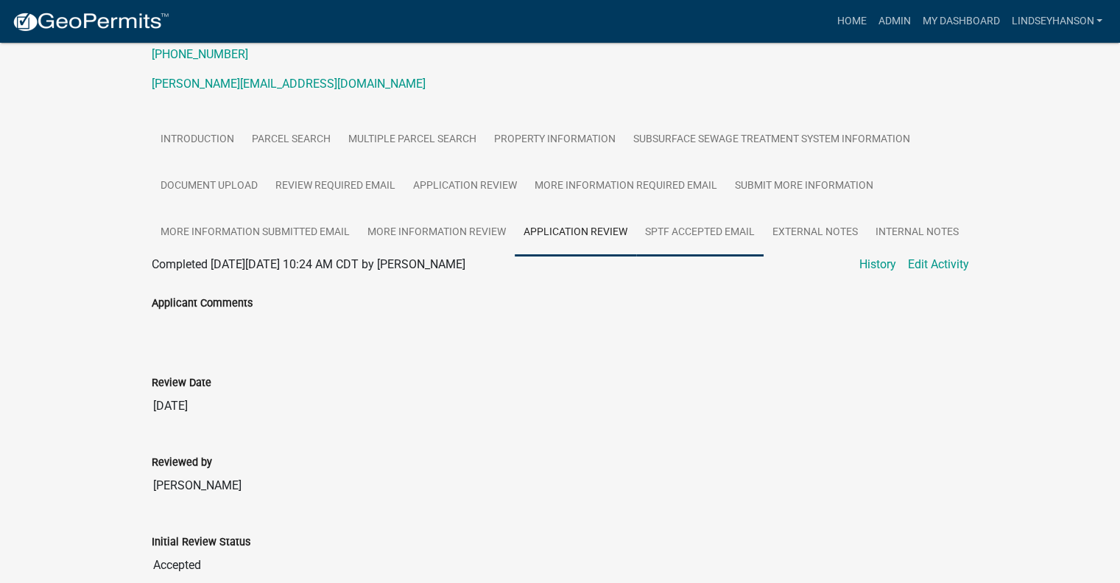
scroll to position [295, 0]
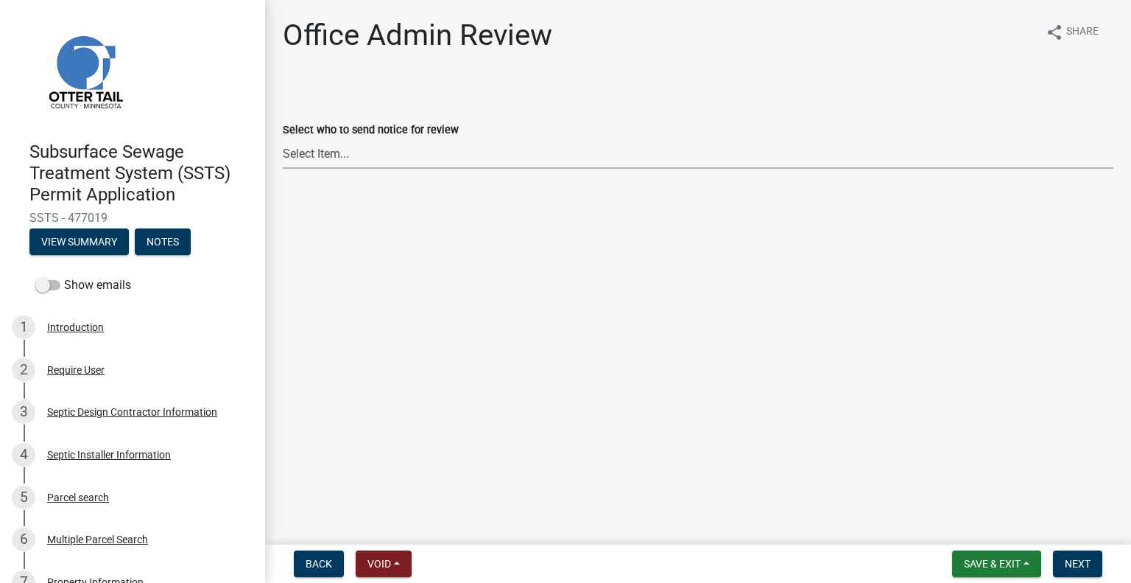
click at [398, 140] on select "Select Item... [PERSON_NAME] ([EMAIL_ADDRESS][DOMAIN_NAME]) [PERSON_NAME] ([EMA…" at bounding box center [698, 153] width 831 height 30
click at [283, 138] on select "Select Item... [PERSON_NAME] ([EMAIL_ADDRESS][DOMAIN_NAME]) [PERSON_NAME] ([EMA…" at bounding box center [698, 153] width 831 height 30
select select "587f38f5-c90e-4c12-9e10-d3e23909bbca"
click at [1081, 558] on span "Next" at bounding box center [1078, 564] width 26 height 12
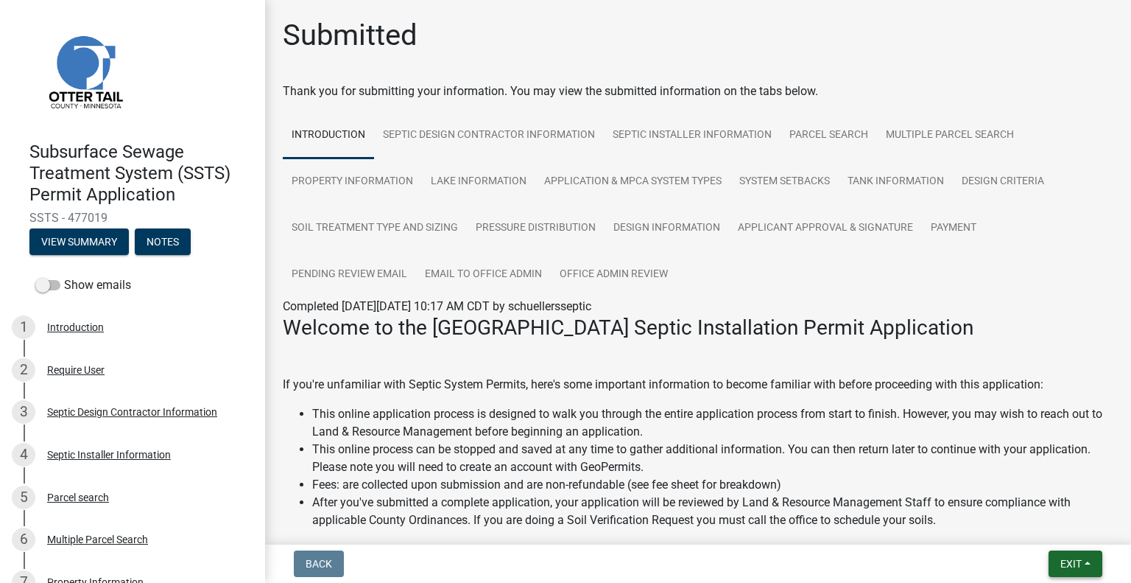
click at [1055, 561] on button "Exit" at bounding box center [1076, 563] width 54 height 27
click at [1032, 521] on button "Save & Exit" at bounding box center [1044, 524] width 118 height 35
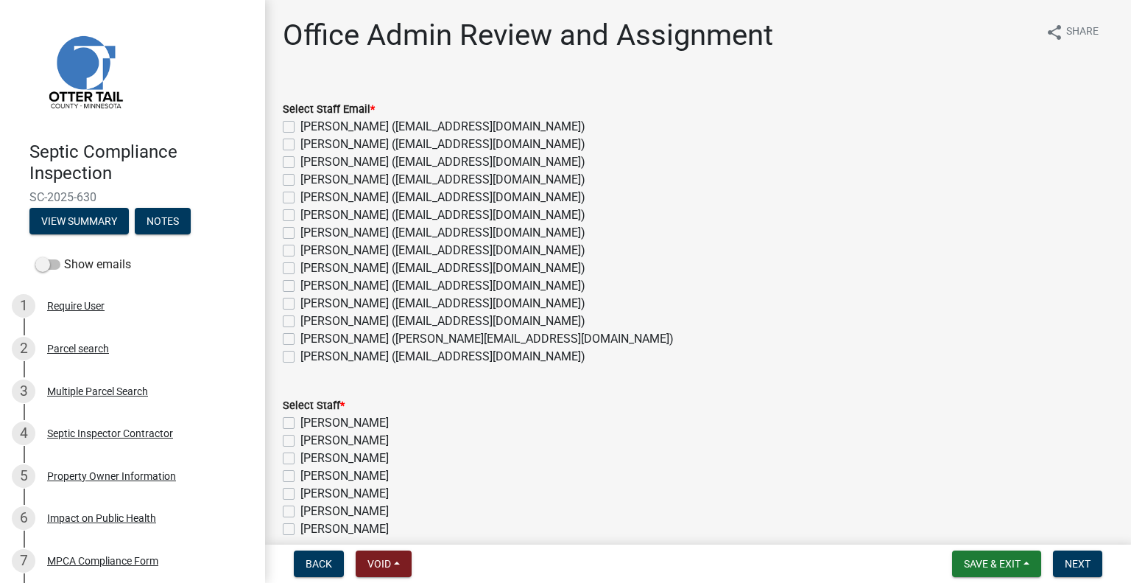
click at [354, 322] on label "Michelle Jevne (mjevne@ottertailcounty.gov)" at bounding box center [443, 321] width 285 height 18
click at [310, 322] on input "Michelle Jevne (mjevne@ottertailcounty.gov)" at bounding box center [306, 317] width 10 height 10
checkbox input "true"
checkbox input "false"
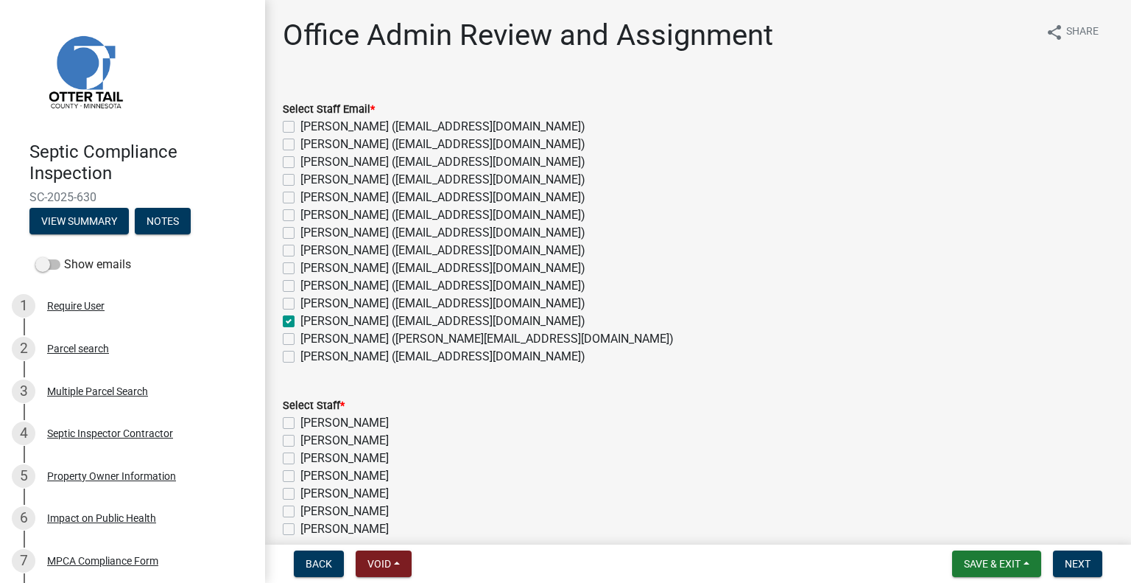
checkbox input "false"
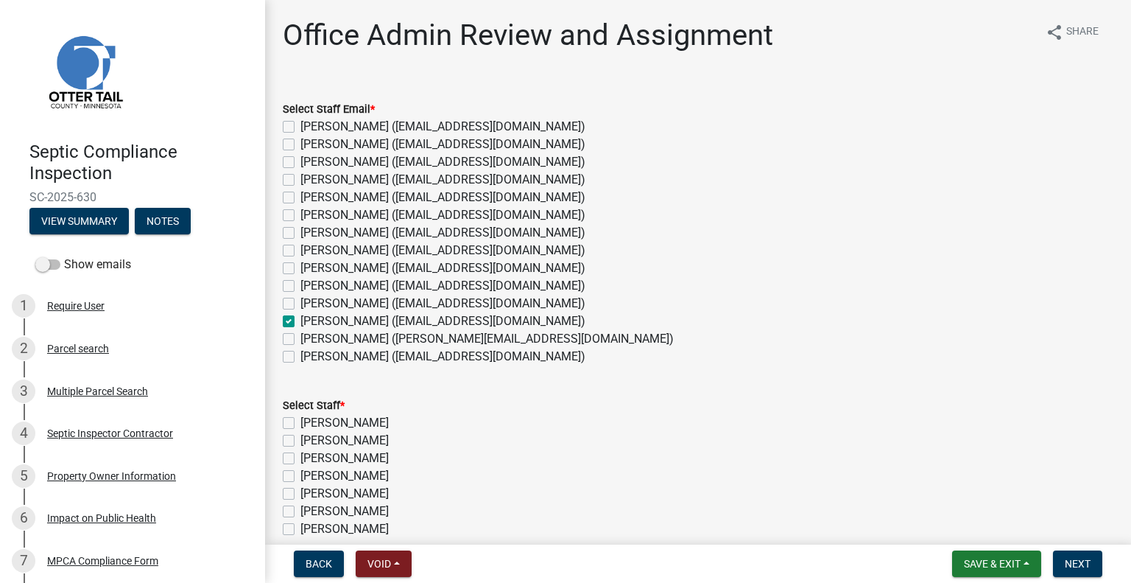
checkbox input "false"
checkbox input "true"
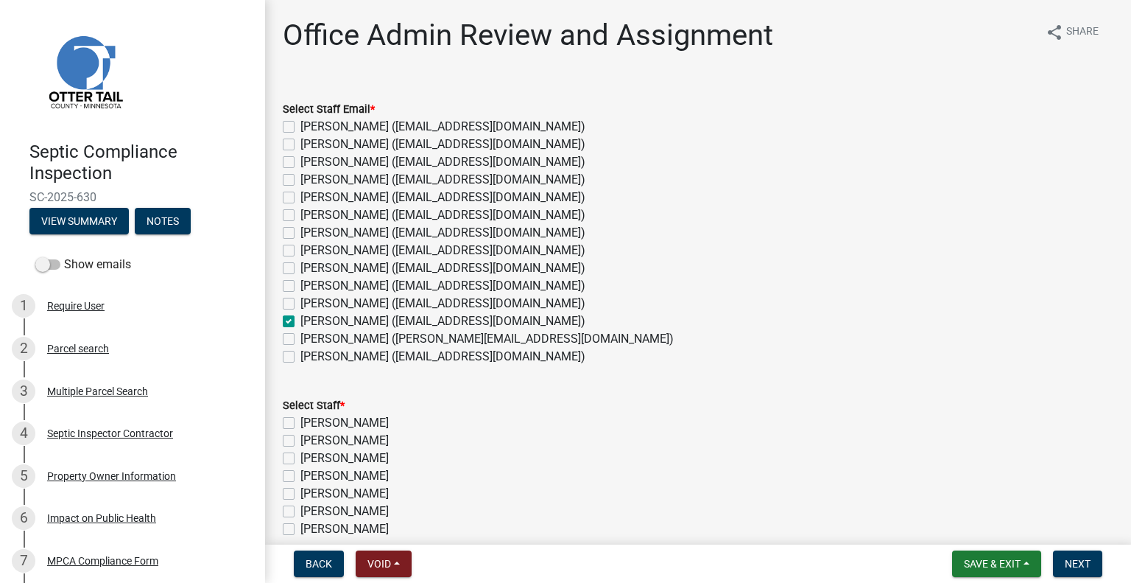
checkbox input "false"
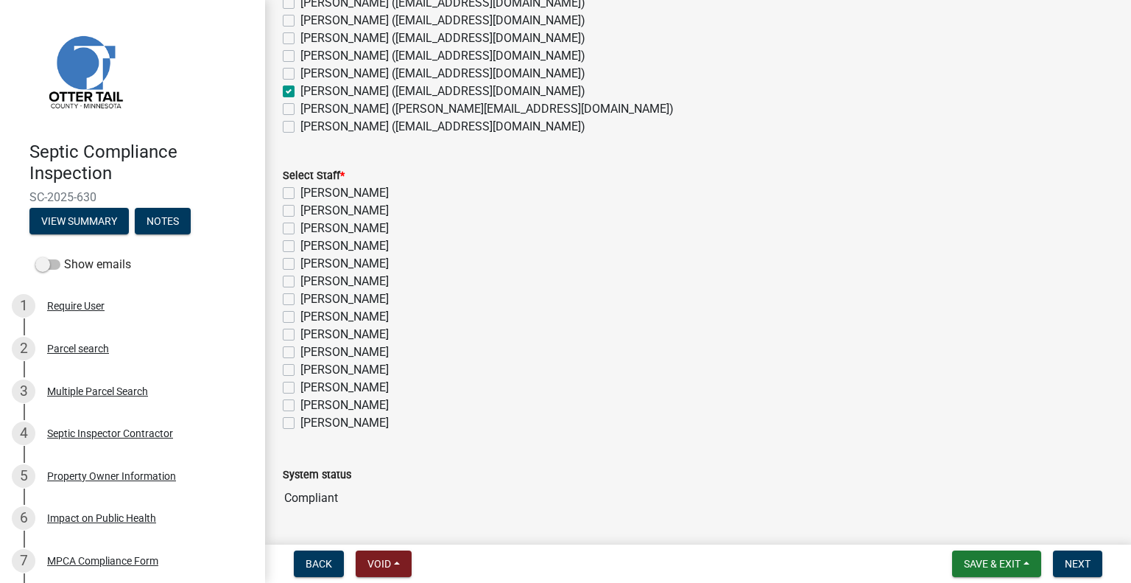
scroll to position [273, 0]
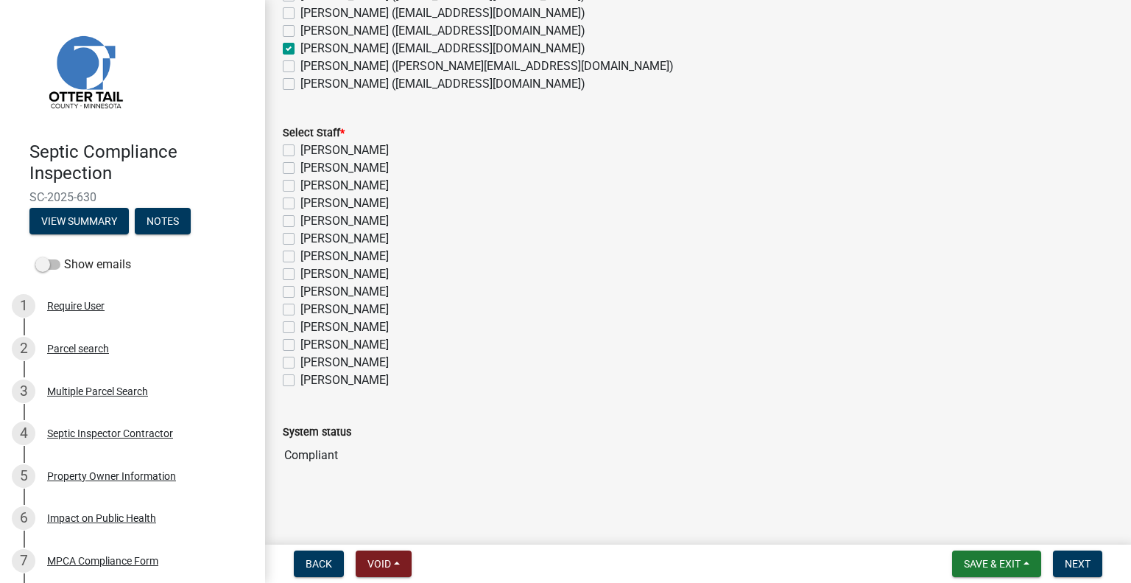
click at [374, 349] on label "[PERSON_NAME]" at bounding box center [345, 345] width 88 height 18
click at [310, 345] on input "[PERSON_NAME]" at bounding box center [306, 341] width 10 height 10
checkbox input "true"
checkbox input "false"
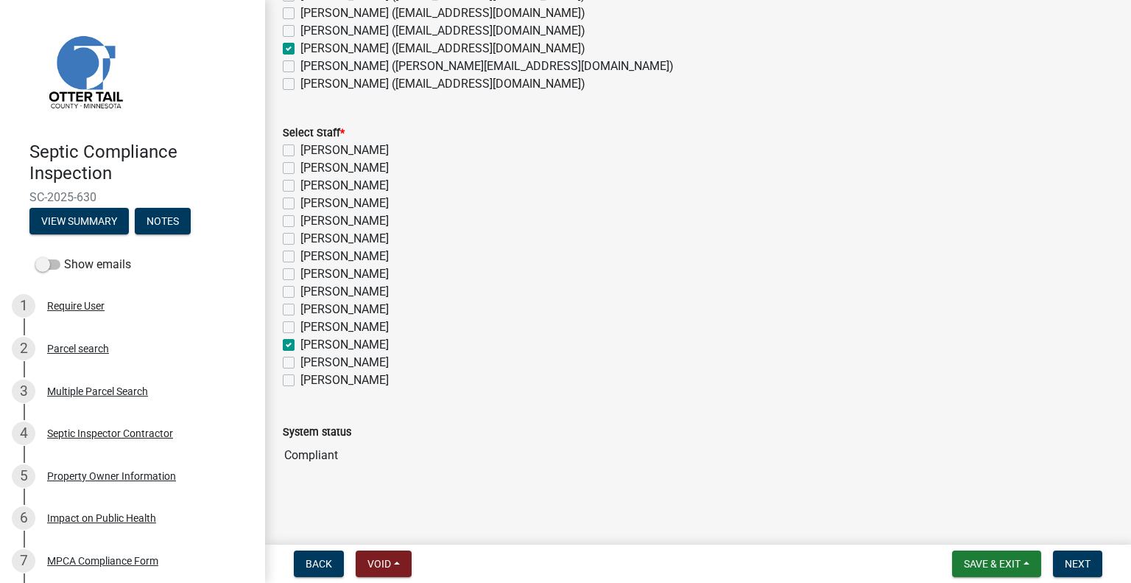
checkbox input "false"
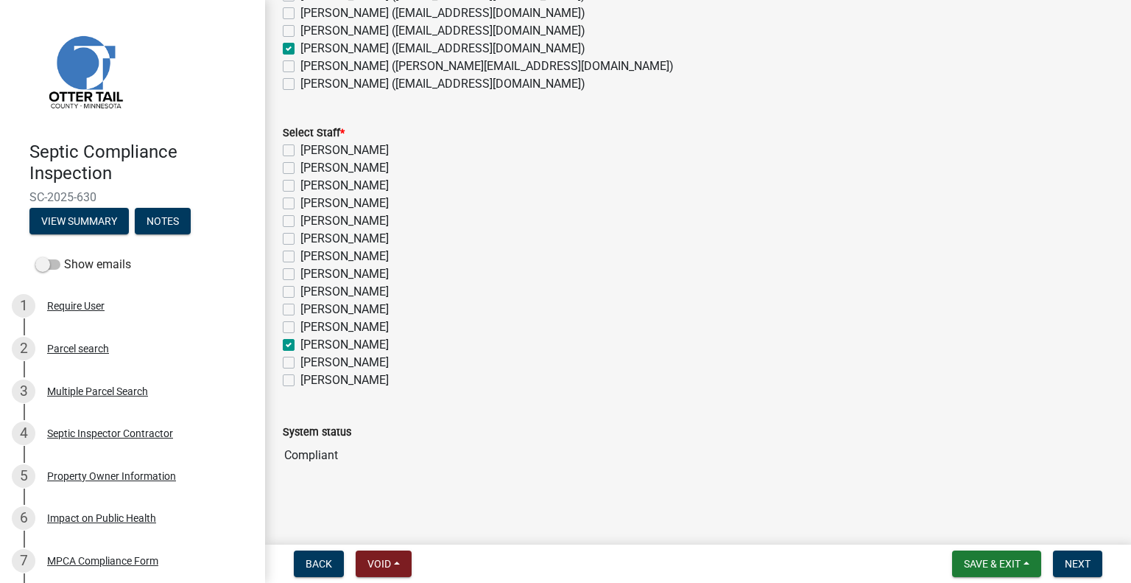
checkbox input "false"
checkbox input "true"
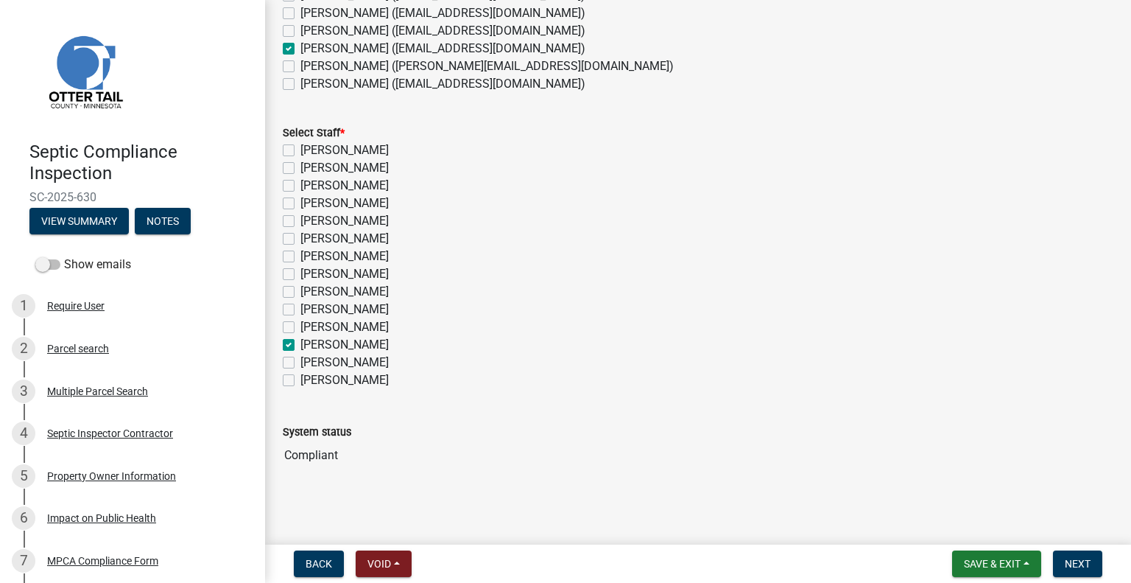
checkbox input "false"
click at [1066, 562] on span "Next" at bounding box center [1078, 564] width 26 height 12
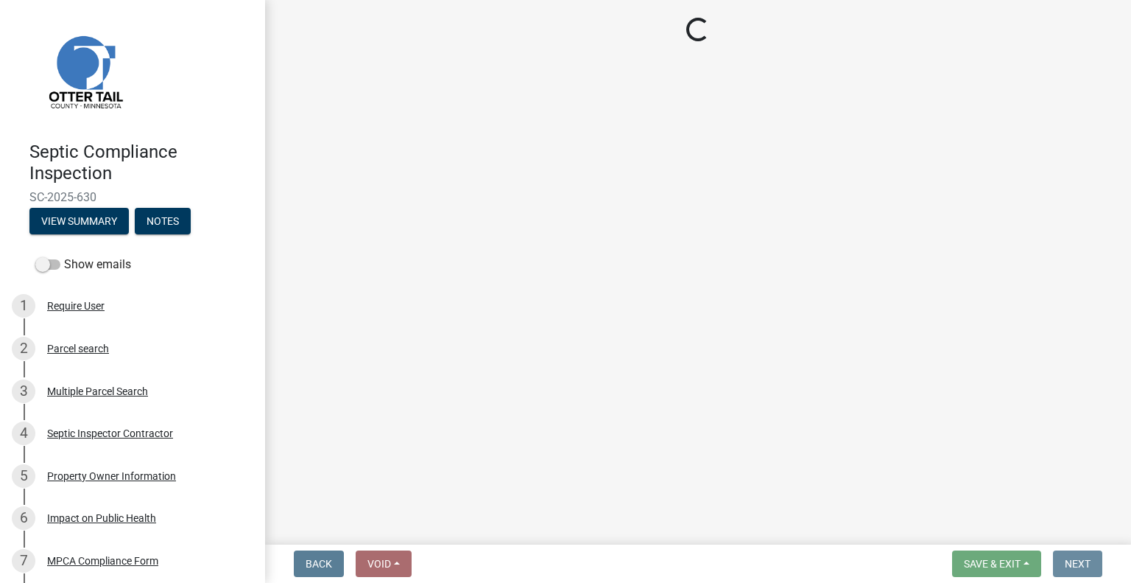
scroll to position [0, 0]
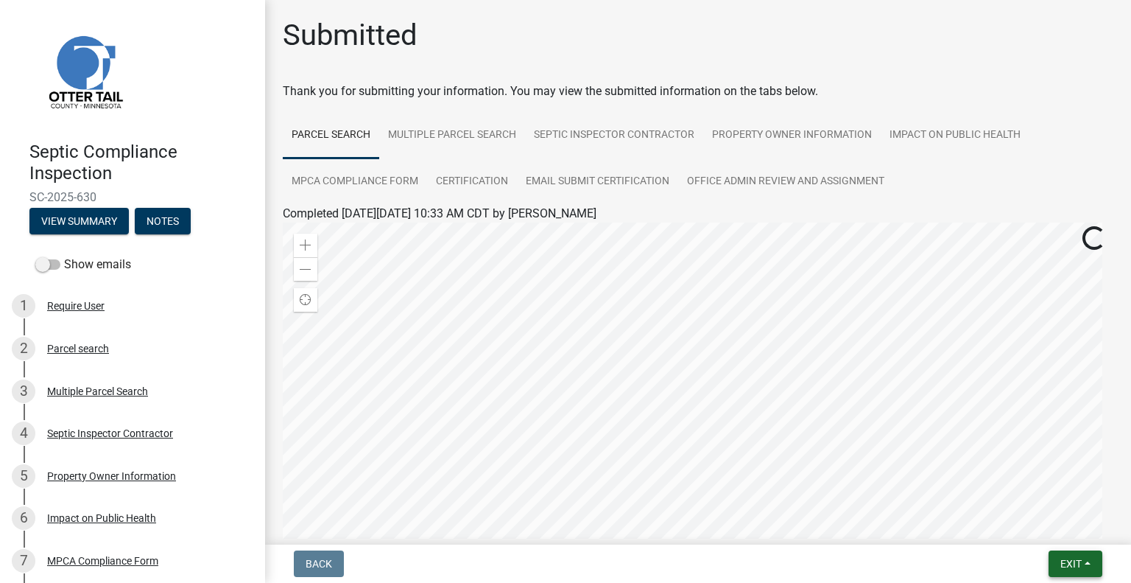
click at [1083, 556] on button "Exit" at bounding box center [1076, 563] width 54 height 27
click at [1041, 535] on button "Save & Exit" at bounding box center [1044, 524] width 118 height 35
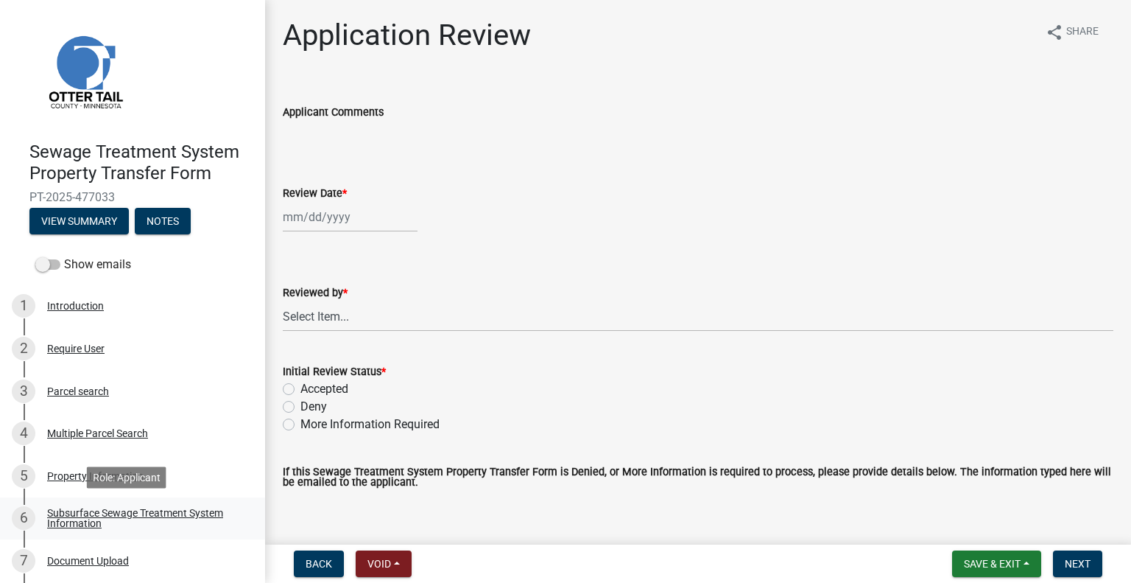
click at [168, 518] on div "Subsurface Sewage Treatment System Information" at bounding box center [144, 517] width 194 height 21
click at [200, 522] on div "Subsurface Sewage Treatment System Information" at bounding box center [144, 517] width 194 height 21
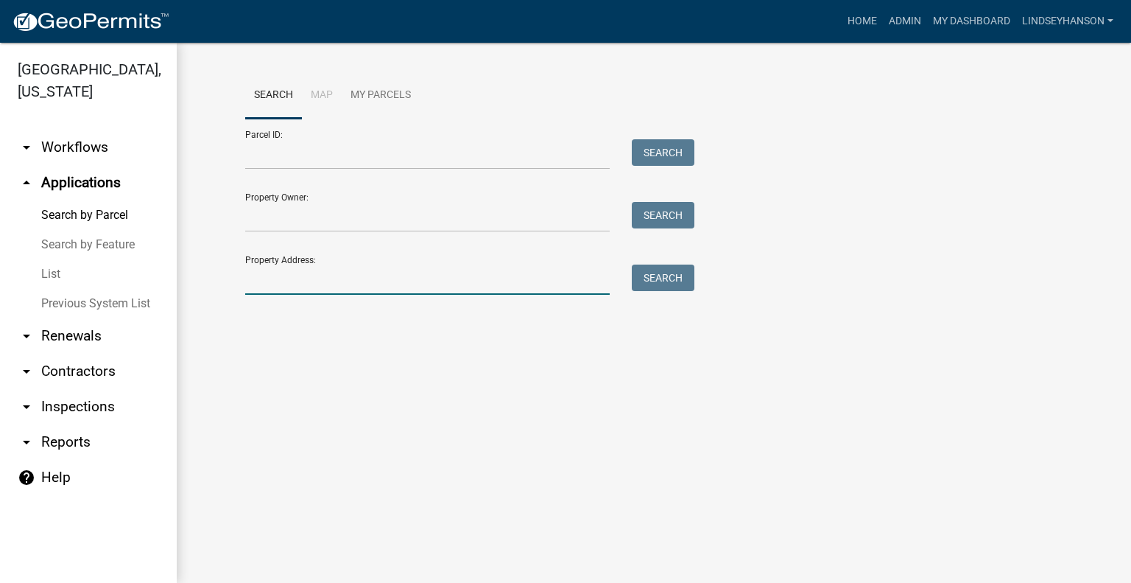
click at [361, 267] on input "Property Address:" at bounding box center [427, 279] width 365 height 30
click at [271, 284] on input "Property Address:" at bounding box center [427, 279] width 365 height 30
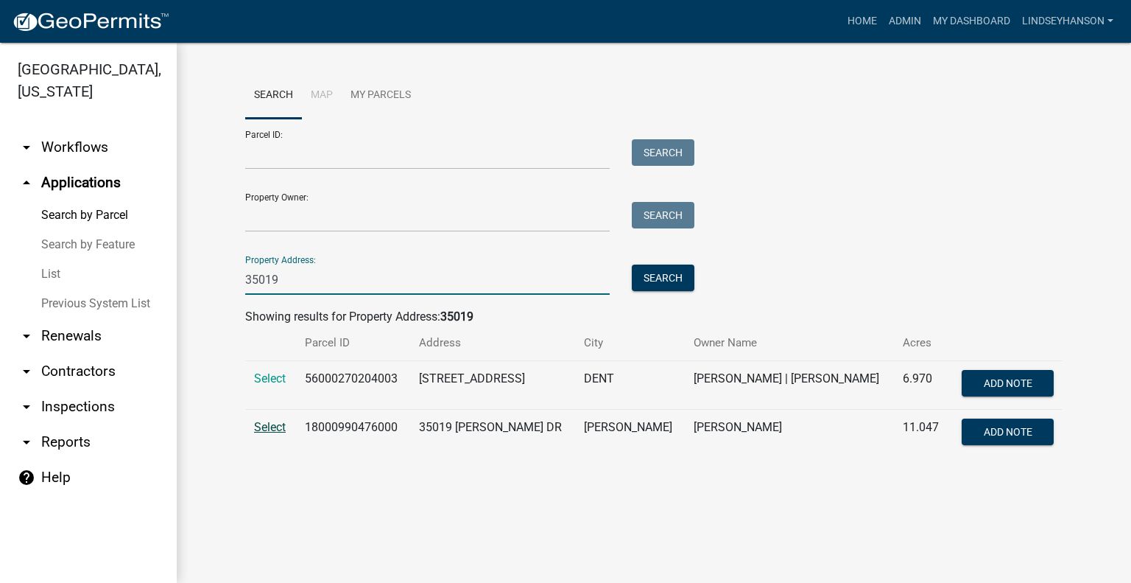
type input "35019"
click at [280, 420] on span "Select" at bounding box center [270, 427] width 32 height 14
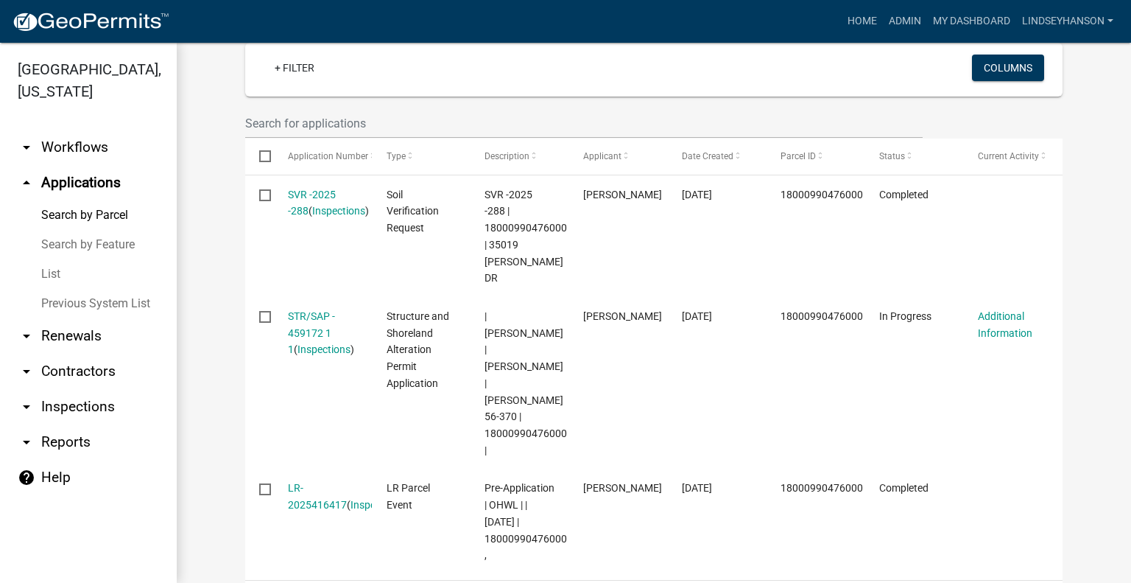
scroll to position [429, 0]
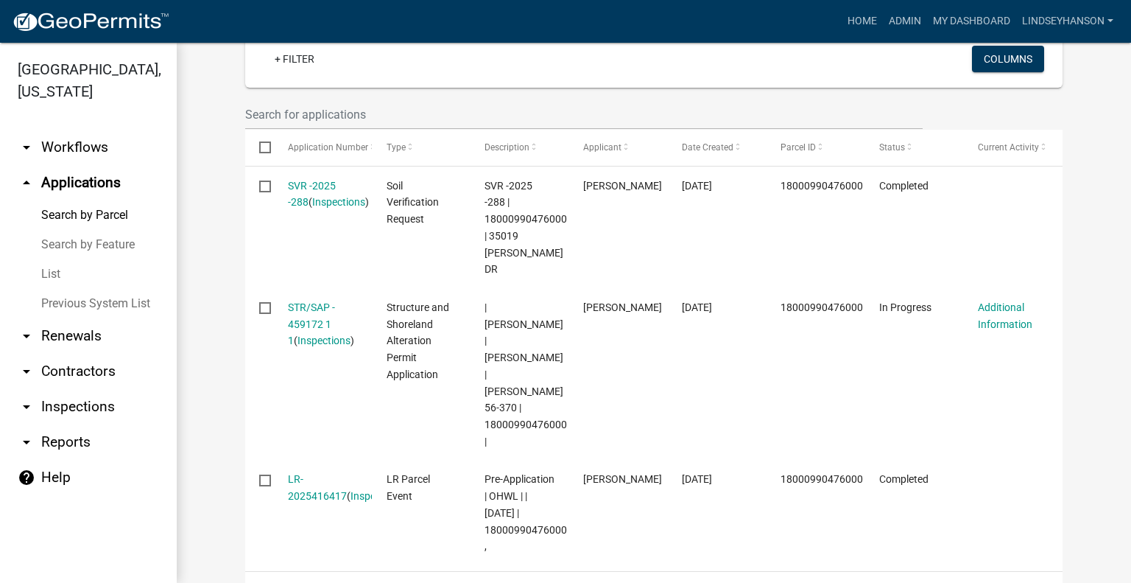
click at [106, 155] on link "arrow_drop_down Workflows" at bounding box center [88, 147] width 177 height 35
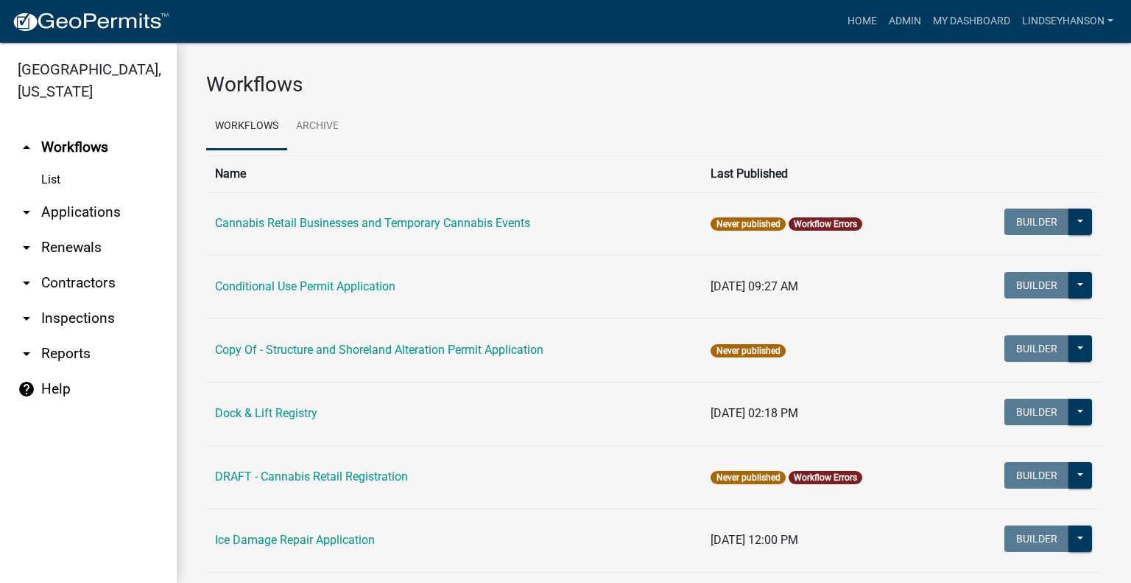
click at [80, 210] on link "arrow_drop_down Applications" at bounding box center [88, 211] width 177 height 35
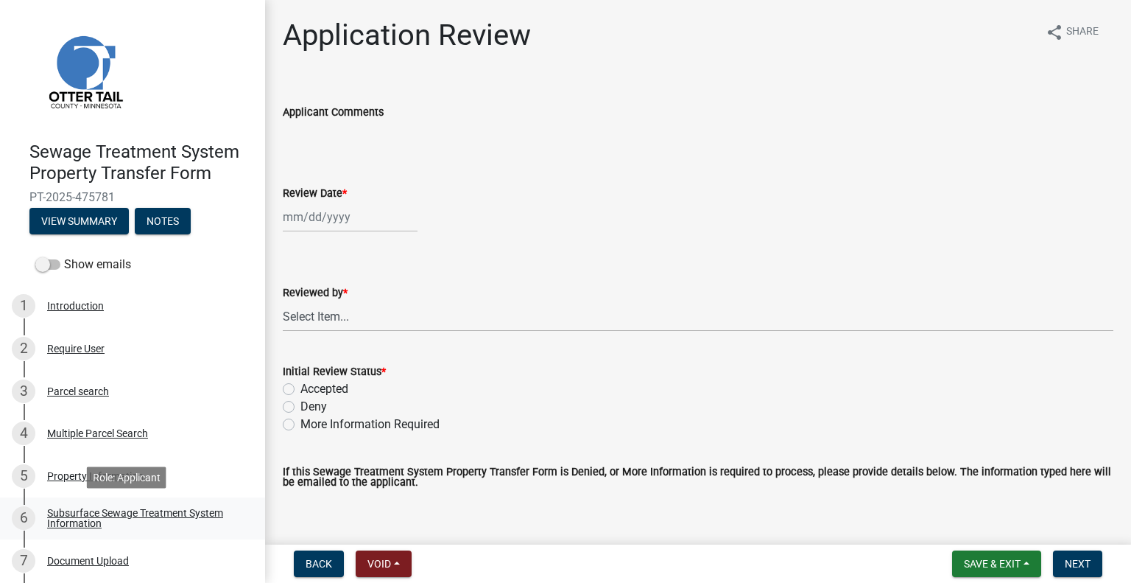
click at [155, 520] on div "Subsurface Sewage Treatment System Information" at bounding box center [144, 517] width 194 height 21
click at [210, 512] on div "Subsurface Sewage Treatment System Information" at bounding box center [144, 517] width 194 height 21
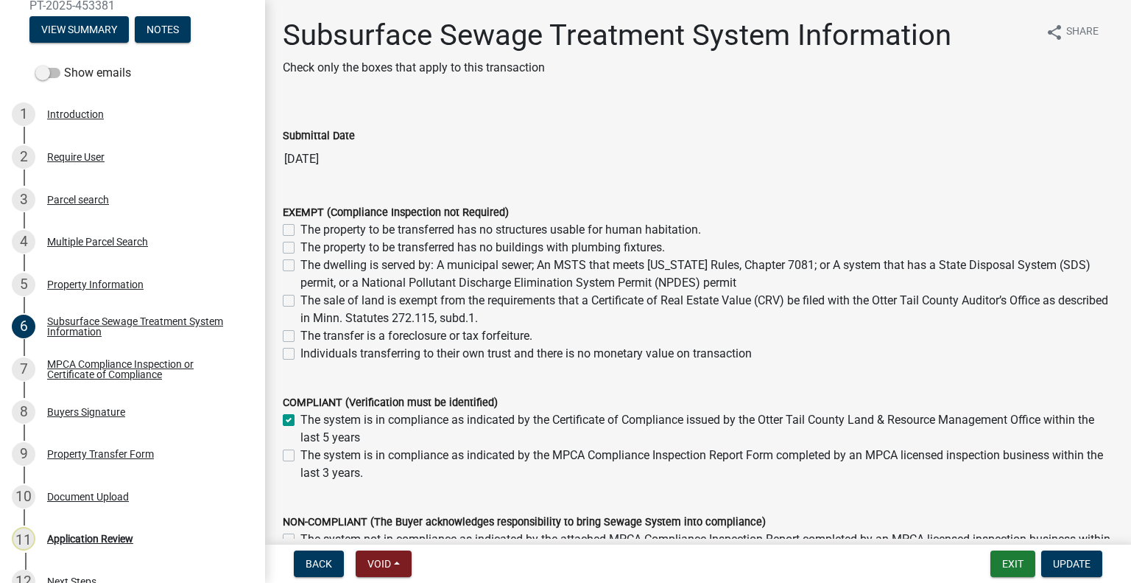
scroll to position [217, 0]
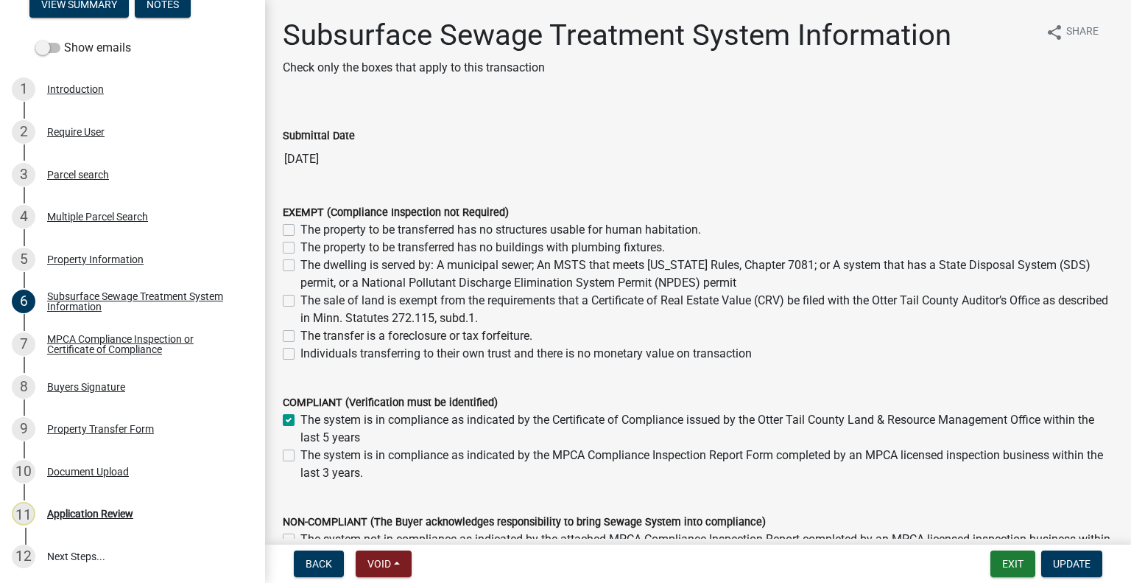
click at [153, 339] on div "MPCA Compliance Inspection or Certificate of Compliance" at bounding box center [144, 344] width 194 height 21
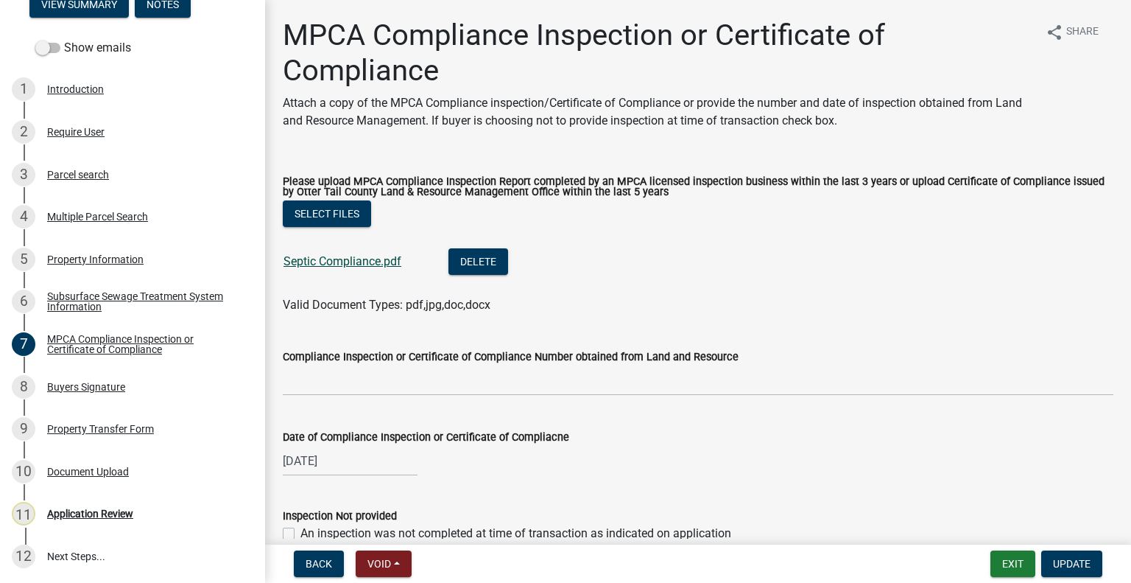
click at [343, 259] on link "Septic Compliance.pdf" at bounding box center [343, 261] width 118 height 14
click at [103, 386] on div "Buyers Signature" at bounding box center [86, 387] width 78 height 10
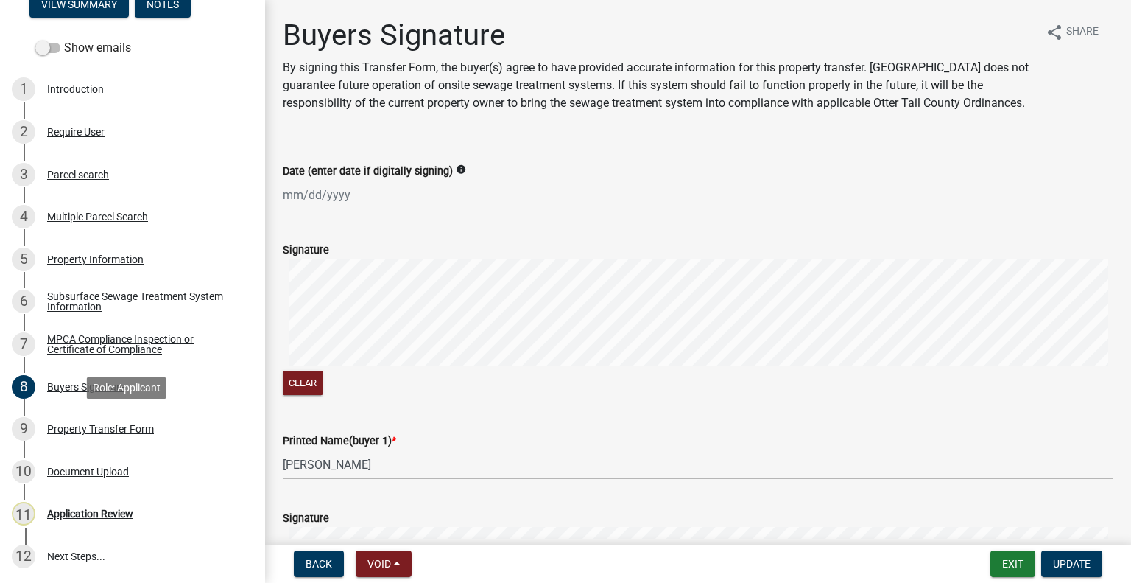
click at [119, 429] on div "Property Transfer Form" at bounding box center [100, 429] width 107 height 10
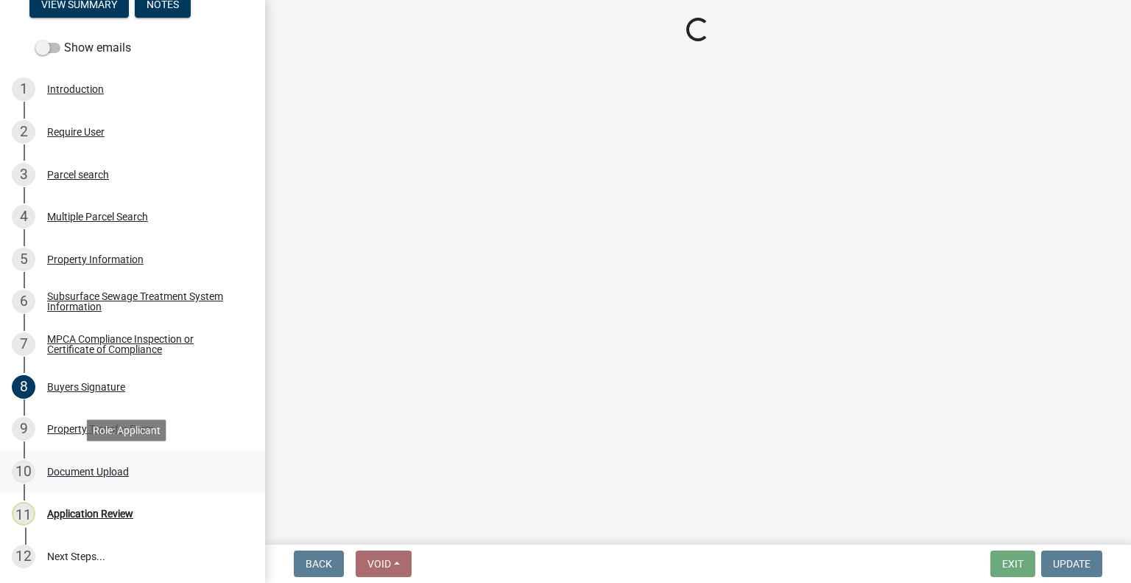
click at [116, 478] on div "10 Document Upload" at bounding box center [127, 472] width 230 height 24
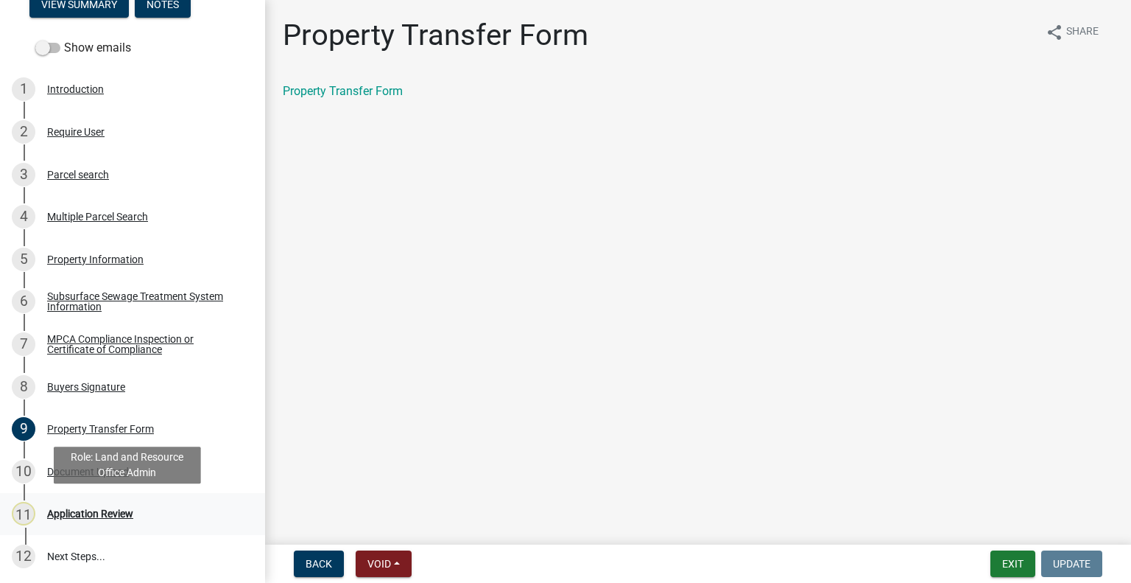
click at [116, 510] on div "Application Review" at bounding box center [90, 513] width 86 height 10
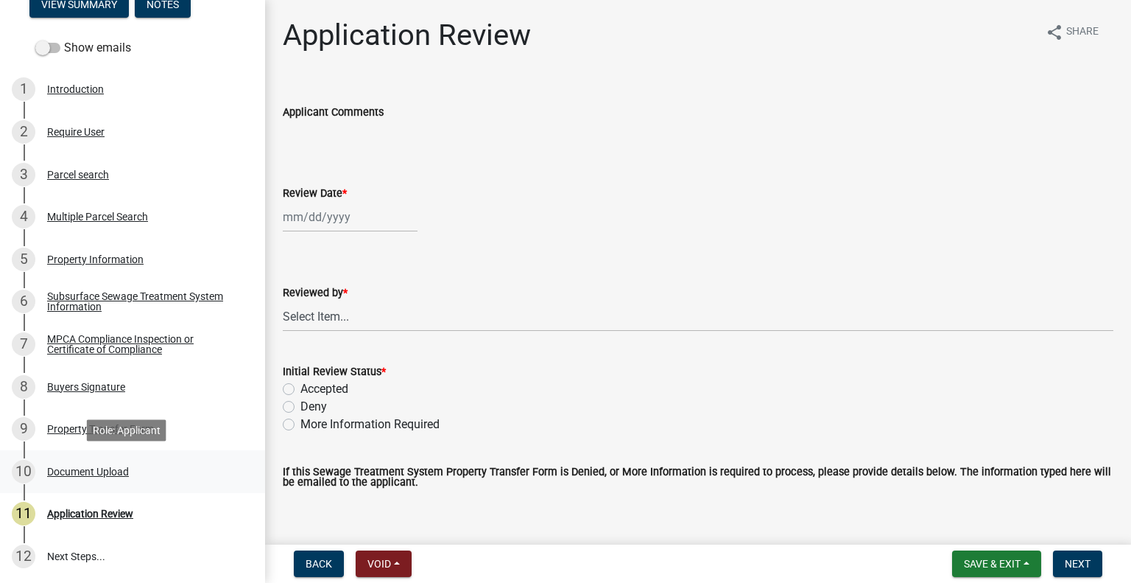
click at [122, 470] on div "Document Upload" at bounding box center [88, 471] width 82 height 10
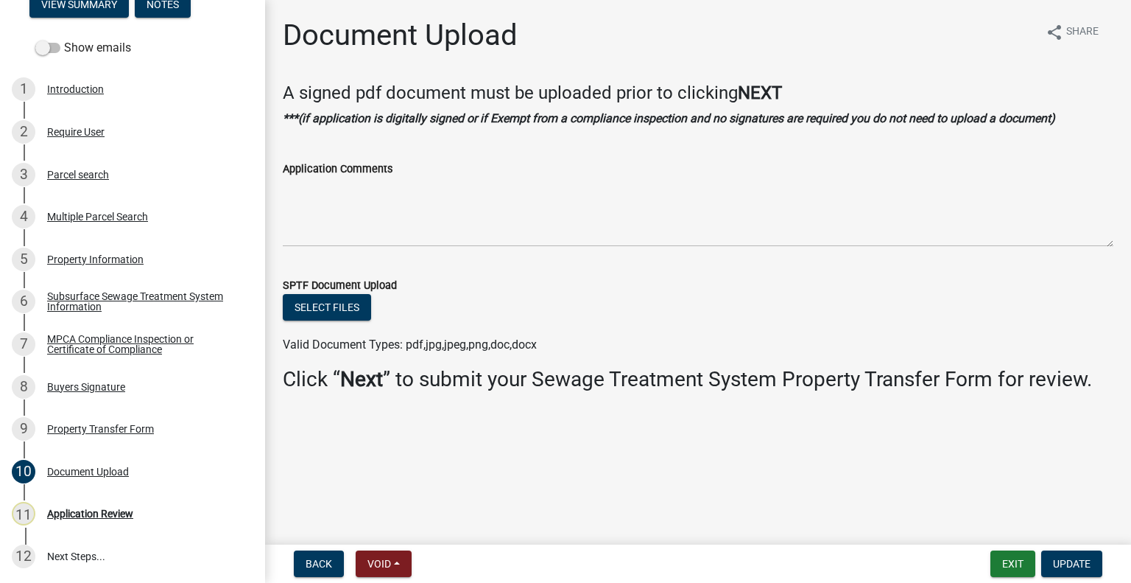
click at [129, 439] on div "9 Property Transfer Form" at bounding box center [127, 429] width 230 height 24
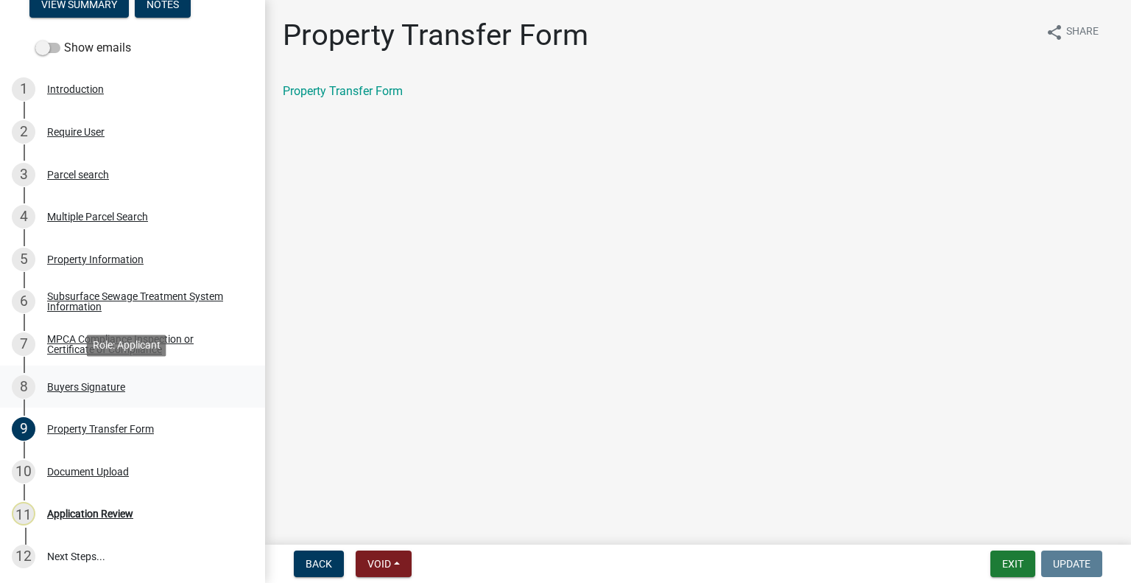
click at [91, 387] on div "Buyers Signature" at bounding box center [86, 387] width 78 height 10
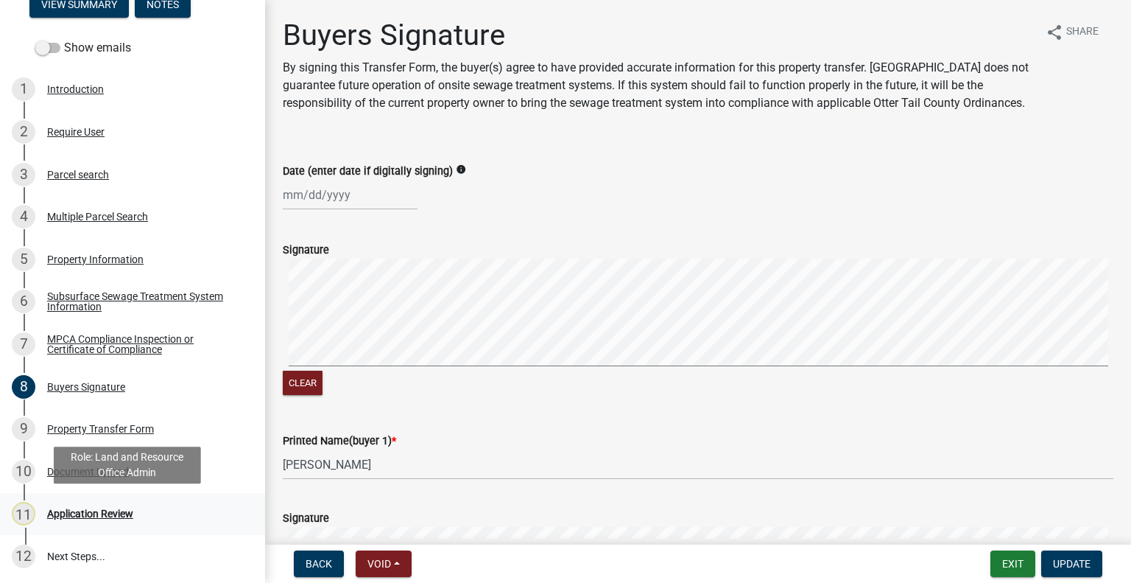
click at [105, 509] on div "Application Review" at bounding box center [90, 513] width 86 height 10
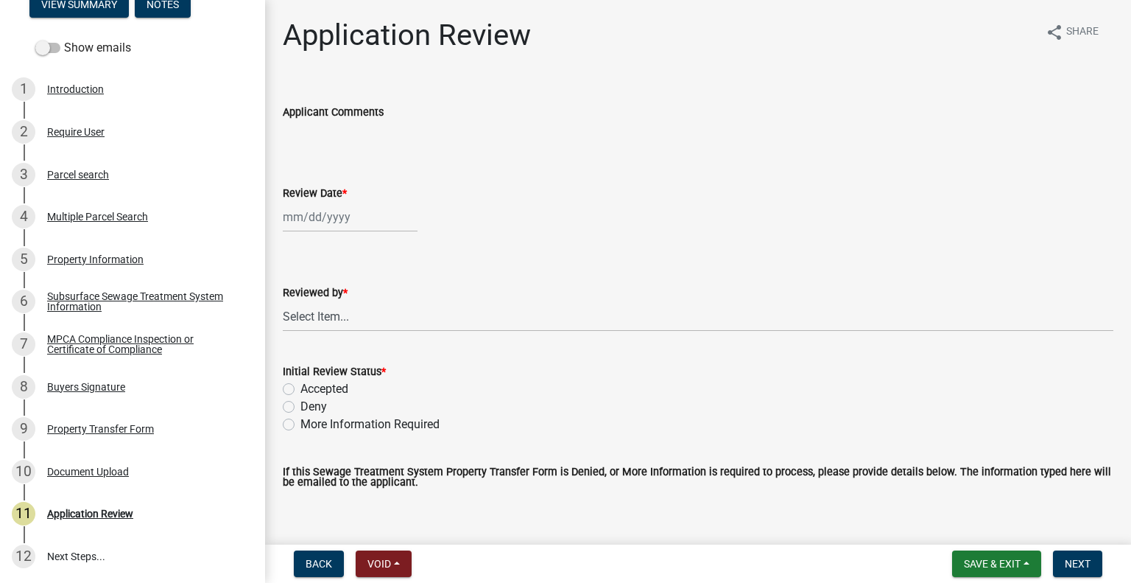
select select "9"
select select "2025"
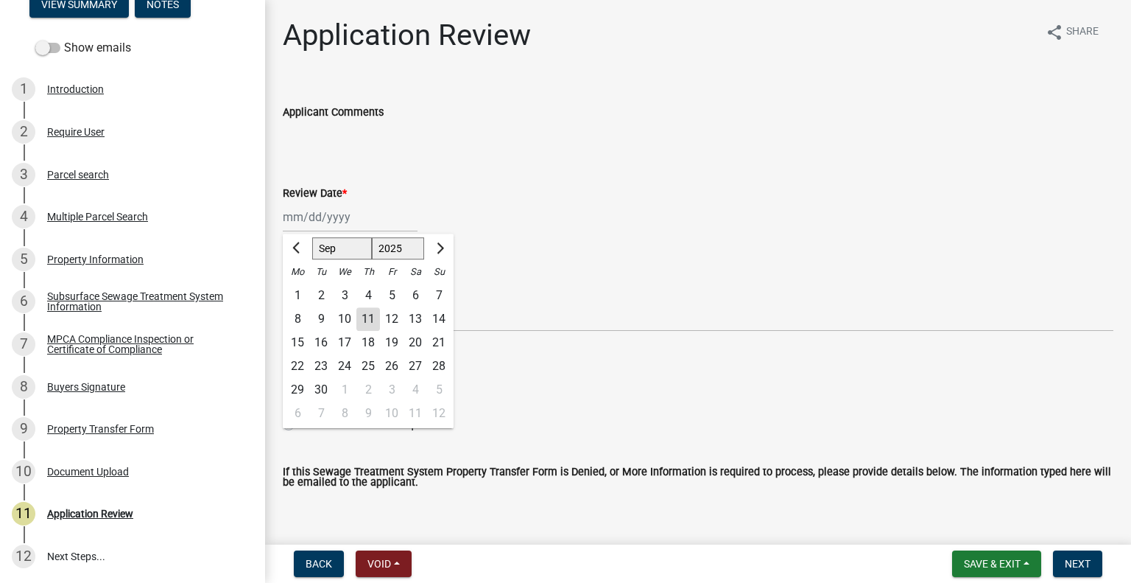
click at [335, 212] on div "Jan Feb Mar Apr May Jun Jul Aug Sep Oct Nov Dec 1525 1526 1527 1528 1529 1530 1…" at bounding box center [350, 217] width 135 height 30
click at [368, 323] on div "11" at bounding box center [368, 319] width 24 height 24
type input "[DATE]"
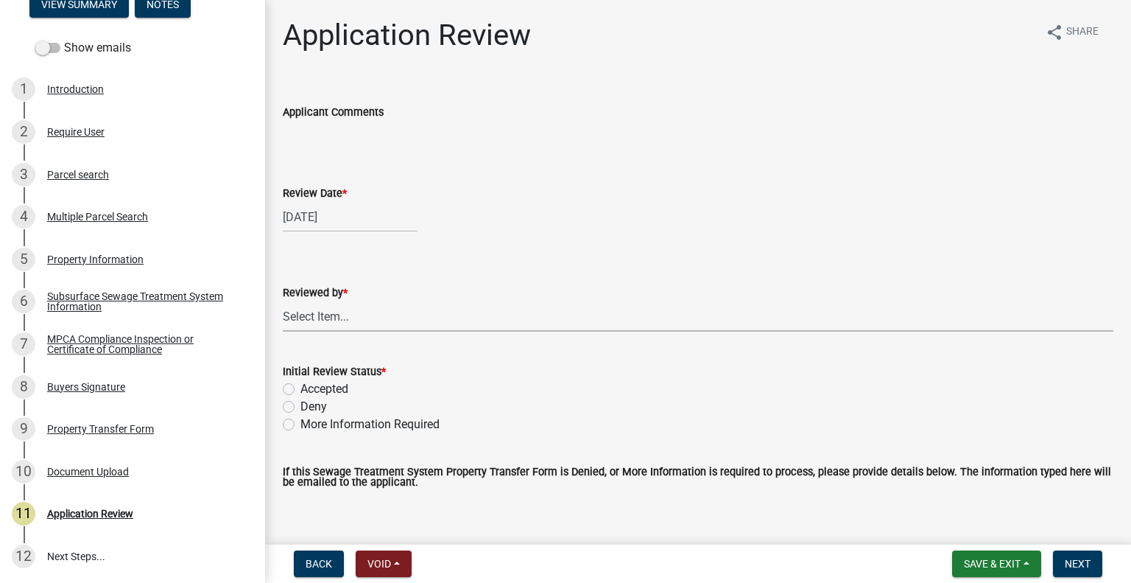
click at [365, 320] on select "Select Item... [PERSON_NAME] [PERSON_NAME] [PERSON_NAME] [PERSON_NAME] [PERSON_…" at bounding box center [698, 316] width 831 height 30
click at [283, 301] on select "Select Item... [PERSON_NAME] [PERSON_NAME] [PERSON_NAME] [PERSON_NAME] [PERSON_…" at bounding box center [698, 316] width 831 height 30
select select "2217fab6-25d2-4df2-8e35-18ddd05e0fe8"
click at [377, 422] on label "More Information Required" at bounding box center [370, 424] width 139 height 18
click at [310, 422] on input "More Information Required" at bounding box center [306, 420] width 10 height 10
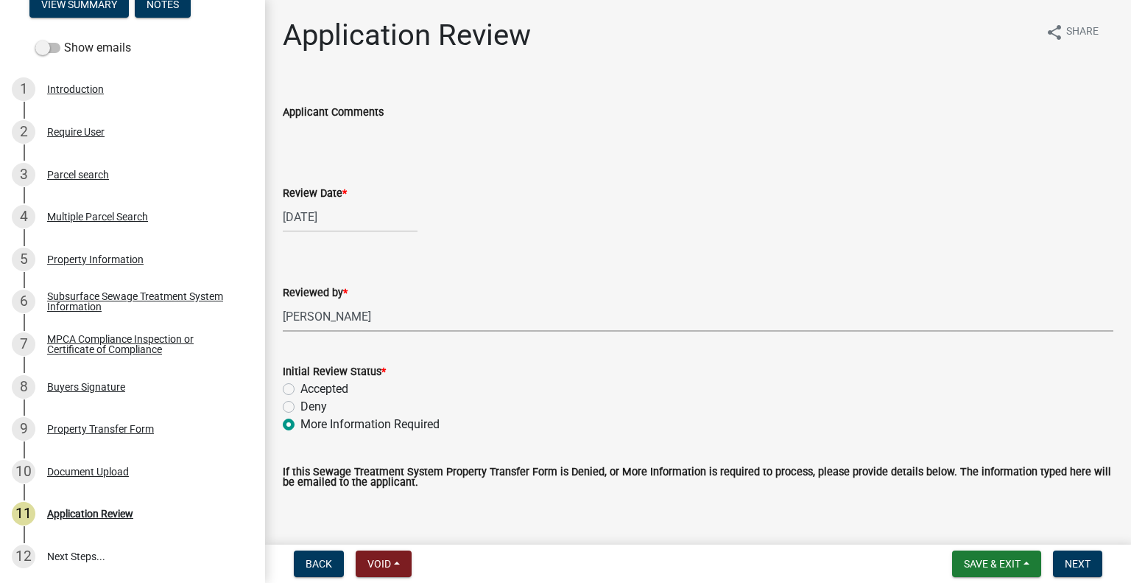
radio input "true"
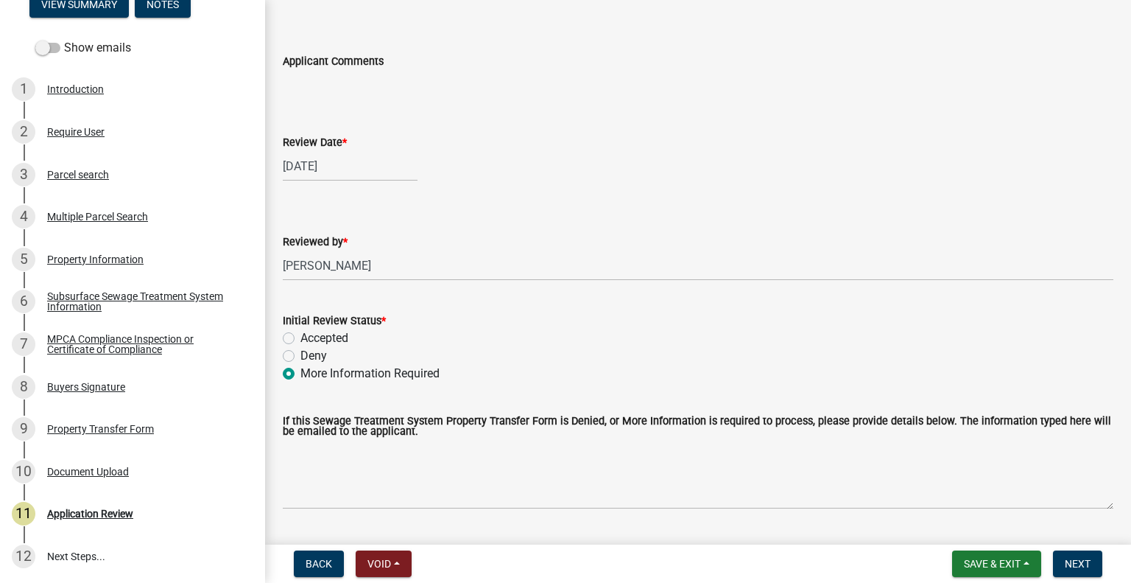
scroll to position [17, 0]
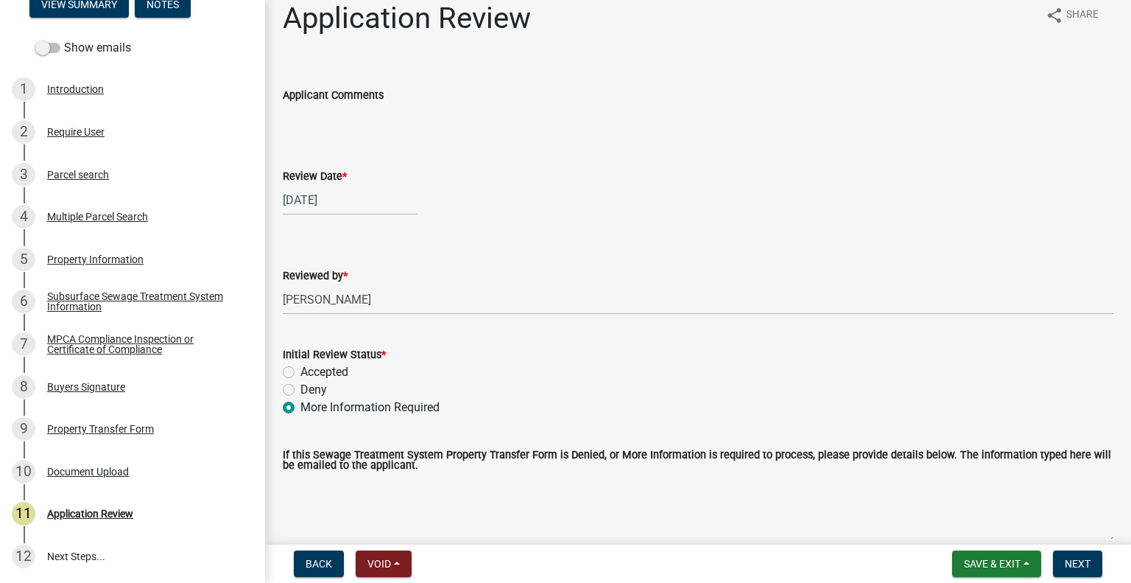
click at [375, 439] on div "If this Sewage Treatment System Property Transfer Form is Denied, or More Infor…" at bounding box center [698, 485] width 831 height 113
click at [366, 482] on textarea "If this Sewage Treatment System Property Transfer Form is Denied, or More Infor…" at bounding box center [698, 508] width 831 height 69
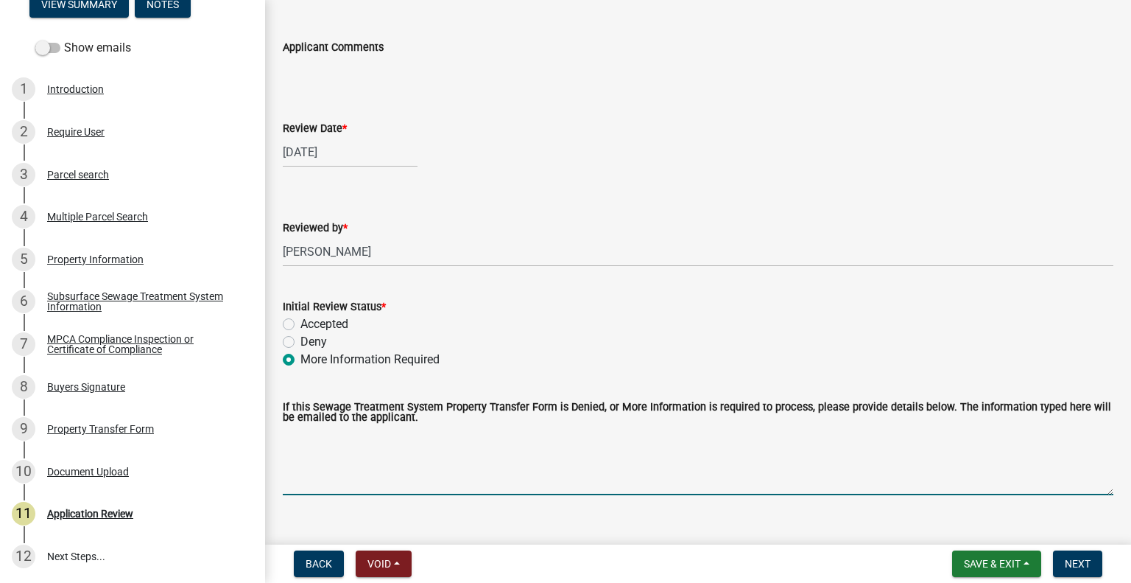
scroll to position [91, 0]
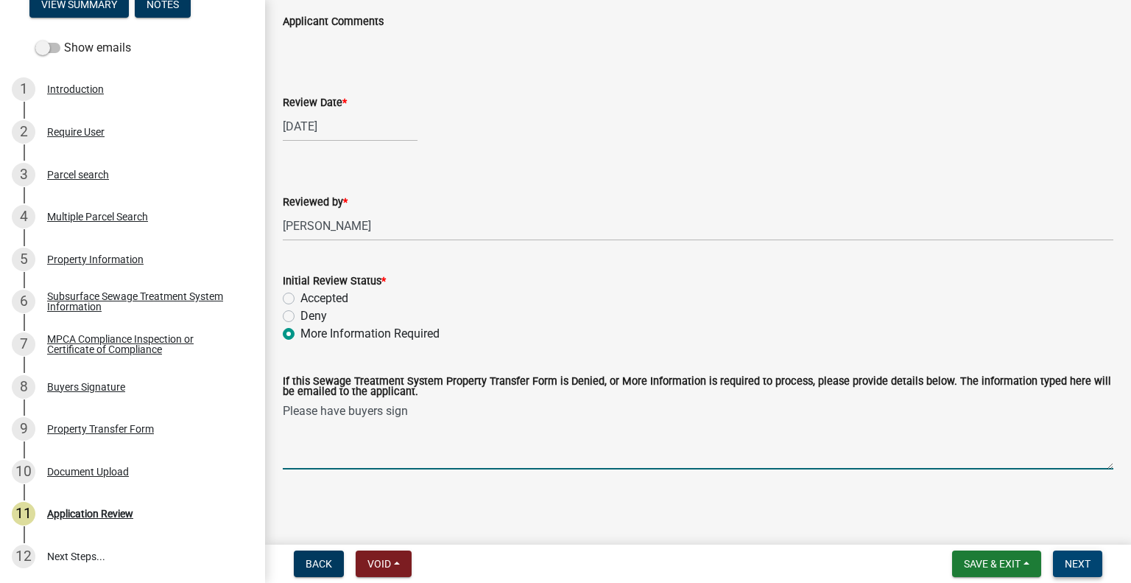
type textarea "Please have buyers sign"
click at [1071, 558] on span "Next" at bounding box center [1078, 564] width 26 height 12
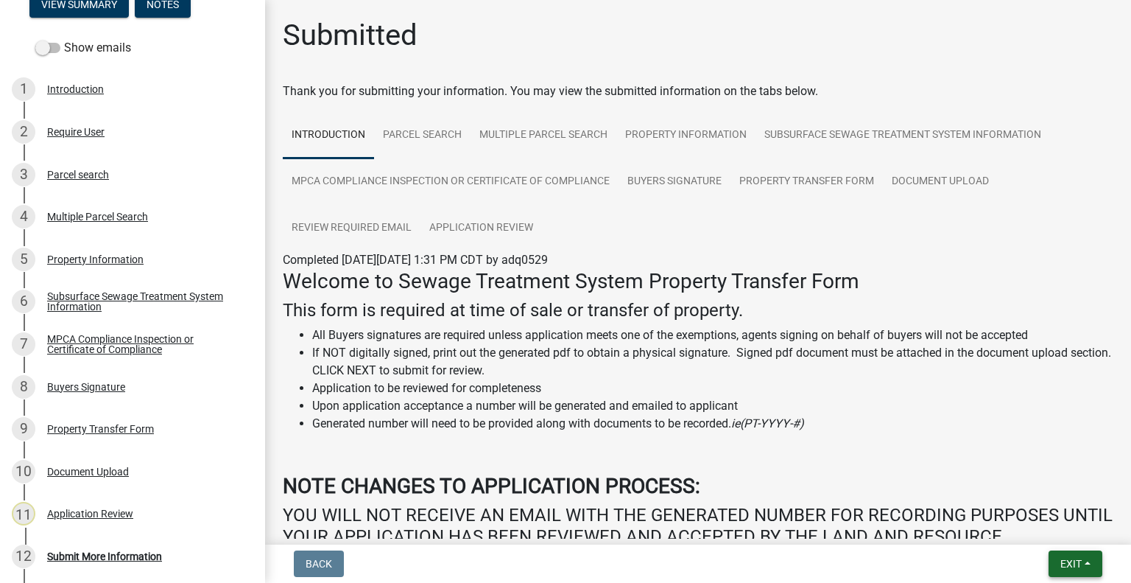
click at [1078, 564] on span "Exit" at bounding box center [1071, 564] width 21 height 12
click at [1024, 529] on button "Save & Exit" at bounding box center [1044, 524] width 118 height 35
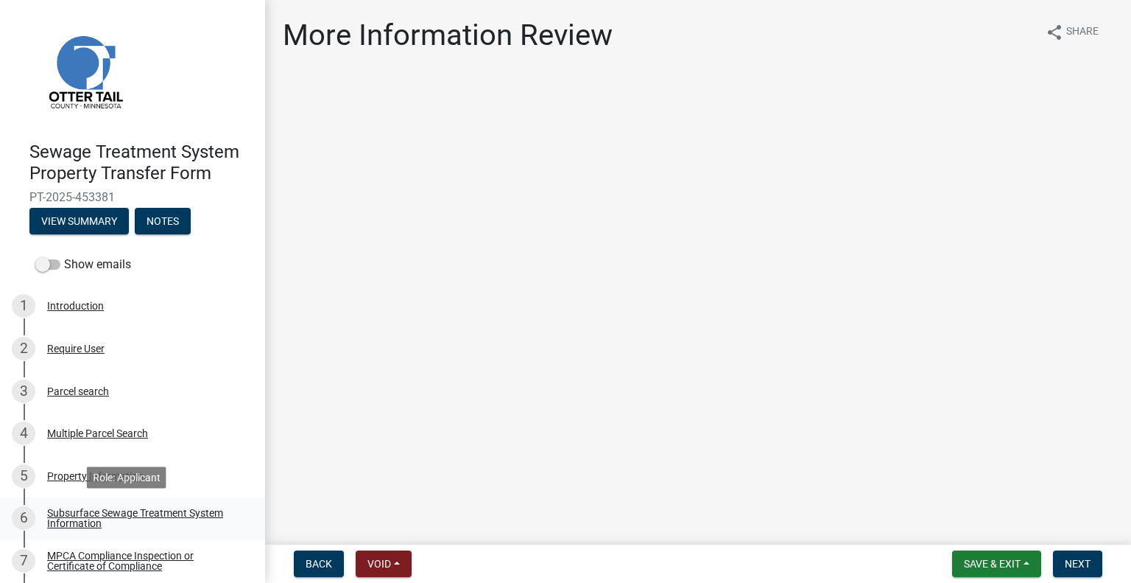
click at [215, 513] on div "Subsurface Sewage Treatment System Information" at bounding box center [144, 517] width 194 height 21
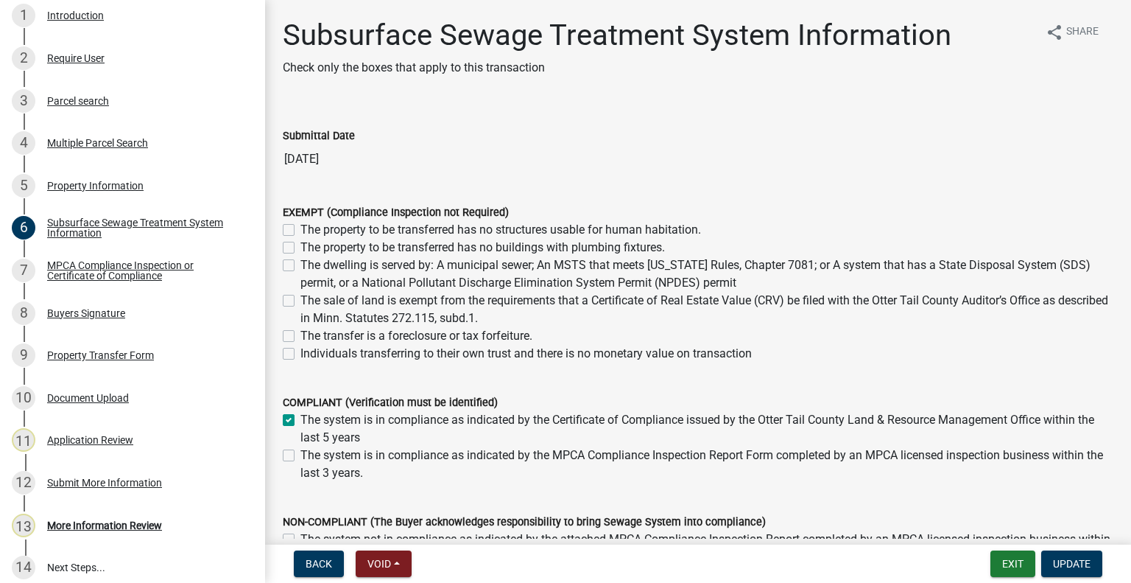
scroll to position [301, 0]
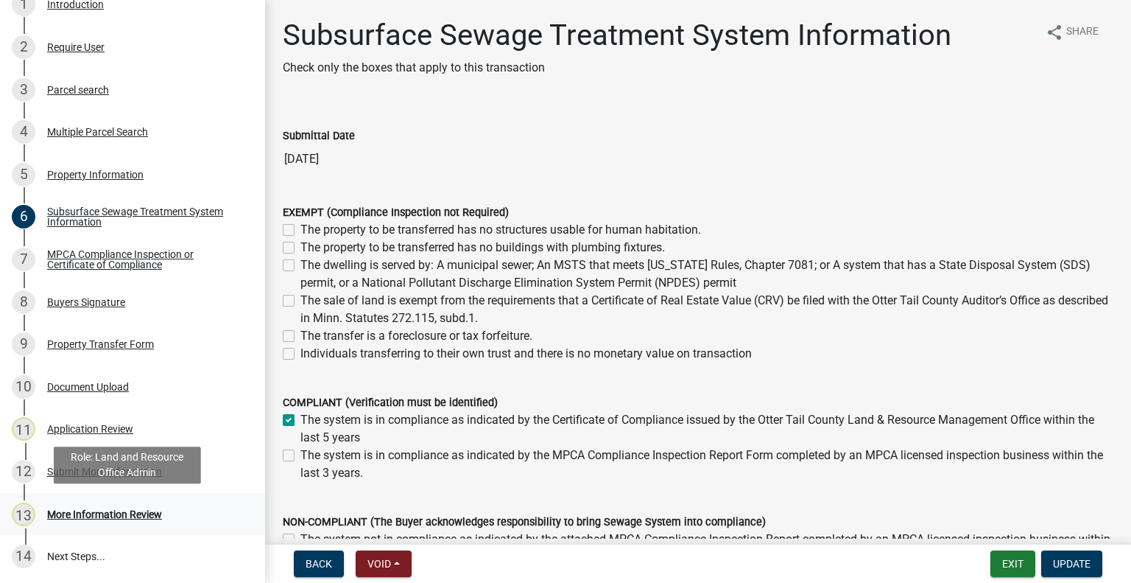
click at [141, 521] on div "13 More Information Review" at bounding box center [127, 514] width 230 height 24
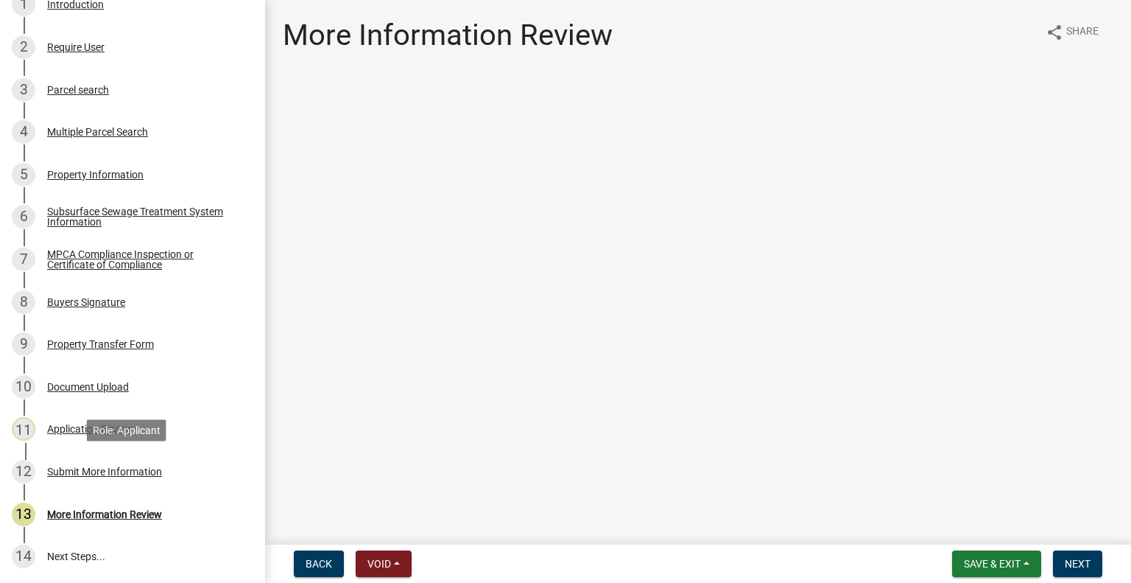
click at [149, 471] on div "Submit More Information" at bounding box center [104, 471] width 115 height 10
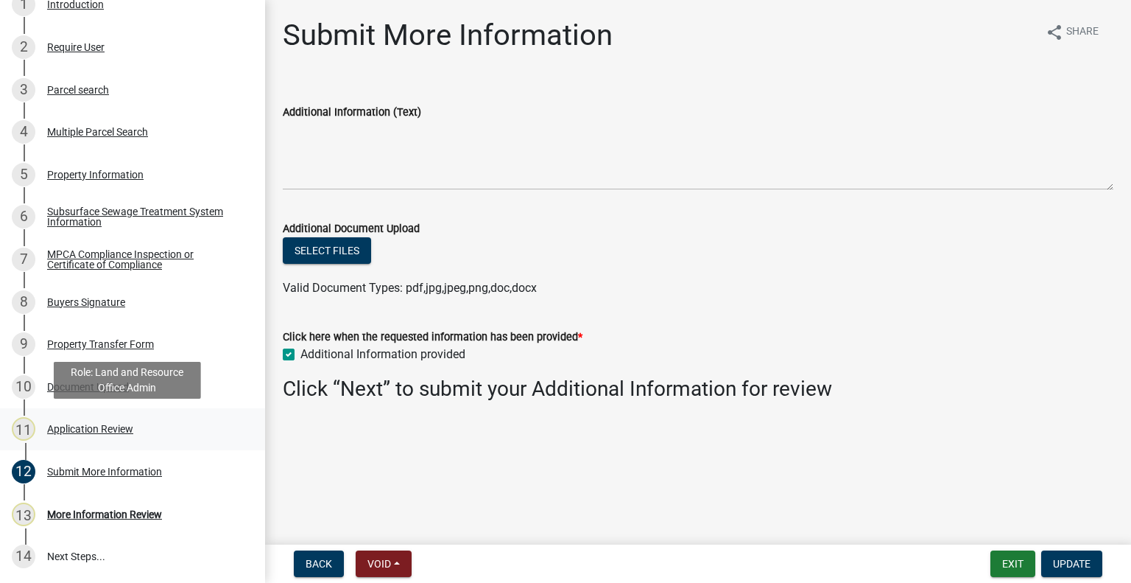
click at [122, 428] on div "Application Review" at bounding box center [90, 429] width 86 height 10
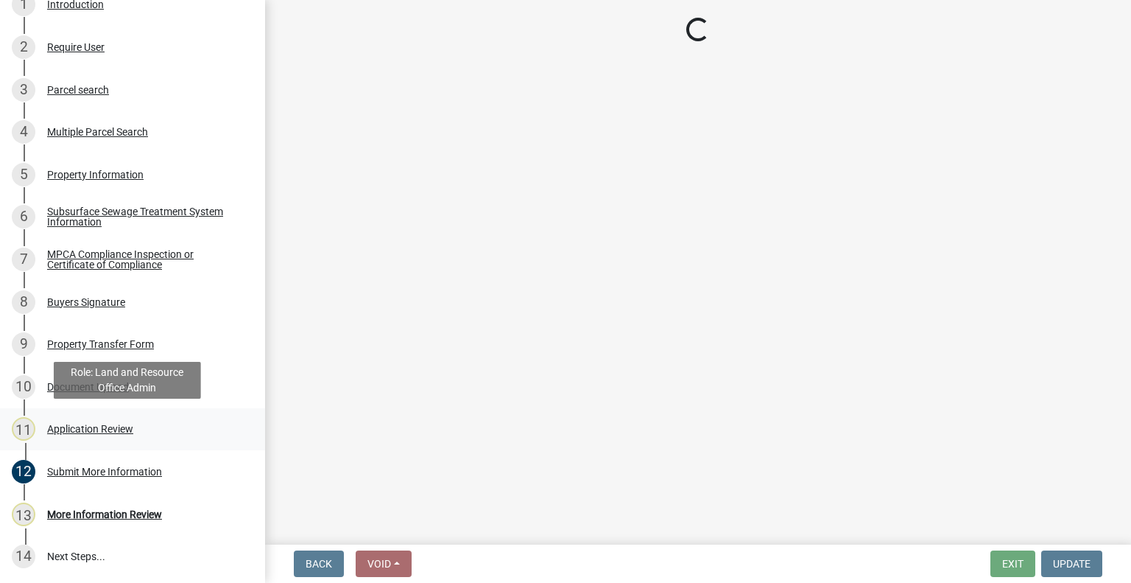
select select "2217fab6-25d2-4df2-8e35-18ddd05e0fe8"
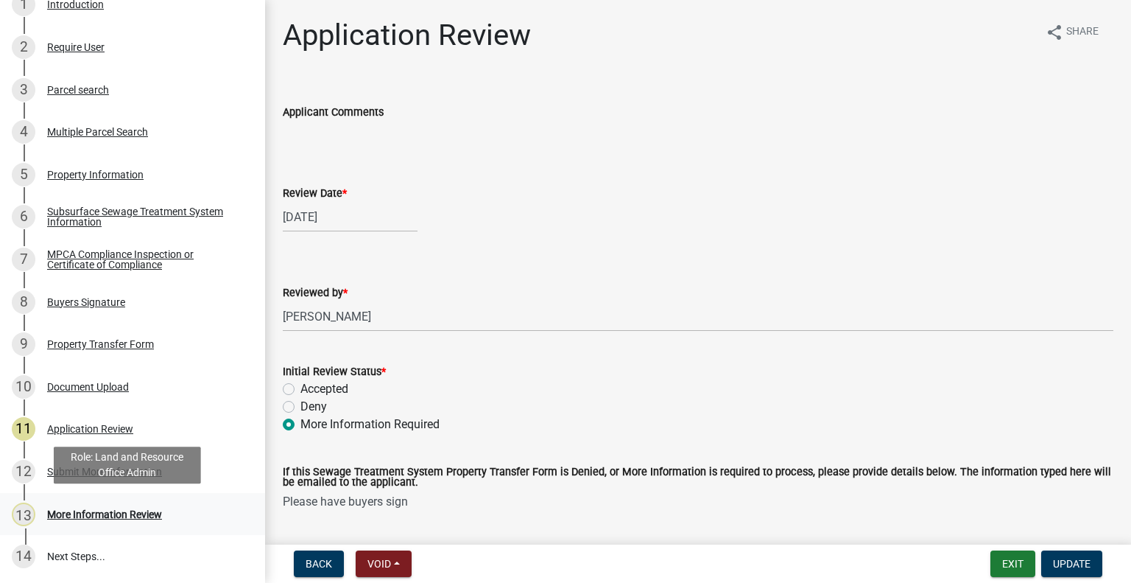
click at [130, 509] on div "More Information Review" at bounding box center [104, 514] width 115 height 10
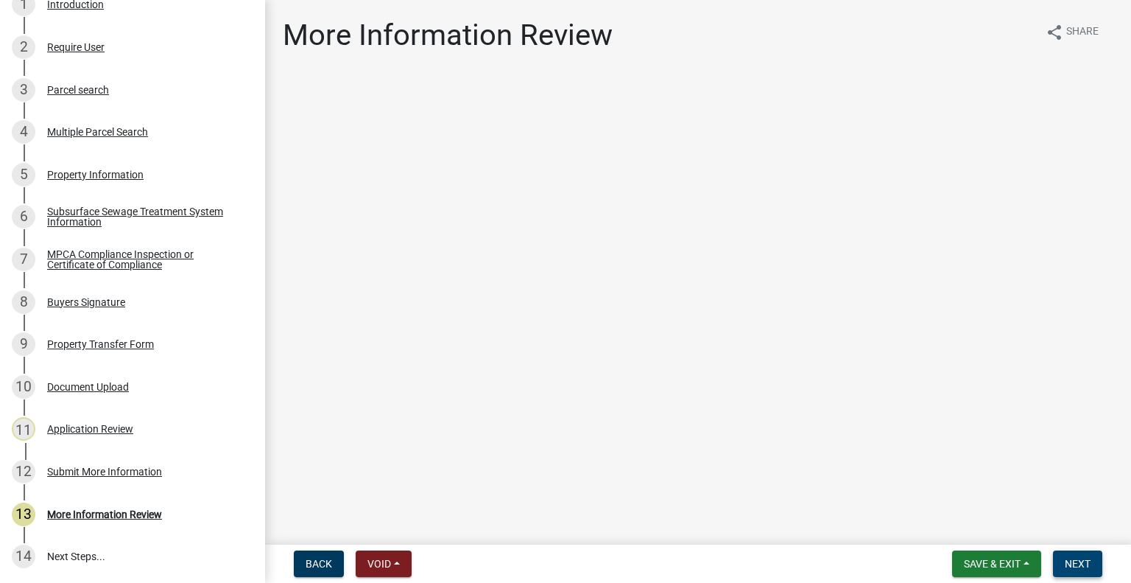
click at [1085, 558] on span "Next" at bounding box center [1078, 564] width 26 height 12
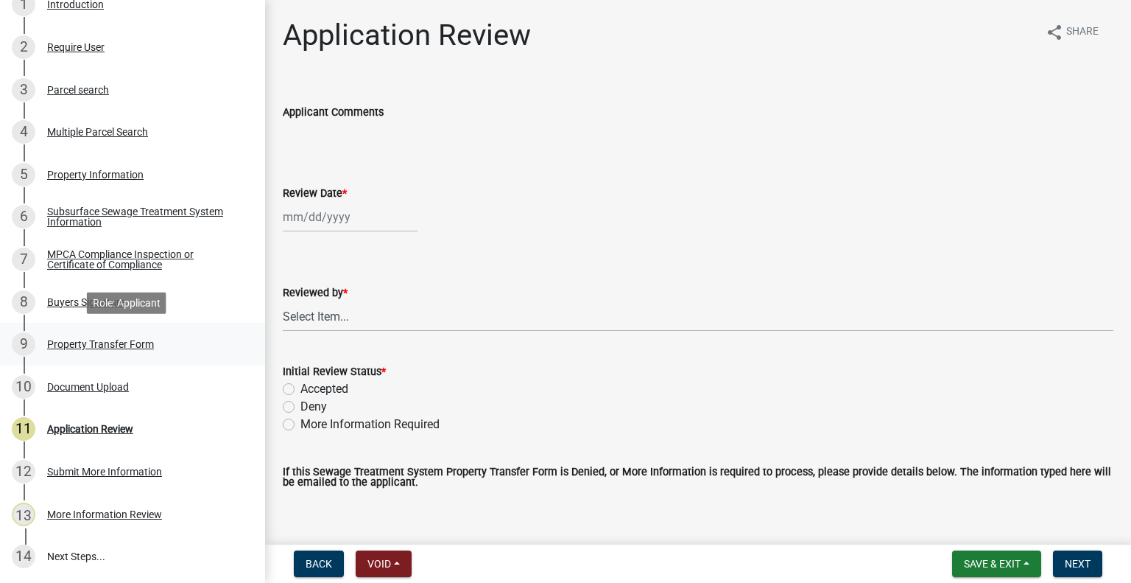
click at [134, 345] on div "Property Transfer Form" at bounding box center [100, 344] width 107 height 10
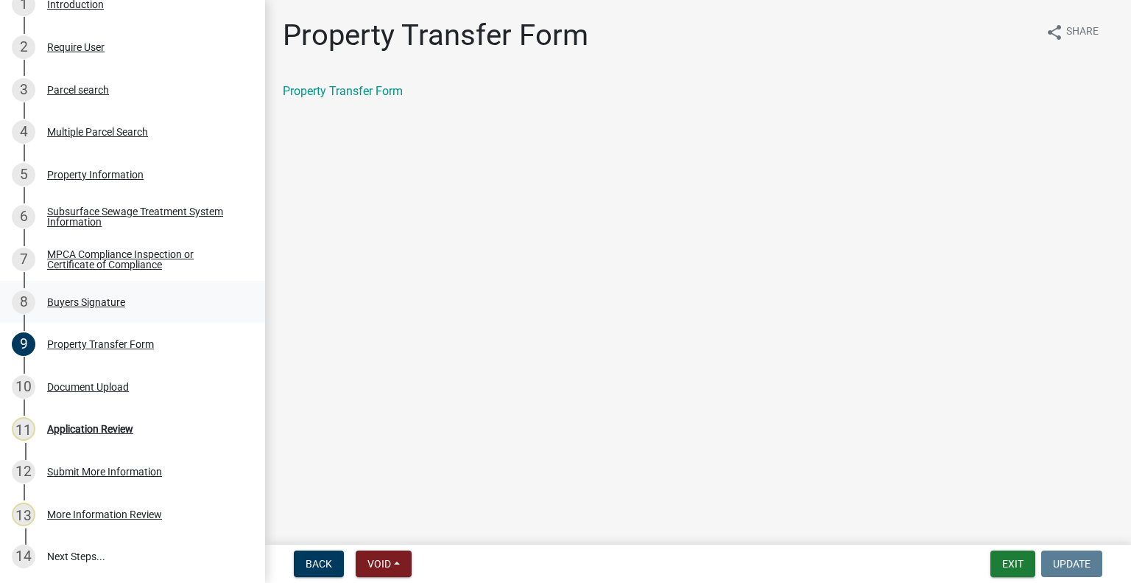
click at [111, 298] on div "Buyers Signature" at bounding box center [86, 302] width 78 height 10
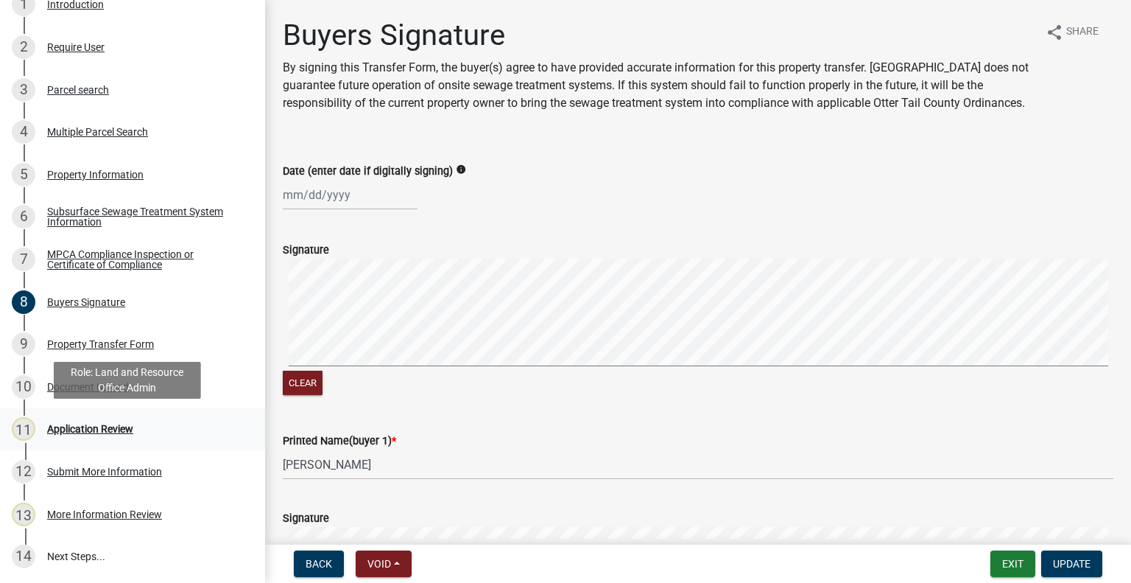
click at [108, 429] on div "Application Review" at bounding box center [90, 429] width 86 height 10
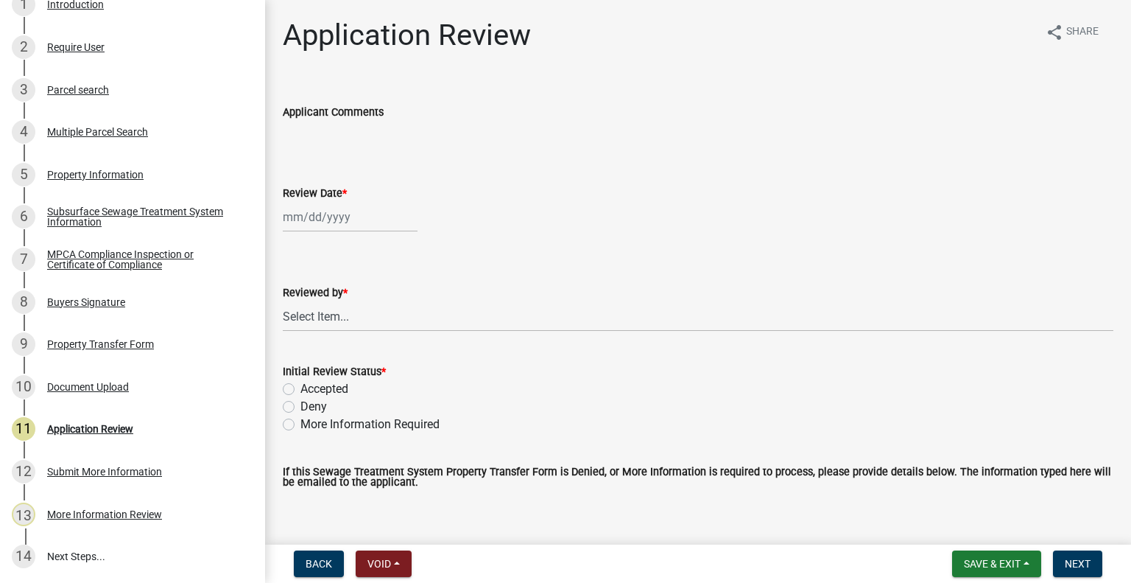
click at [337, 217] on div at bounding box center [350, 217] width 135 height 30
select select "9"
select select "2025"
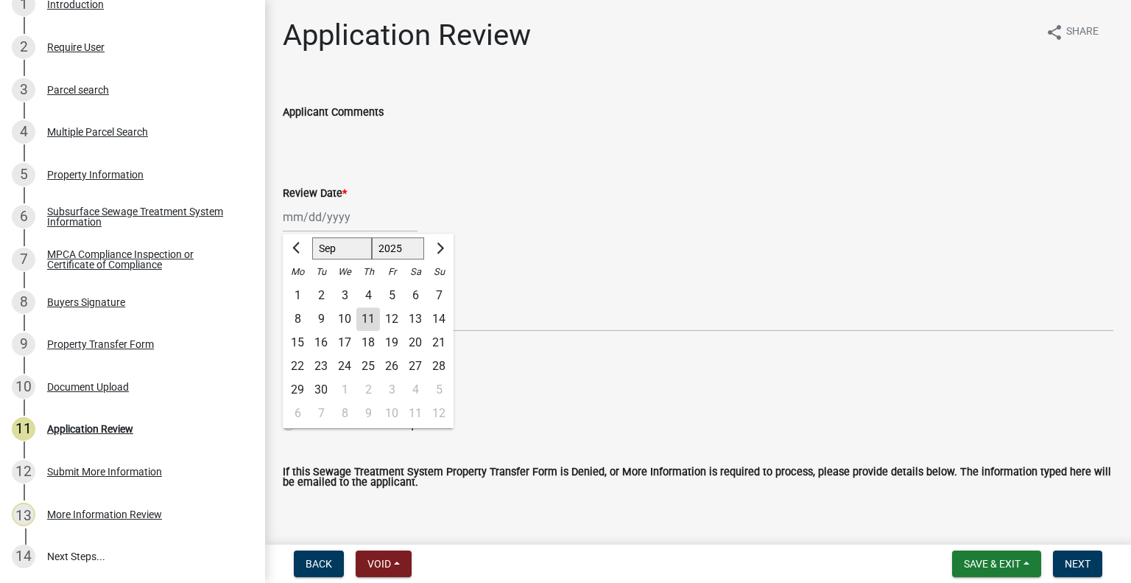
click at [368, 314] on div "11" at bounding box center [368, 319] width 24 height 24
type input "[DATE]"
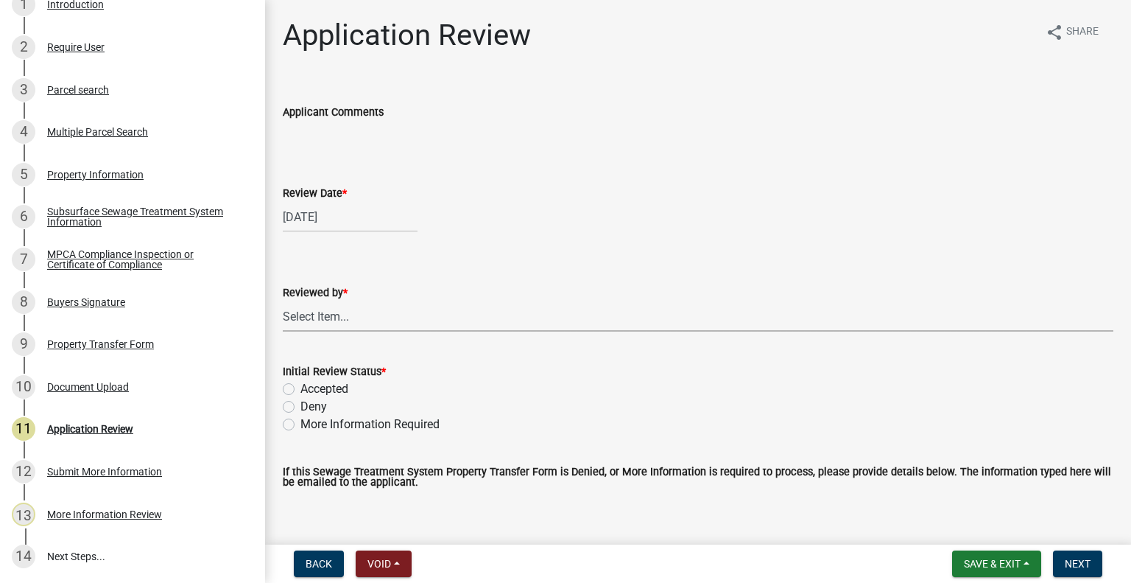
drag, startPoint x: 368, startPoint y: 314, endPoint x: 365, endPoint y: 307, distance: 7.7
click at [368, 314] on select "Select Item... [PERSON_NAME] [PERSON_NAME] [PERSON_NAME] [PERSON_NAME] [PERSON_…" at bounding box center [698, 316] width 831 height 30
click at [283, 301] on select "Select Item... [PERSON_NAME] [PERSON_NAME] [PERSON_NAME] [PERSON_NAME] [PERSON_…" at bounding box center [698, 316] width 831 height 30
select select "2217fab6-25d2-4df2-8e35-18ddd05e0fe8"
click at [344, 422] on label "More Information Required" at bounding box center [370, 424] width 139 height 18
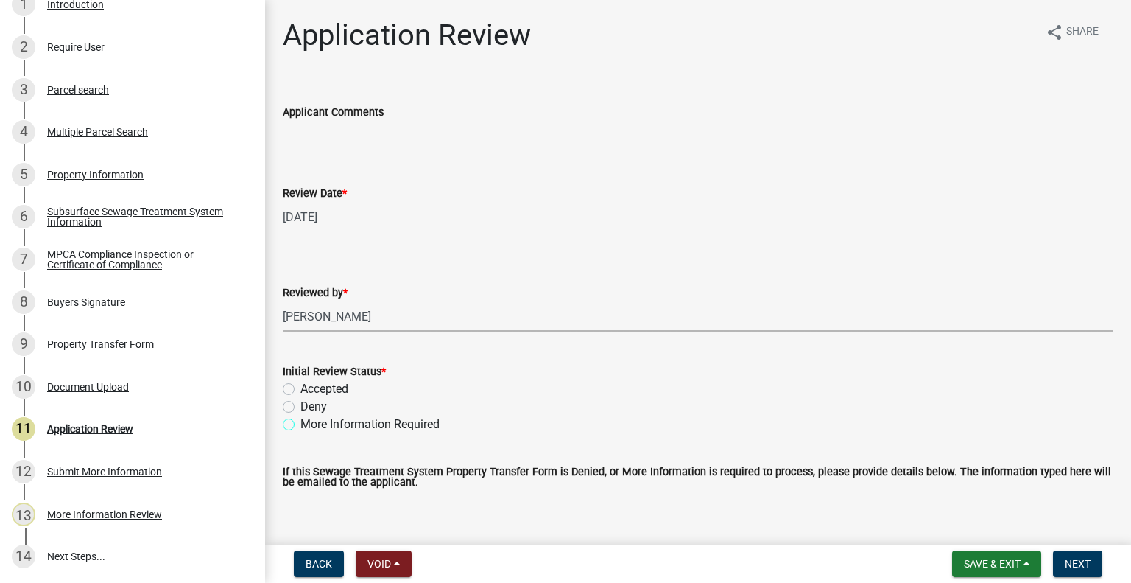
click at [310, 422] on input "More Information Required" at bounding box center [306, 420] width 10 height 10
radio input "true"
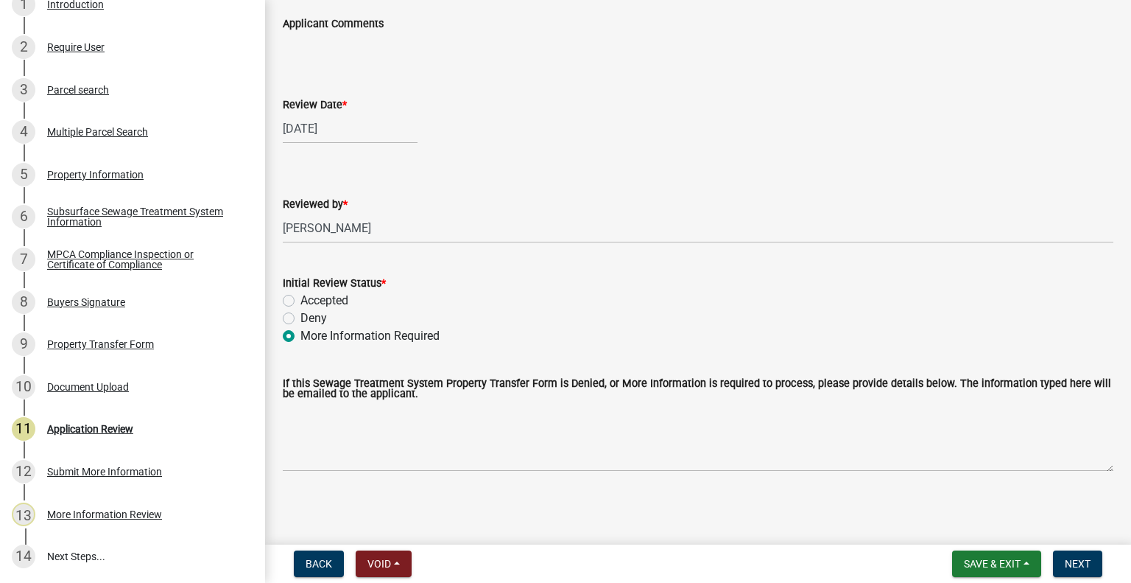
scroll to position [91, 0]
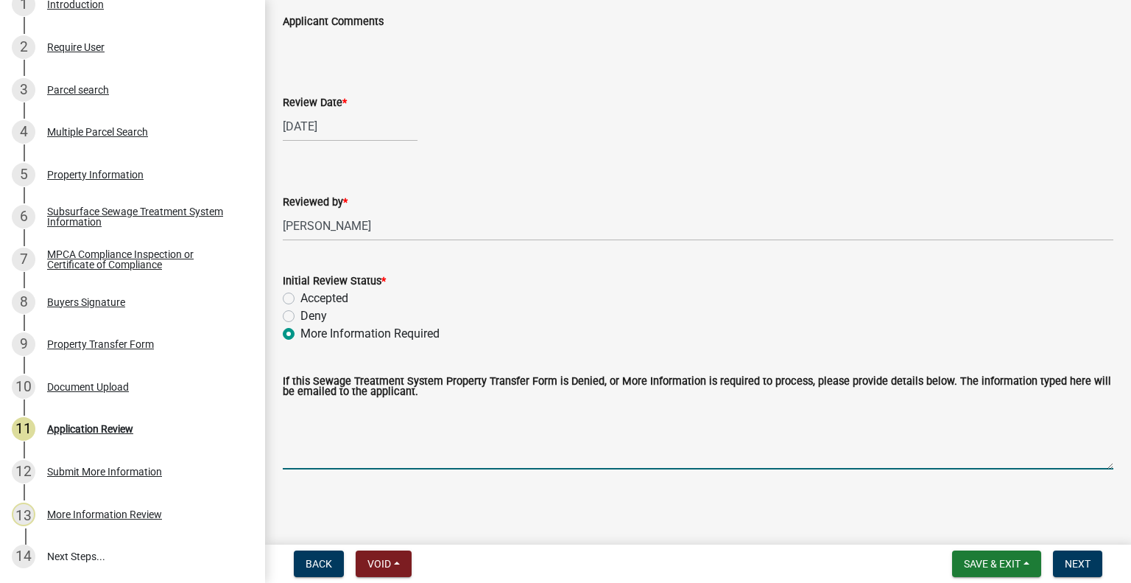
click at [457, 452] on textarea "If this Sewage Treatment System Property Transfer Form is Denied, or More Infor…" at bounding box center [698, 434] width 831 height 69
type textarea "Please have buyers sign"
click at [1093, 556] on button "Next" at bounding box center [1077, 563] width 49 height 27
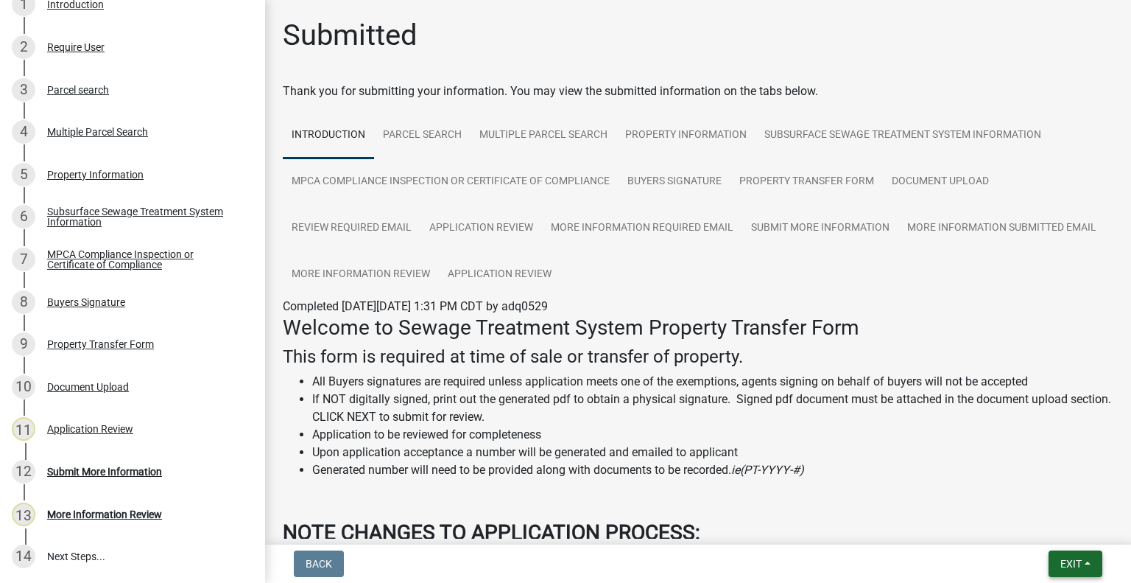
click at [1075, 569] on button "Exit" at bounding box center [1076, 563] width 54 height 27
click at [1037, 535] on button "Save & Exit" at bounding box center [1044, 524] width 118 height 35
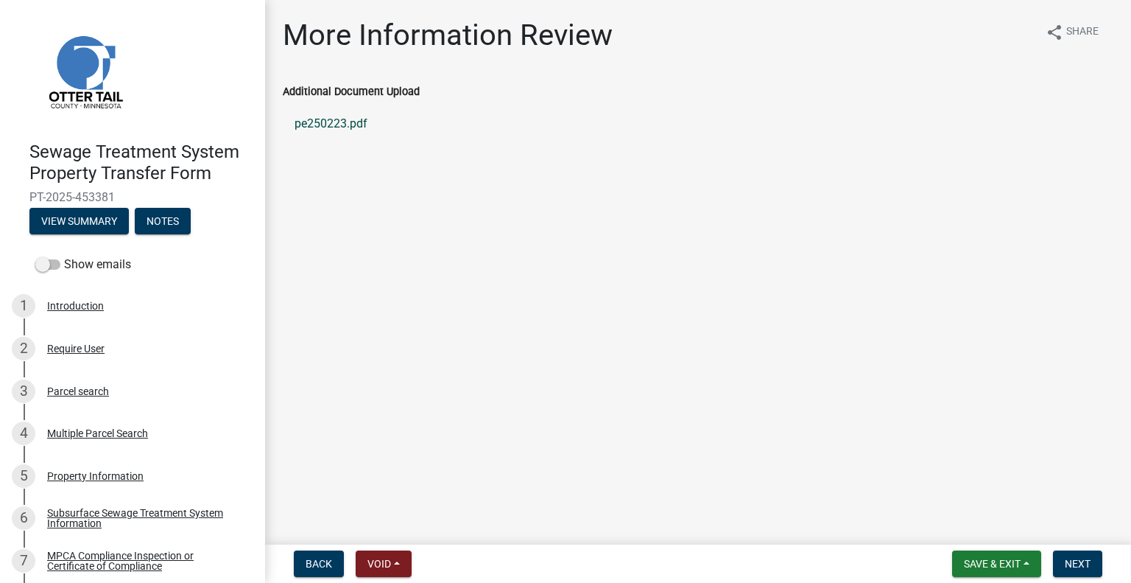
click at [323, 120] on link "pe250223.pdf" at bounding box center [698, 123] width 831 height 35
click at [97, 383] on div "3 Parcel search" at bounding box center [127, 391] width 230 height 24
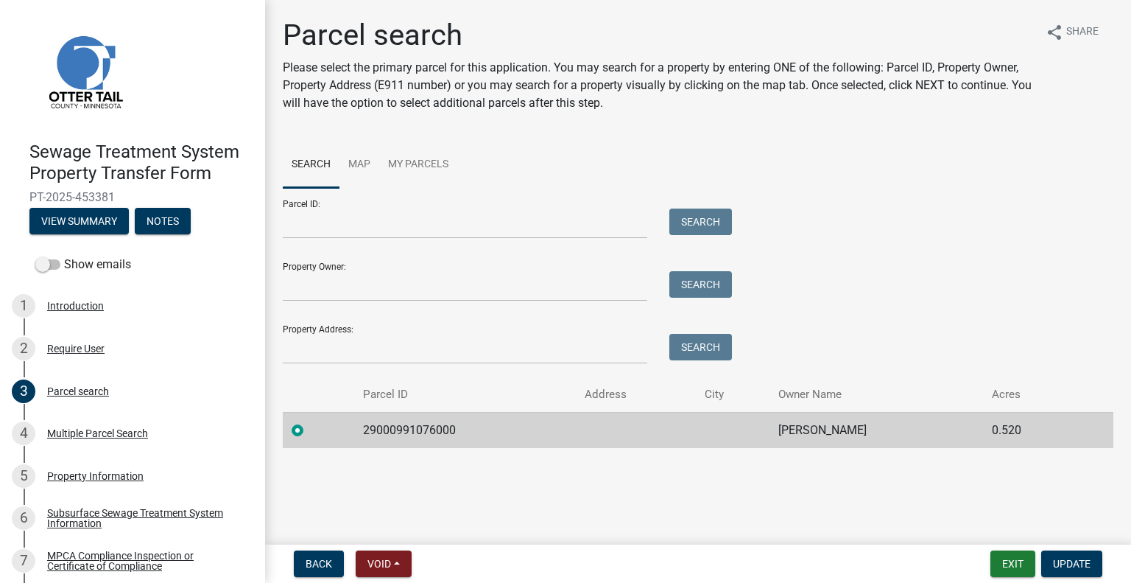
click at [393, 435] on td "29000991076000" at bounding box center [465, 430] width 222 height 36
copy td "29000991076000"
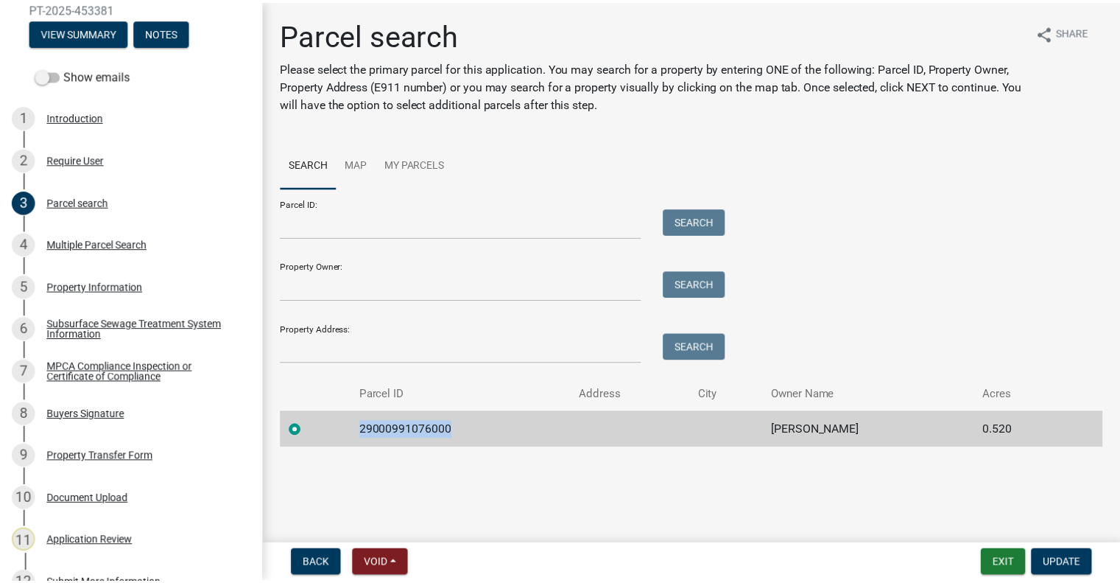
scroll to position [301, 0]
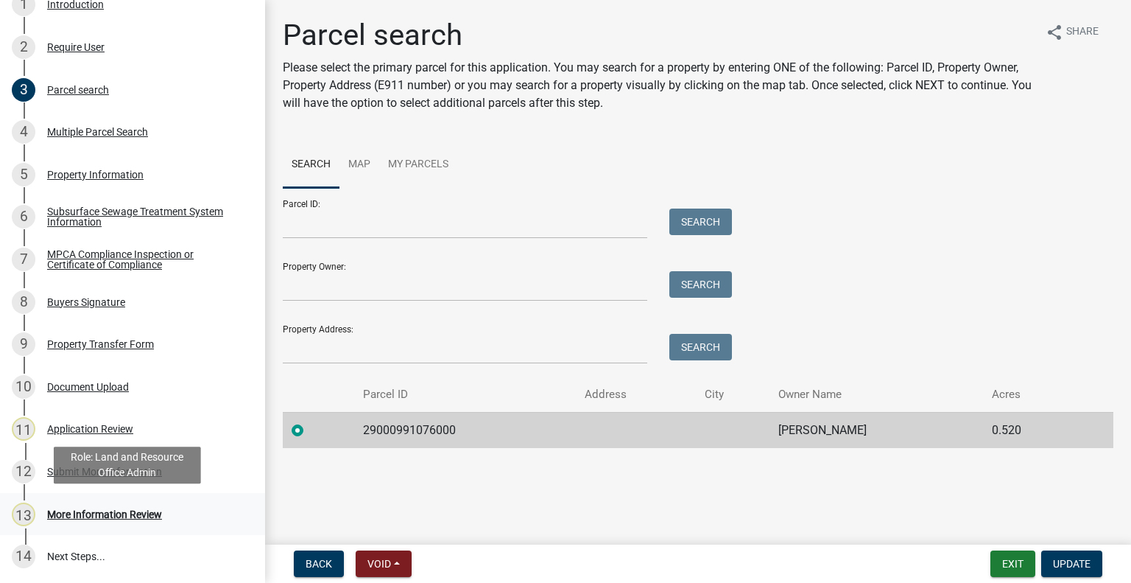
click at [172, 507] on div "13 More Information Review" at bounding box center [127, 514] width 230 height 24
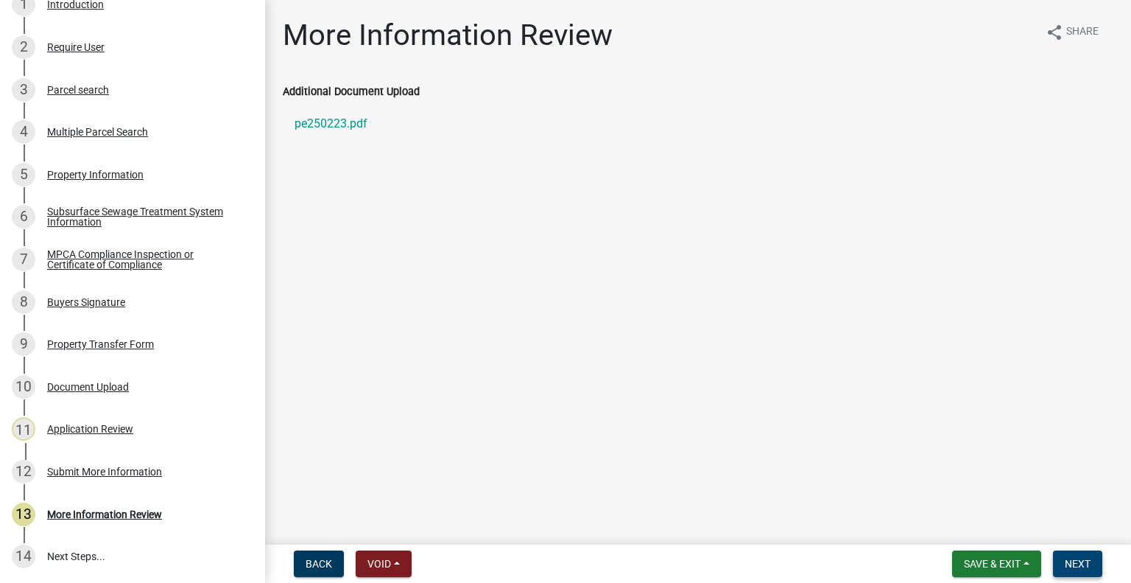
click at [1070, 565] on span "Next" at bounding box center [1078, 564] width 26 height 12
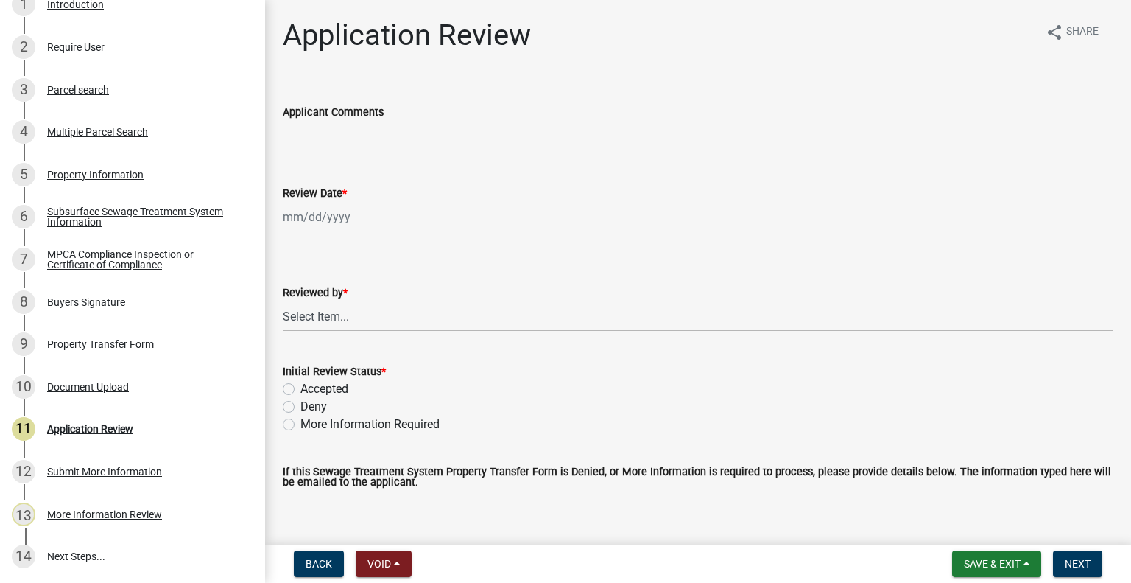
select select "9"
select select "2025"
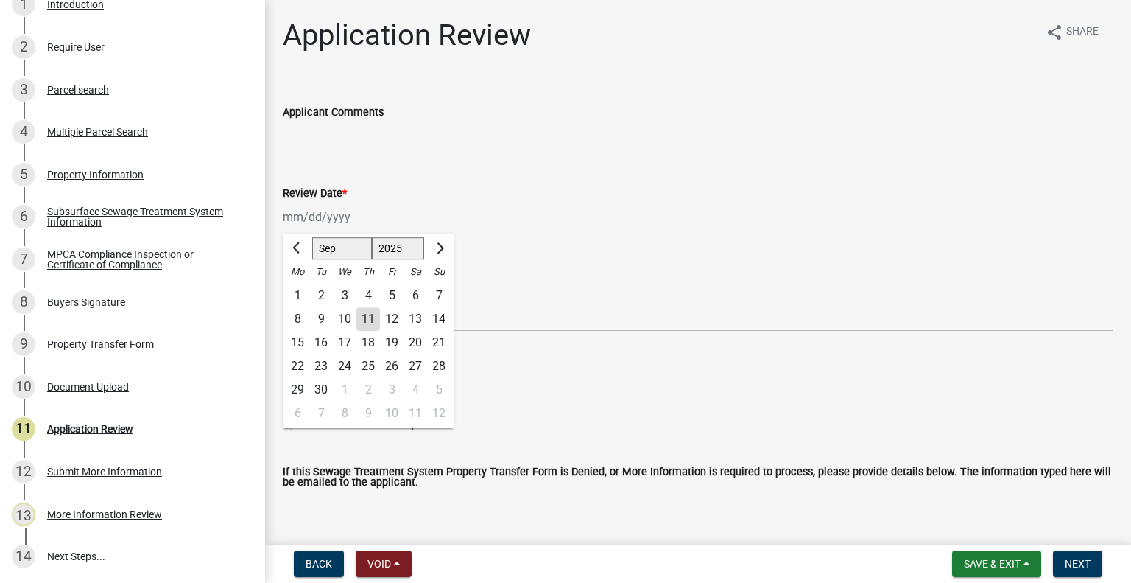
click at [334, 202] on div "[PERSON_NAME] Feb Mar Apr [PERSON_NAME][DATE] Oct Nov [DATE] 1526 1527 1528 152…" at bounding box center [350, 217] width 135 height 30
click at [372, 313] on div "11" at bounding box center [368, 319] width 24 height 24
type input "[DATE]"
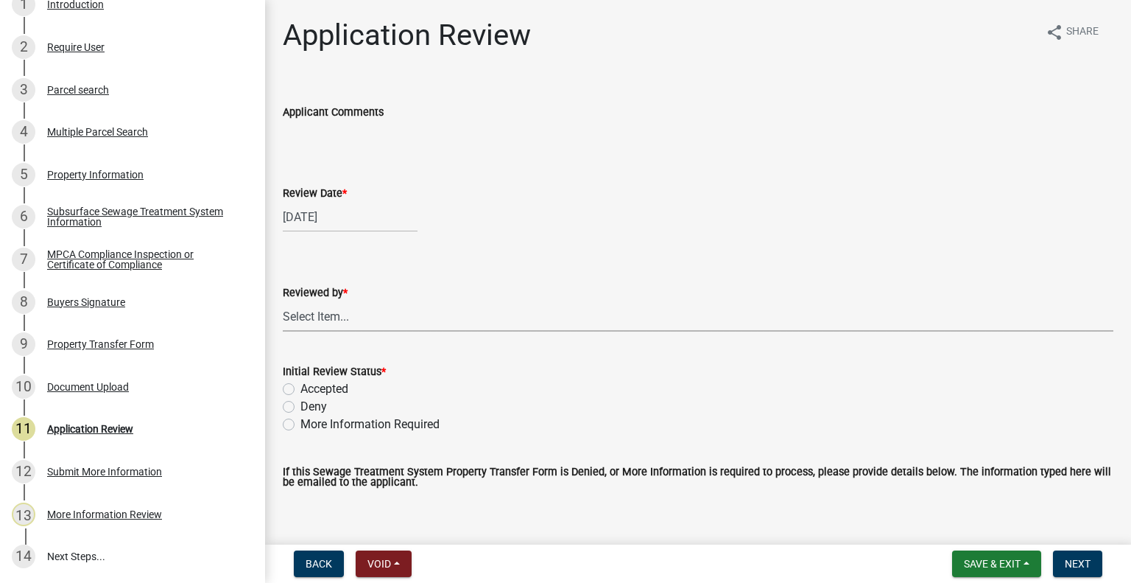
click at [368, 320] on select "Select Item... [PERSON_NAME] [PERSON_NAME] [PERSON_NAME] [PERSON_NAME] [PERSON_…" at bounding box center [698, 316] width 831 height 30
click at [283, 301] on select "Select Item... [PERSON_NAME] [PERSON_NAME] [PERSON_NAME] [PERSON_NAME] [PERSON_…" at bounding box center [698, 316] width 831 height 30
select select "2217fab6-25d2-4df2-8e35-18ddd05e0fe8"
click at [339, 389] on label "Accepted" at bounding box center [325, 389] width 48 height 18
click at [310, 389] on input "Accepted" at bounding box center [306, 385] width 10 height 10
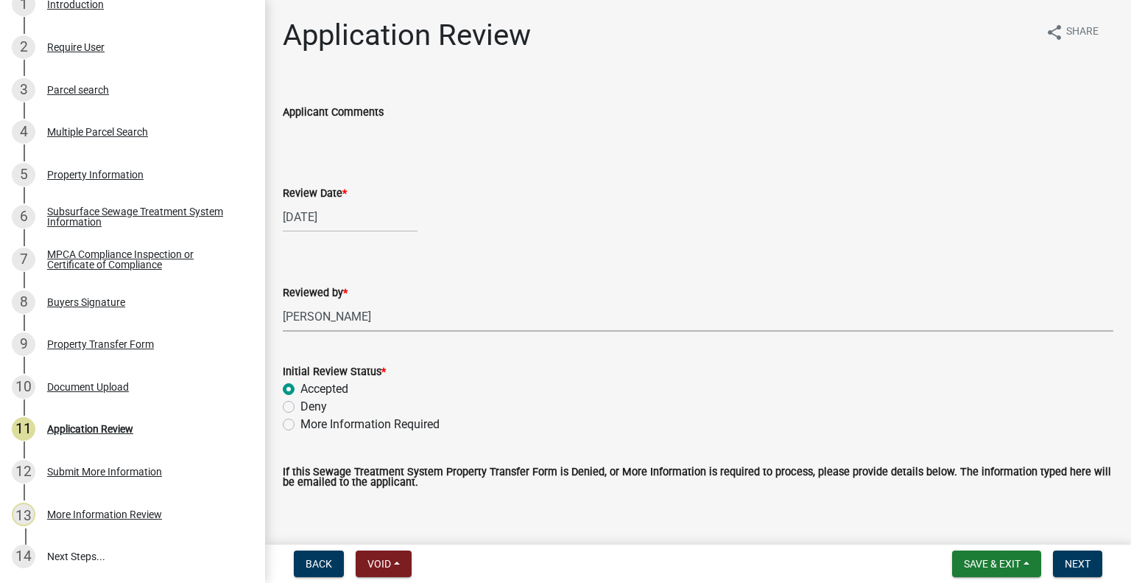
radio input "true"
click at [1069, 568] on span "Next" at bounding box center [1078, 564] width 26 height 12
